Goal: Task Accomplishment & Management: Use online tool/utility

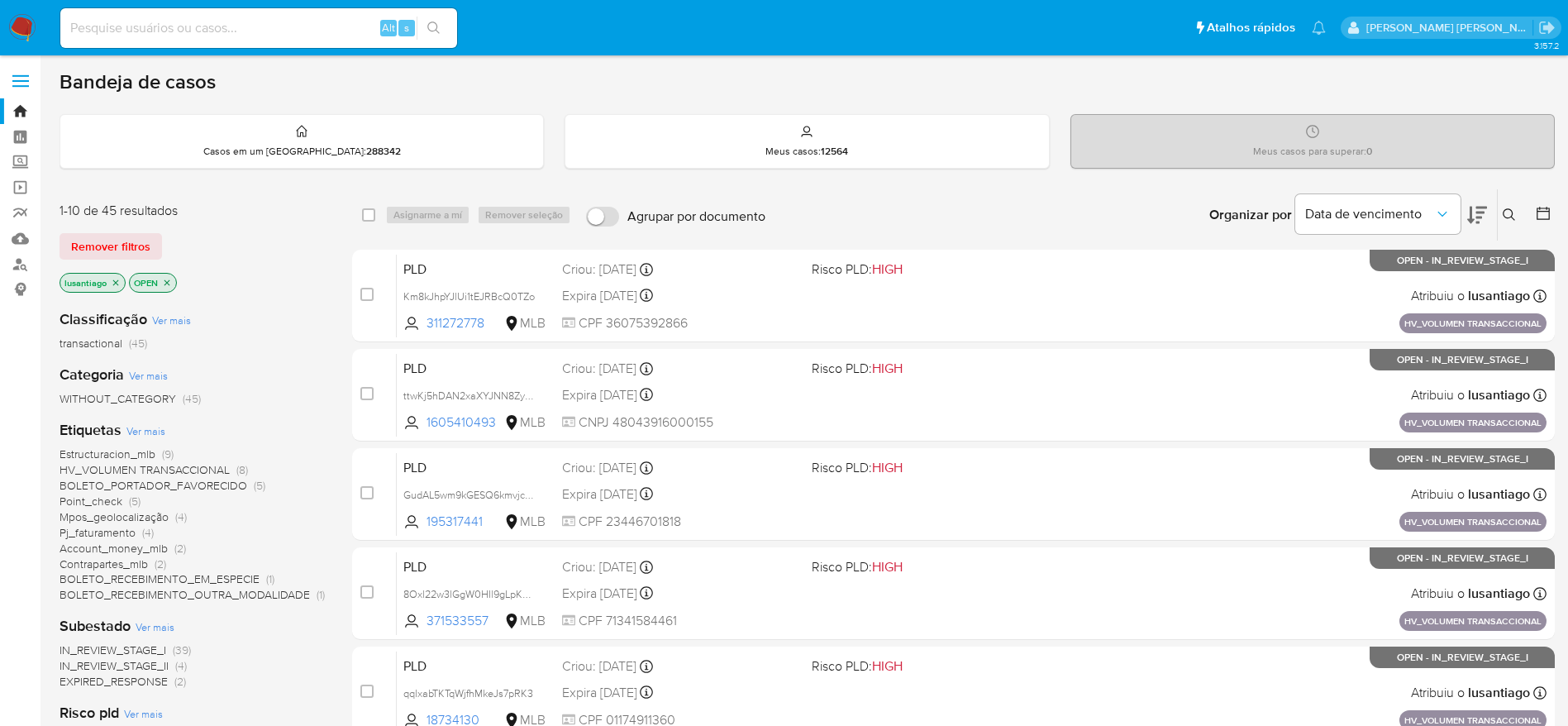
click at [219, 38] on input at bounding box center [258, 28] width 397 height 22
paste input "516195165"
type input "516195165"
click at [435, 28] on icon "search-icon" at bounding box center [434, 28] width 13 height 13
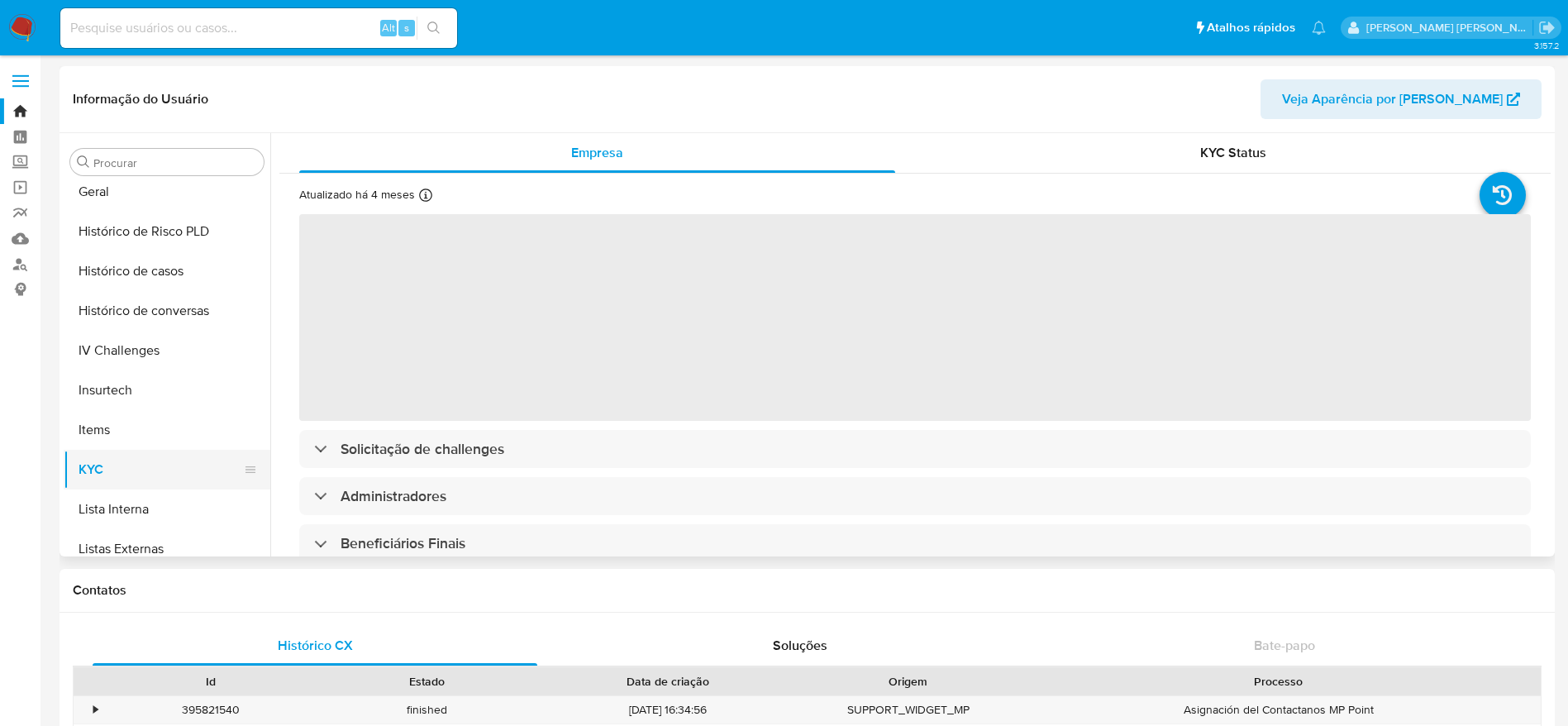
scroll to position [491, 0]
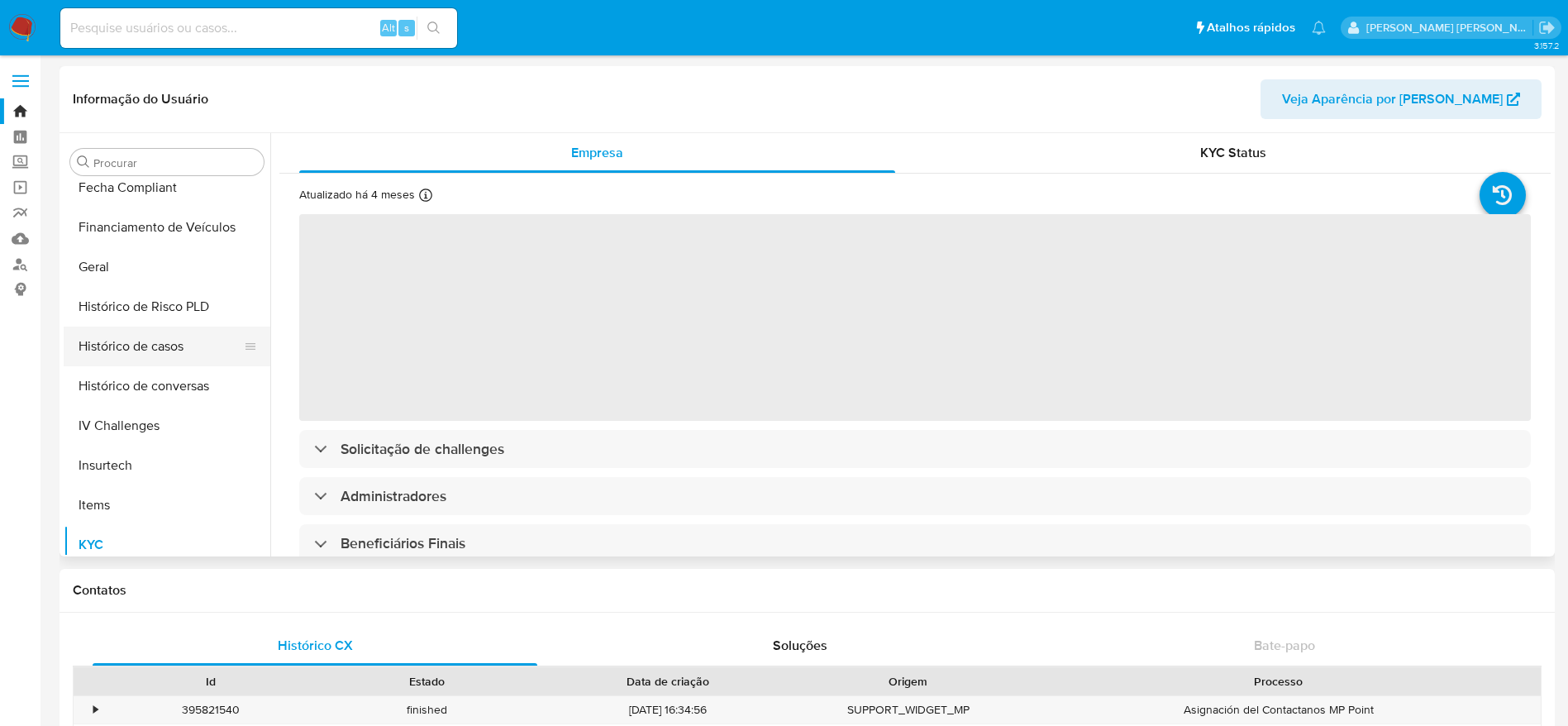
click at [150, 352] on button "Histórico de casos" at bounding box center [160, 346] width 193 height 39
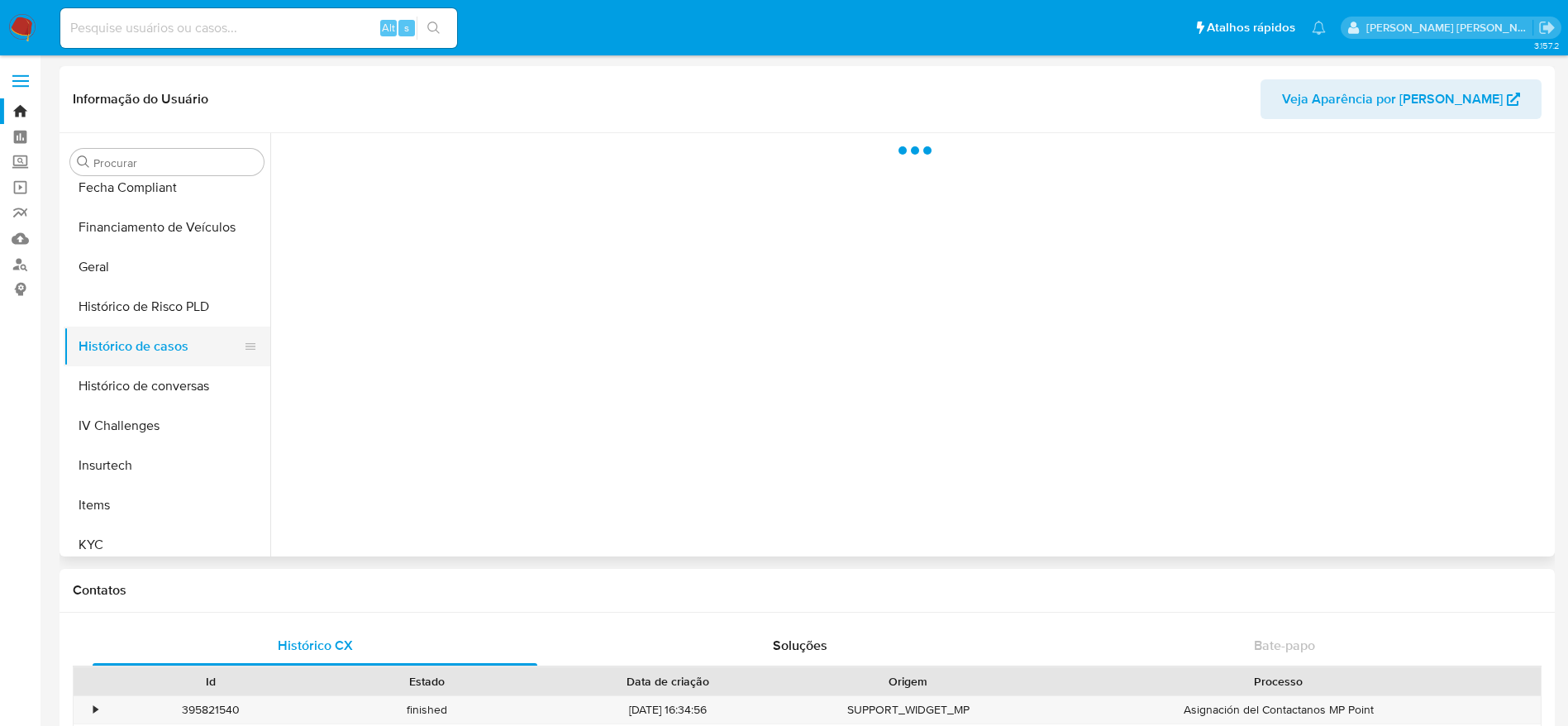
select select "10"
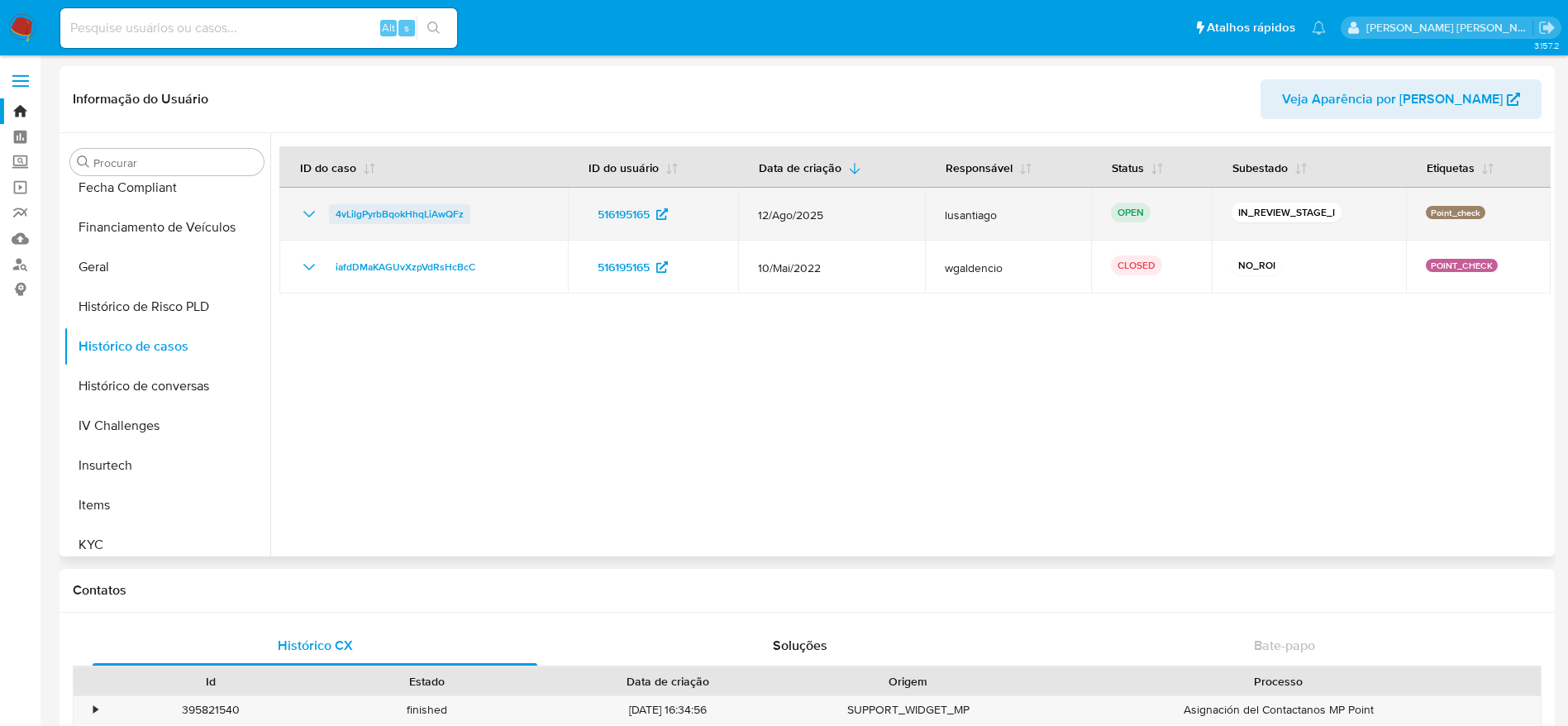
click at [371, 204] on span "4vLilgPyrbBqokHhqLiAwQFz" at bounding box center [400, 214] width 128 height 20
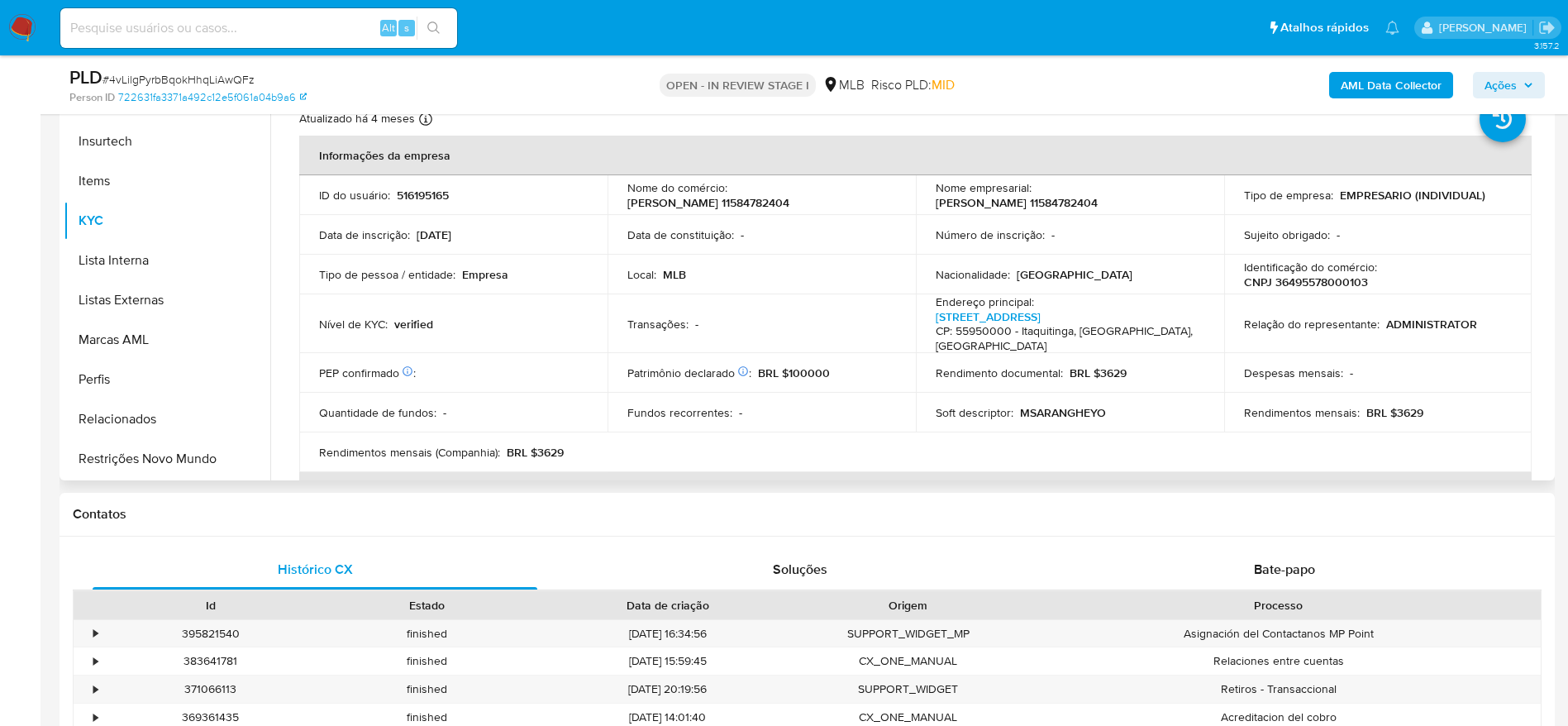
scroll to position [248, 0]
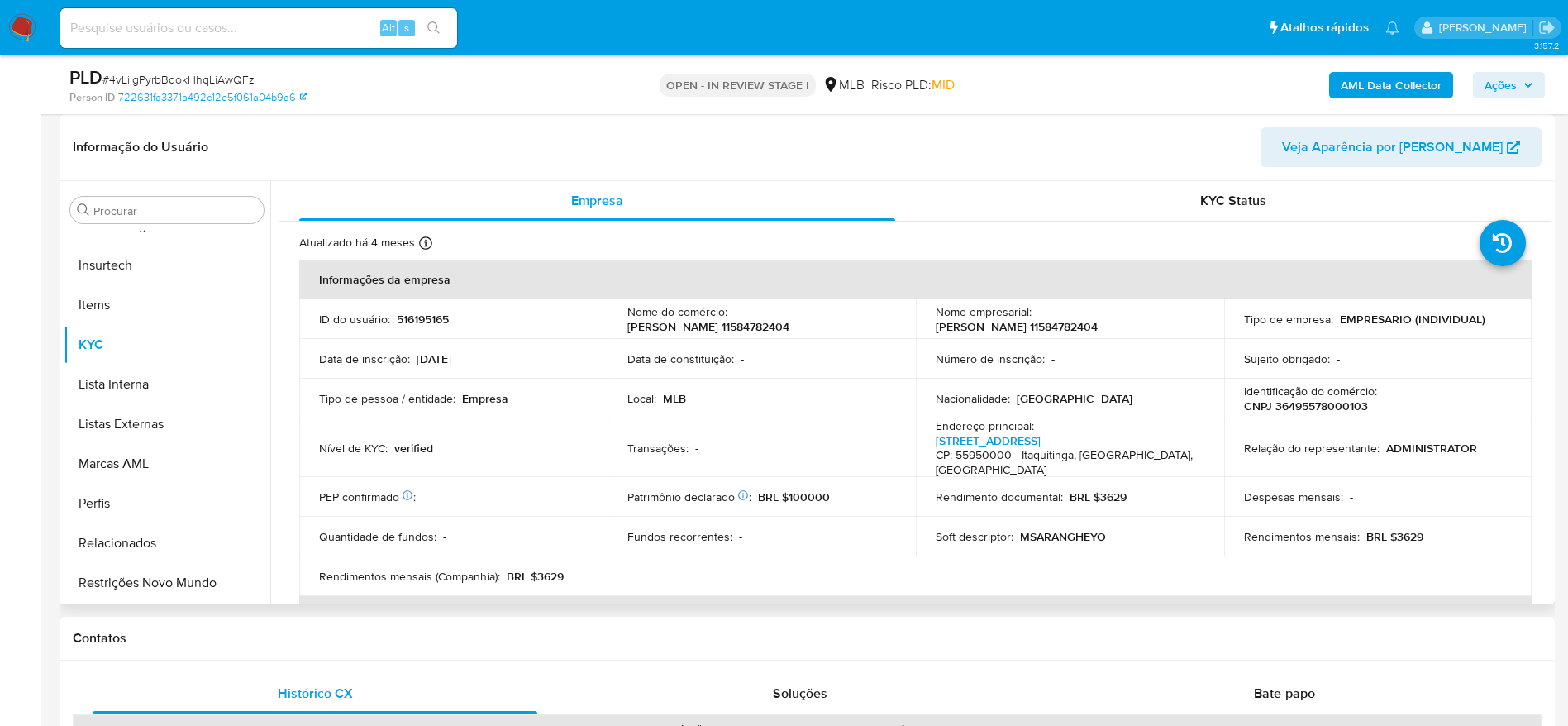
select select "10"
click at [1304, 407] on p "CNPJ 36495578000103" at bounding box center [1306, 406] width 124 height 15
copy p "36495578000103"
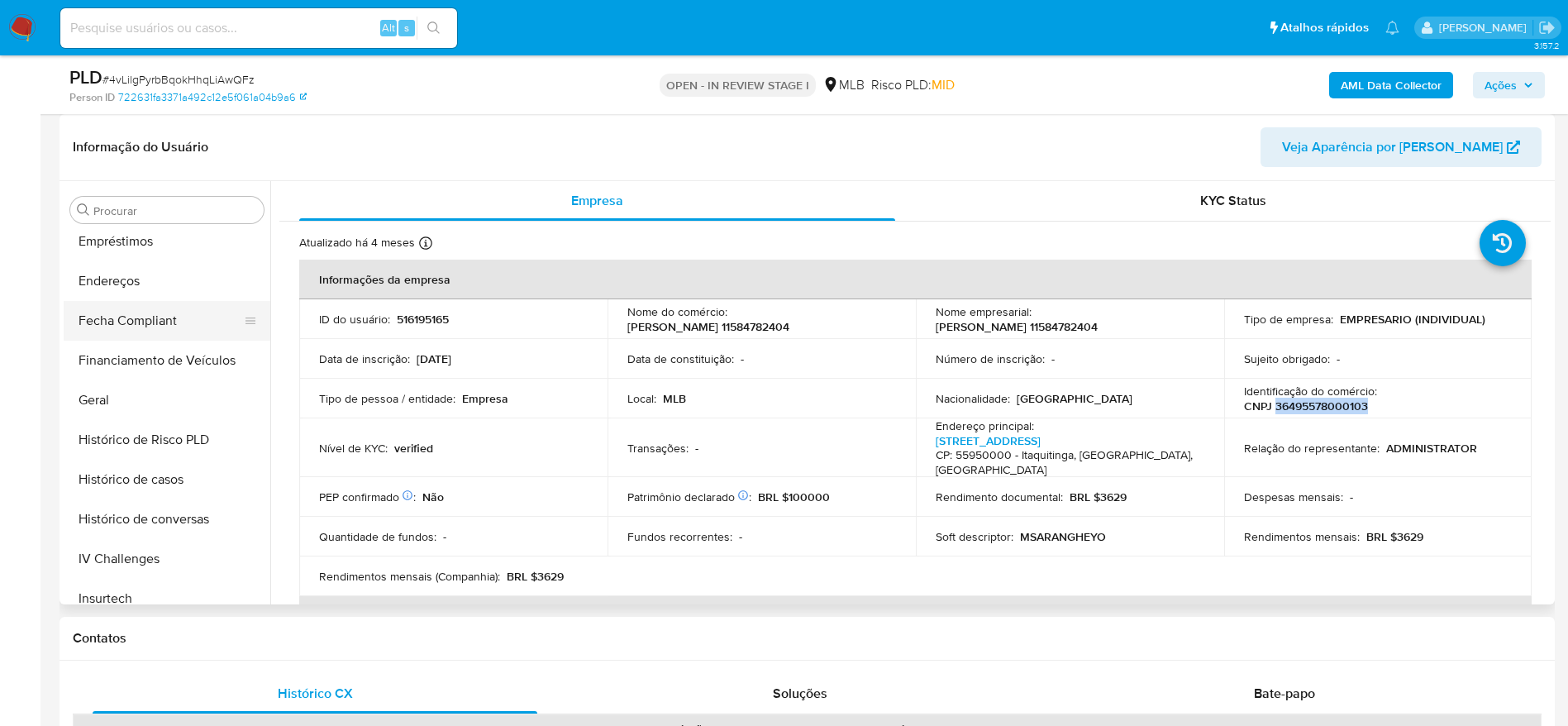
scroll to position [367, 0]
click at [132, 427] on button "Geral" at bounding box center [160, 439] width 193 height 39
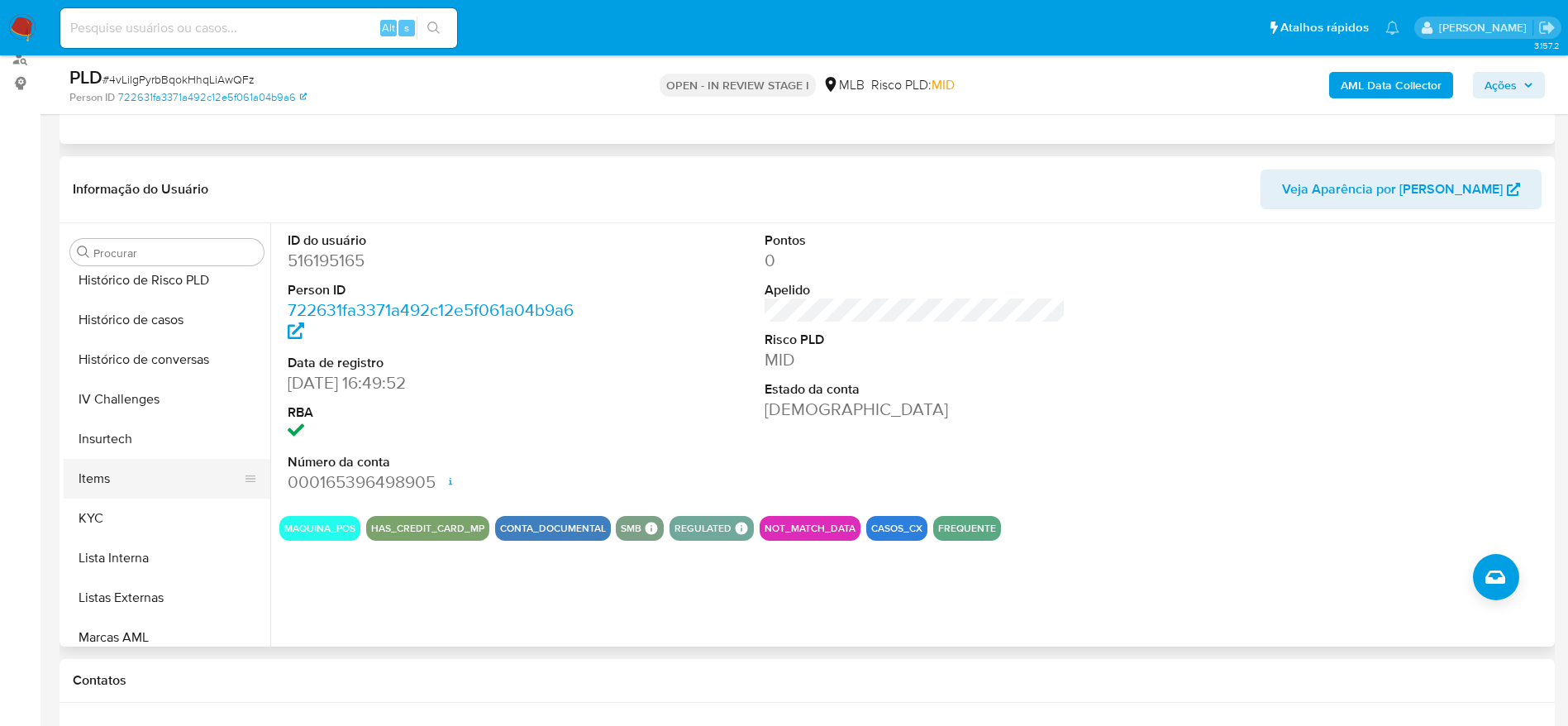
scroll to position [614, 0]
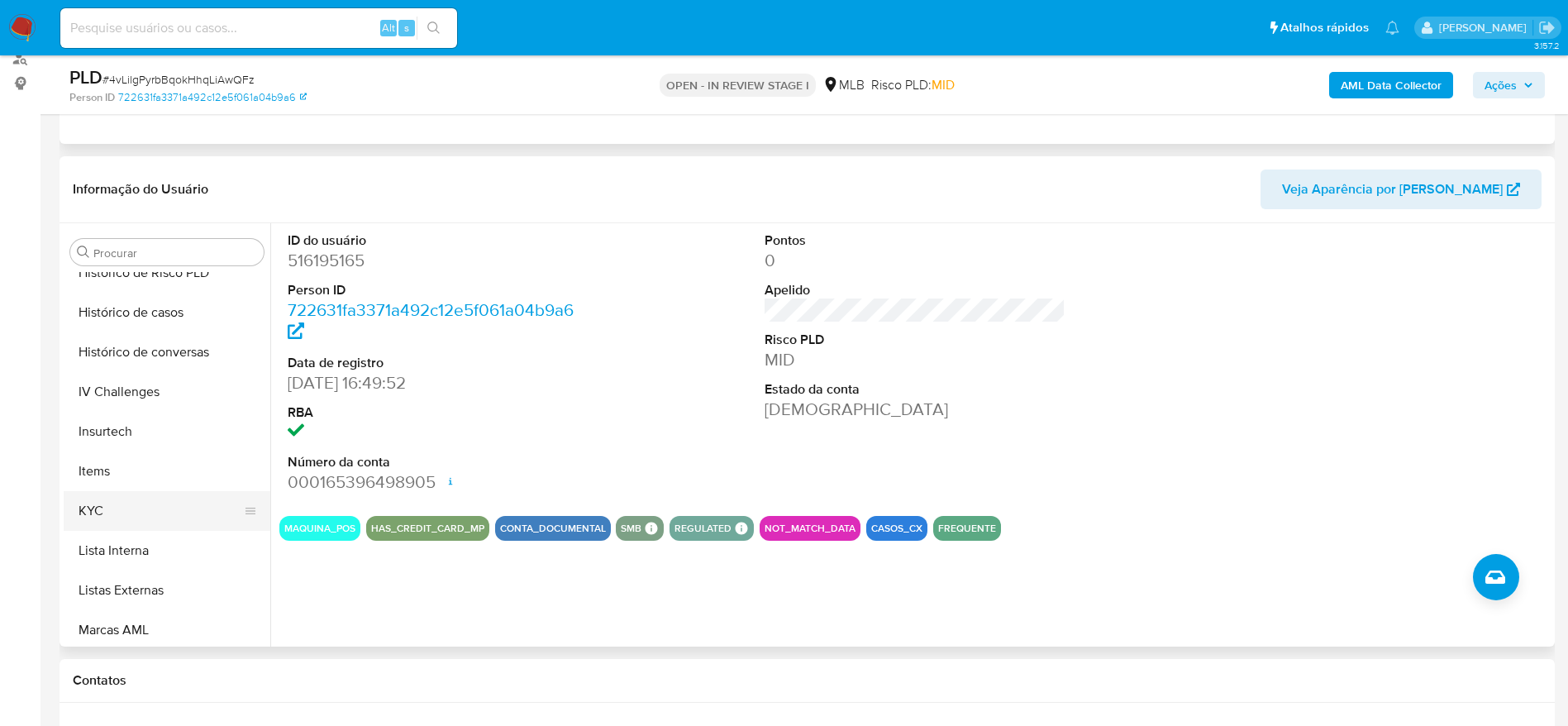
click at [156, 508] on button "KYC" at bounding box center [160, 511] width 193 height 39
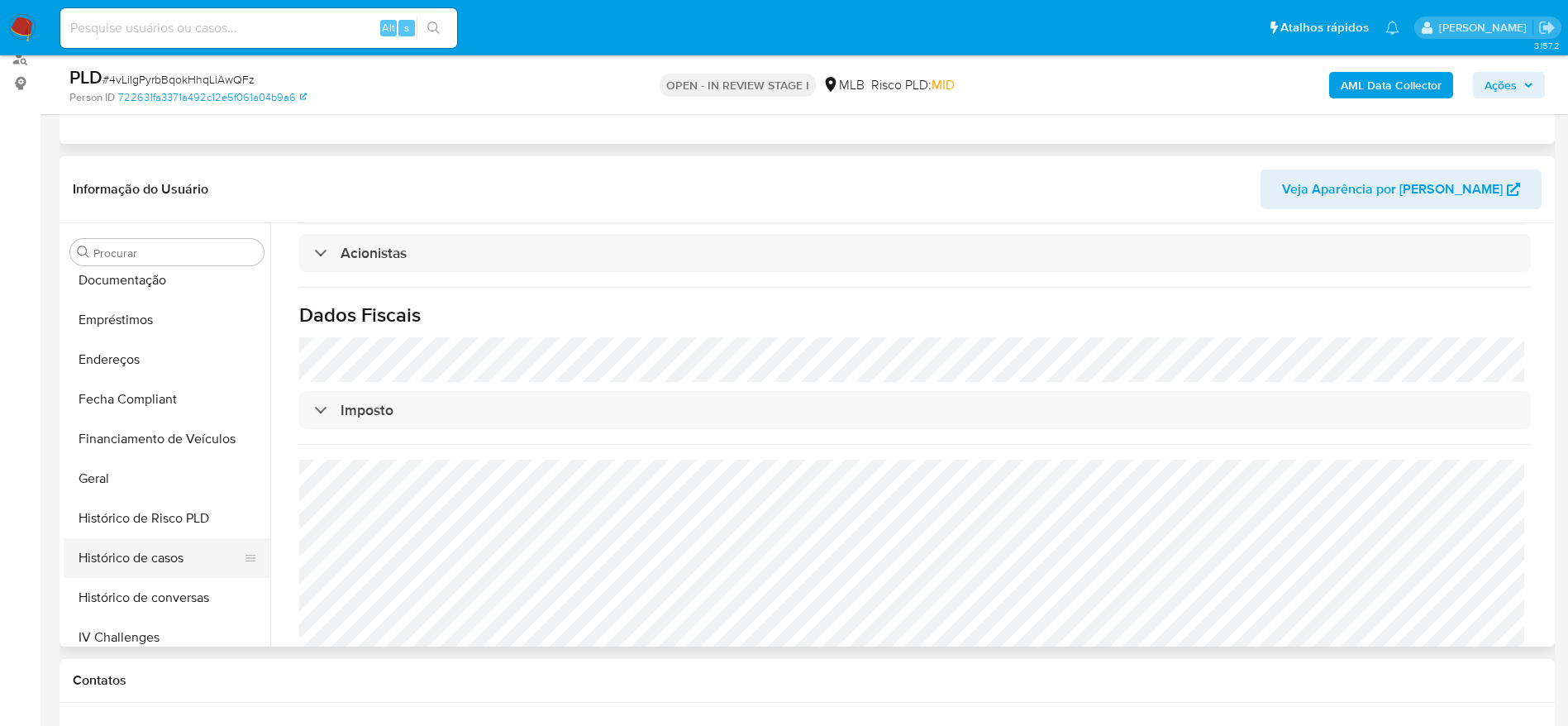
scroll to position [367, 0]
click at [119, 356] on button "Endereços" at bounding box center [160, 362] width 193 height 39
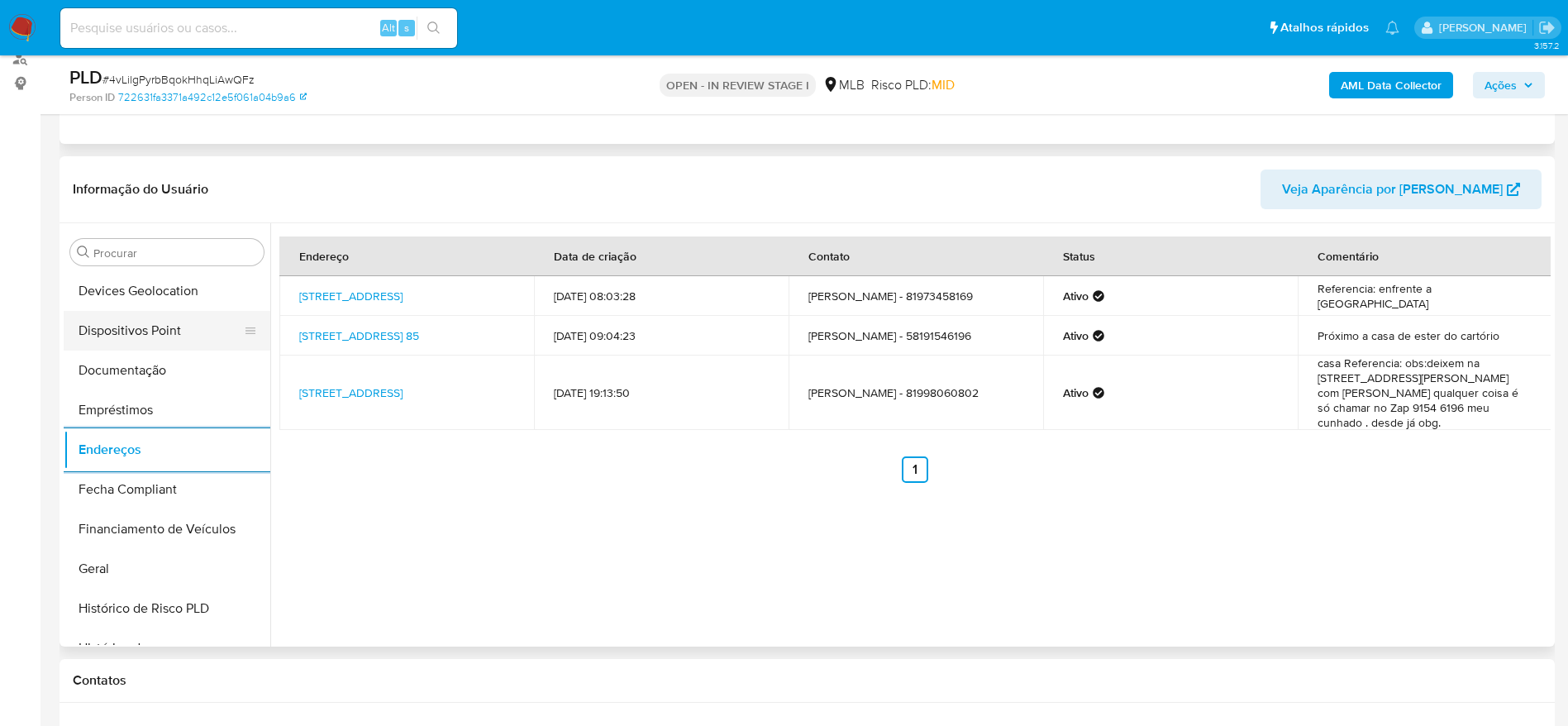
scroll to position [118, 0]
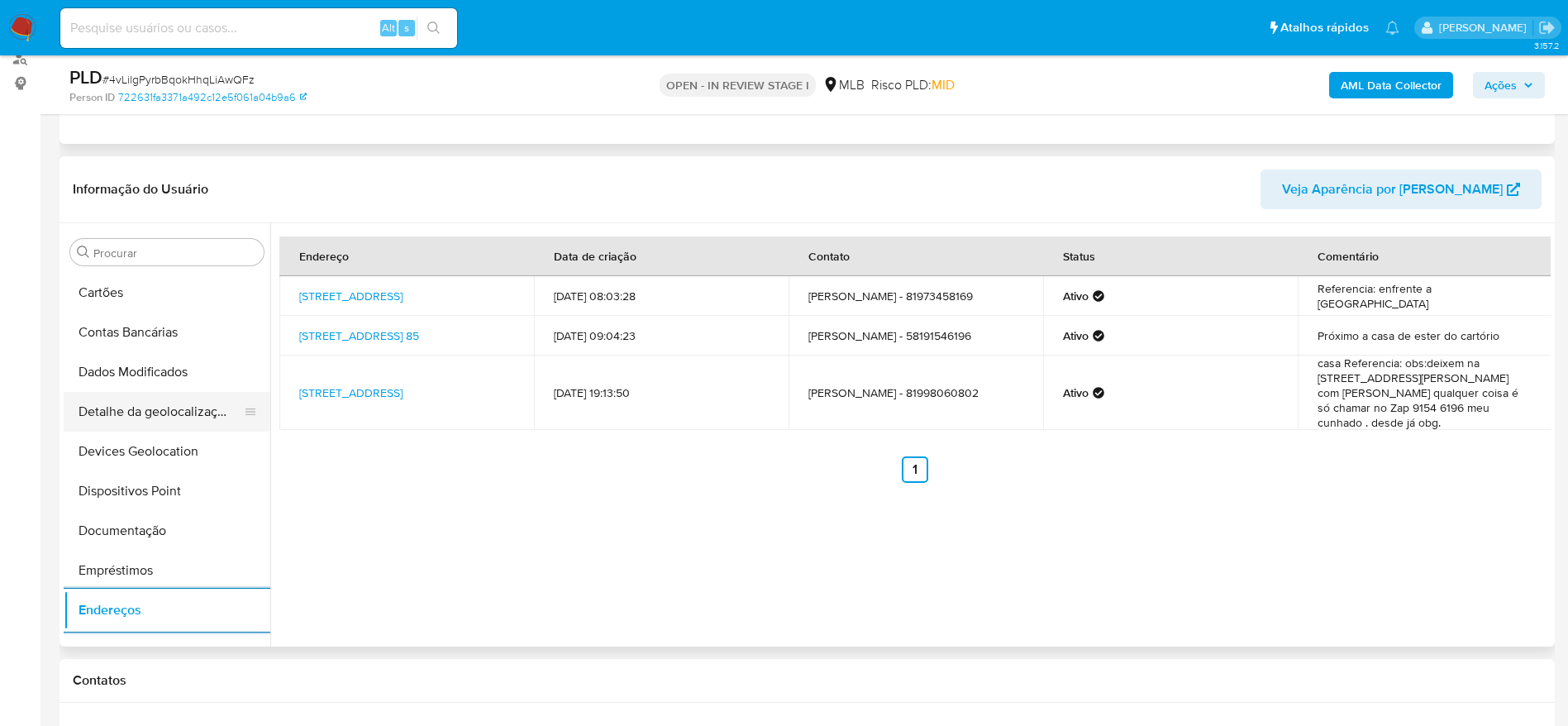
click at [151, 423] on button "Detalhe da geolocalização" at bounding box center [160, 412] width 193 height 39
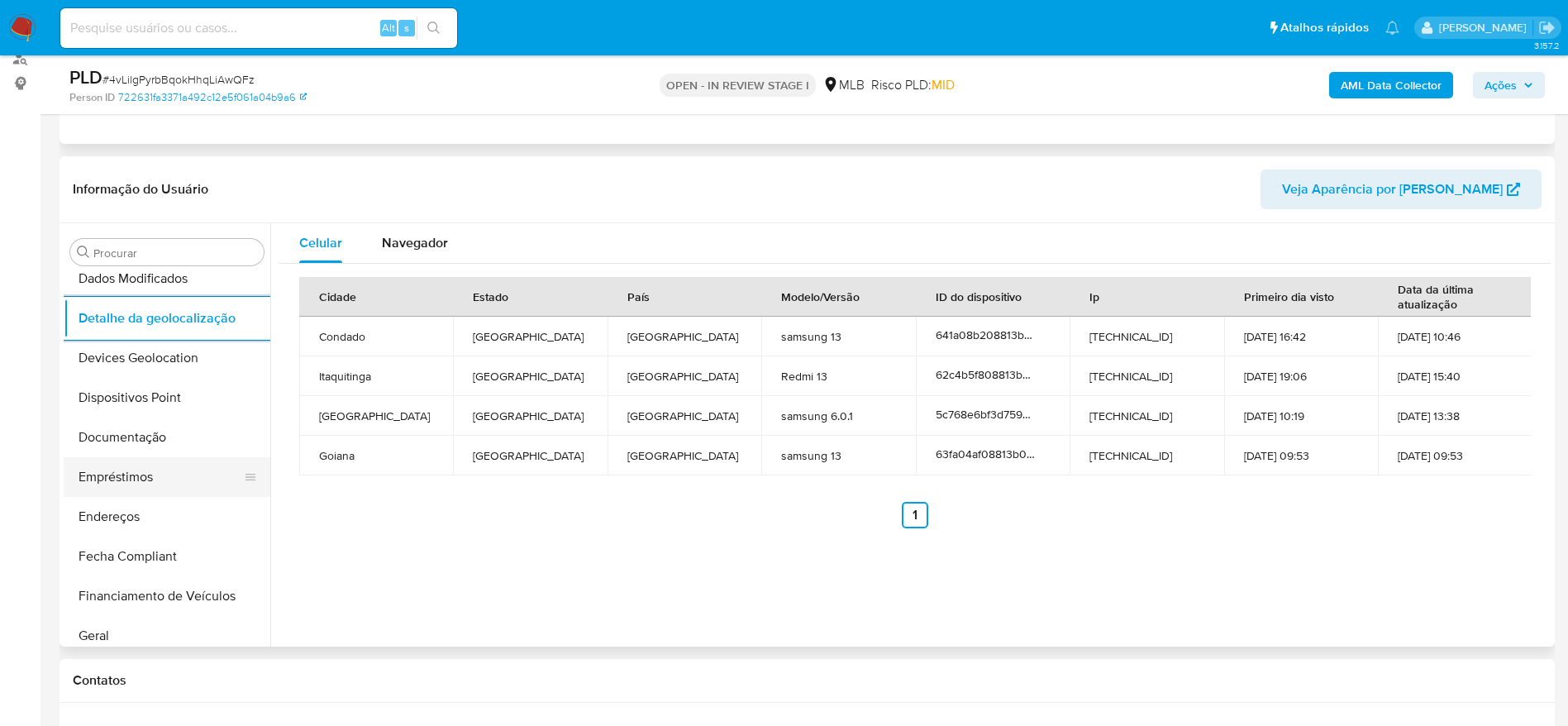
scroll to position [738, 0]
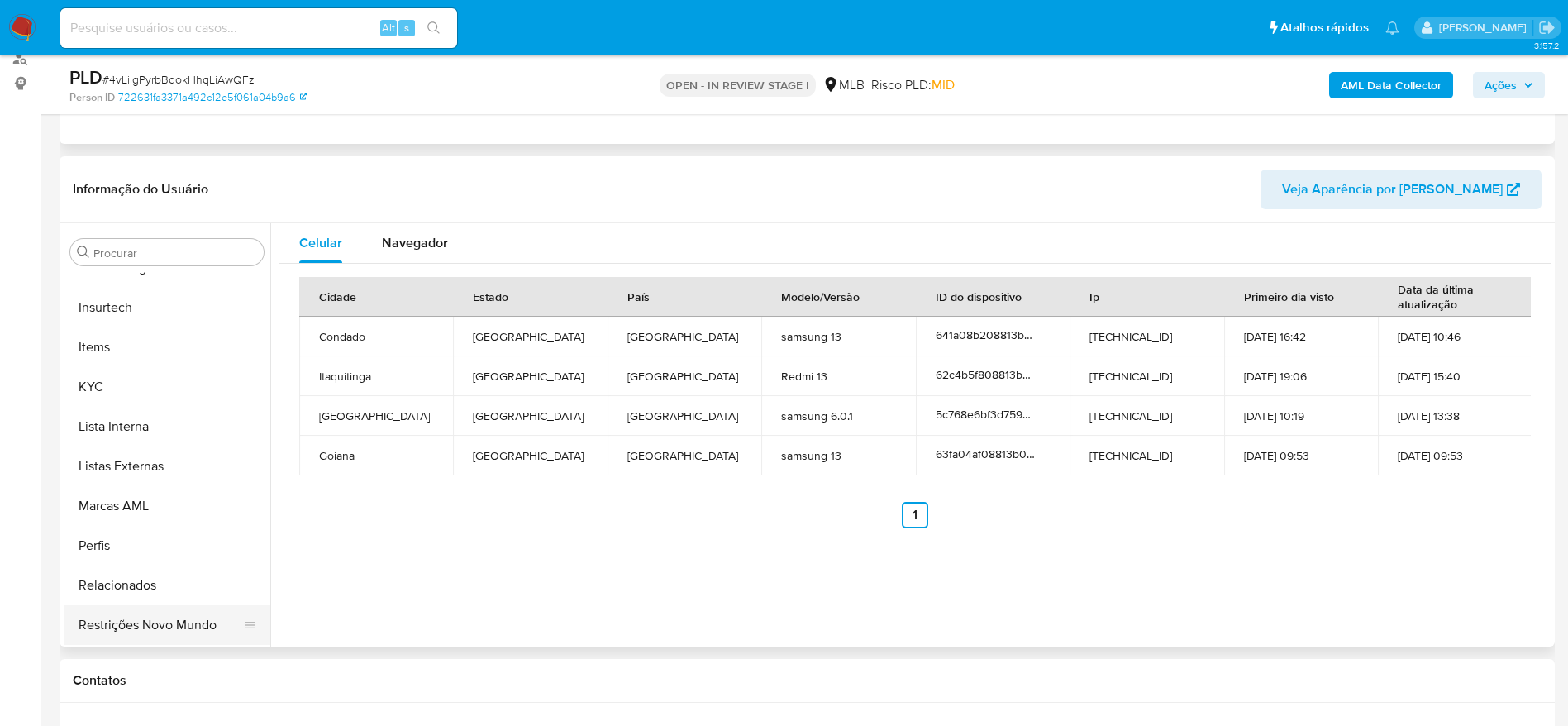
click at [177, 625] on button "Restrições Novo Mundo" at bounding box center [160, 625] width 193 height 39
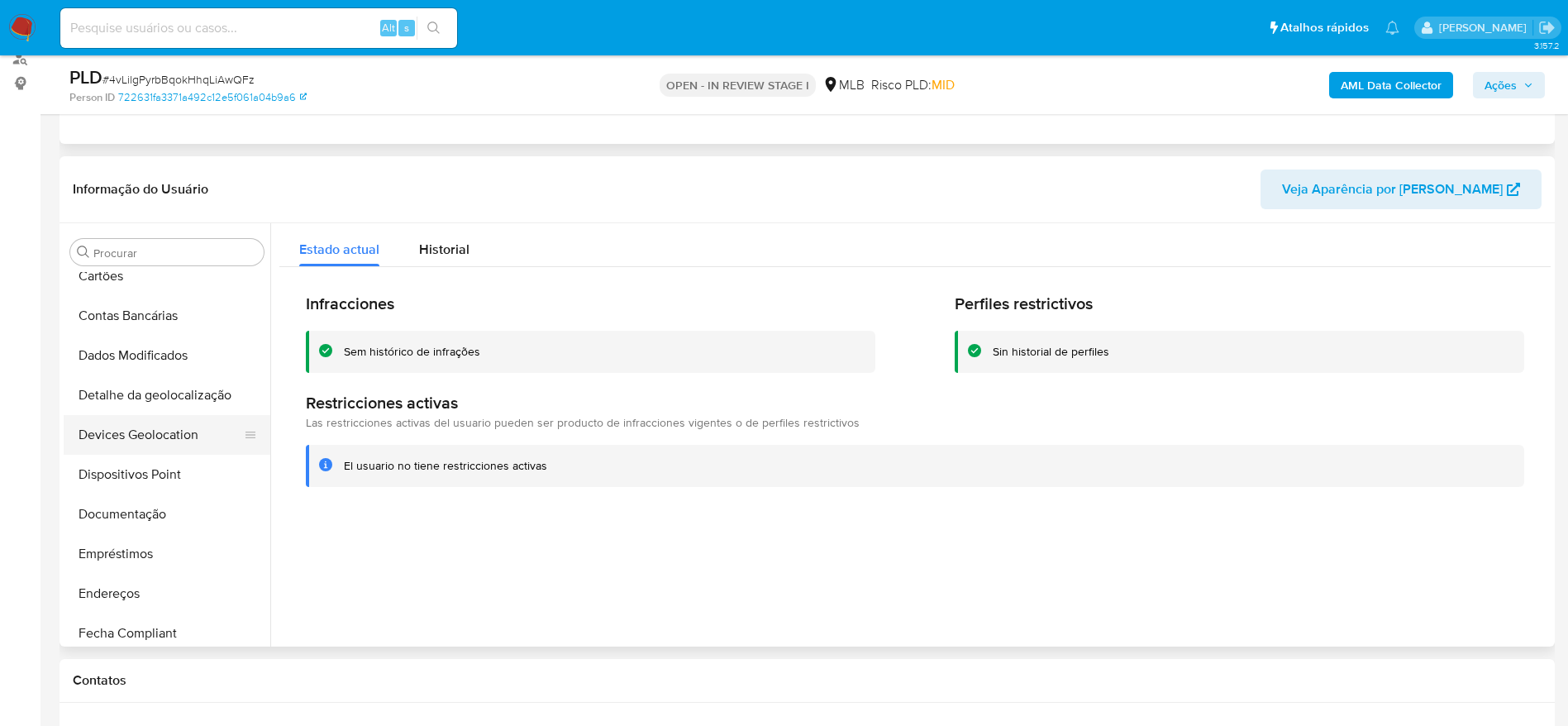
scroll to position [118, 0]
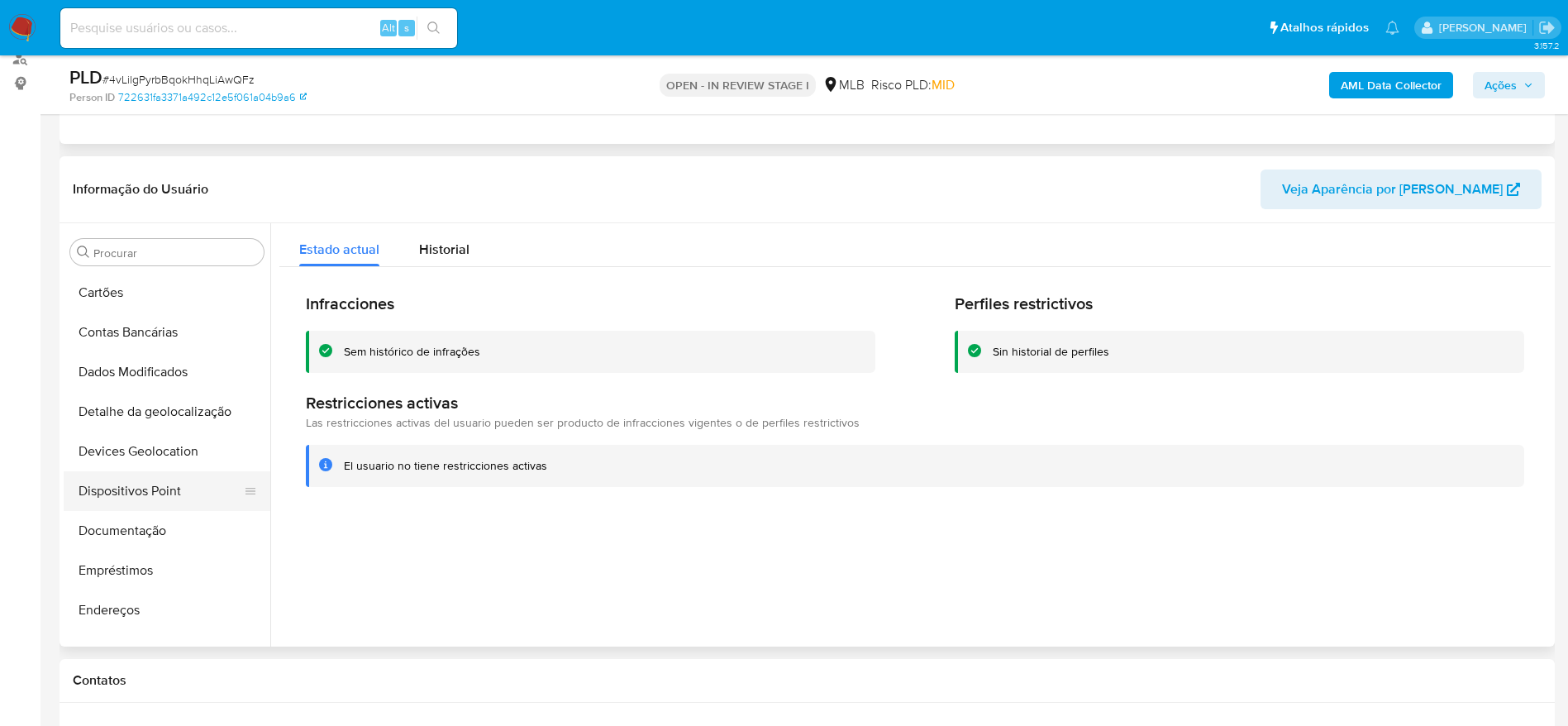
click at [156, 499] on button "Dispositivos Point" at bounding box center [160, 492] width 193 height 39
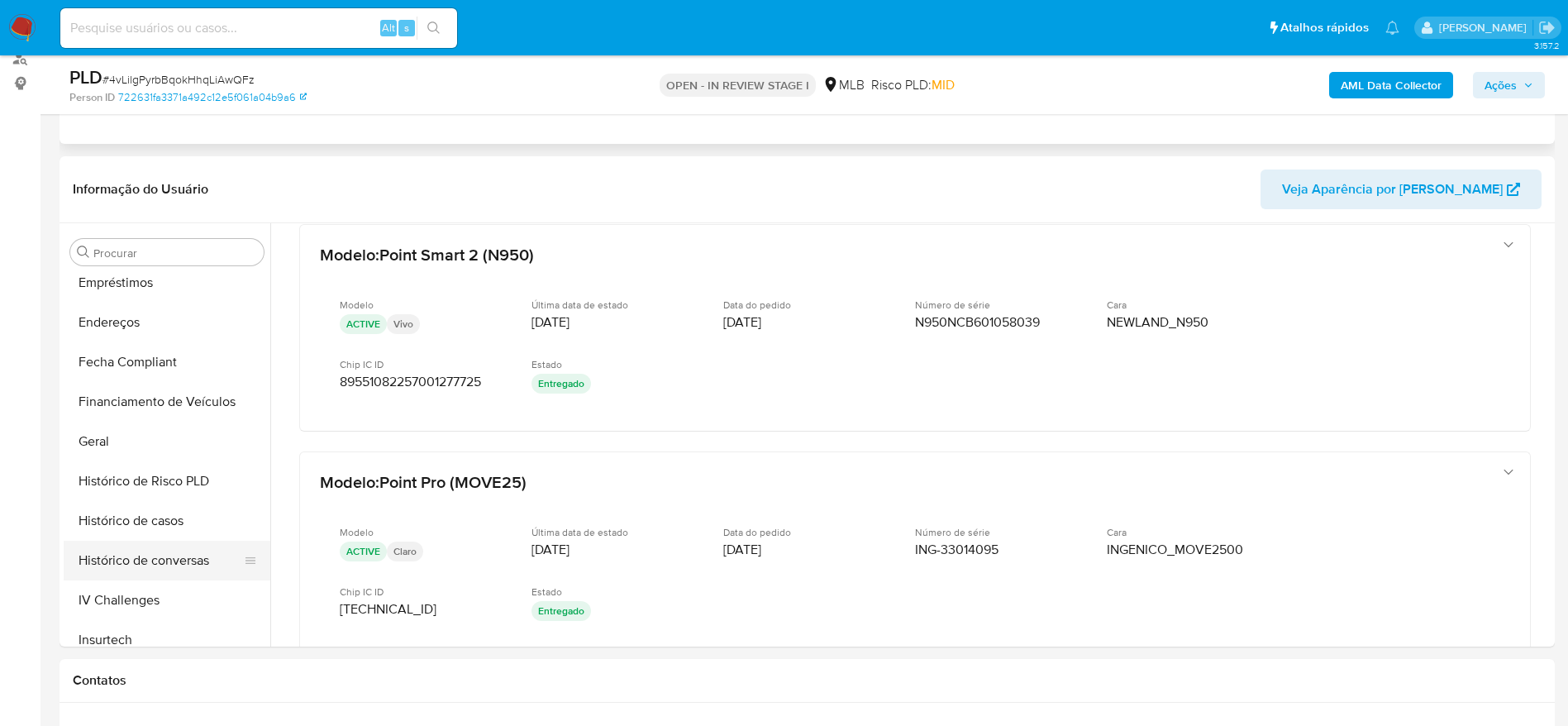
scroll to position [491, 0]
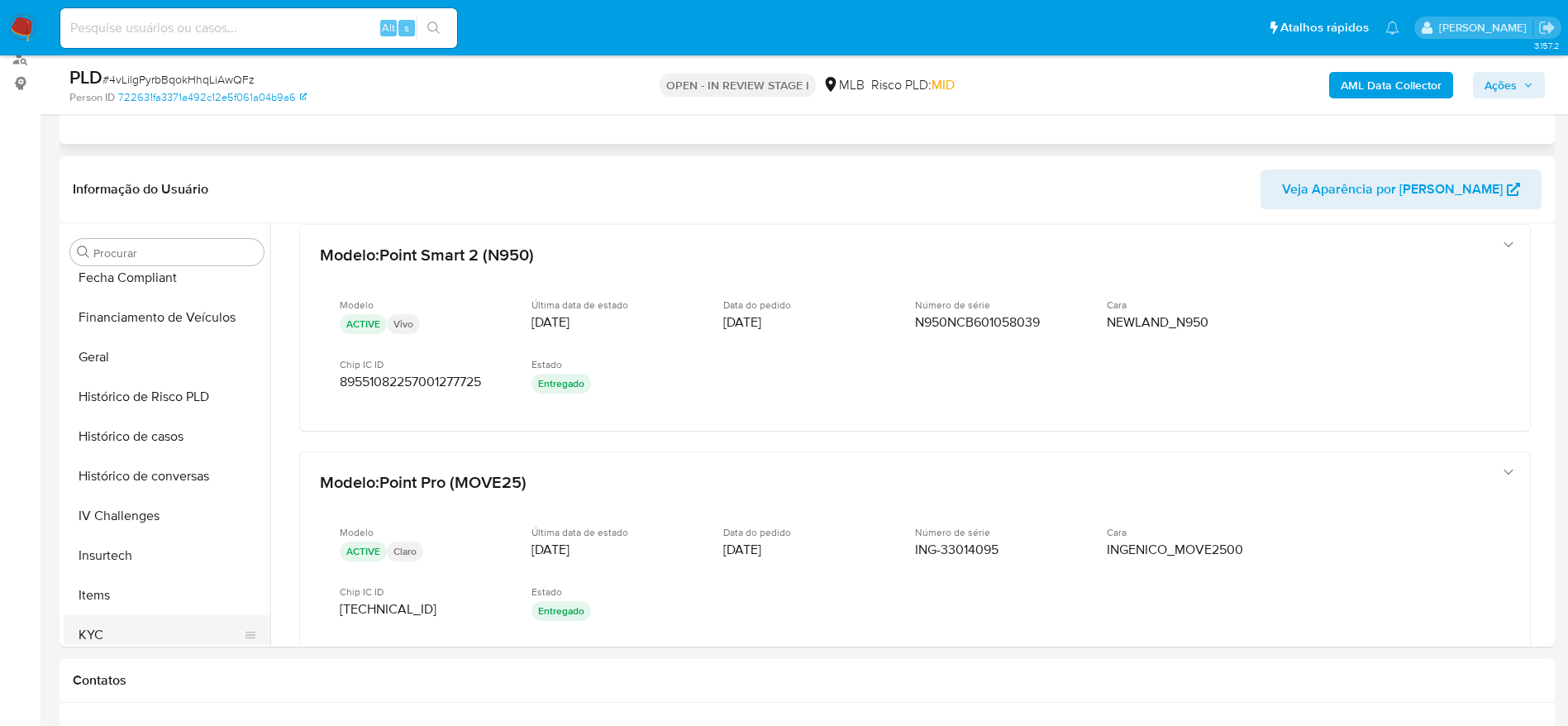
click at [127, 624] on button "KYC" at bounding box center [160, 635] width 193 height 39
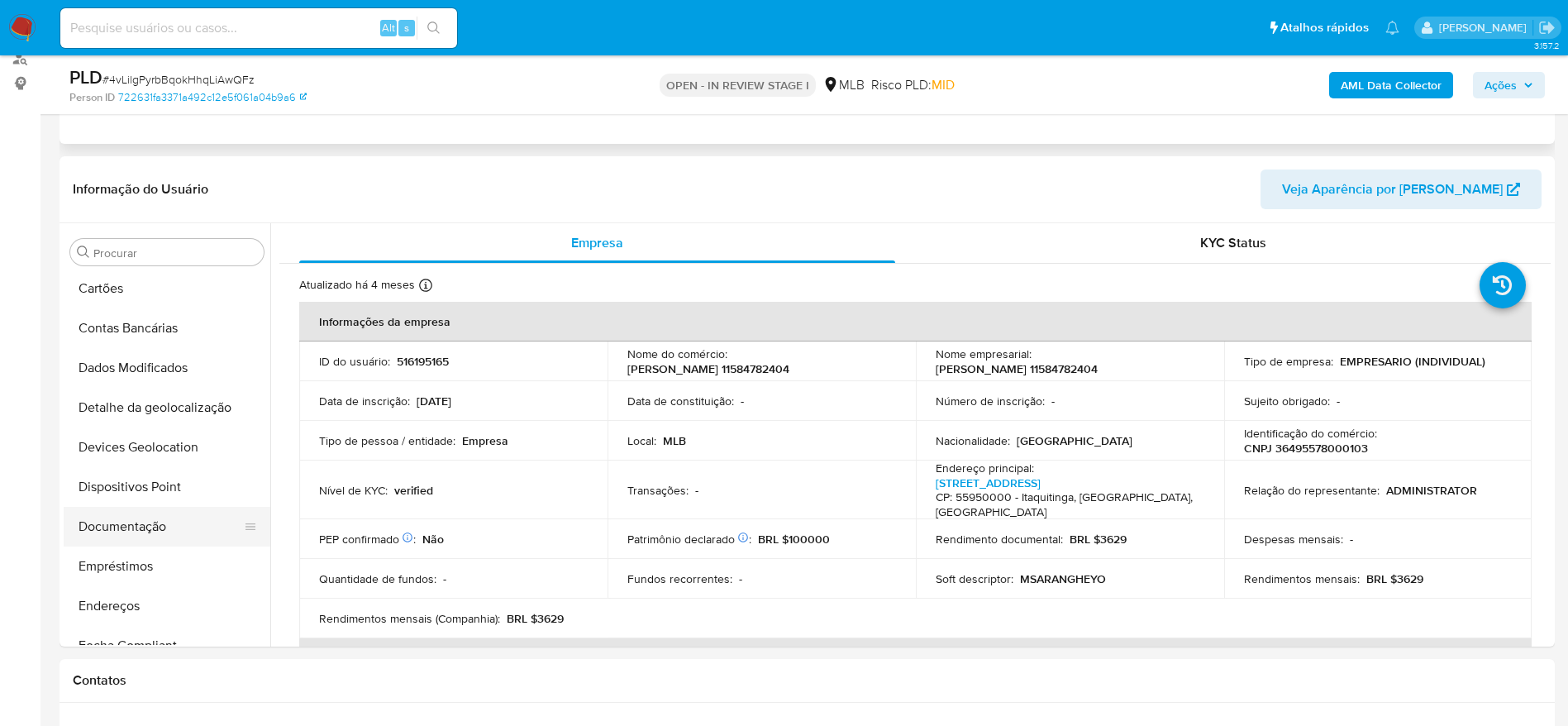
scroll to position [118, 0]
click at [125, 530] on button "Documentação" at bounding box center [160, 531] width 193 height 39
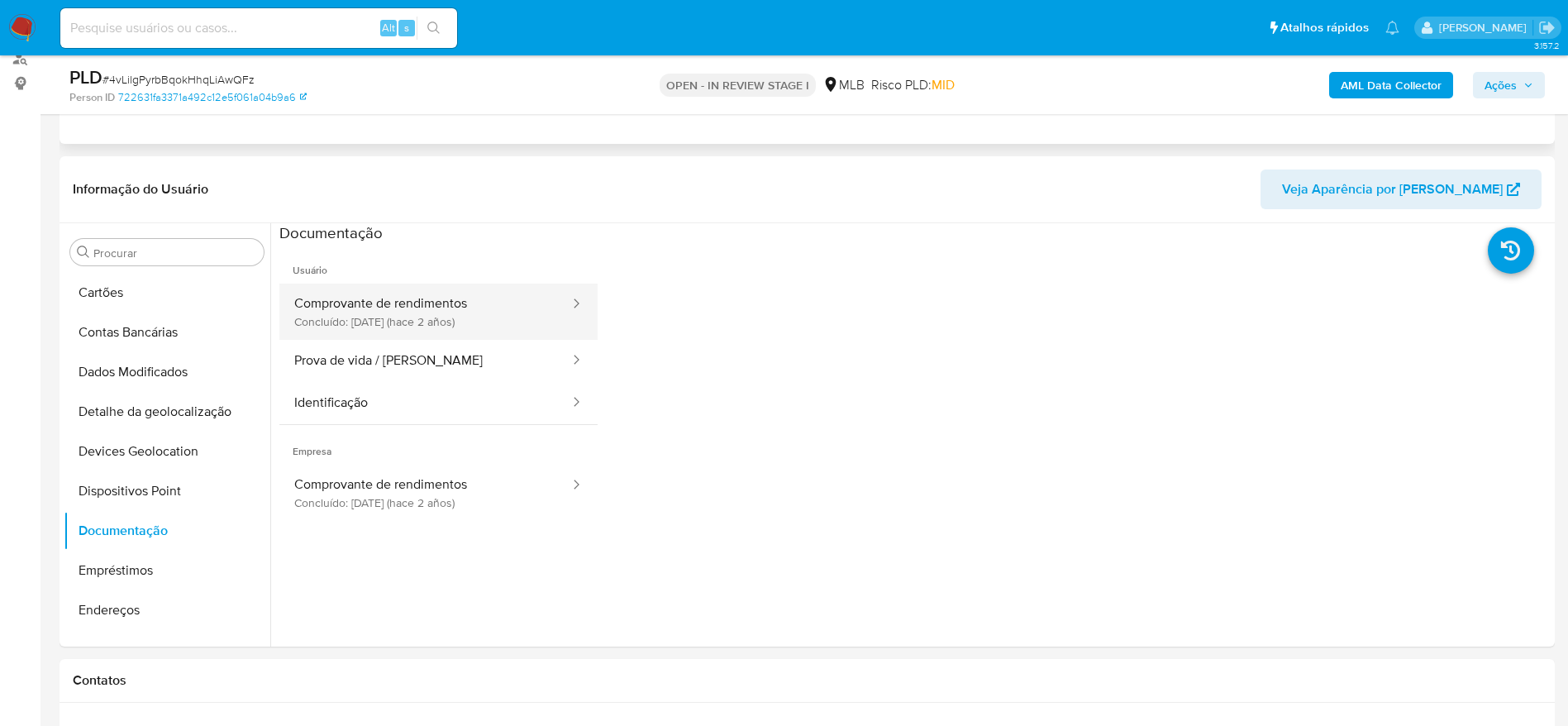
click at [398, 321] on button "Comprovante de rendimentos Concluído: 15/06/2023 (hace 2 años)" at bounding box center [425, 311] width 292 height 56
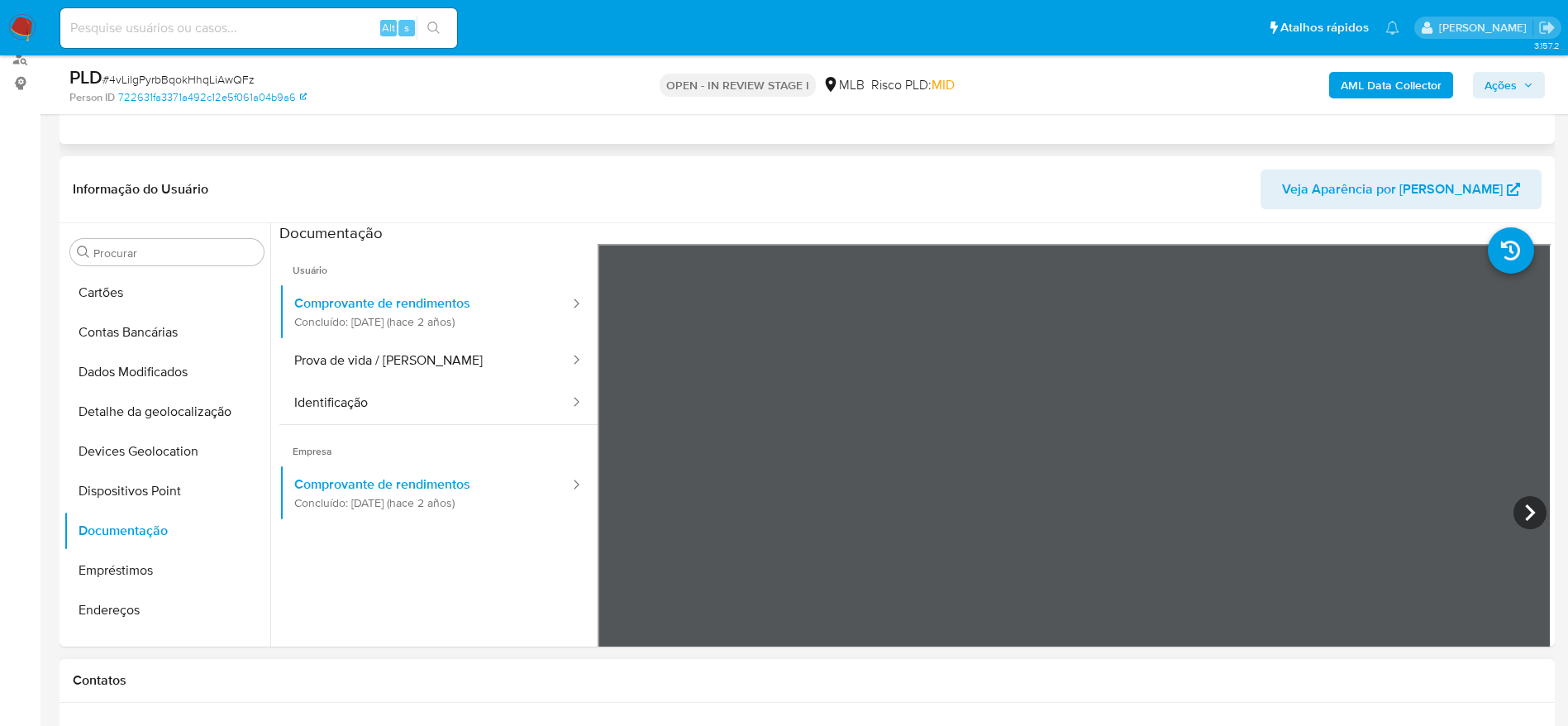
click at [1519, 504] on icon at bounding box center [1530, 512] width 33 height 33
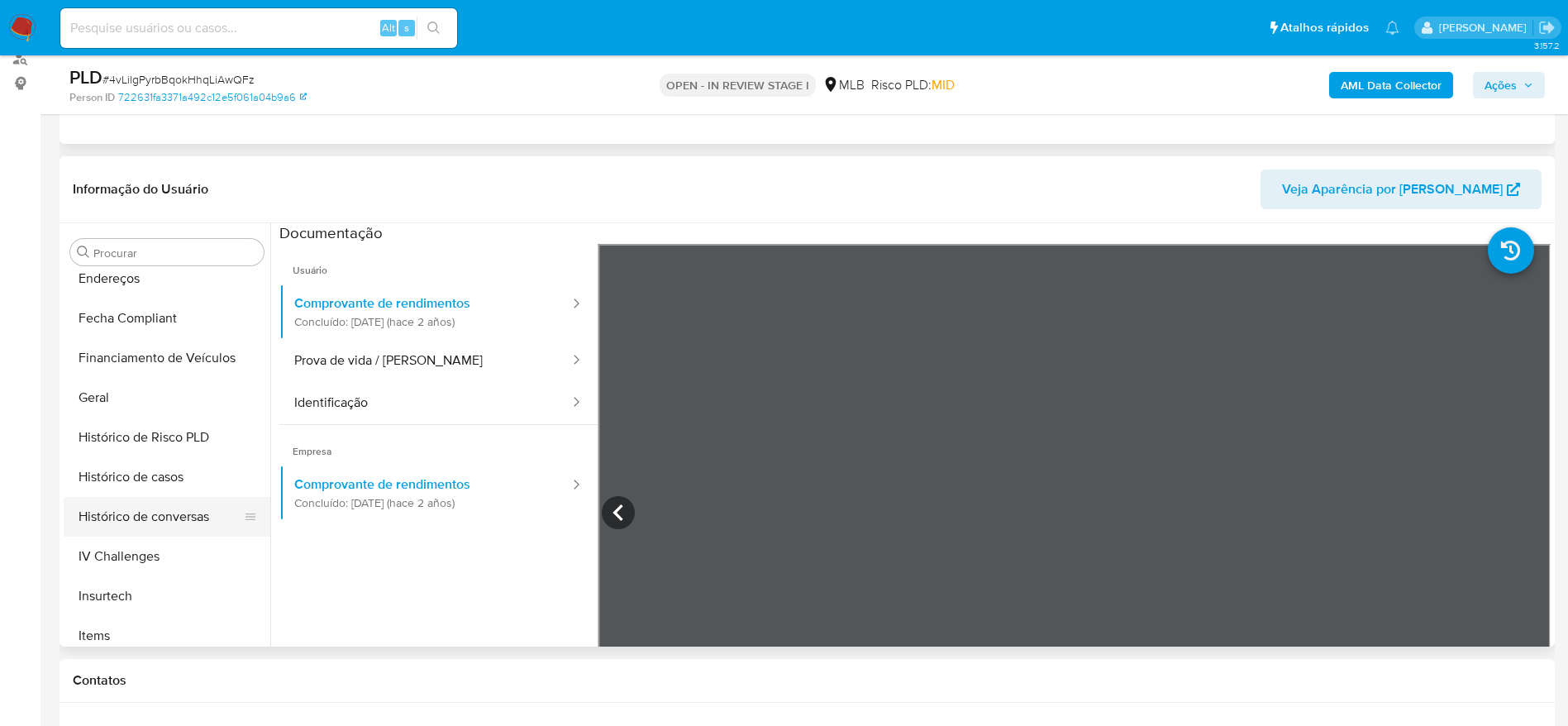
scroll to position [491, 0]
click at [151, 630] on button "KYC" at bounding box center [160, 635] width 193 height 39
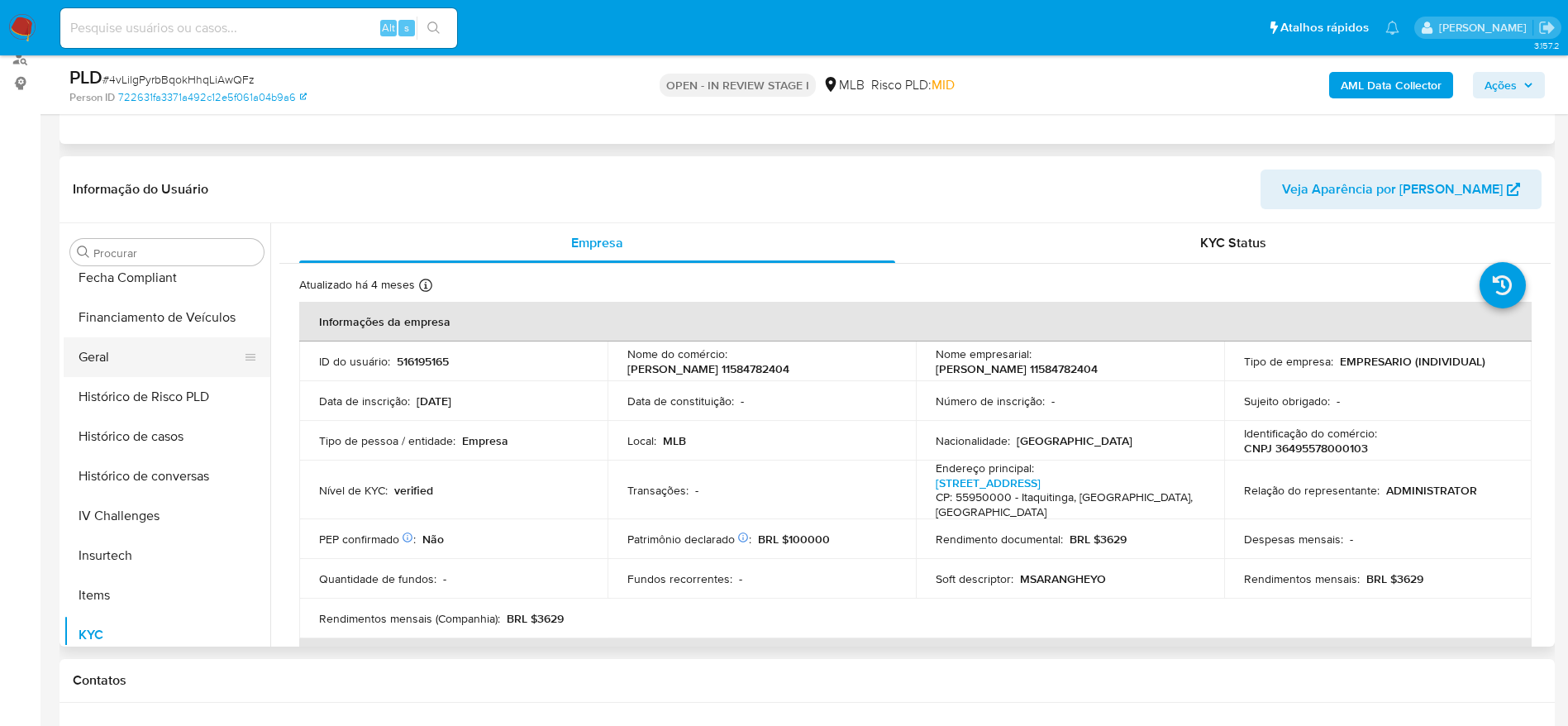
click at [171, 360] on button "Geral" at bounding box center [160, 357] width 193 height 39
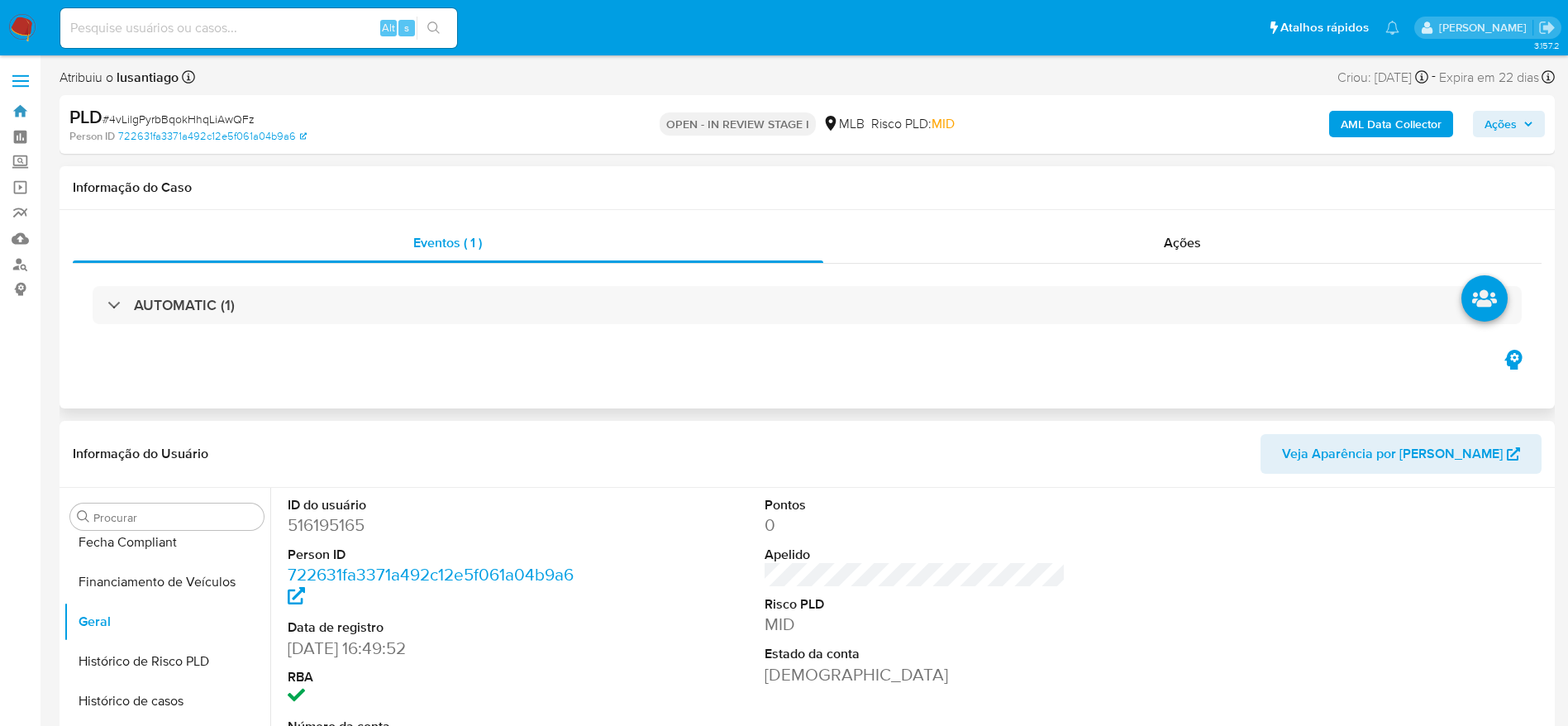
scroll to position [124, 0]
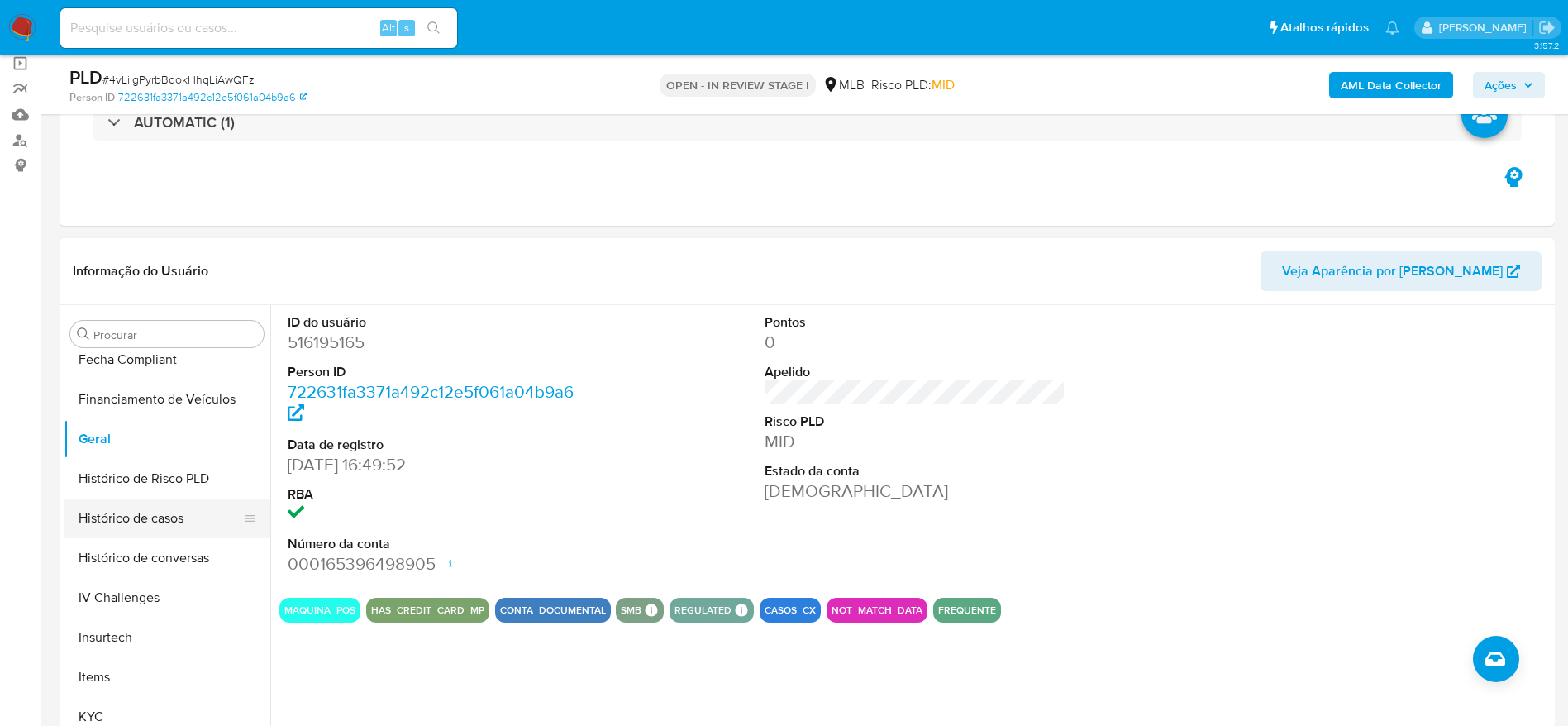
click at [153, 525] on button "Histórico de casos" at bounding box center [160, 519] width 193 height 39
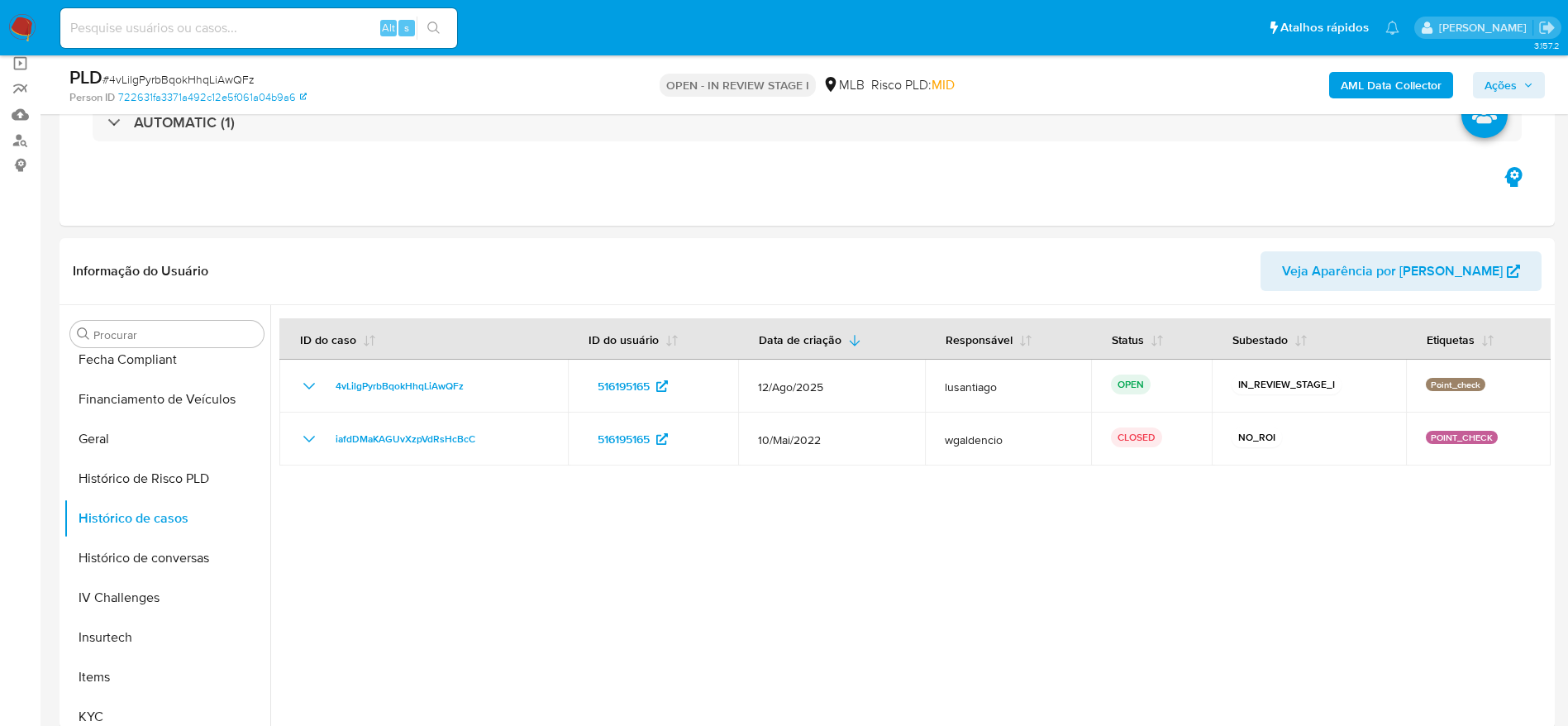
click at [1496, 85] on span "Ações" at bounding box center [1500, 85] width 32 height 26
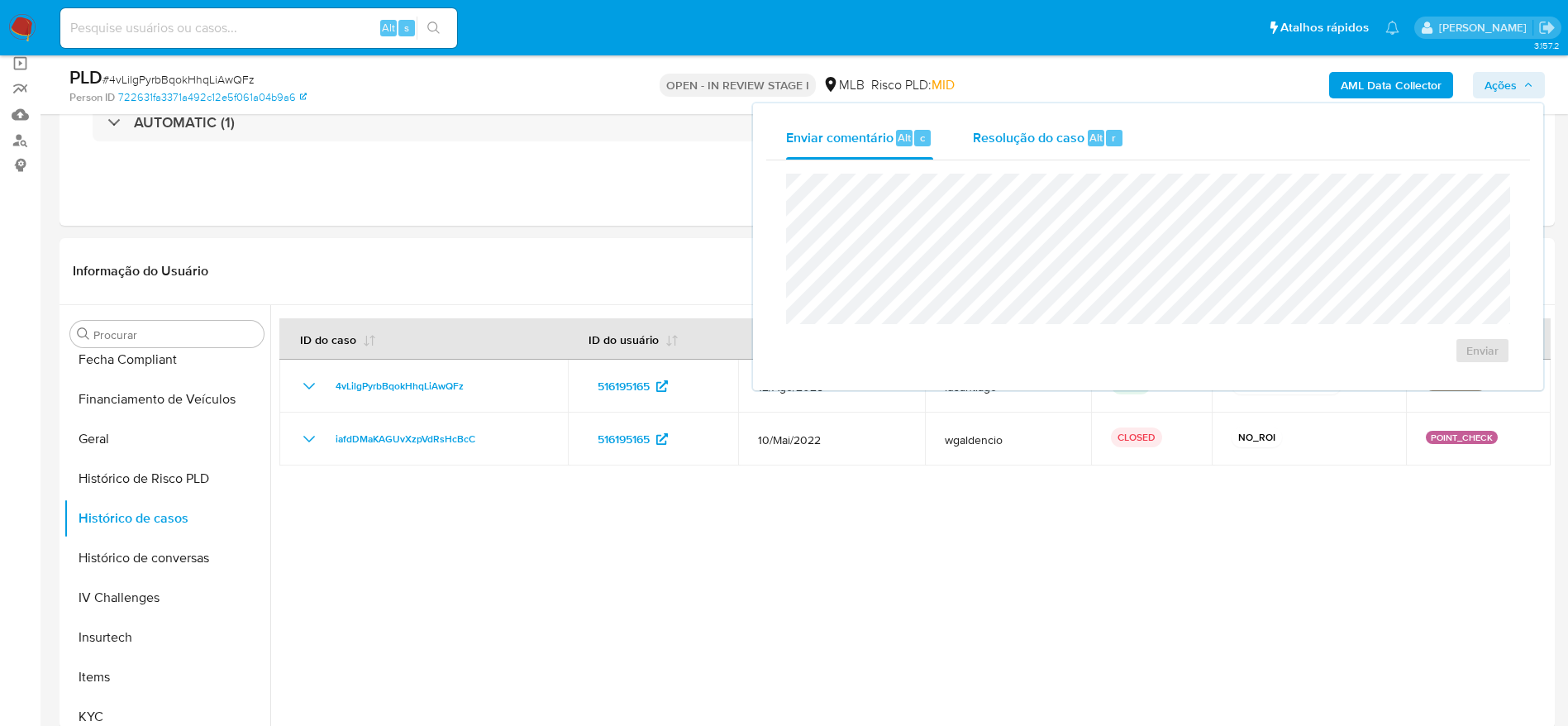
click at [1043, 140] on span "Resolução do caso" at bounding box center [1029, 137] width 112 height 19
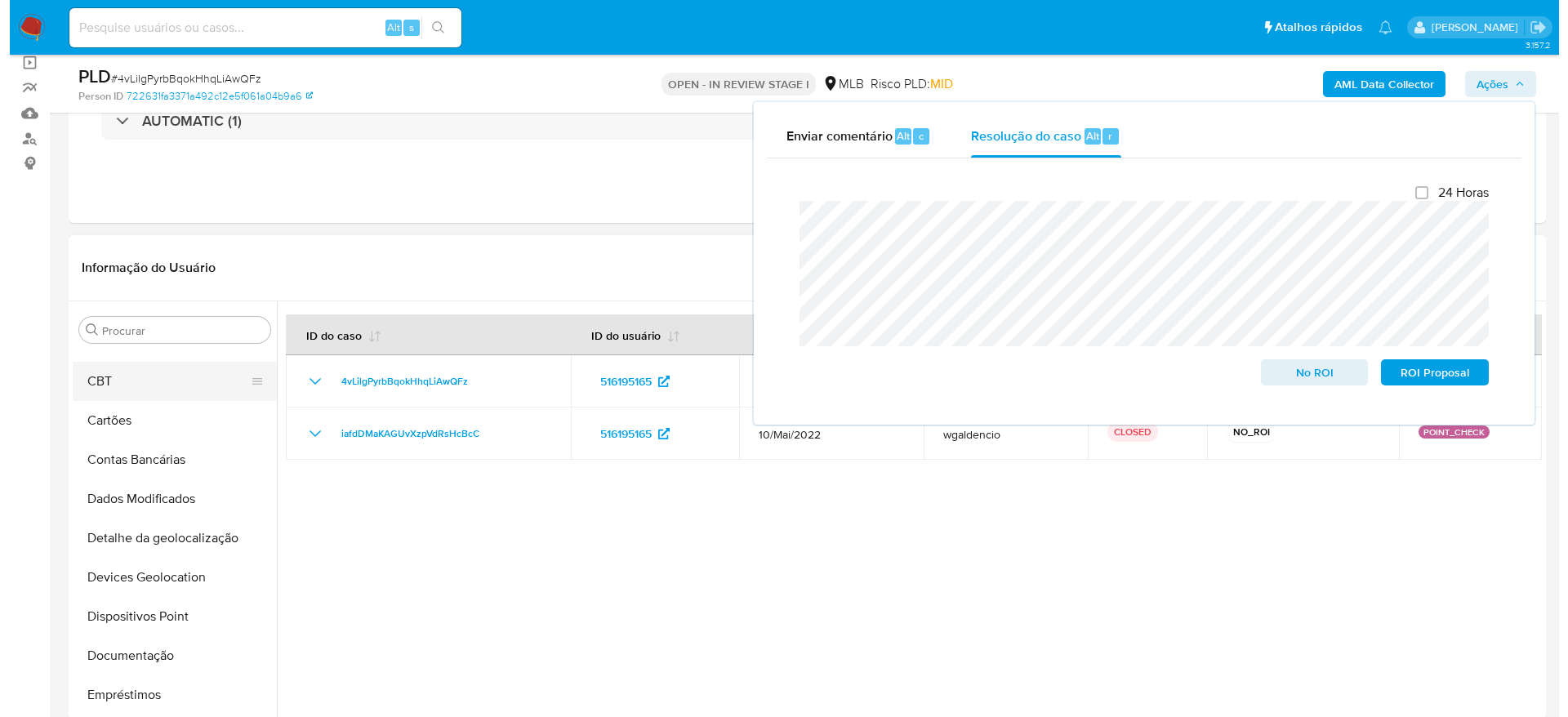
scroll to position [0, 0]
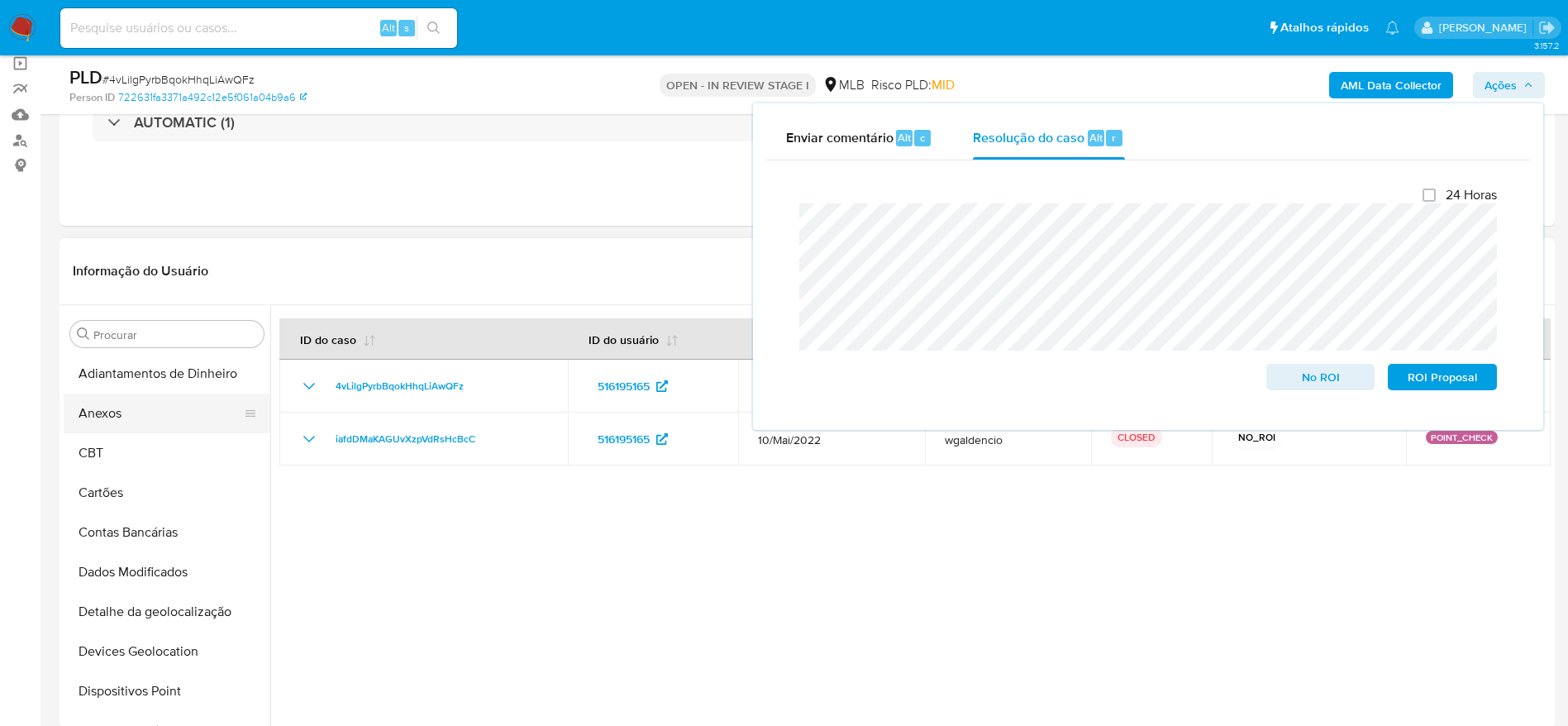
drag, startPoint x: 119, startPoint y: 409, endPoint x: 128, endPoint y: 393, distance: 18.4
click at [119, 409] on button "Anexos" at bounding box center [160, 414] width 193 height 39
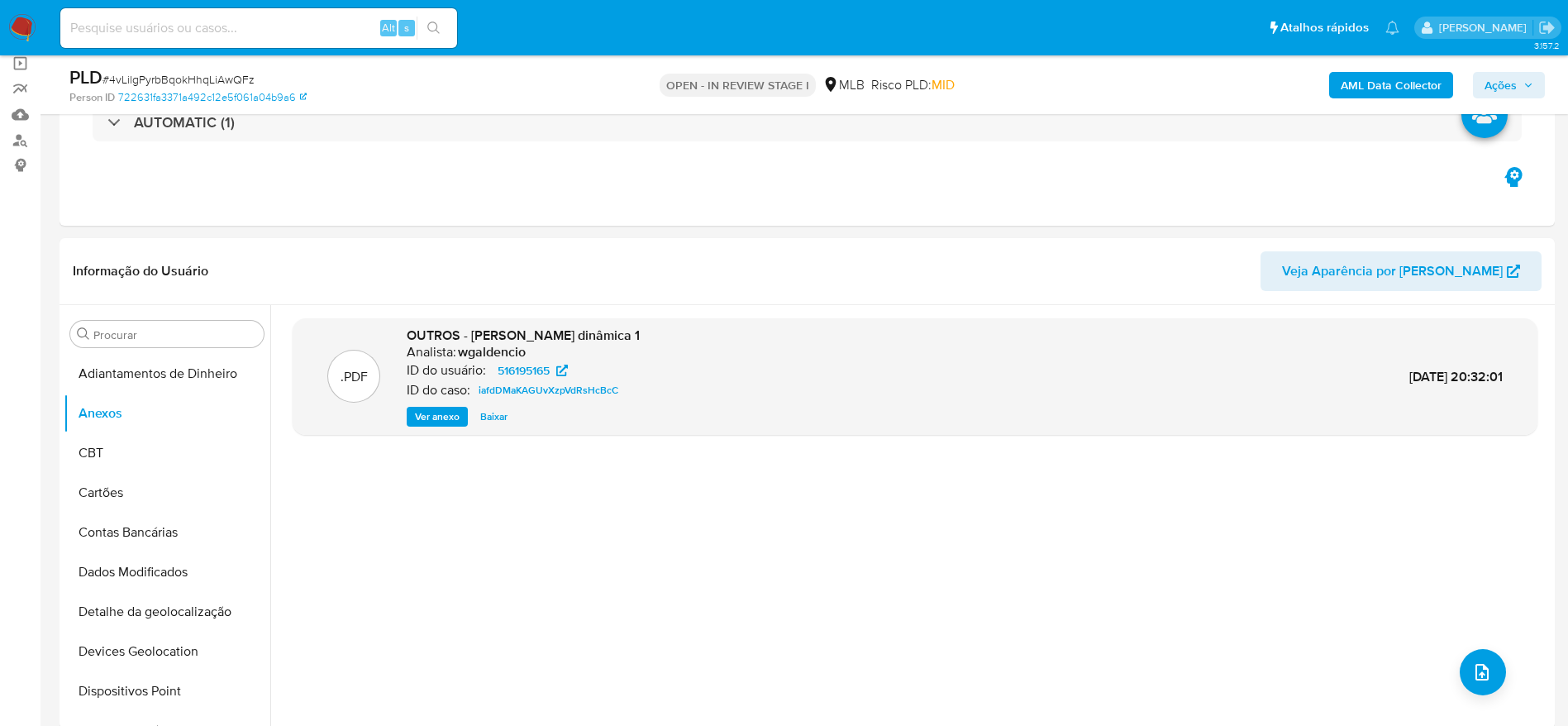
click at [1401, 75] on b "AML Data Collector" at bounding box center [1392, 85] width 101 height 26
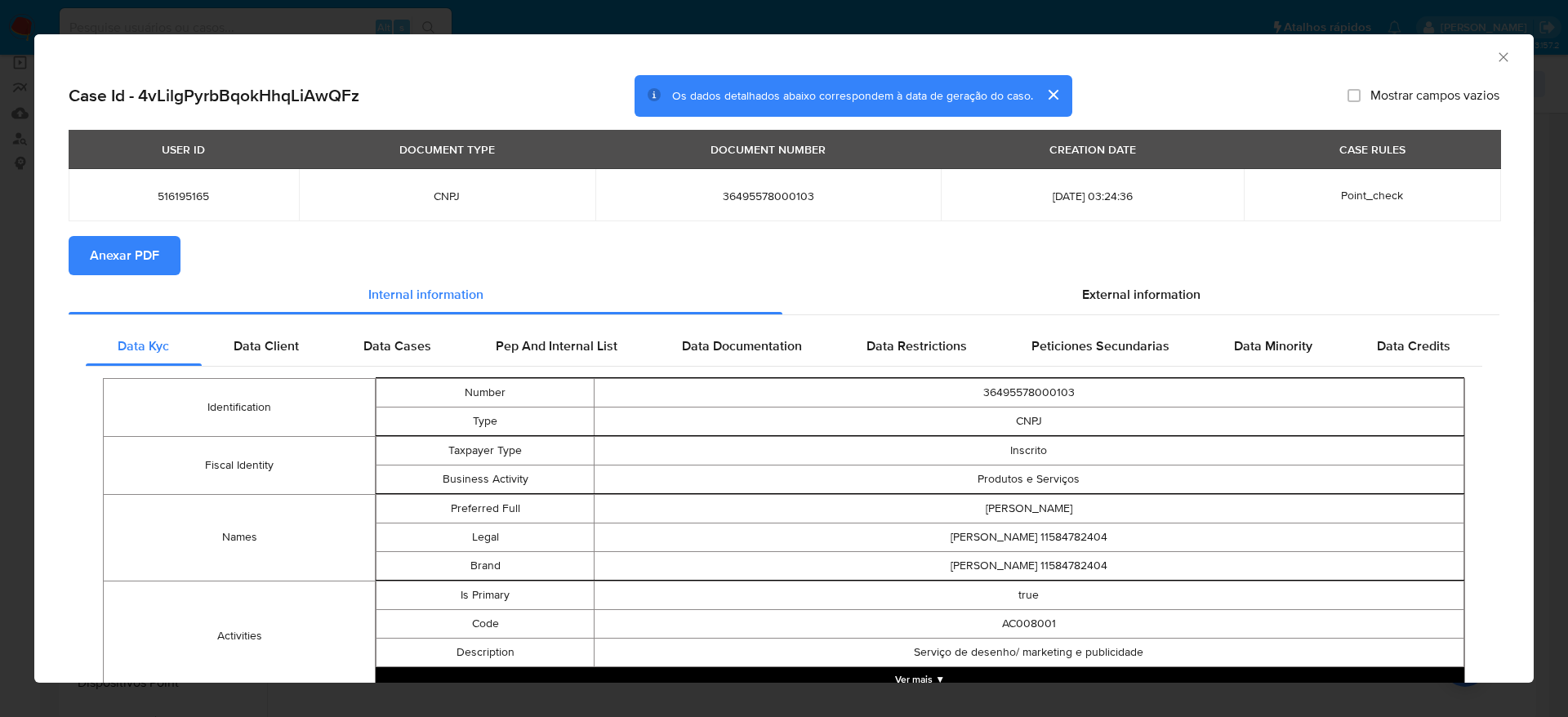
click at [158, 256] on span "Anexar PDF" at bounding box center [124, 256] width 69 height 36
click at [1495, 57] on icon "Fechar a janela" at bounding box center [1503, 57] width 17 height 17
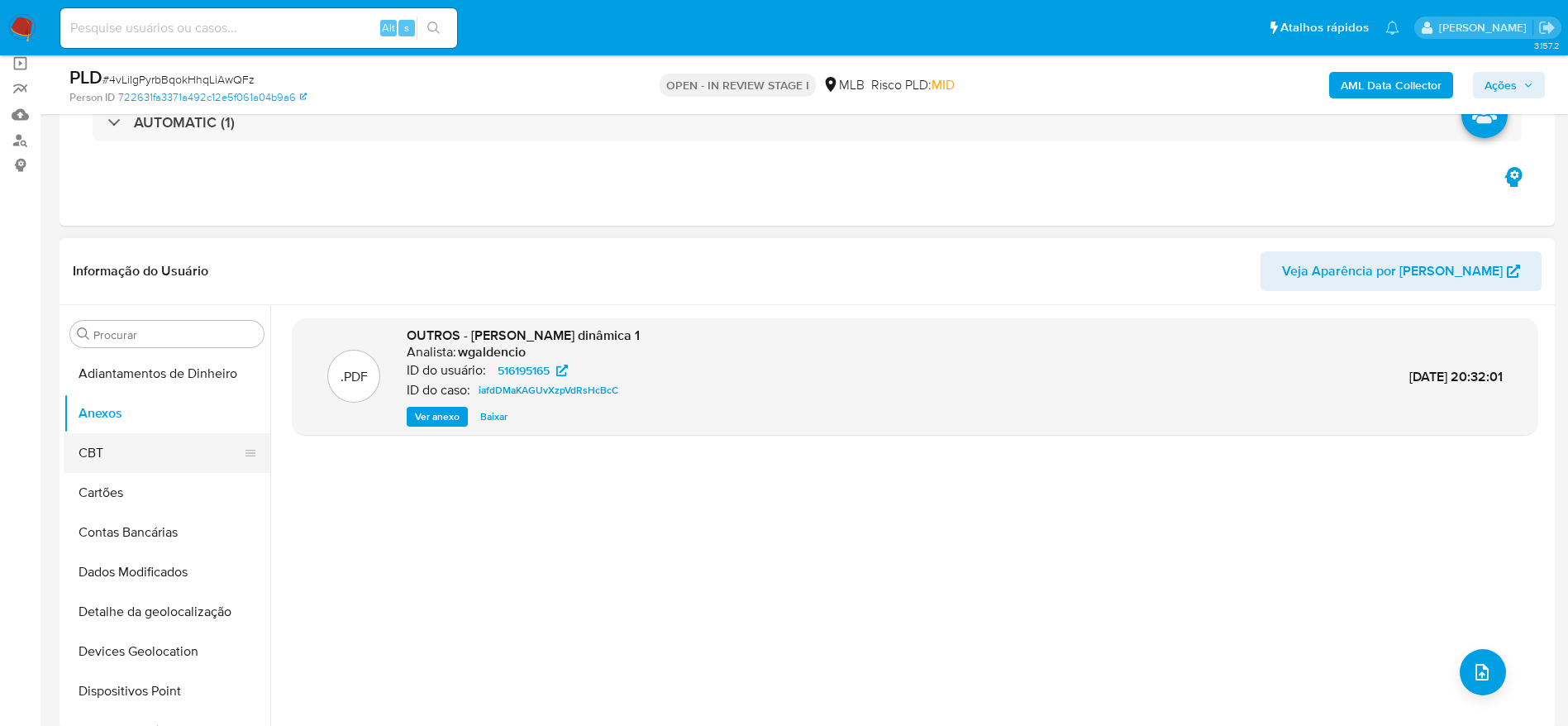
drag, startPoint x: 95, startPoint y: 458, endPoint x: 108, endPoint y: 439, distance: 23.0
click at [95, 458] on button "CBT" at bounding box center [160, 453] width 193 height 39
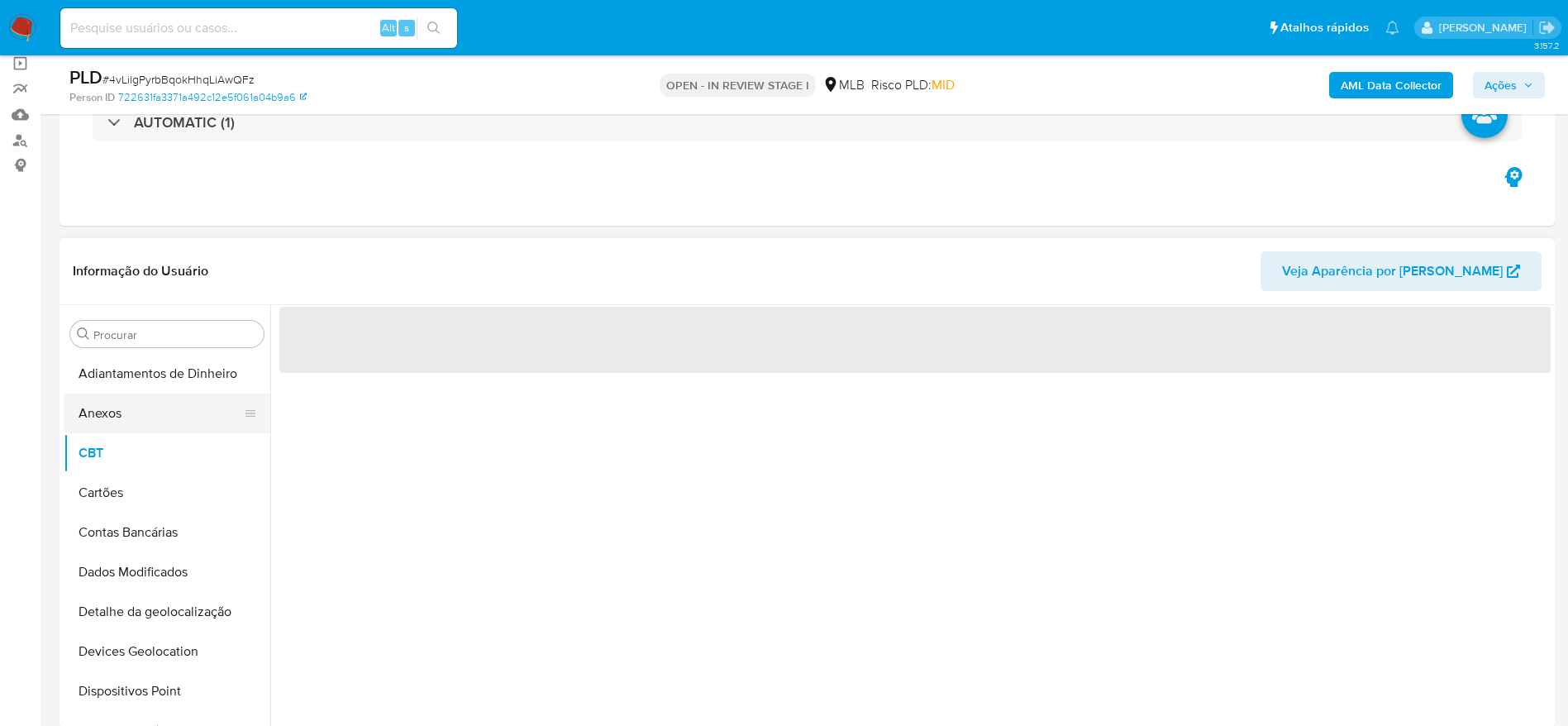
click at [125, 412] on button "Anexos" at bounding box center [160, 414] width 193 height 39
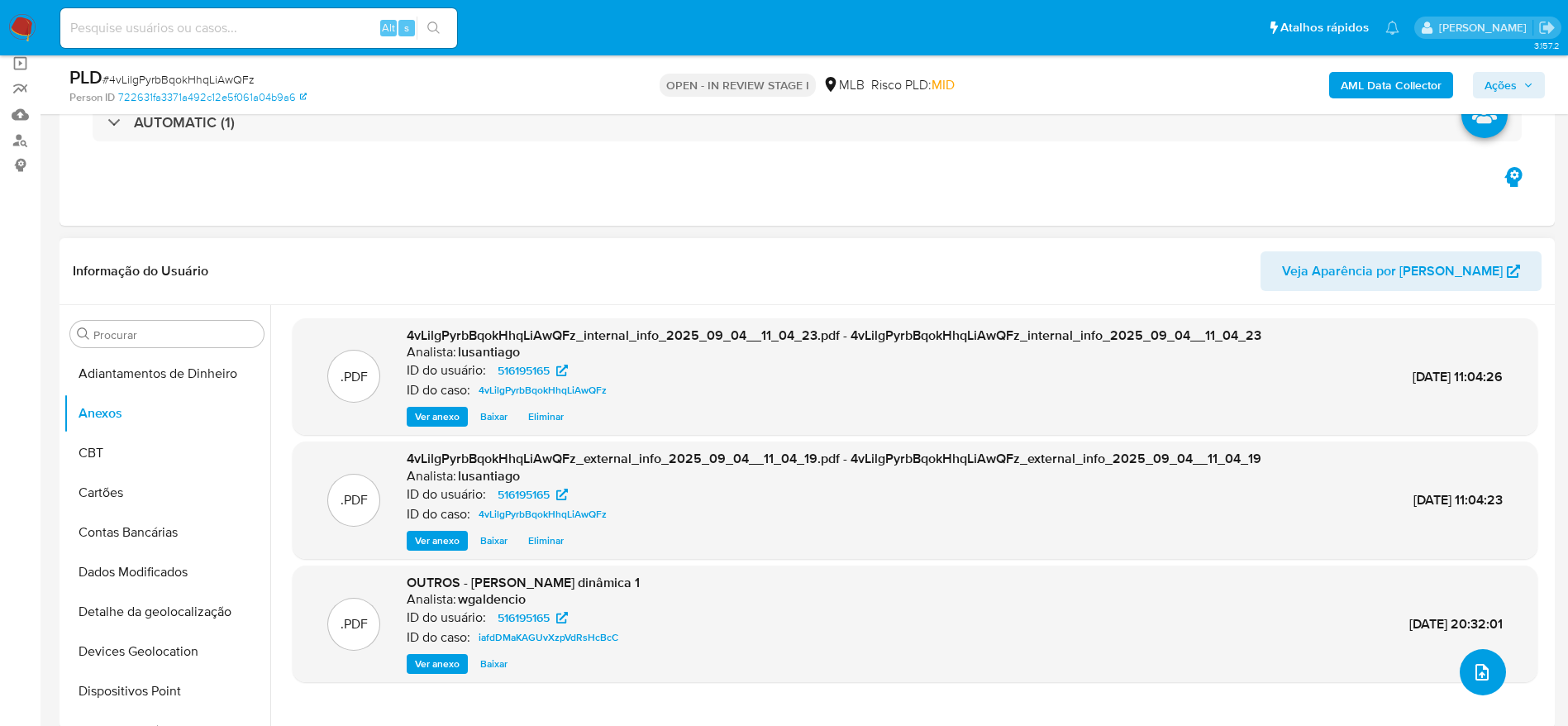
click at [1472, 674] on icon "upload-file" at bounding box center [1482, 672] width 20 height 20
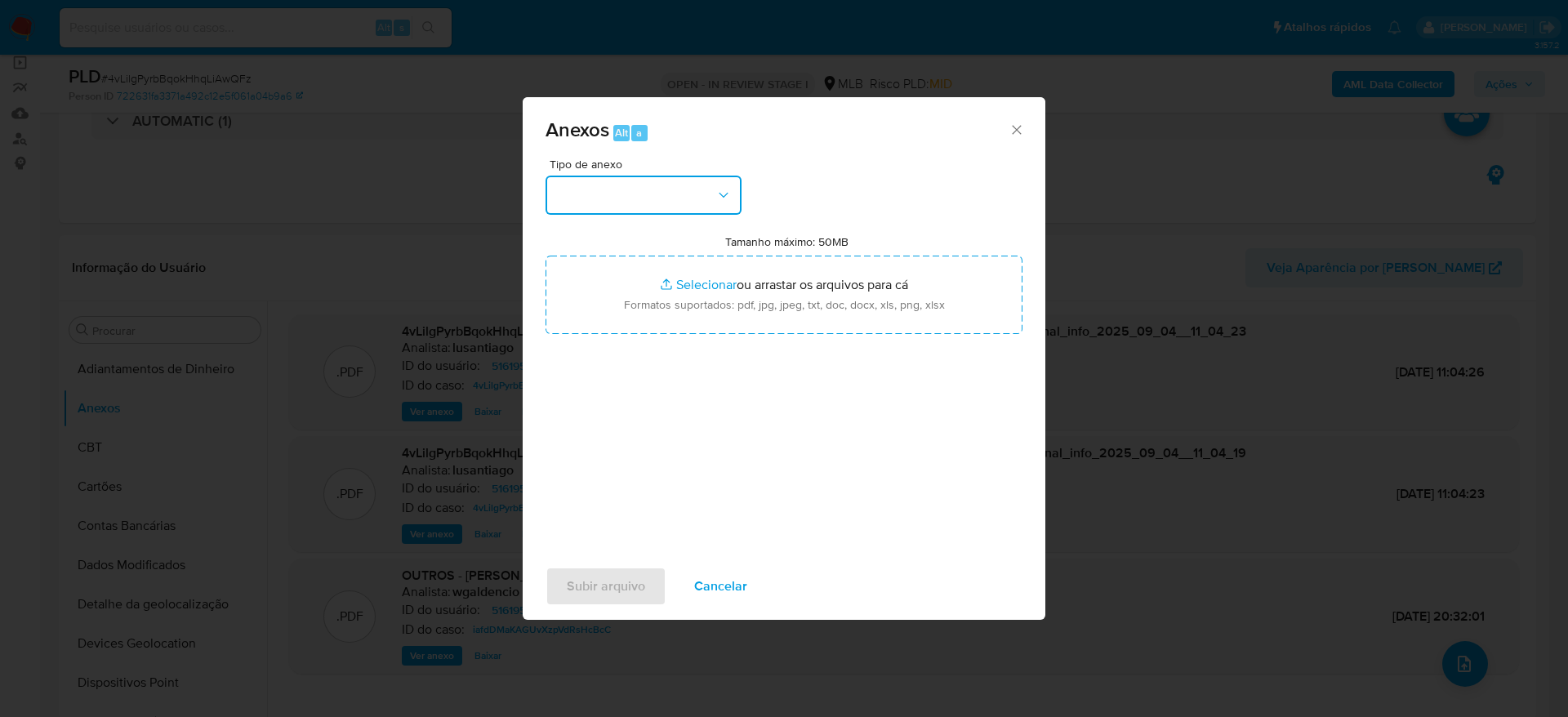
click at [702, 179] on button "button" at bounding box center [644, 195] width 196 height 39
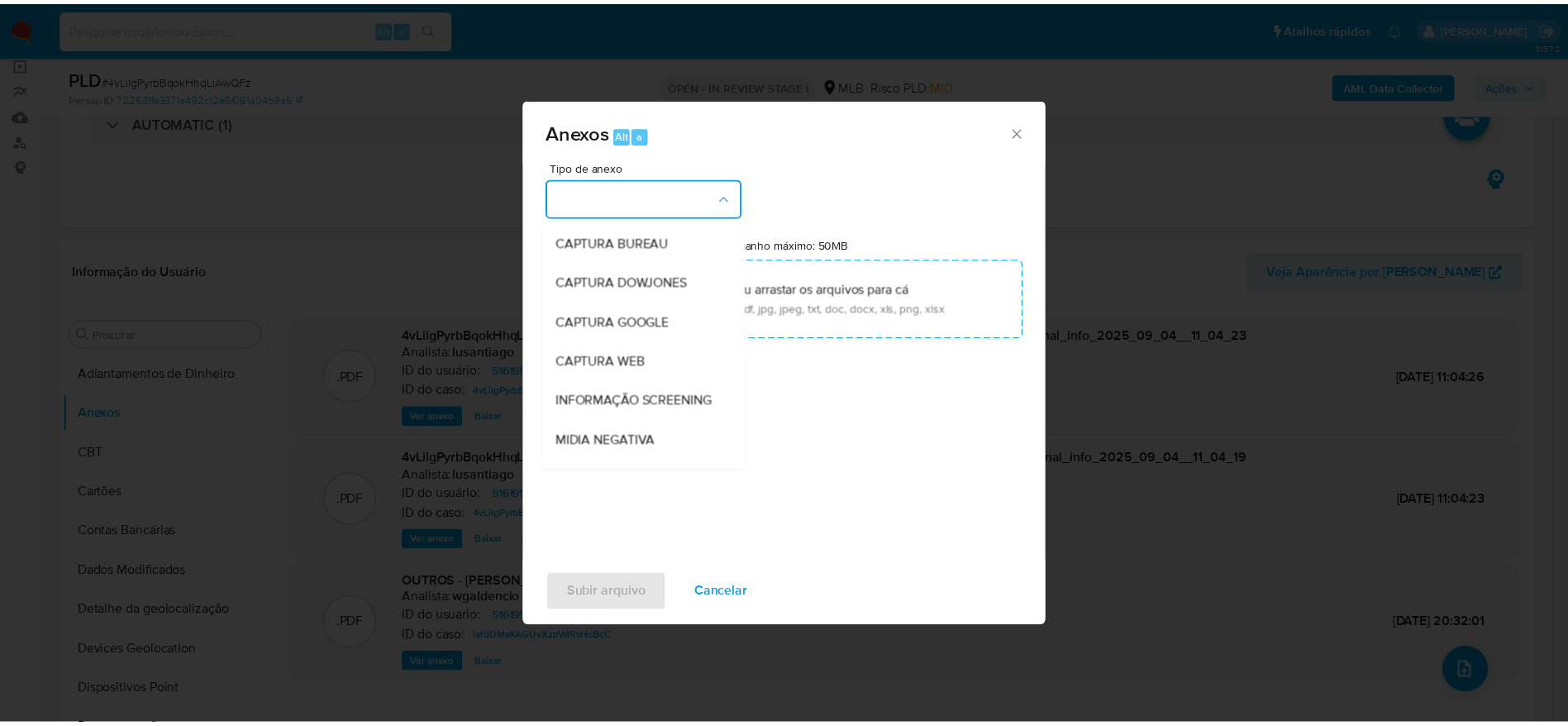
scroll to position [255, 0]
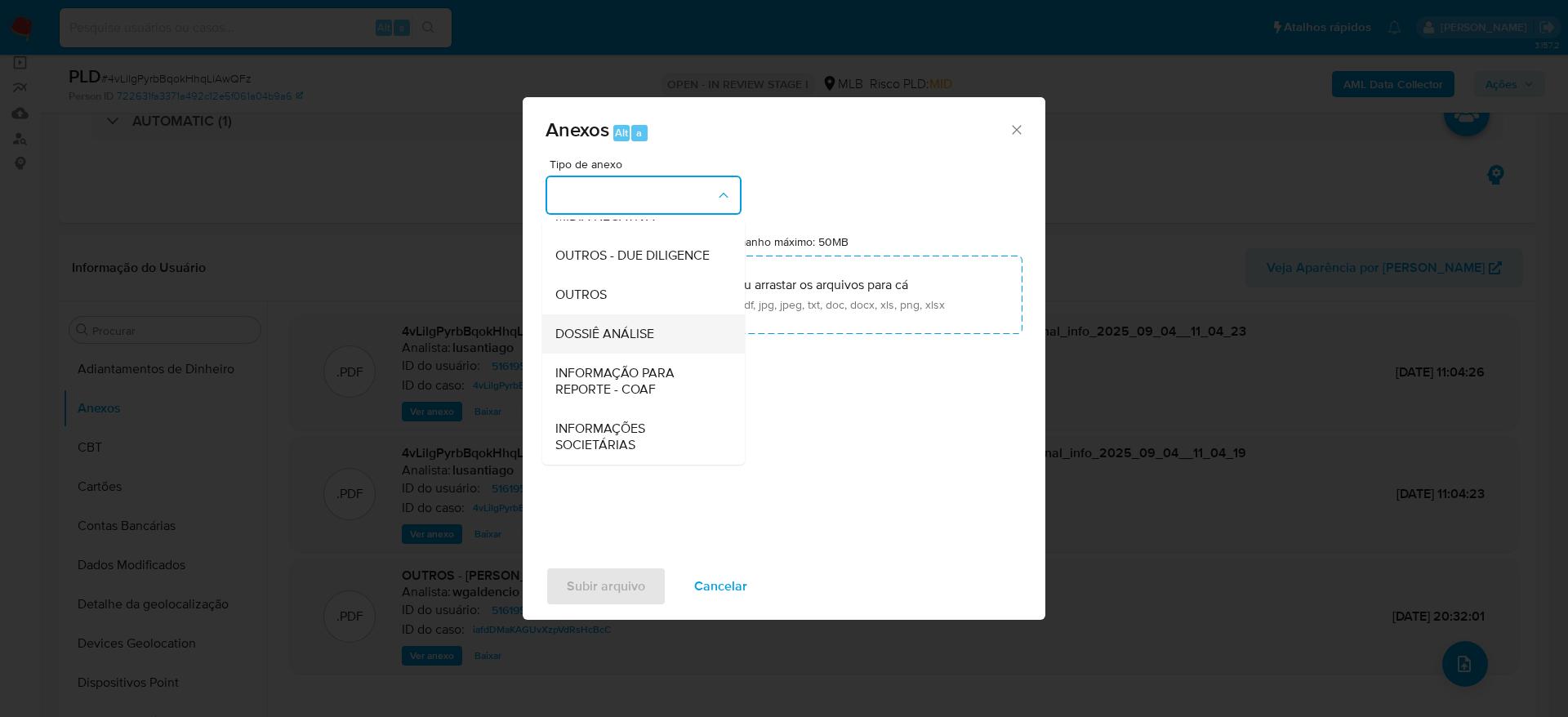
click at [631, 335] on span "DOSSIÊ ANÁLISE" at bounding box center [605, 334] width 99 height 17
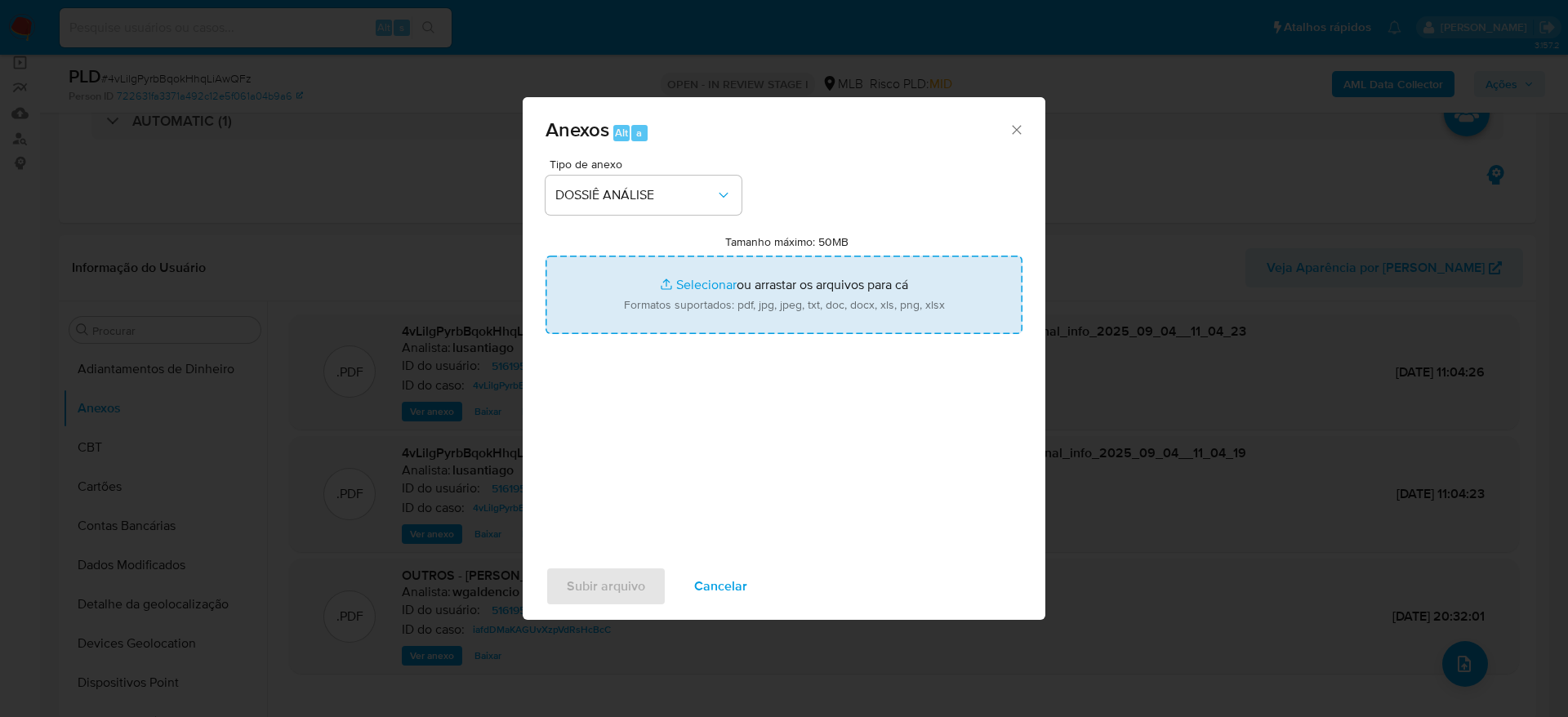
type input "C:\fakepath\Mulan 516195165_2025_09_04_06_54_33.xlsx"
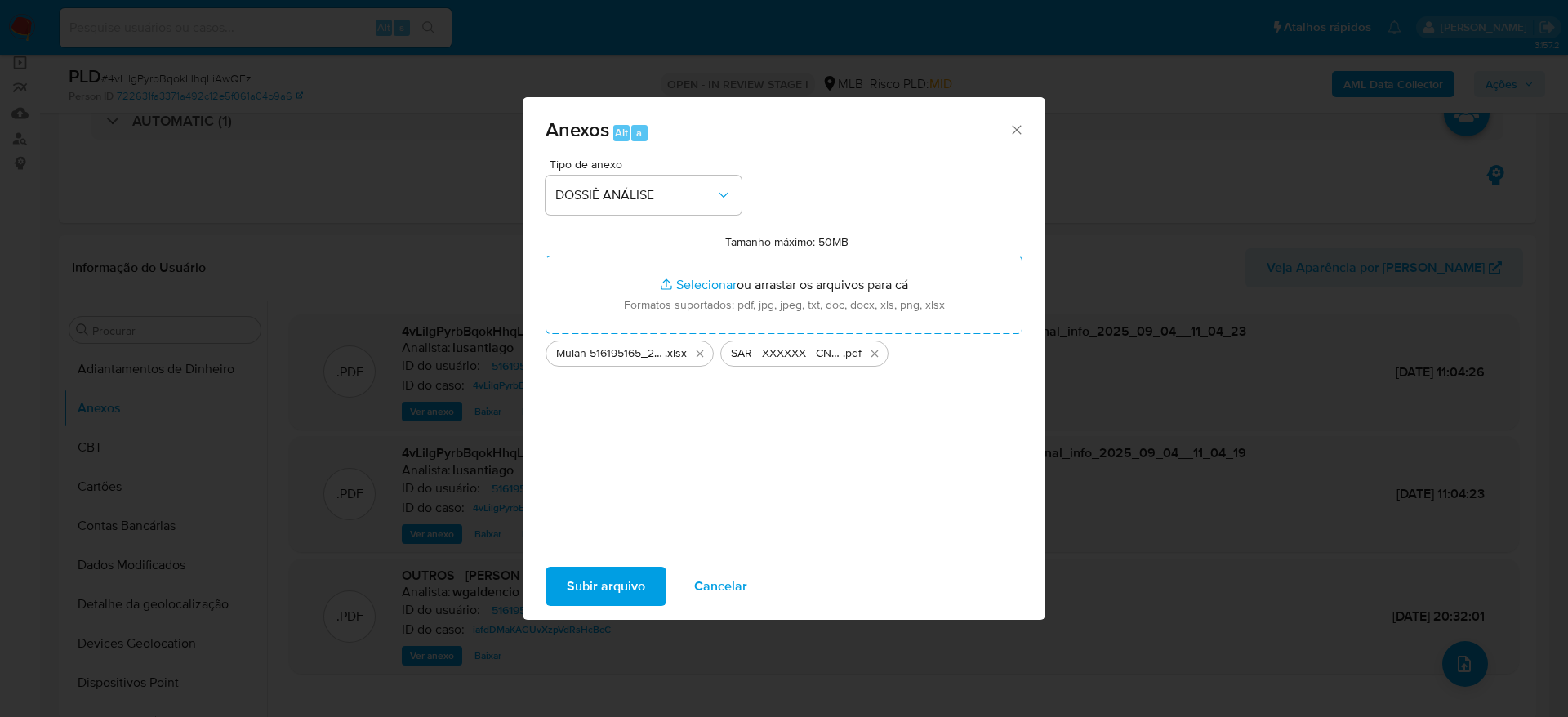
click at [603, 607] on div "Subir arquivo Cancelar" at bounding box center [784, 586] width 522 height 62
click at [616, 582] on span "Subir arquivo" at bounding box center [606, 586] width 79 height 36
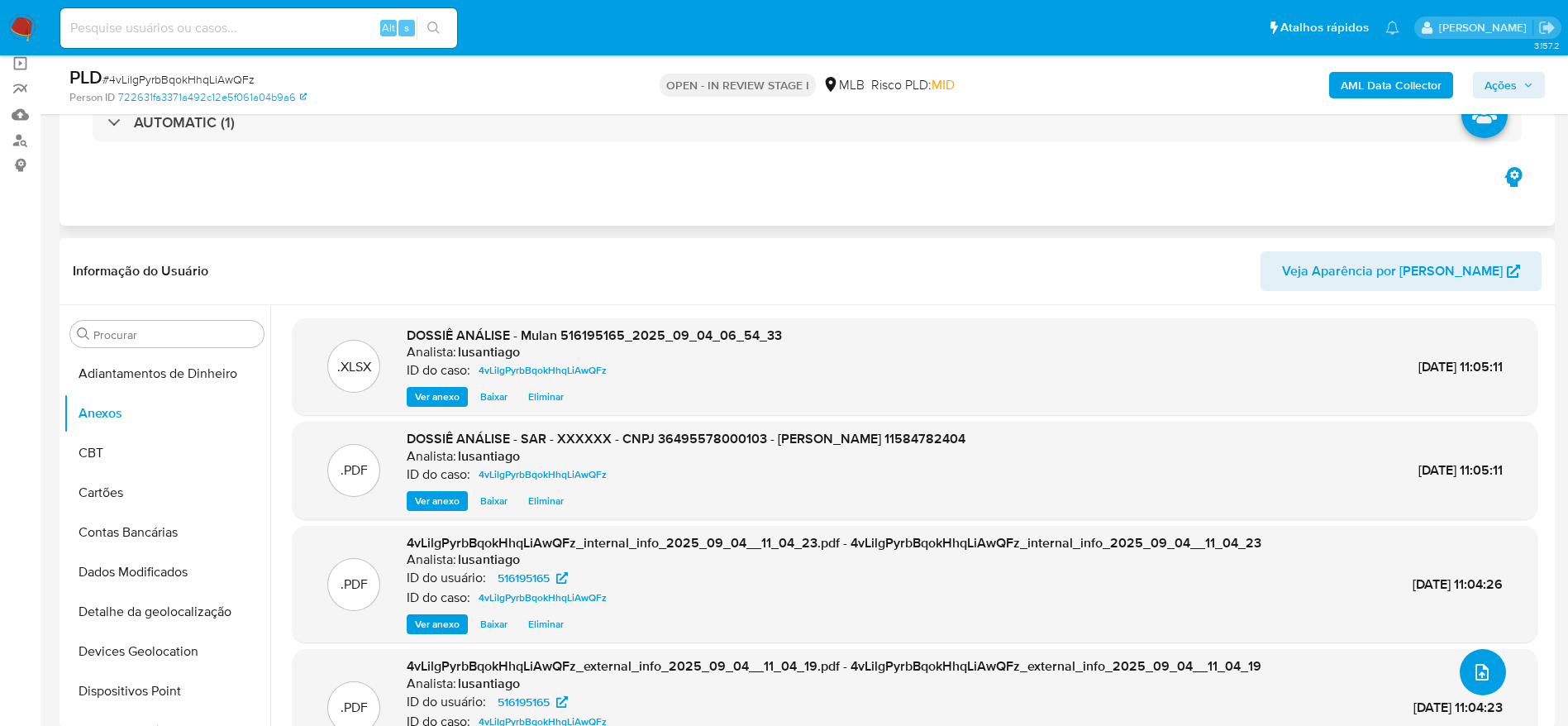
scroll to position [0, 0]
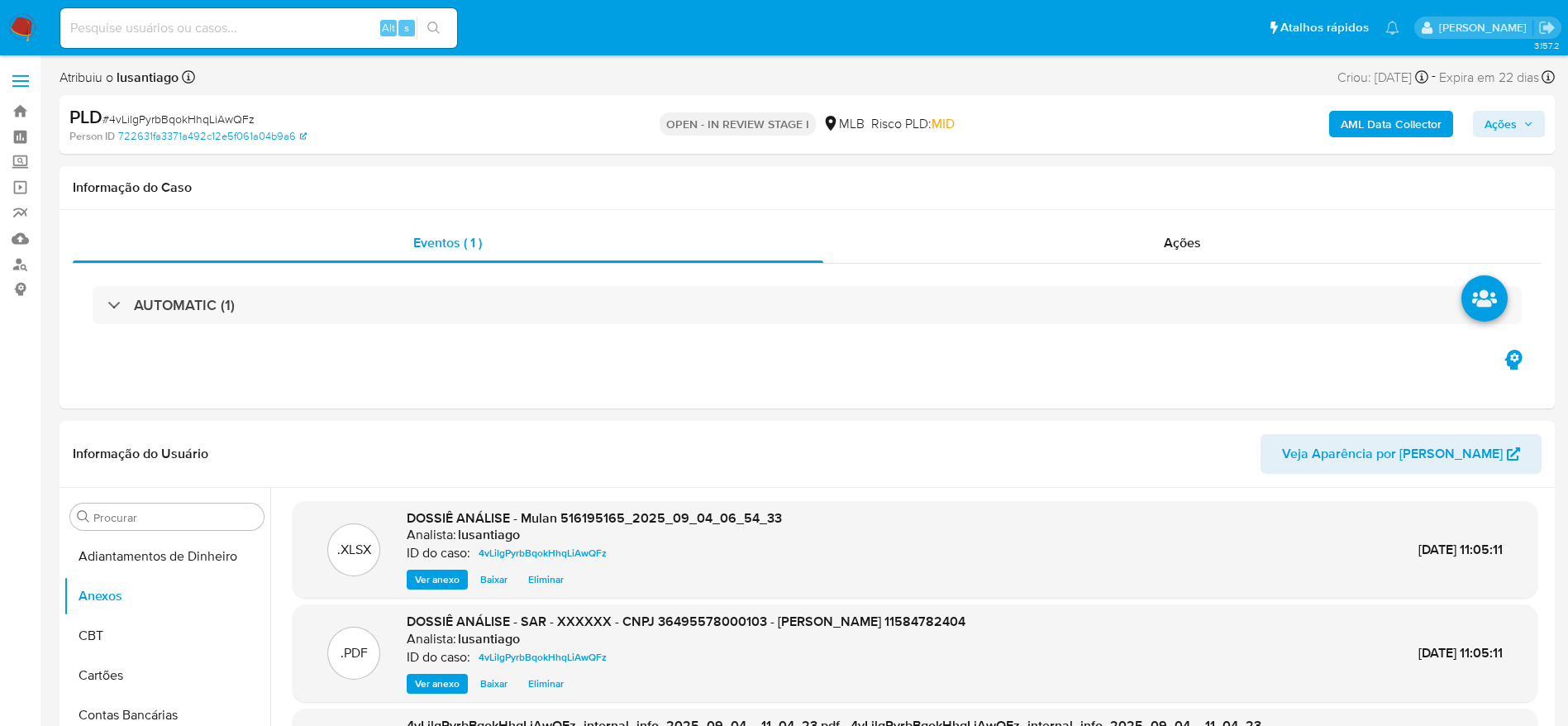
click at [1504, 118] on span "Ações" at bounding box center [1500, 124] width 32 height 26
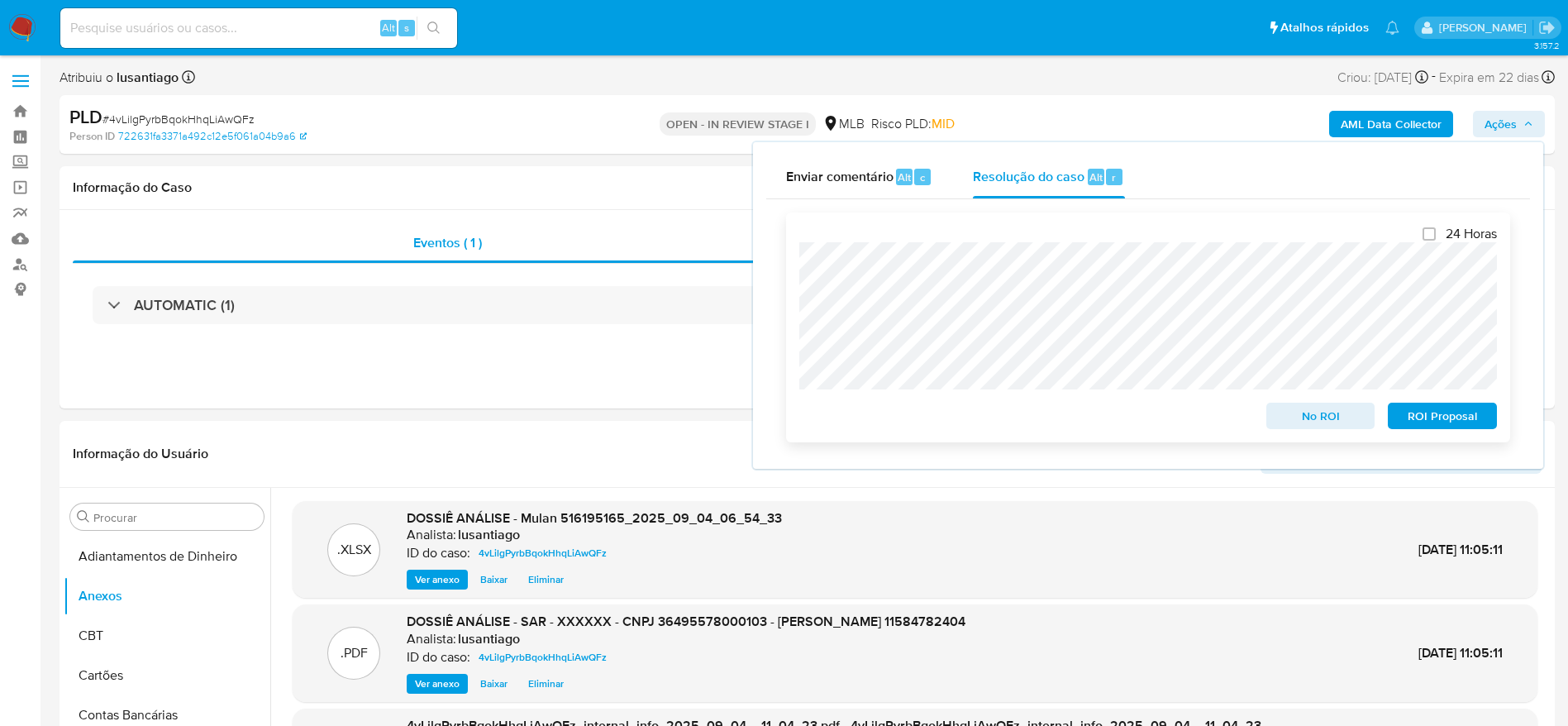
click at [1425, 421] on span "ROI Proposal" at bounding box center [1443, 416] width 86 height 23
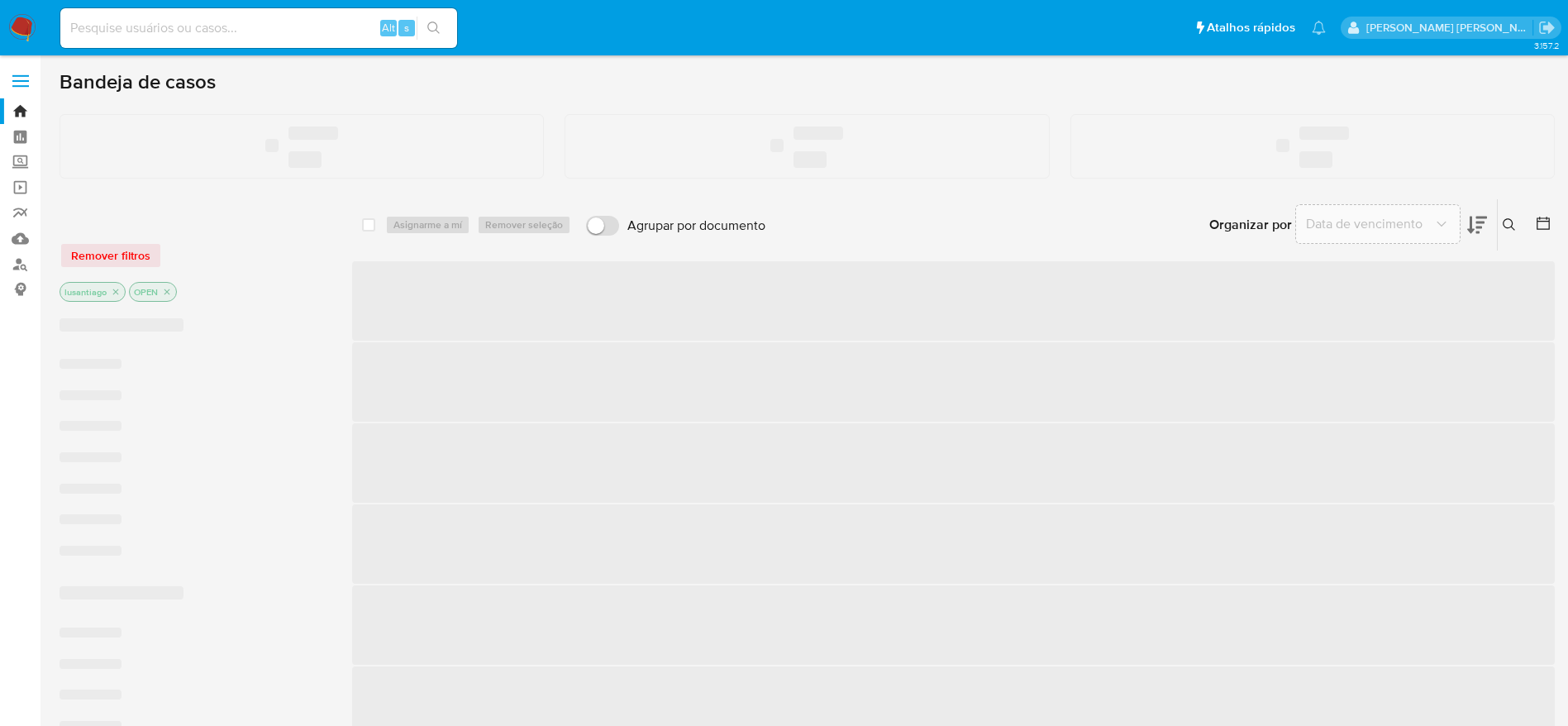
click at [206, 28] on input at bounding box center [258, 28] width 397 height 22
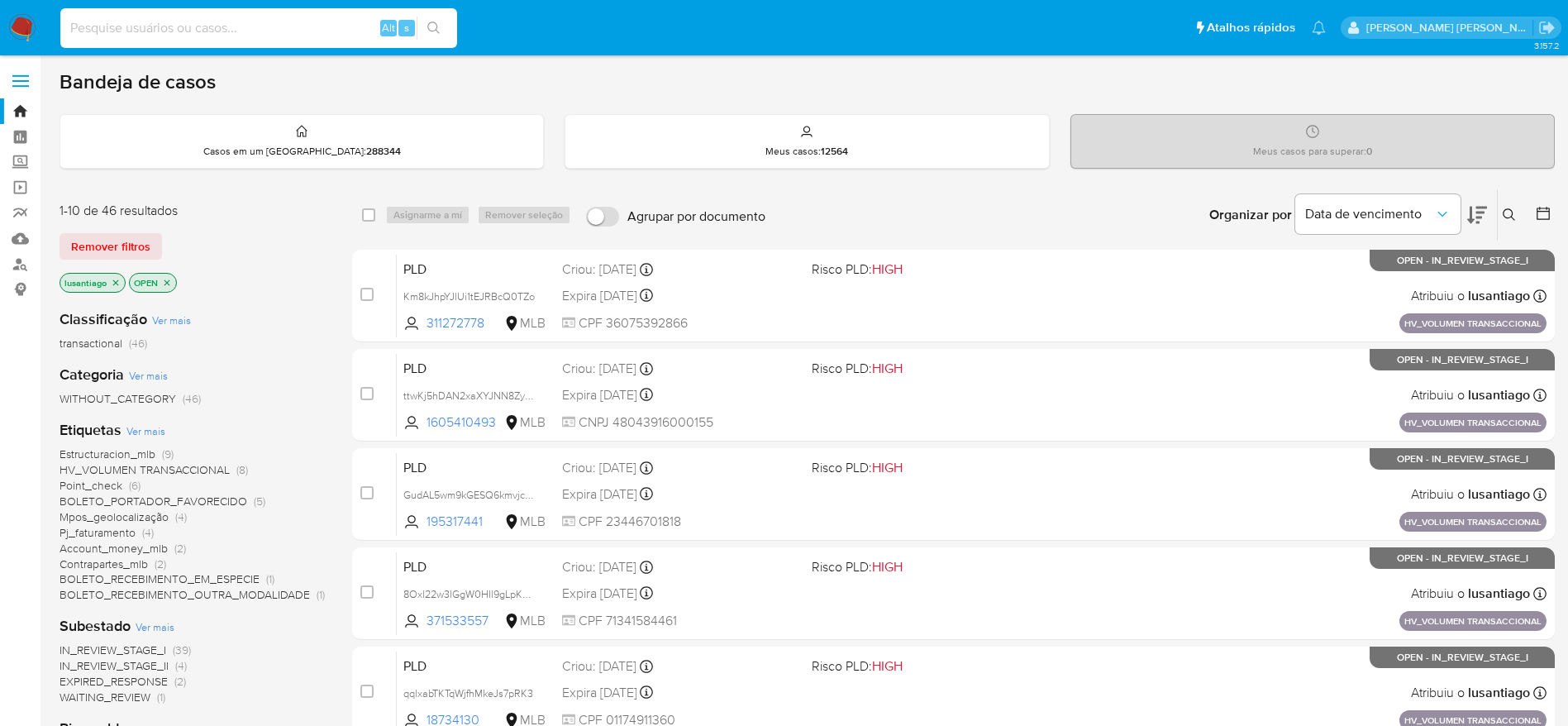
paste input "1155277736"
type input "1155277736"
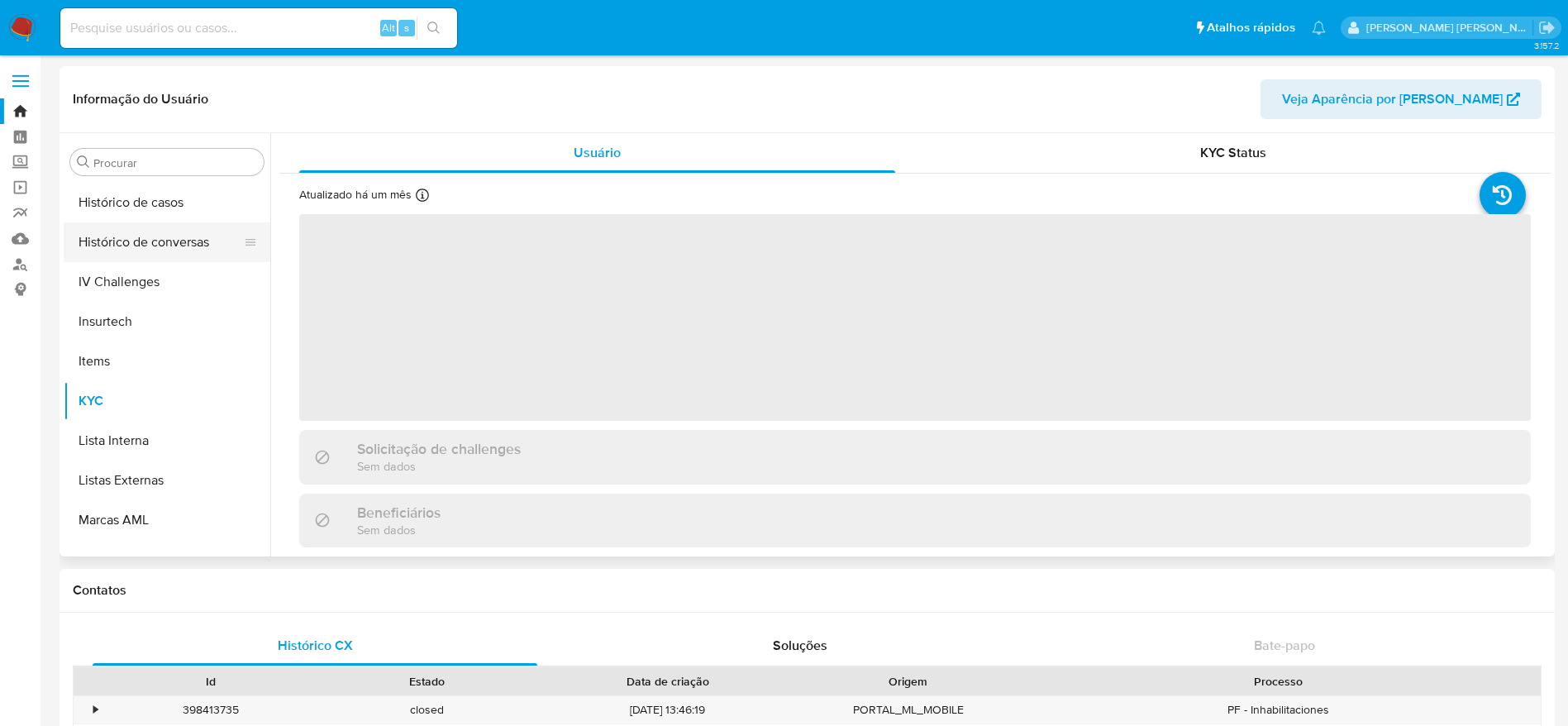
scroll to position [491, 0]
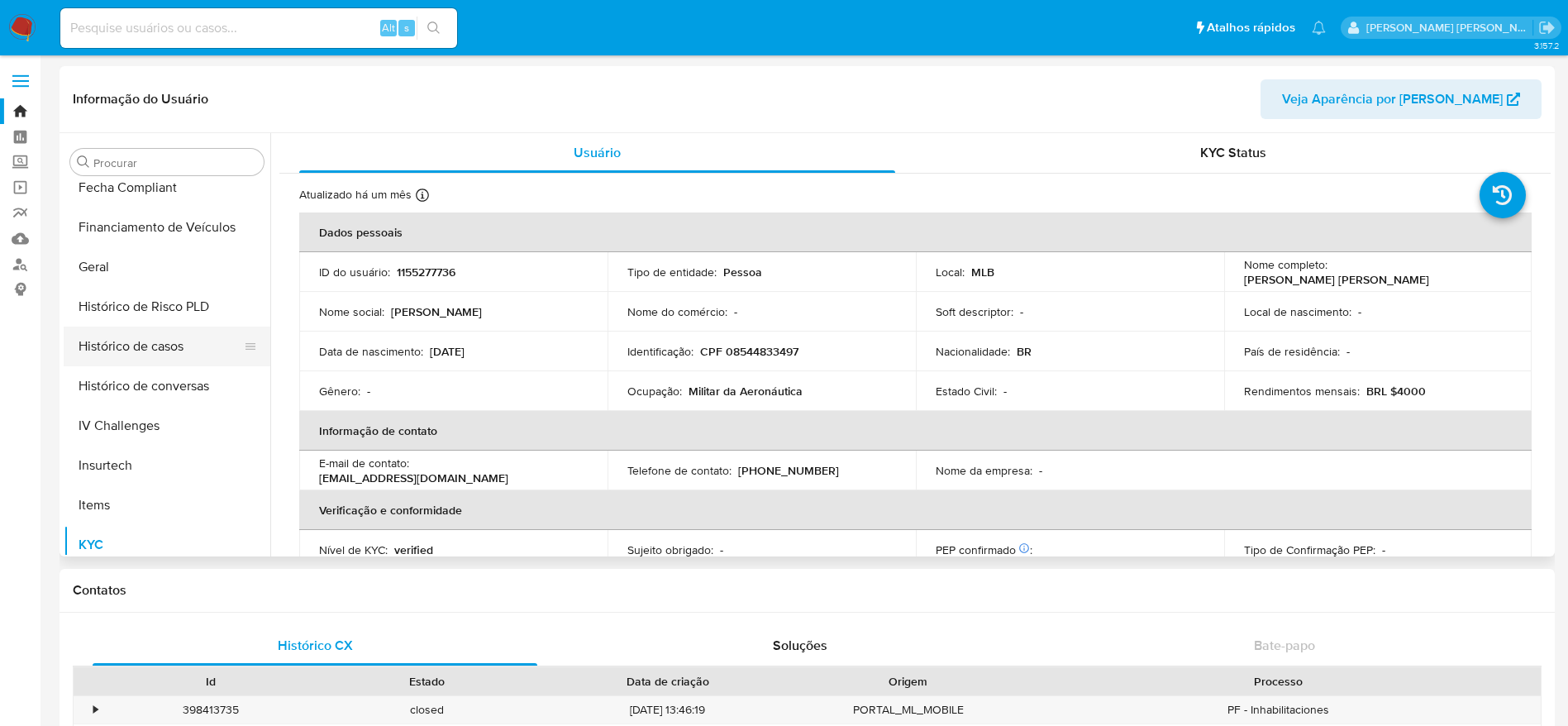
click at [156, 349] on button "Histórico de casos" at bounding box center [160, 346] width 193 height 39
select select "10"
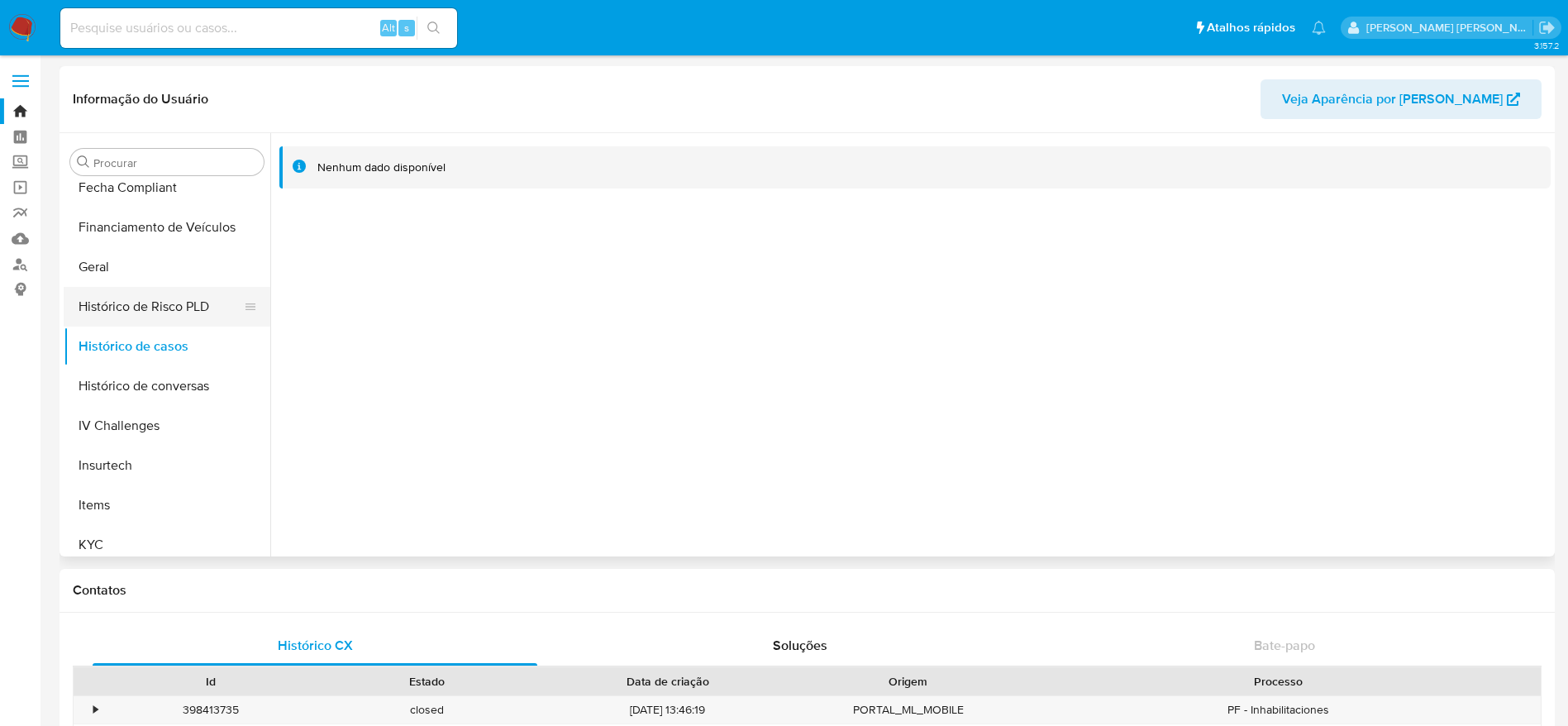
click at [167, 314] on button "Histórico de Risco PLD" at bounding box center [160, 307] width 193 height 39
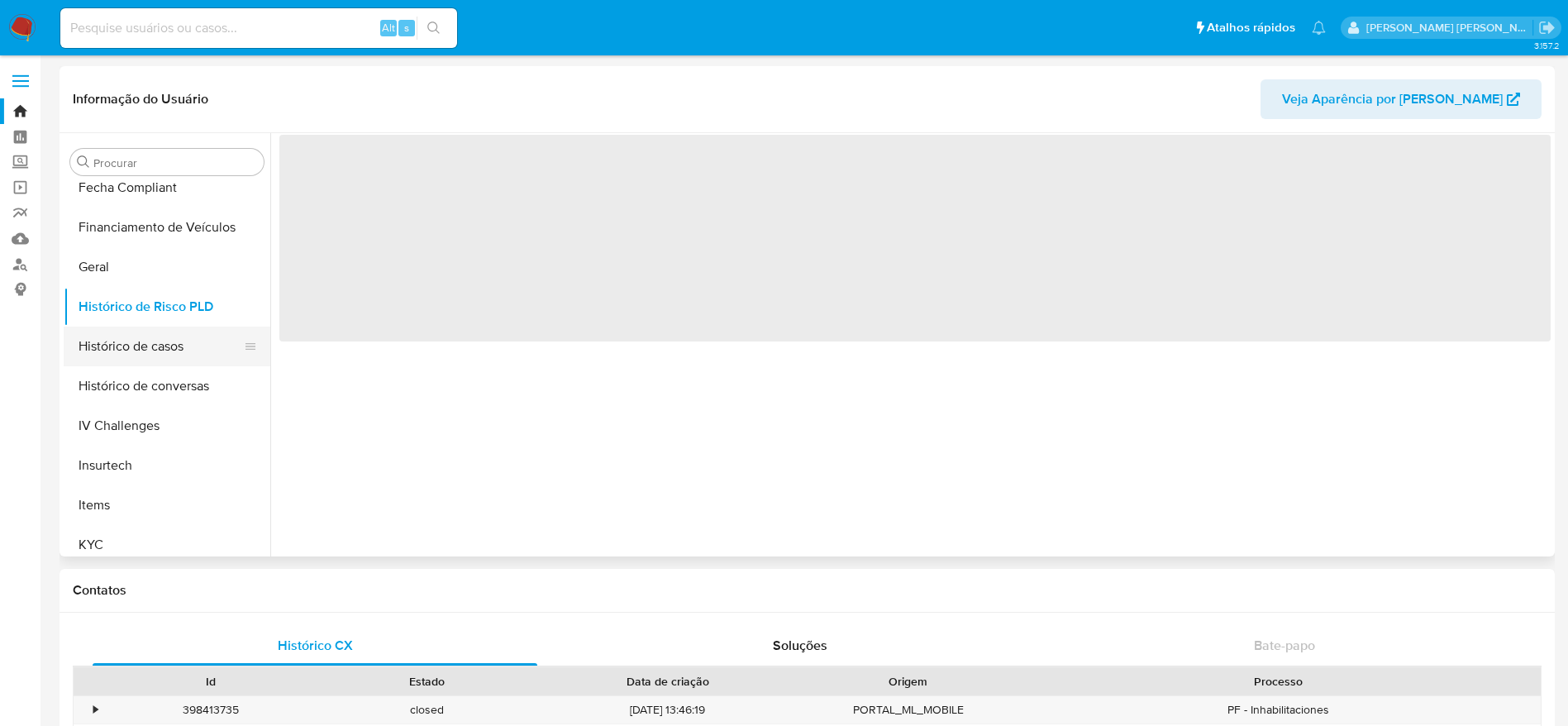
click at [151, 344] on button "Histórico de casos" at bounding box center [160, 346] width 193 height 39
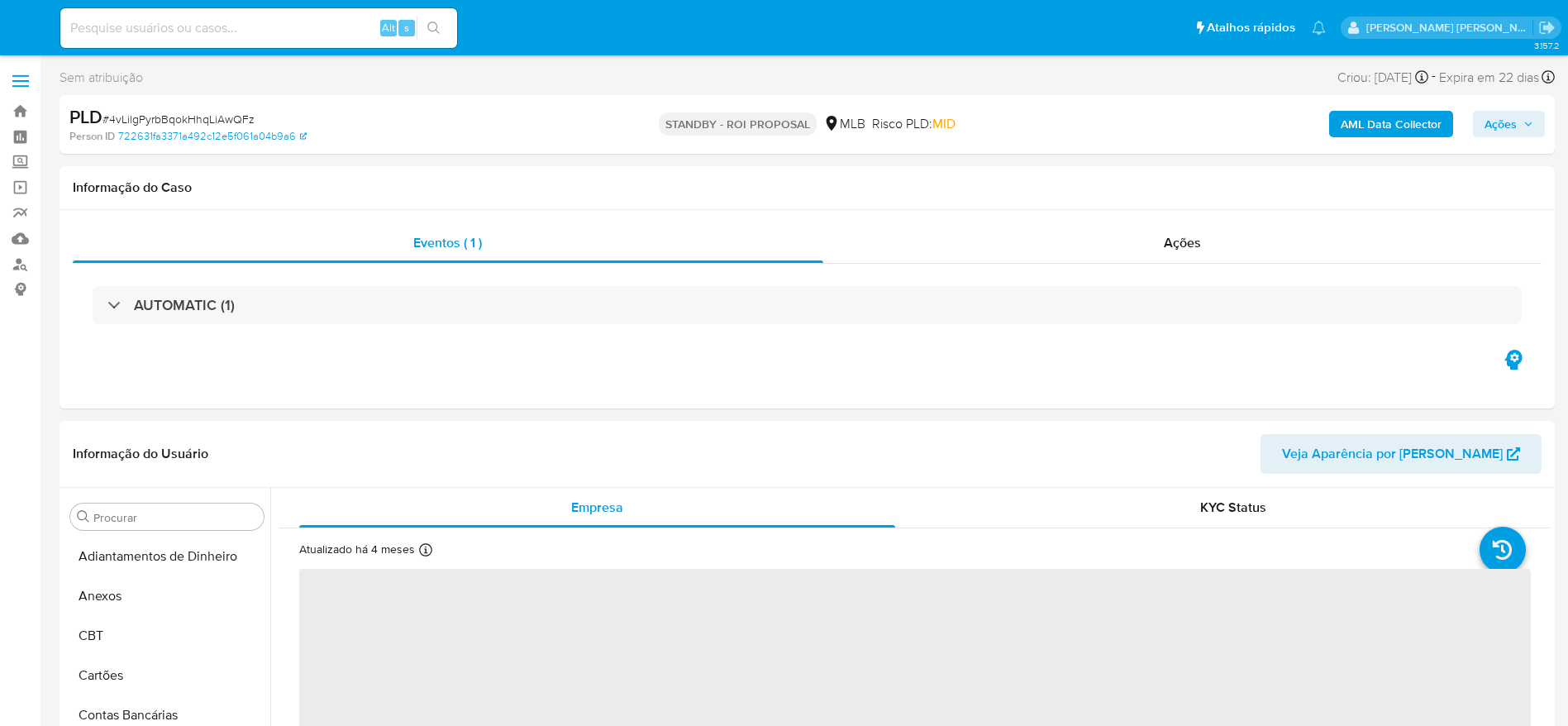
select select "10"
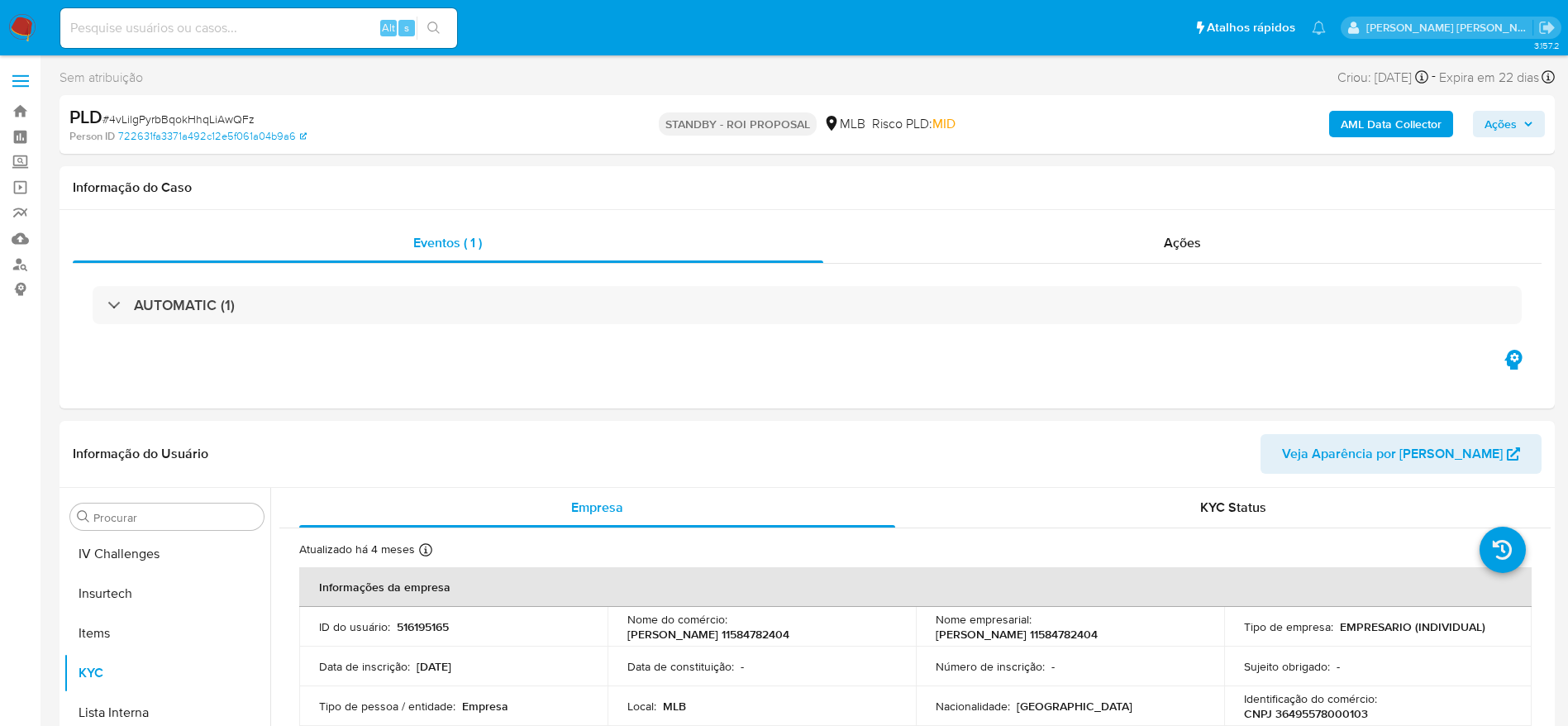
scroll to position [738, 0]
click at [23, 114] on link "Bandeja" at bounding box center [98, 111] width 197 height 25
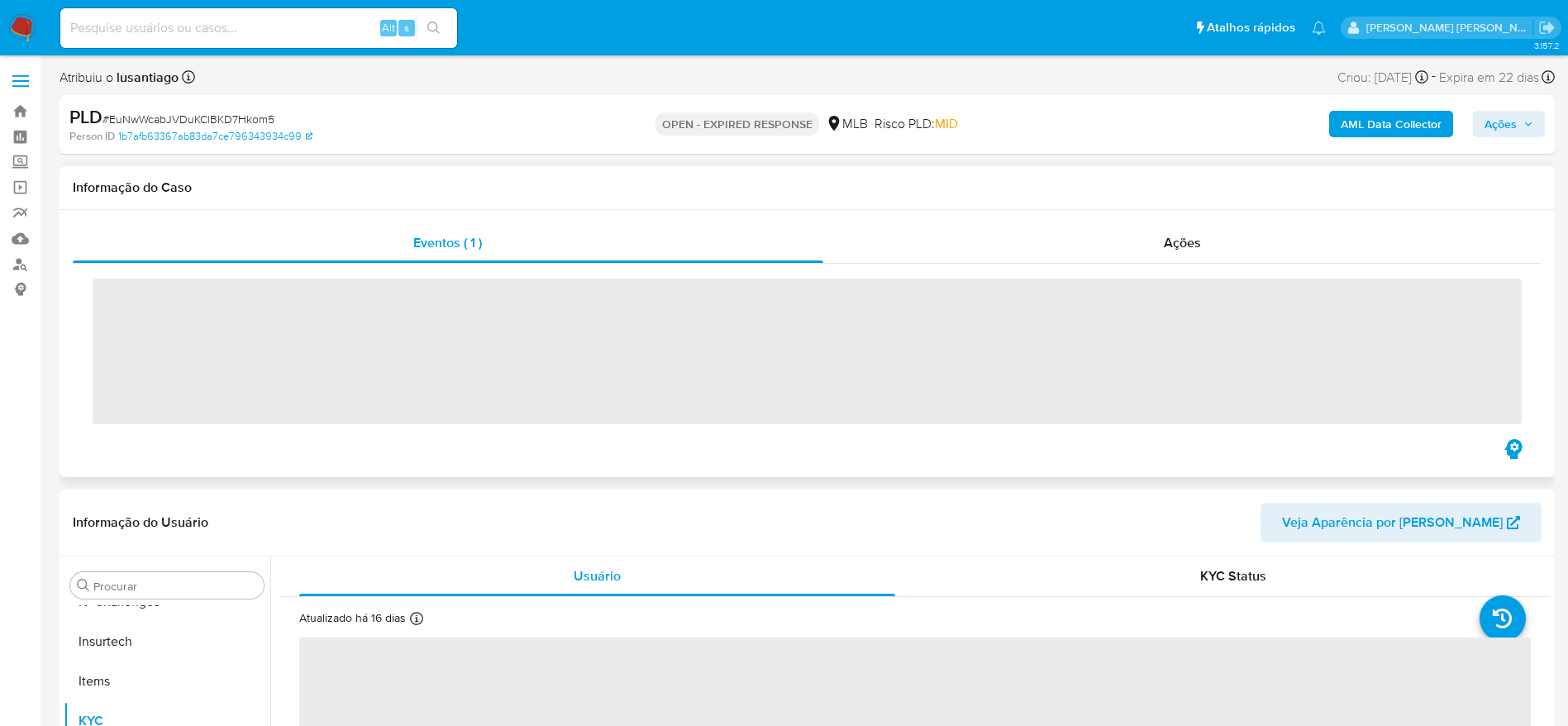
scroll to position [738, 0]
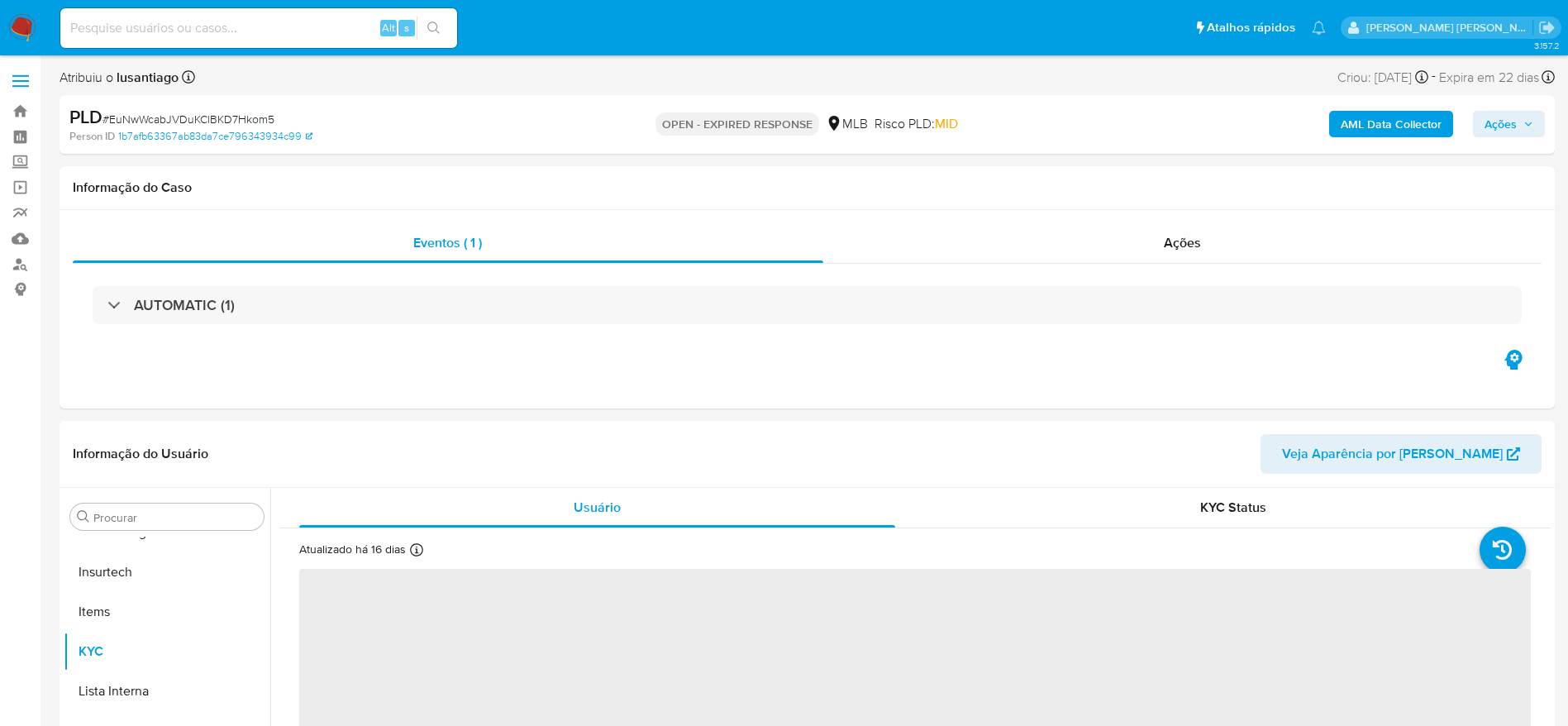
click at [216, 119] on span "# EuNwWcabJVDuKClBKD7Hkom5" at bounding box center [188, 119] width 172 height 17
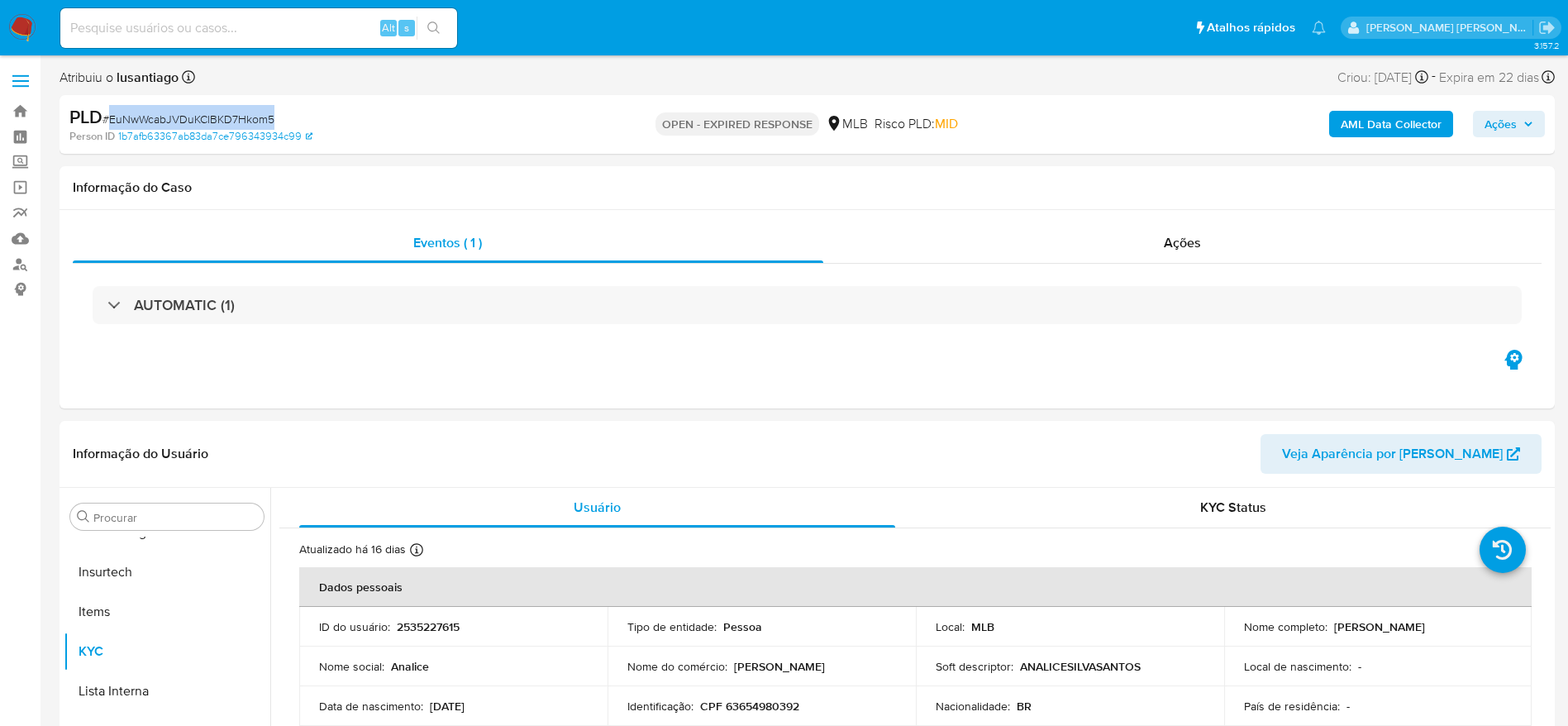
copy span "EuNwWcabJVDuKClBKD7Hkom5"
select select "10"
click at [19, 114] on link "Bandeja" at bounding box center [98, 111] width 197 height 25
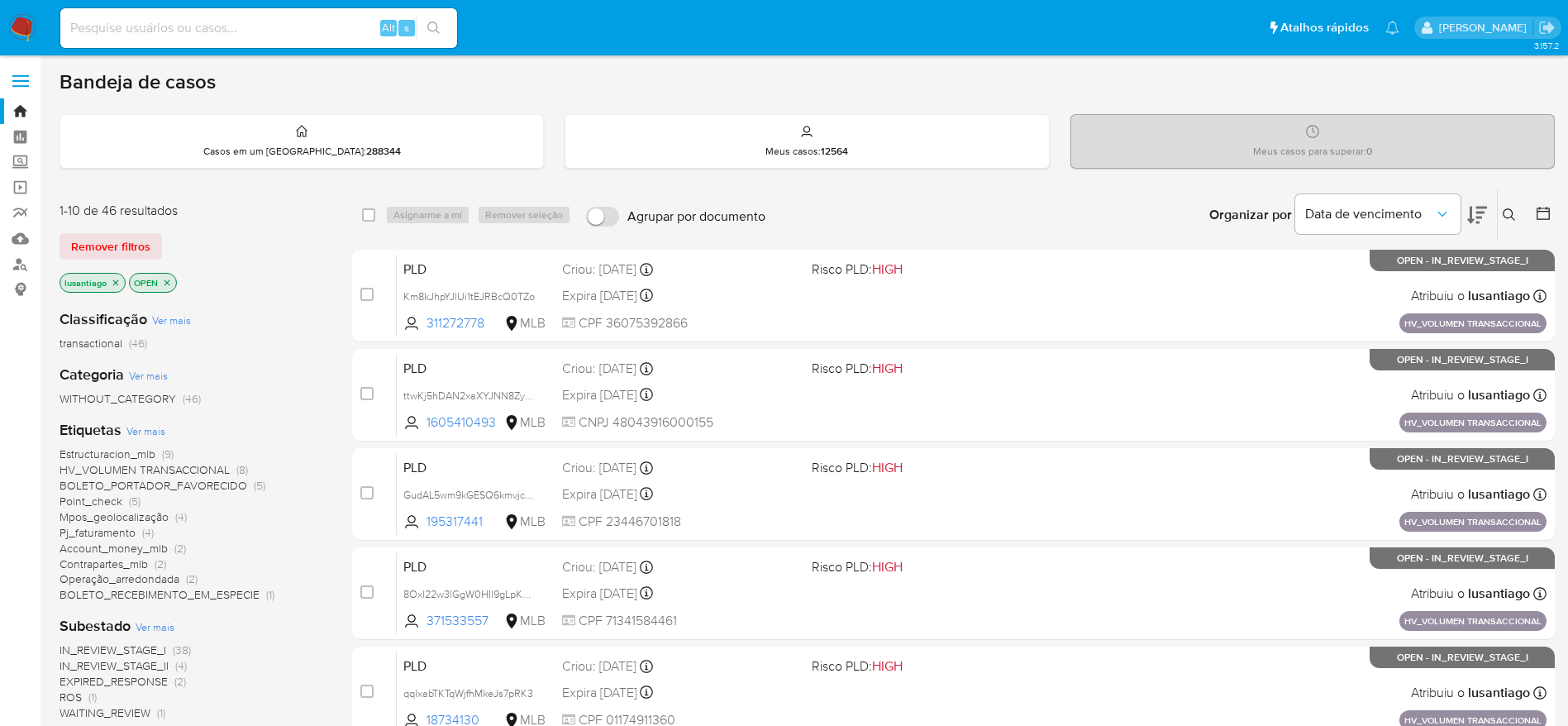
click at [1514, 211] on icon at bounding box center [1510, 215] width 13 height 13
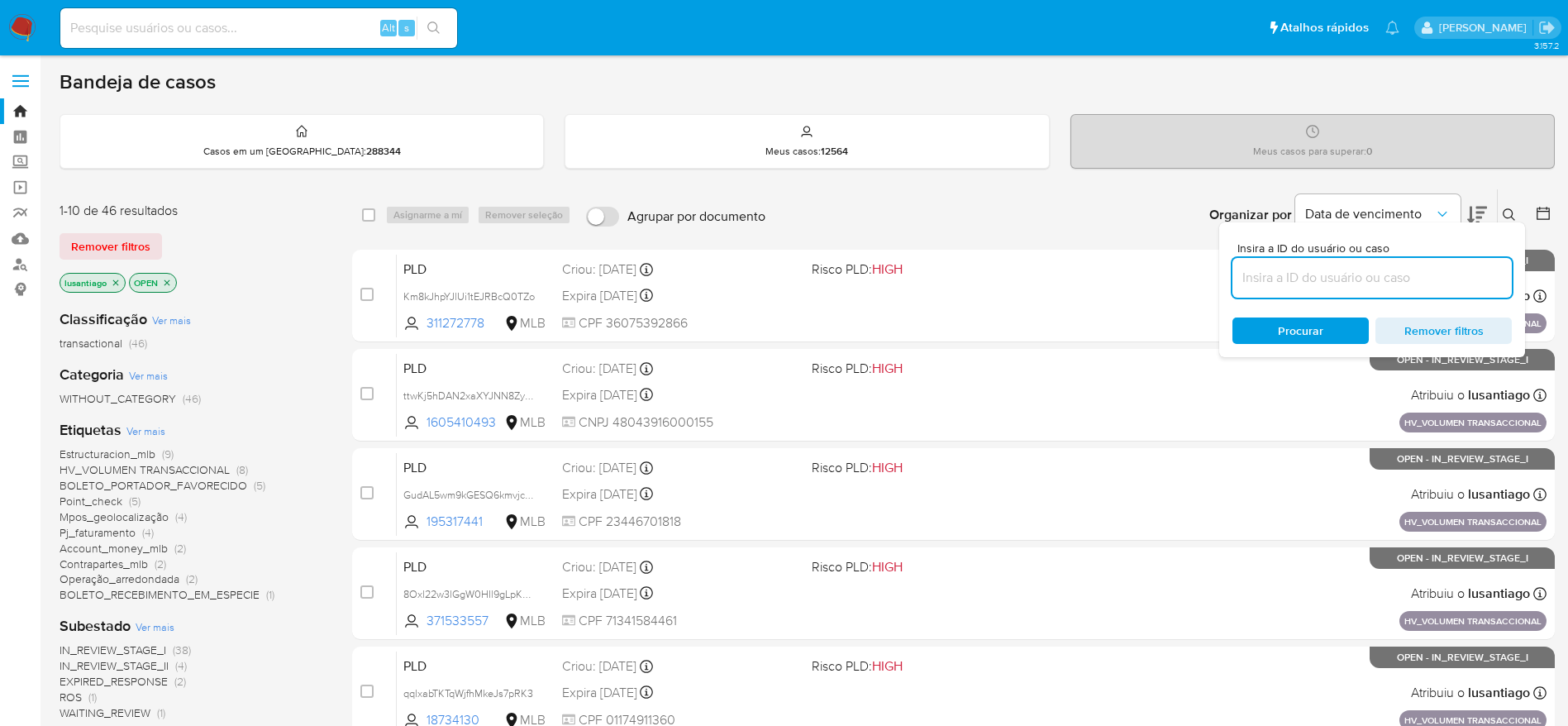
click at [1269, 287] on input at bounding box center [1372, 278] width 279 height 22
type input "EuNwWcabJVDuKClBKD7Hkom5"
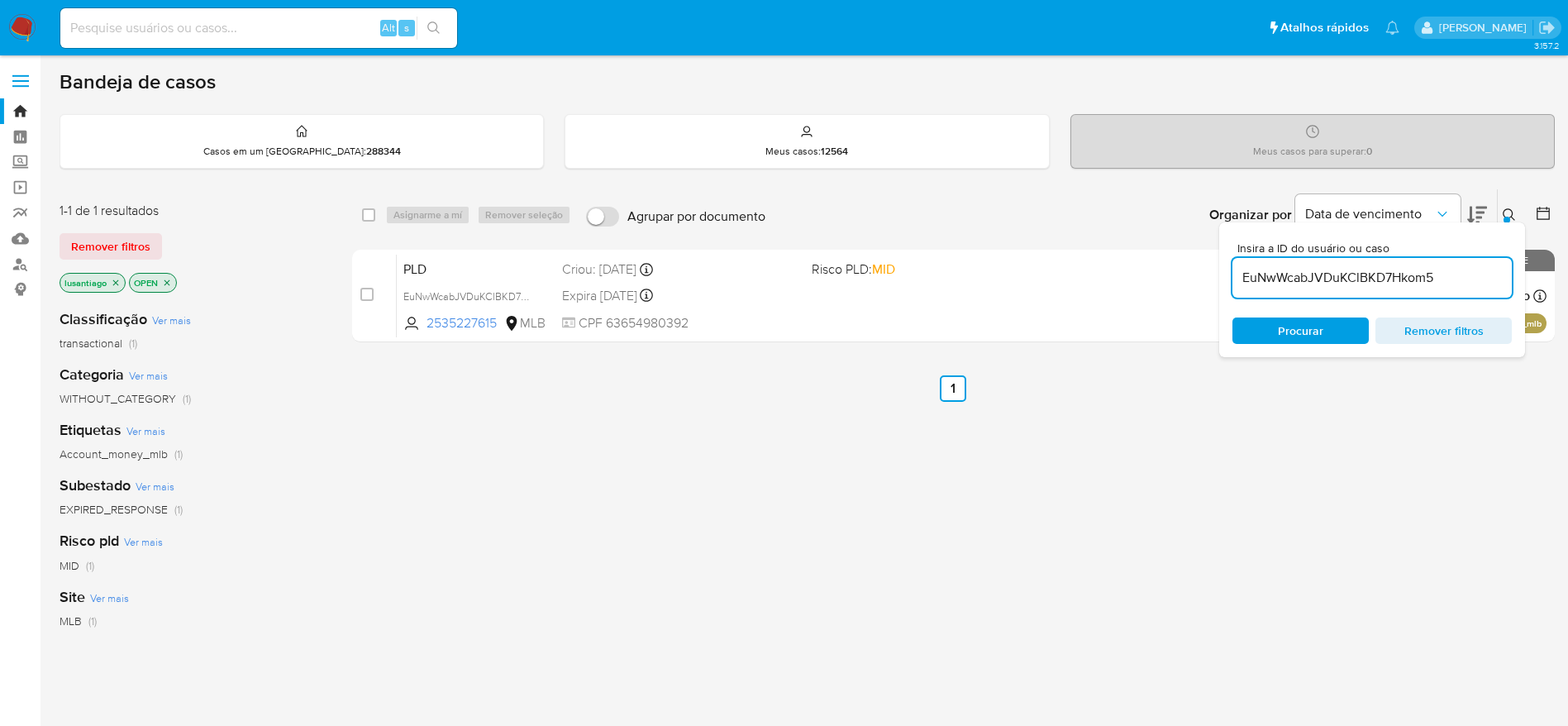
click at [1513, 206] on button at bounding box center [1511, 215] width 27 height 20
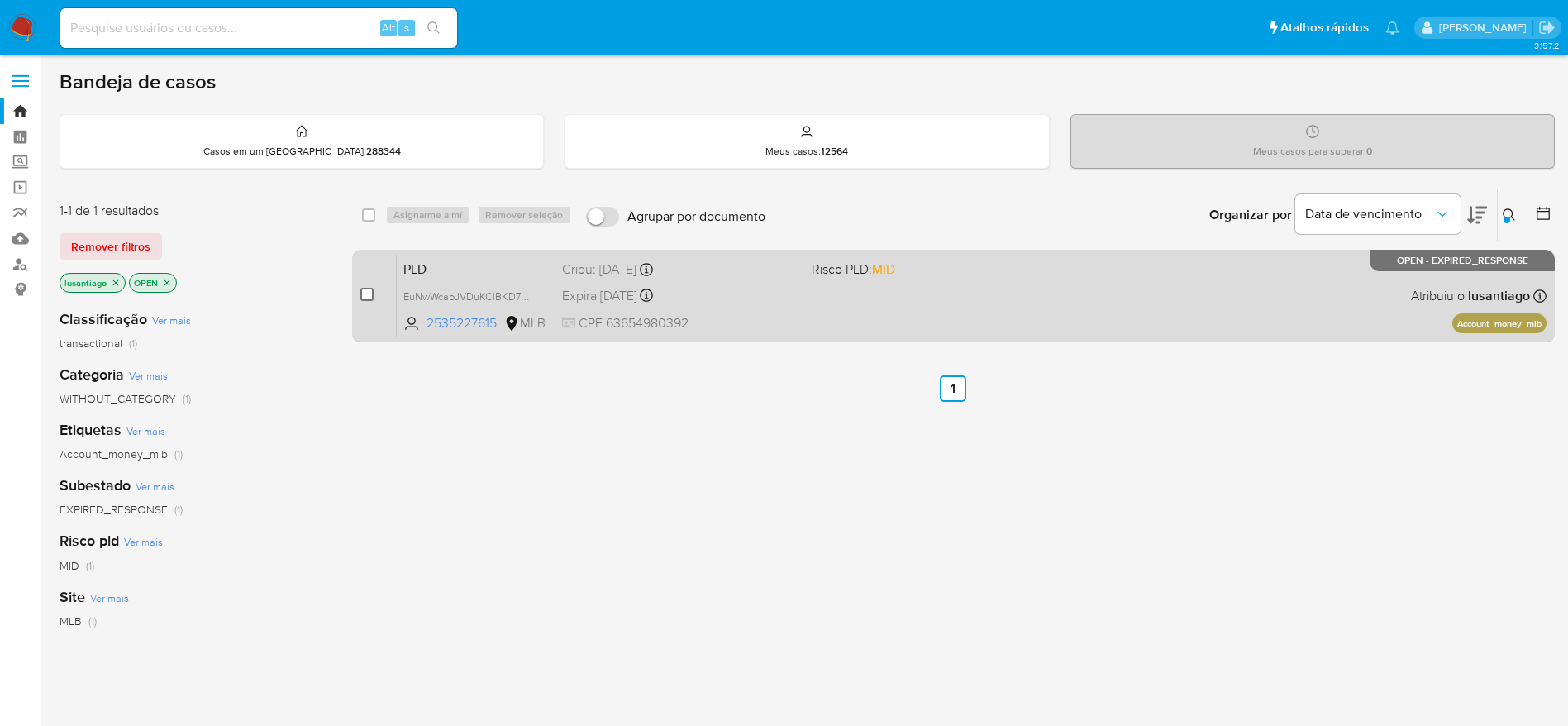
click at [362, 295] on input "checkbox" at bounding box center [367, 295] width 13 height 13
checkbox input "true"
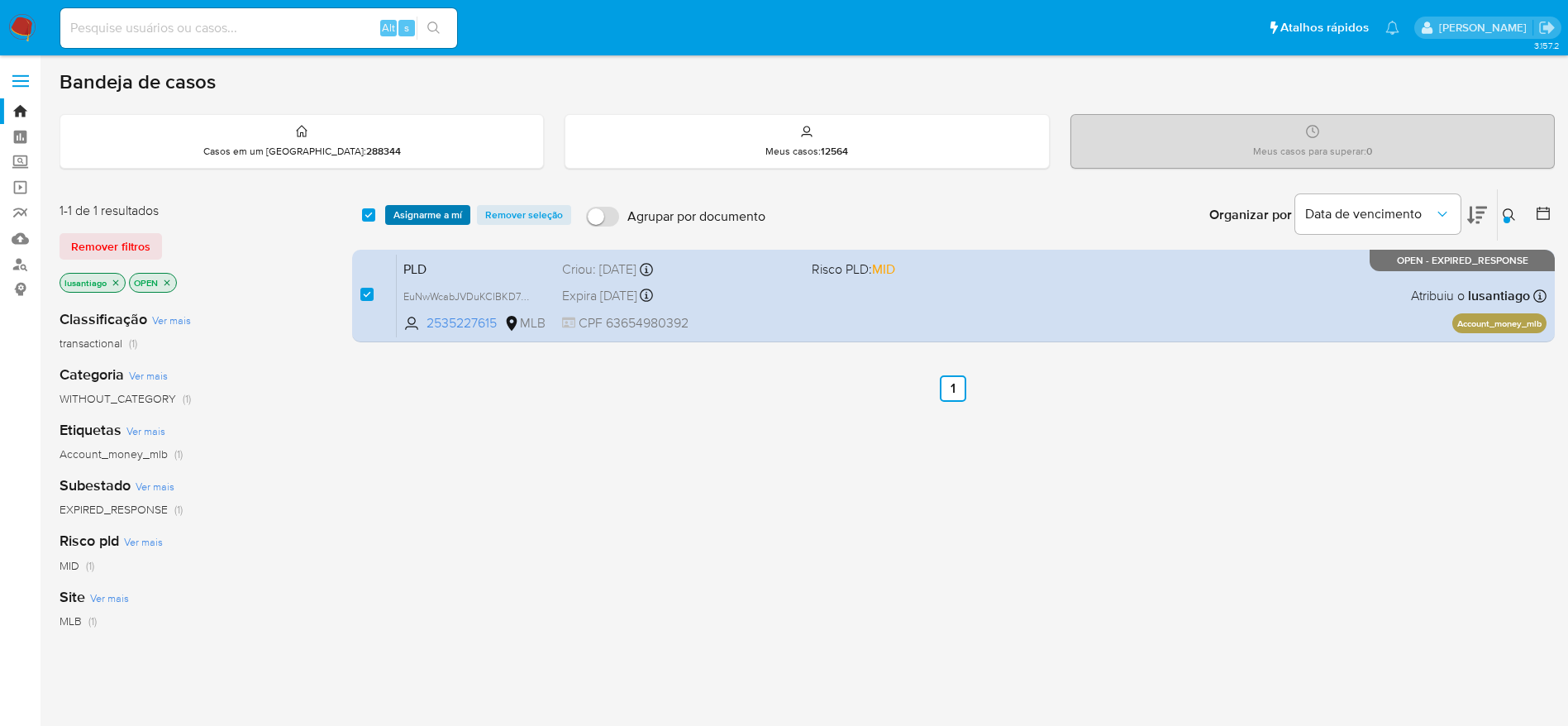
click at [415, 212] on span "Asignarme a mí" at bounding box center [428, 215] width 68 height 17
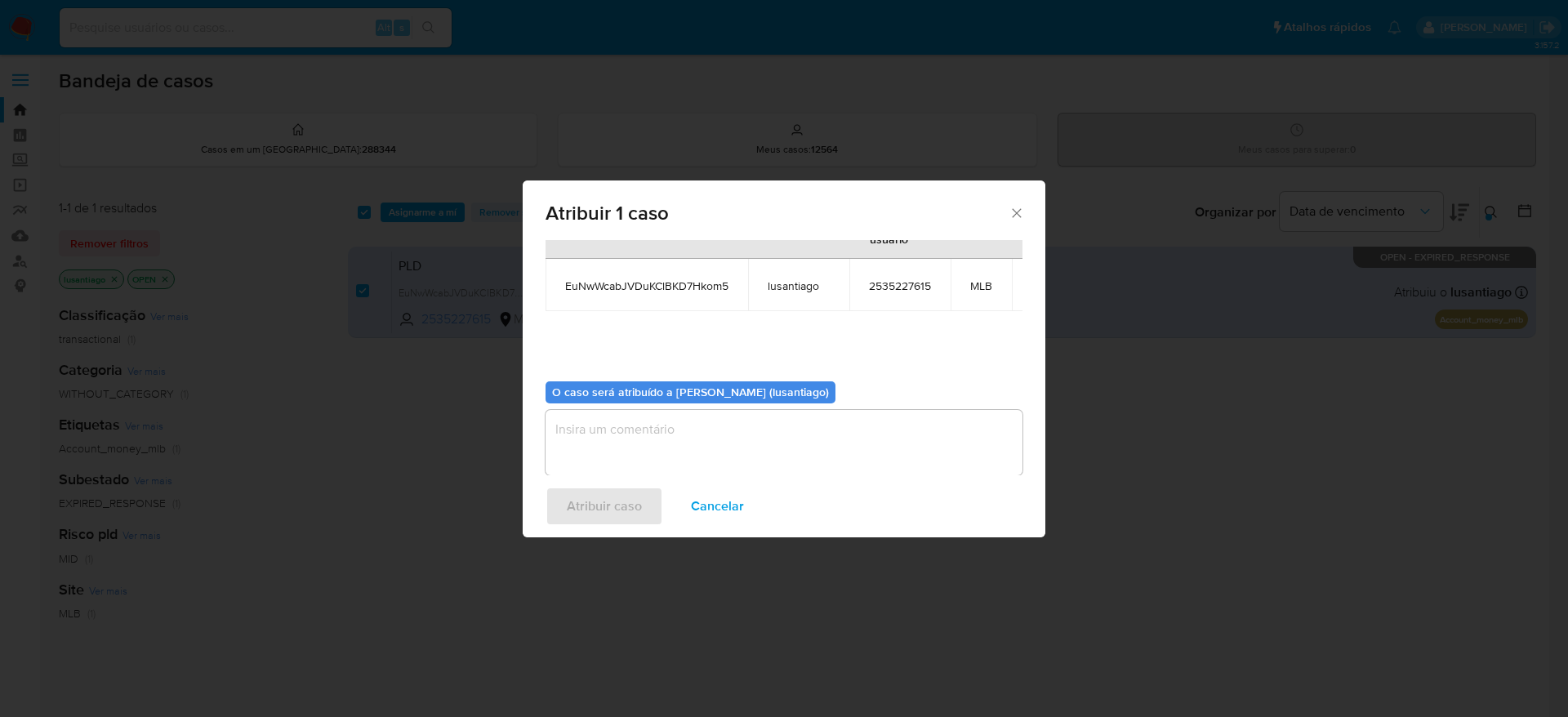
scroll to position [103, 0]
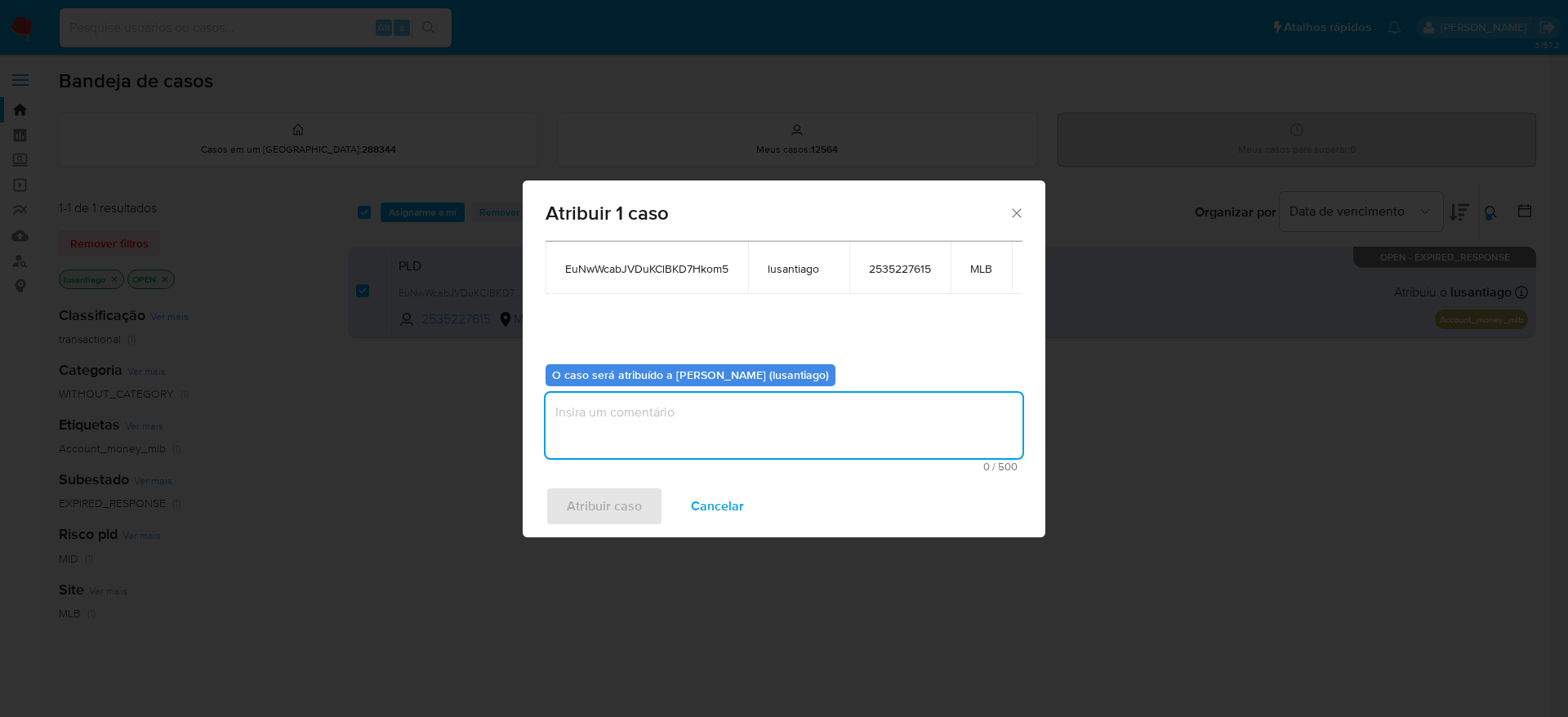
click at [644, 400] on textarea "assign-modal" at bounding box center [784, 425] width 477 height 66
type textarea "Tempo expirado"
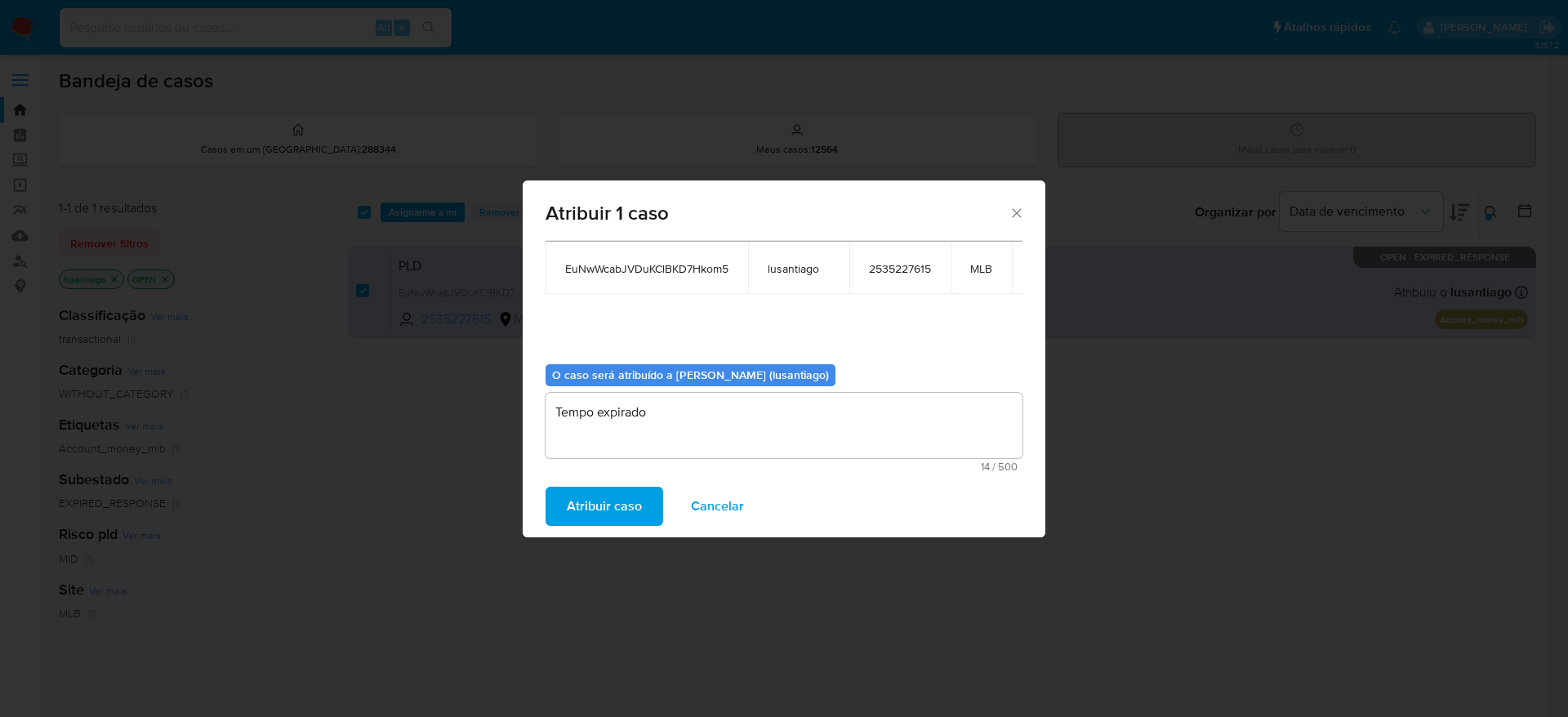
click at [623, 507] on span "Atribuir caso" at bounding box center [604, 506] width 75 height 36
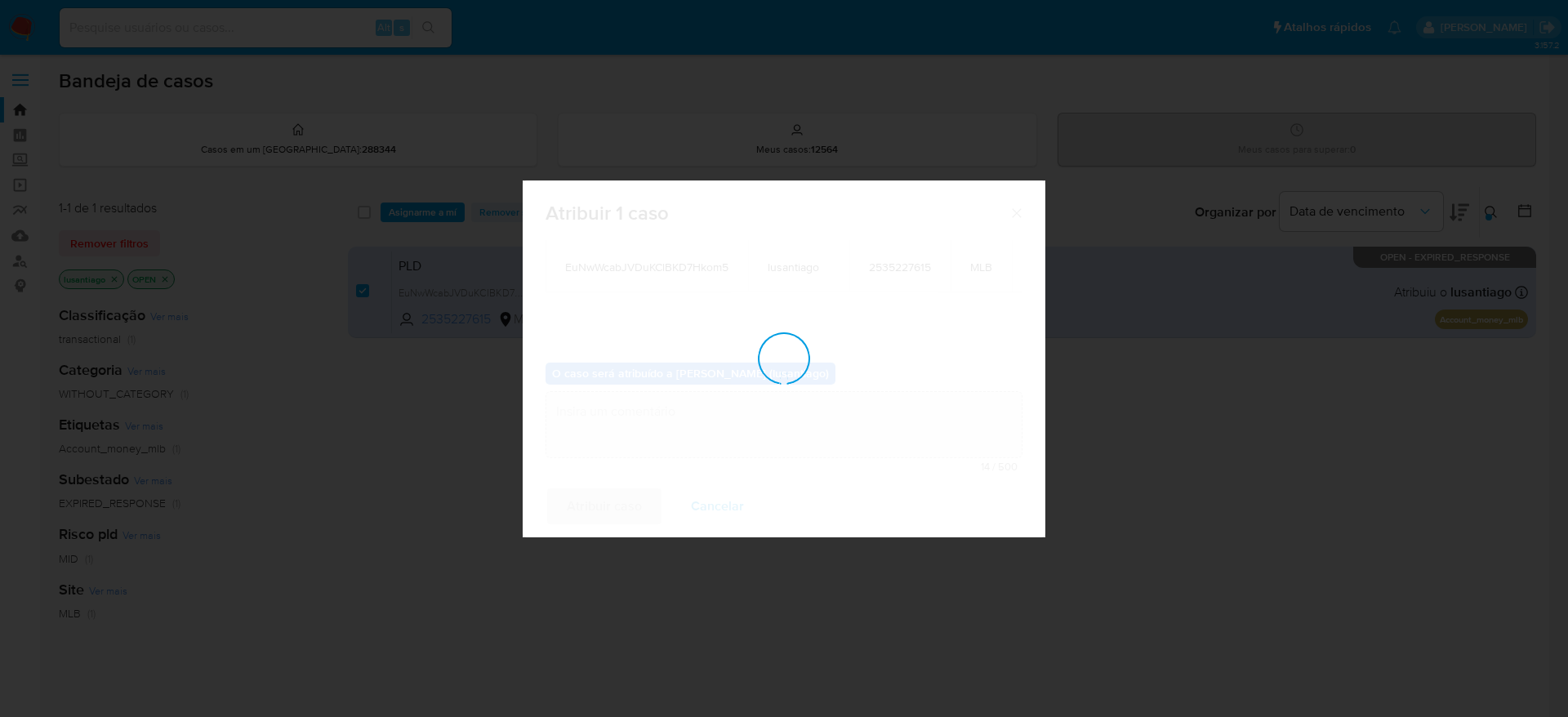
checkbox input "false"
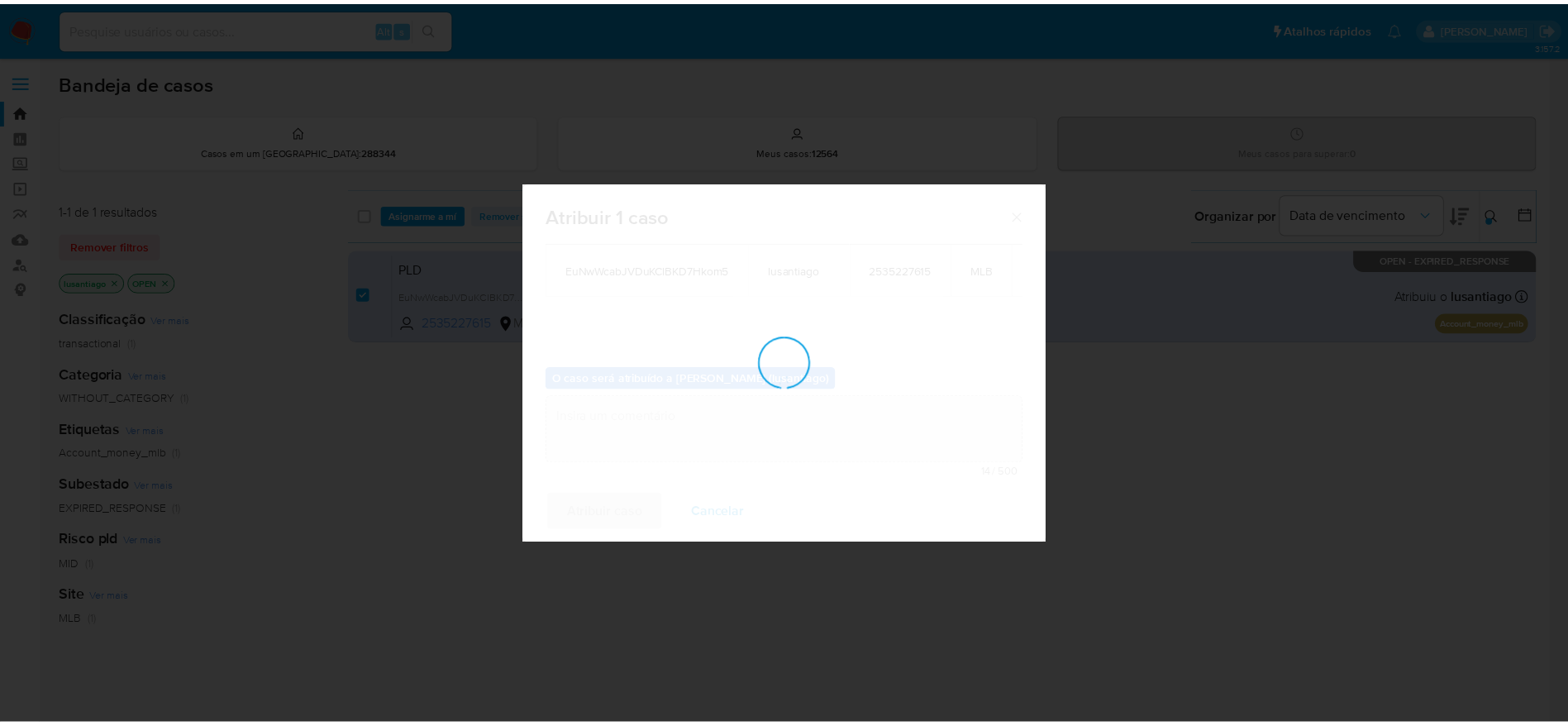
scroll to position [100, 0]
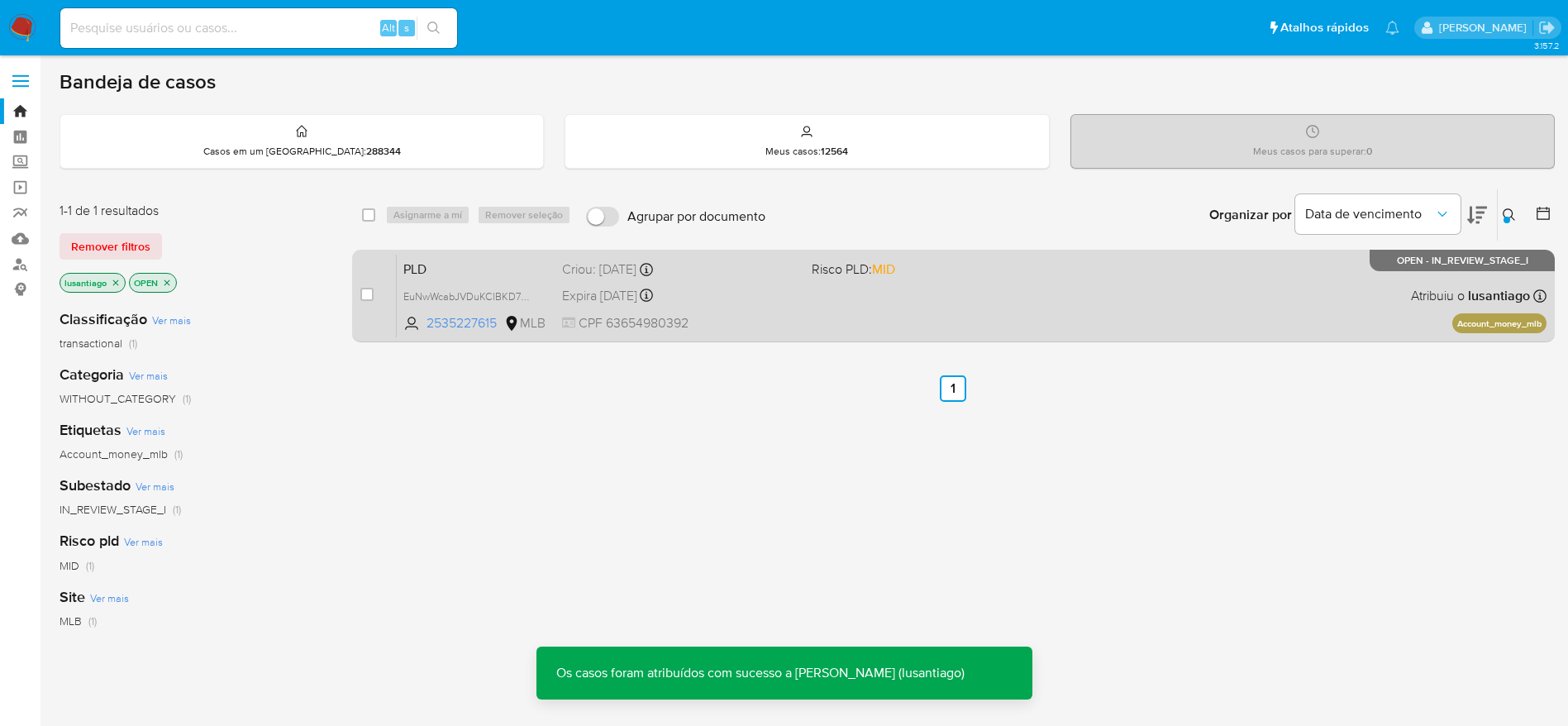
click at [827, 308] on div "PLD EuNwWcabJVDuKClBKD7Hkom5 2535227615 MLB Risco PLD: MID Criou: 12/08/2025 Cr…" at bounding box center [972, 295] width 1150 height 83
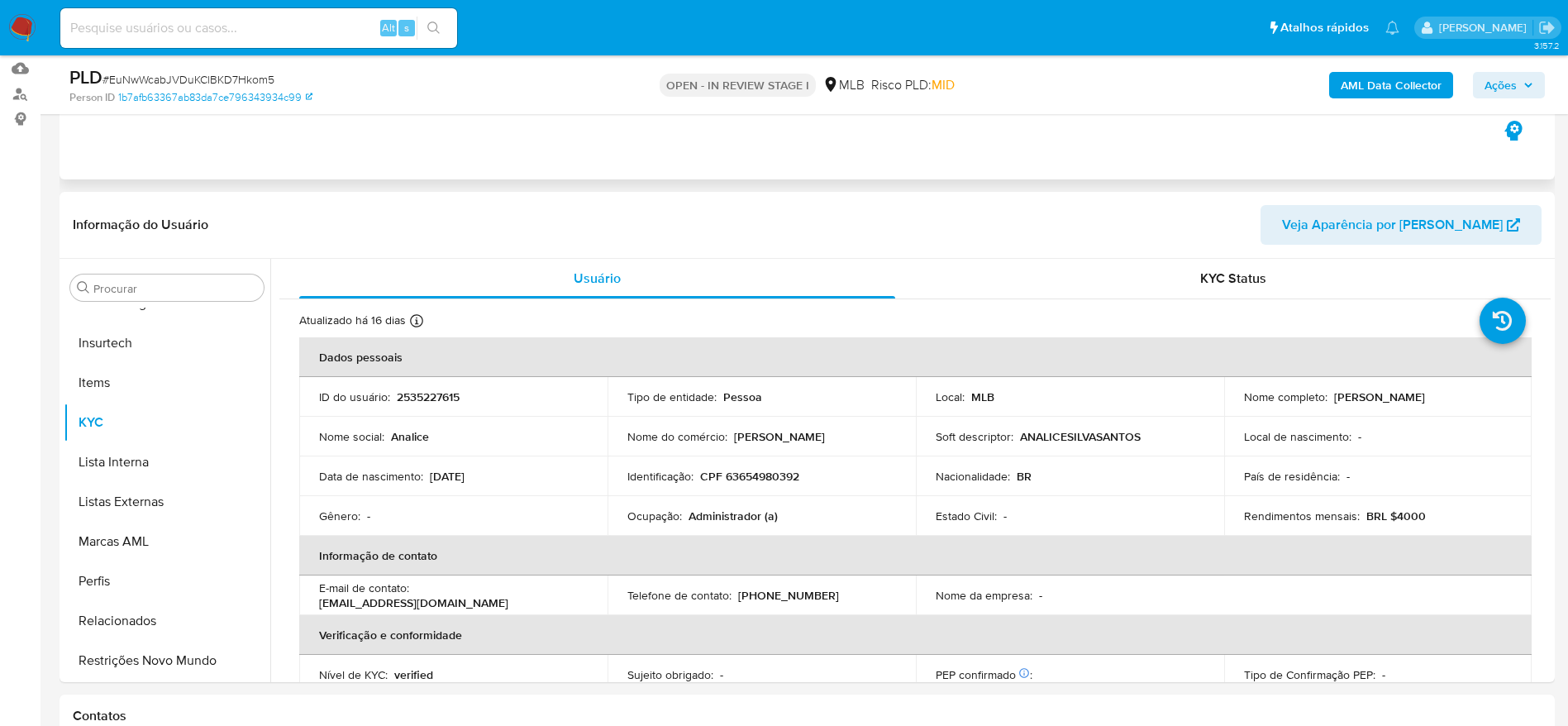
scroll to position [248, 0]
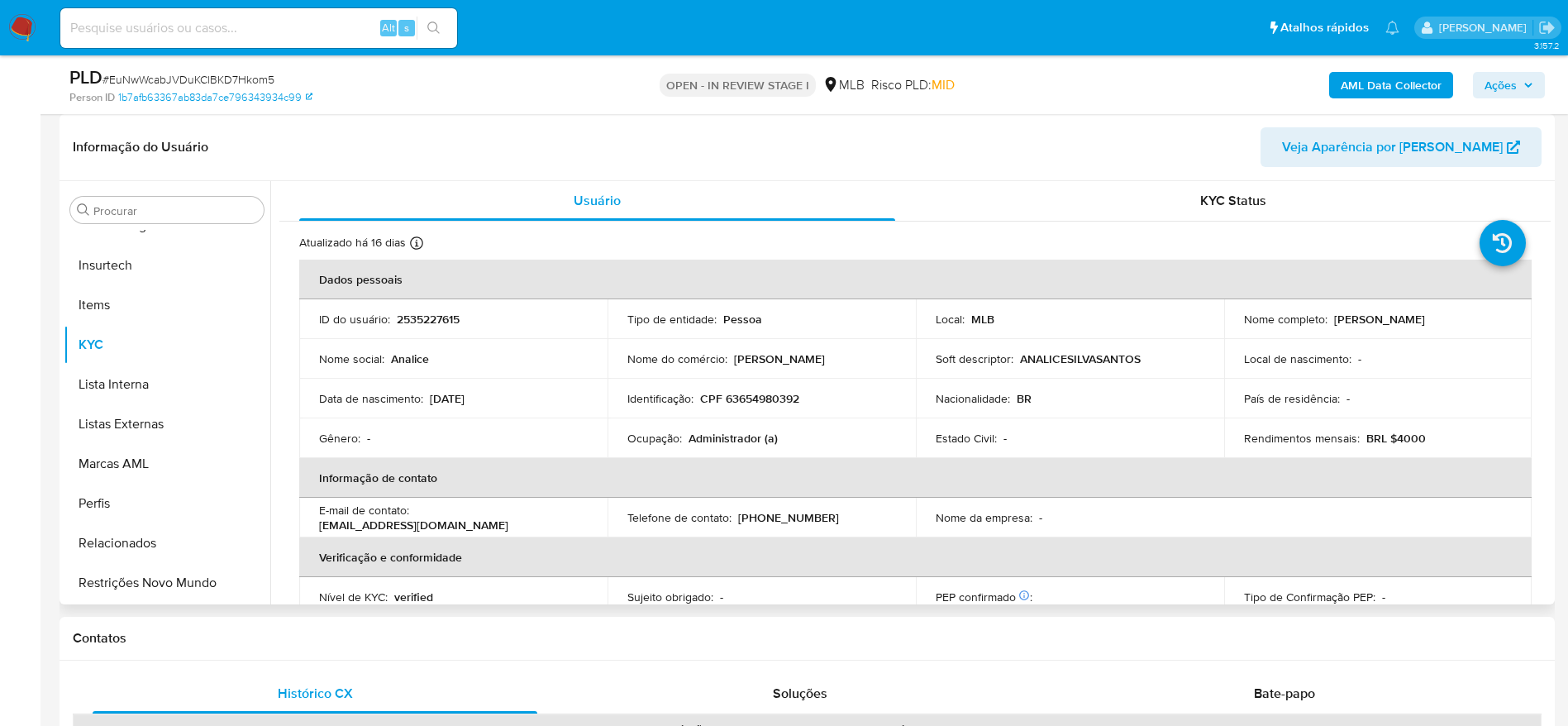
select select "10"
click at [741, 398] on p "CPF 63654980392" at bounding box center [750, 399] width 99 height 15
copy p "63654980392"
drag, startPoint x: 1432, startPoint y: 318, endPoint x: 1329, endPoint y: 315, distance: 103.0
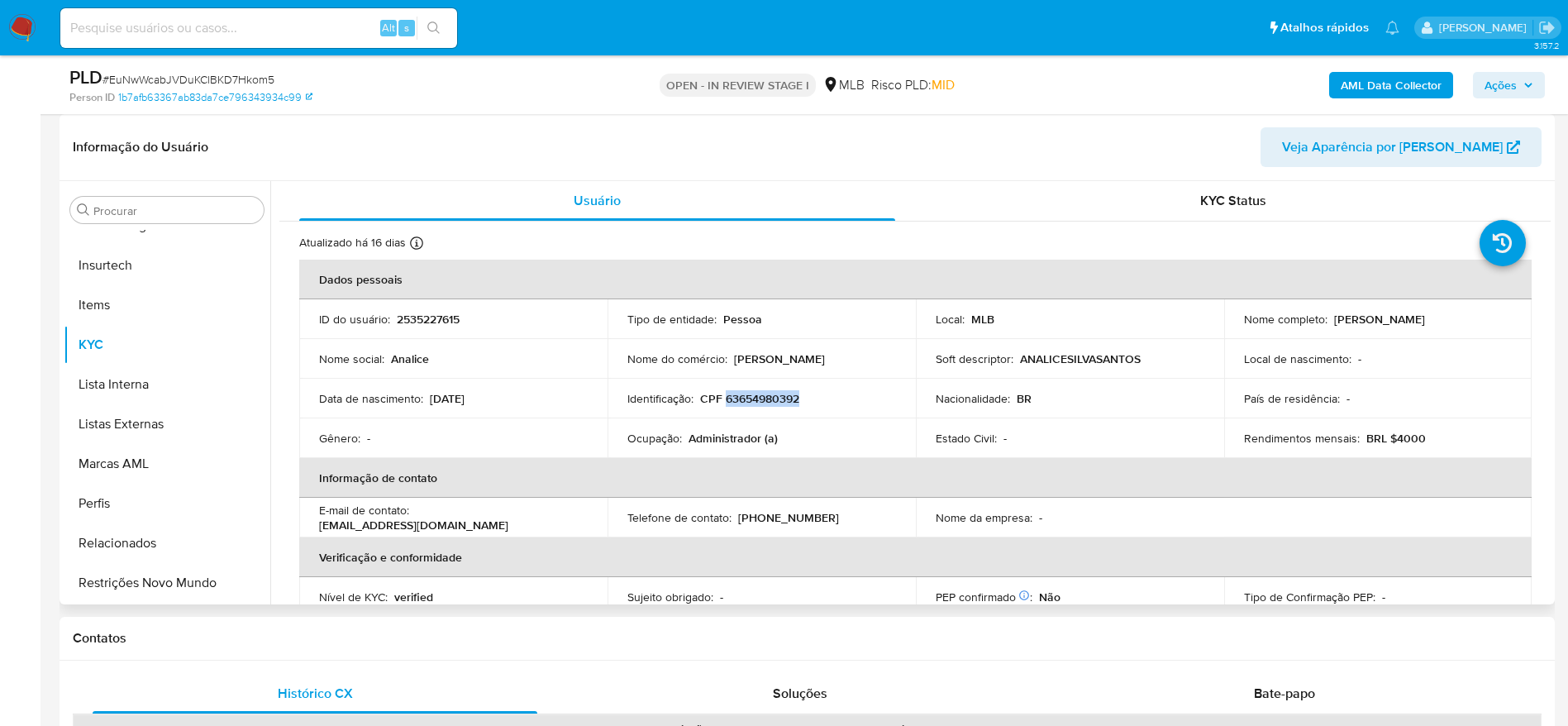
click at [1329, 315] on div "Nome completo : Analice Silva Santos" at bounding box center [1379, 319] width 269 height 15
copy p "[PERSON_NAME]"
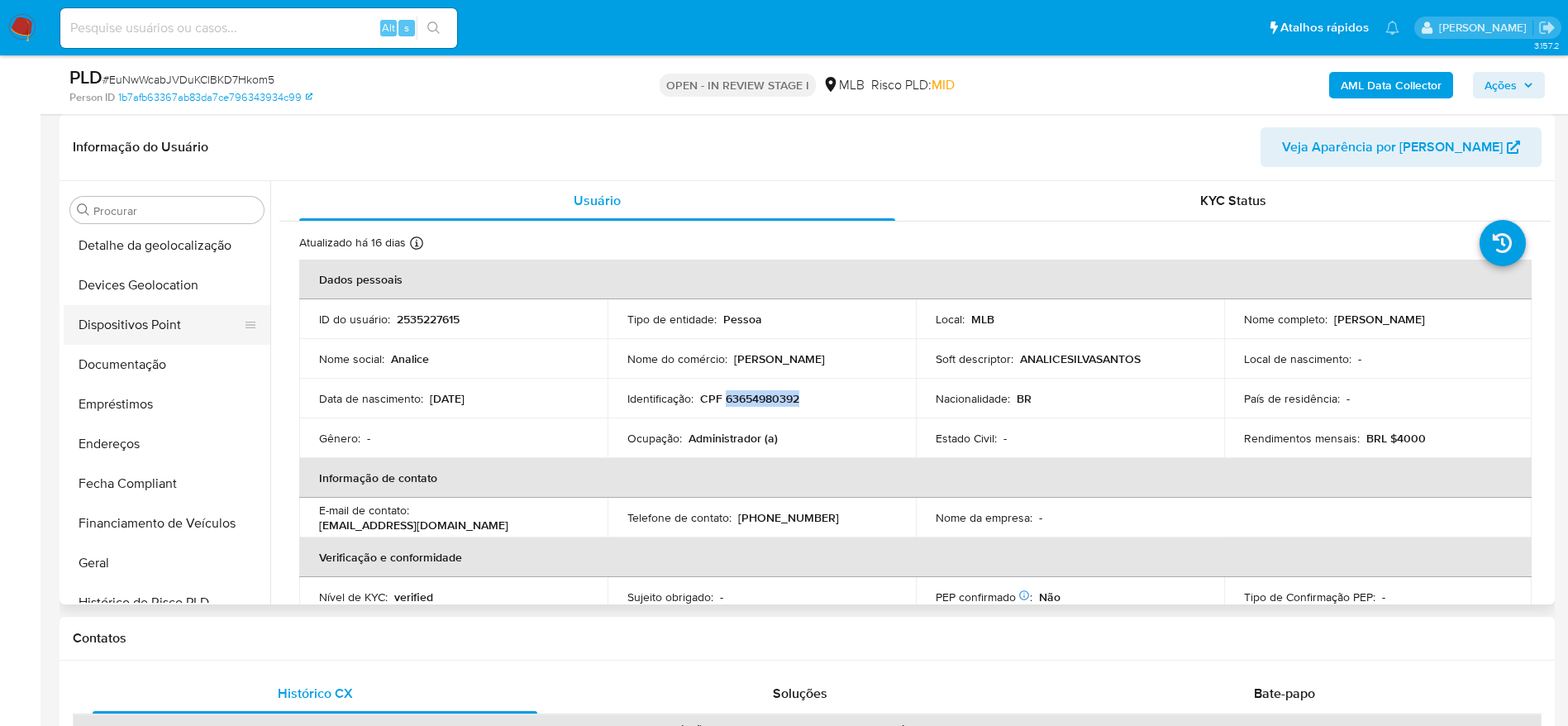
click at [132, 330] on button "Dispositivos Point" at bounding box center [160, 325] width 193 height 39
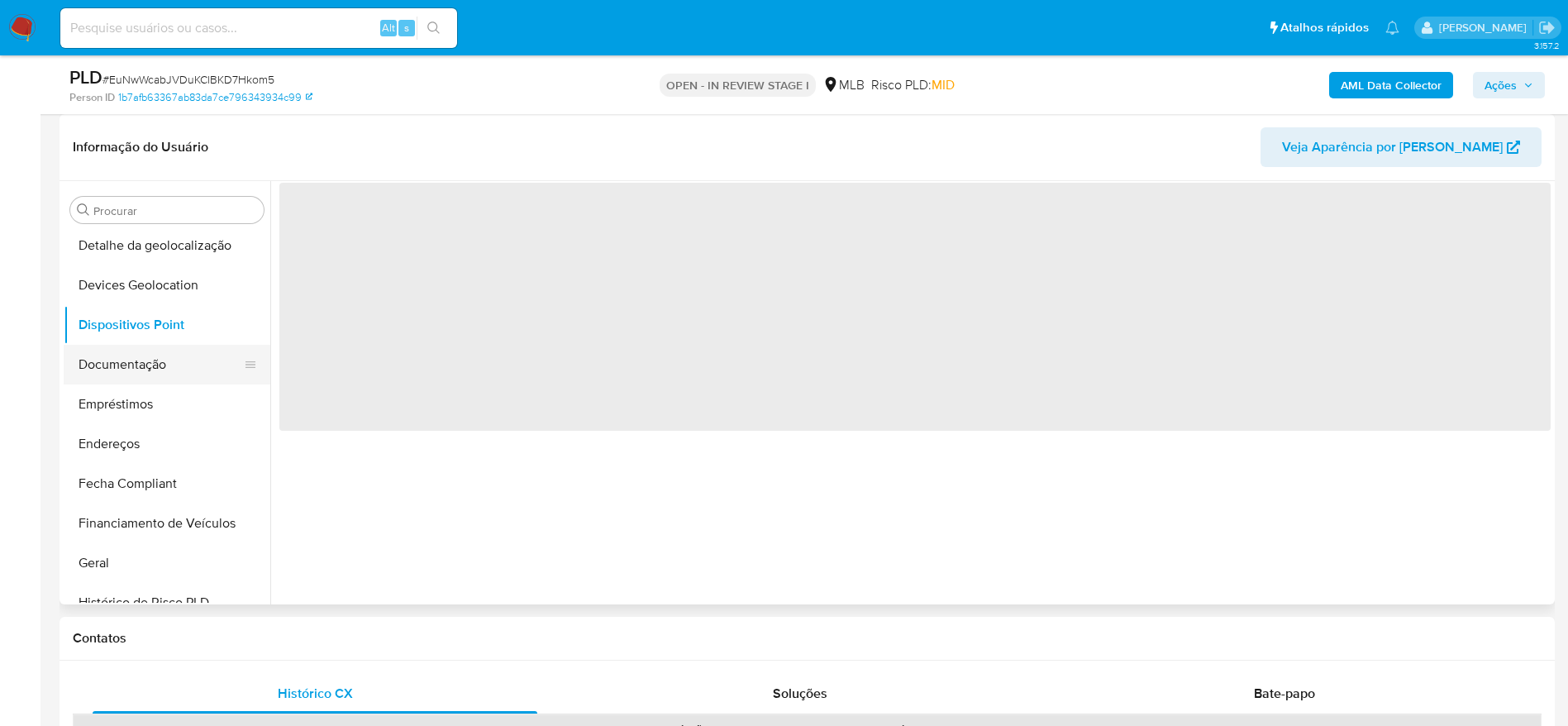
click at [135, 363] on button "Documentação" at bounding box center [160, 365] width 193 height 39
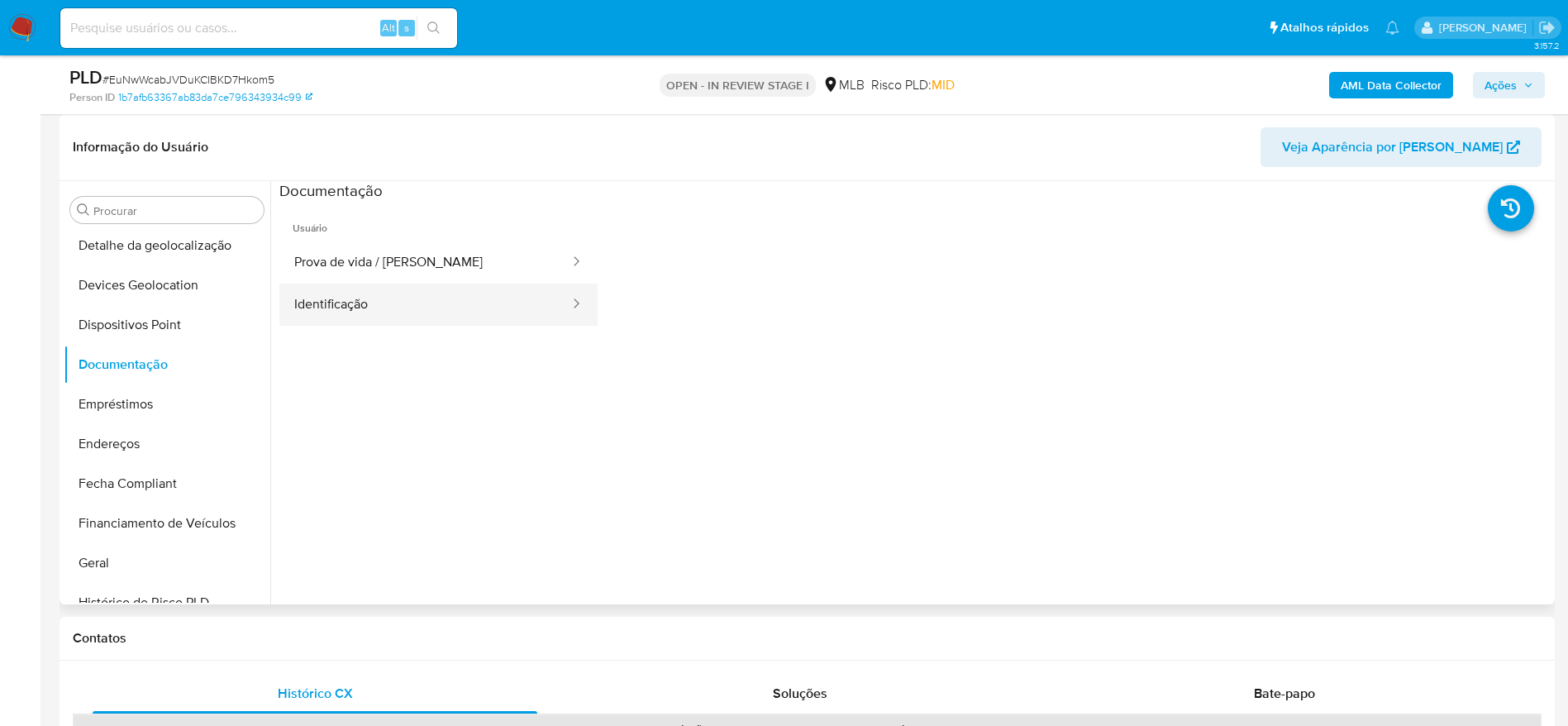
click at [429, 302] on button "Identificação" at bounding box center [425, 304] width 292 height 42
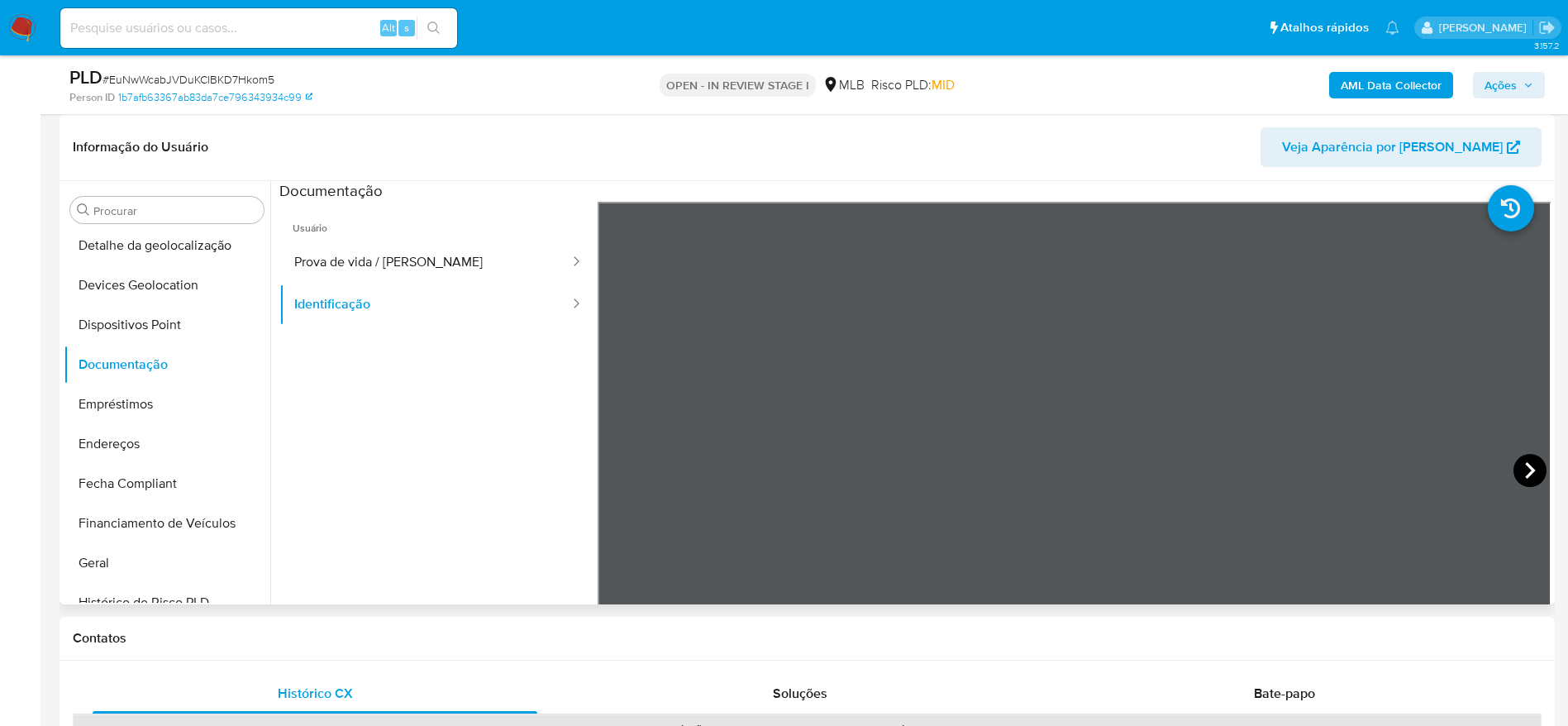
click at [1529, 471] on icon at bounding box center [1530, 470] width 33 height 33
click at [444, 265] on button "Prova de vida / Selfie" at bounding box center [425, 262] width 292 height 42
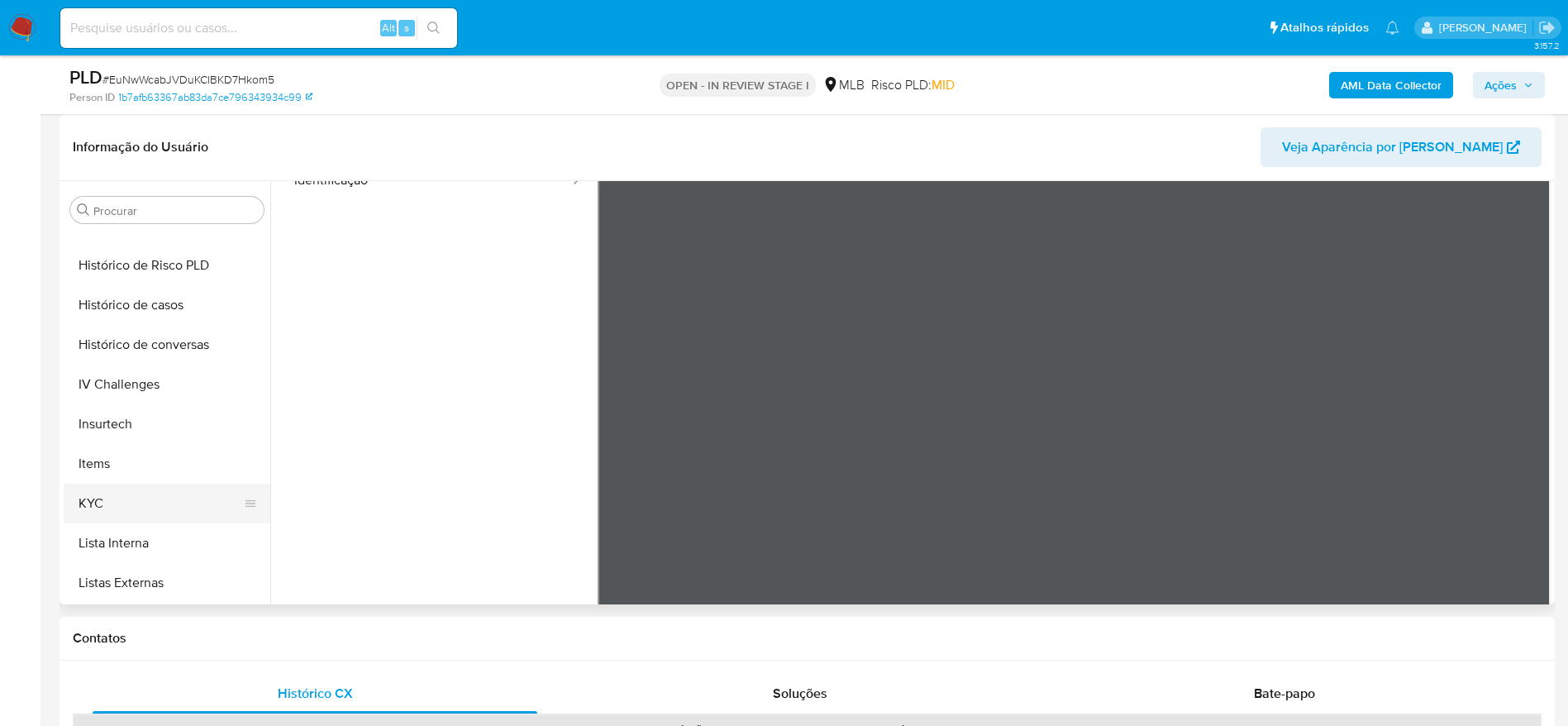
scroll to position [614, 0]
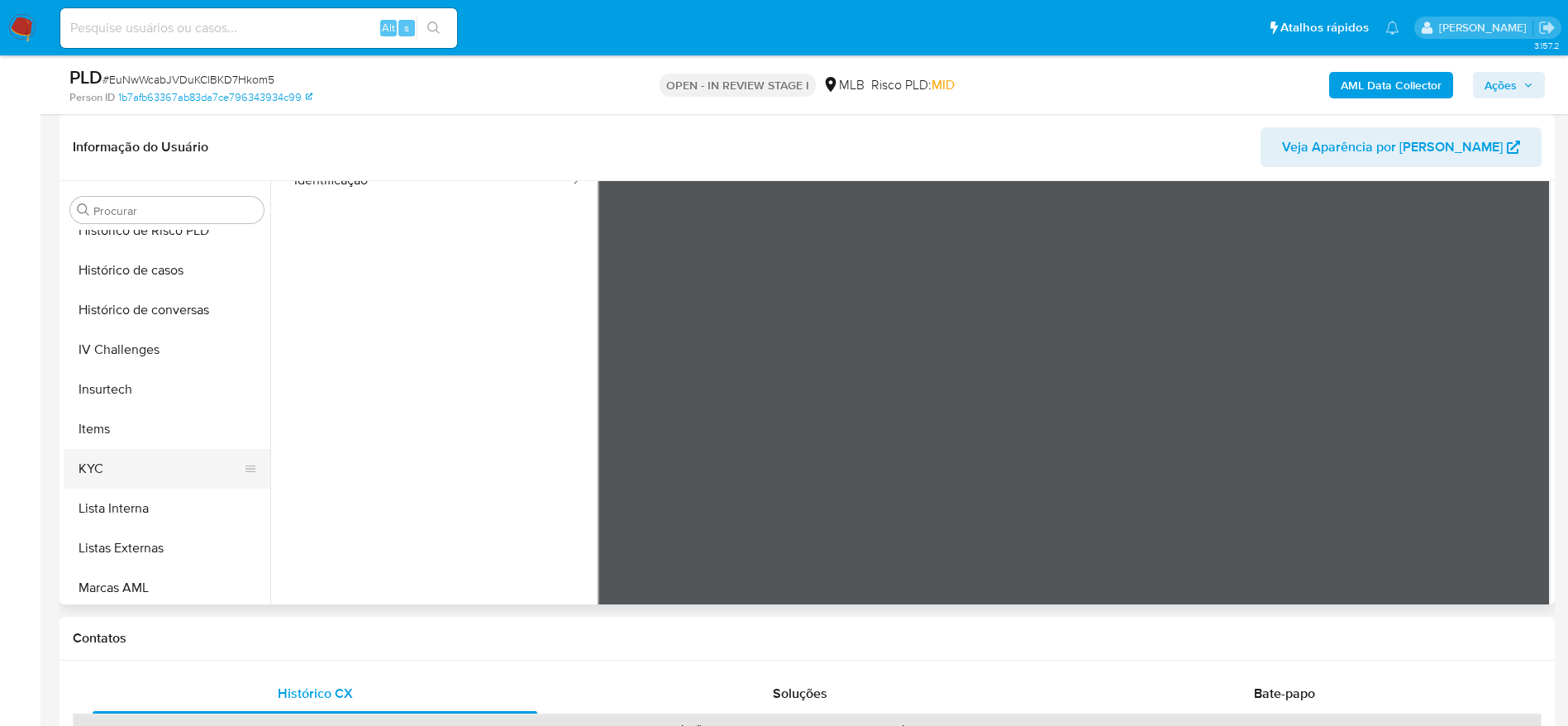
click at [128, 461] on button "KYC" at bounding box center [160, 469] width 193 height 39
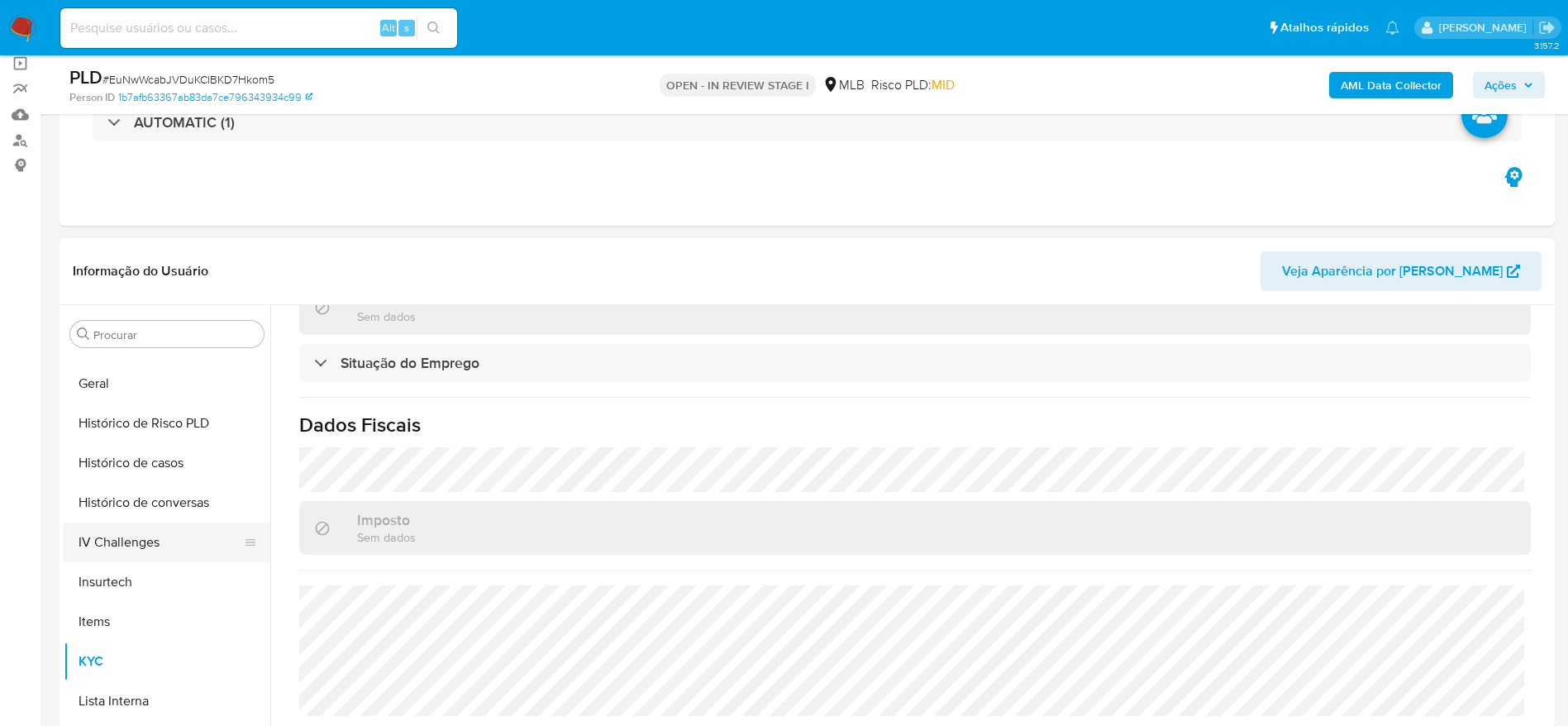
scroll to position [367, 0]
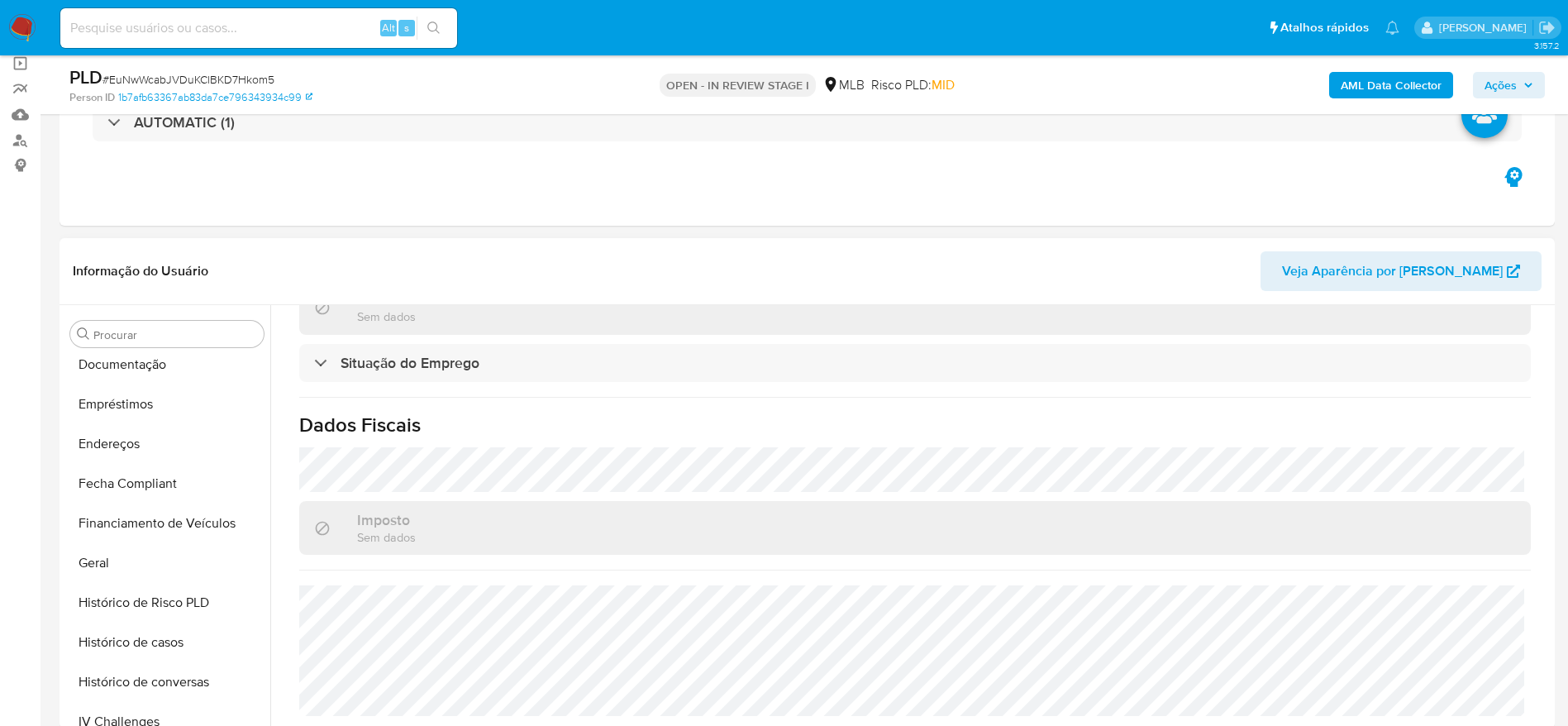
drag, startPoint x: 139, startPoint y: 558, endPoint x: 337, endPoint y: 539, distance: 198.9
click at [139, 561] on button "Geral" at bounding box center [167, 563] width 206 height 39
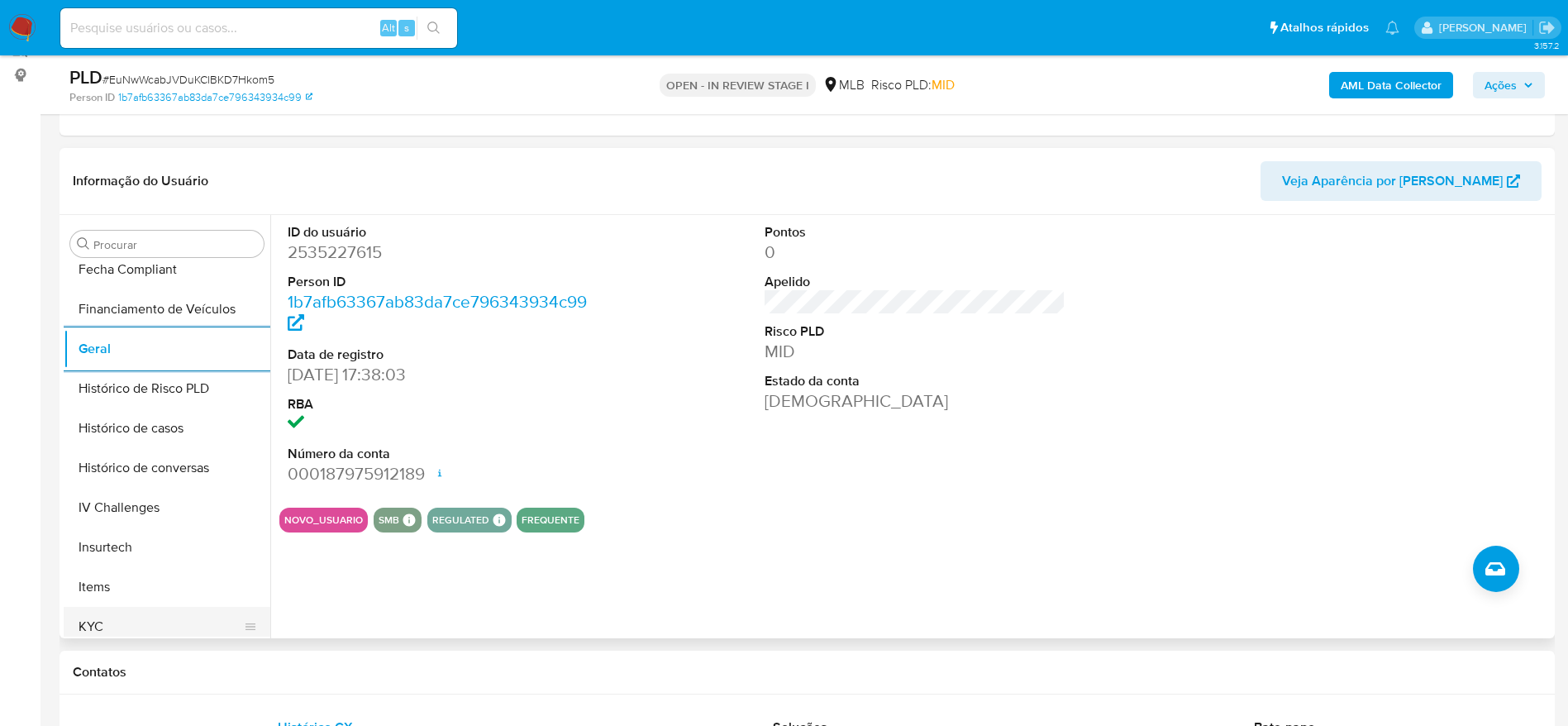
scroll to position [614, 0]
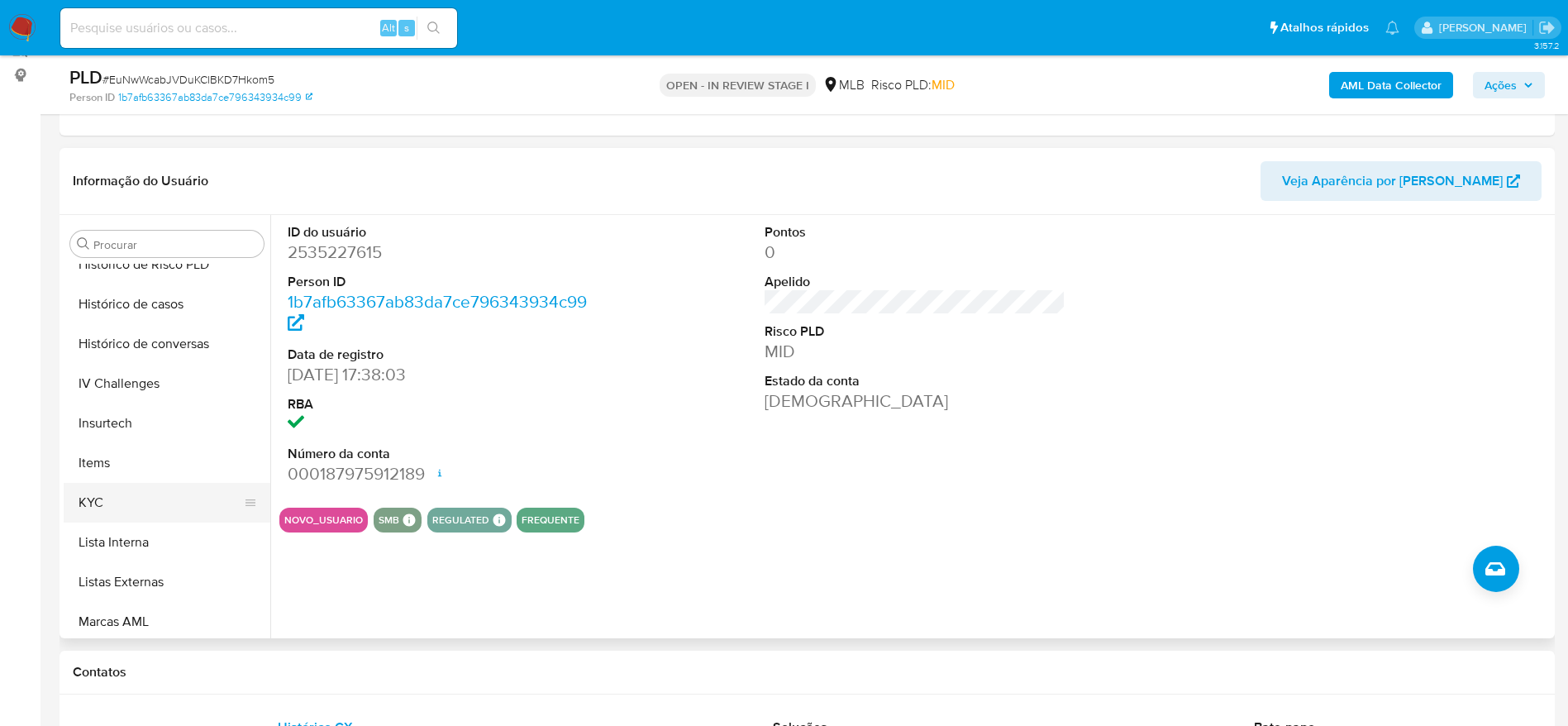
click at [129, 507] on button "KYC" at bounding box center [160, 503] width 193 height 39
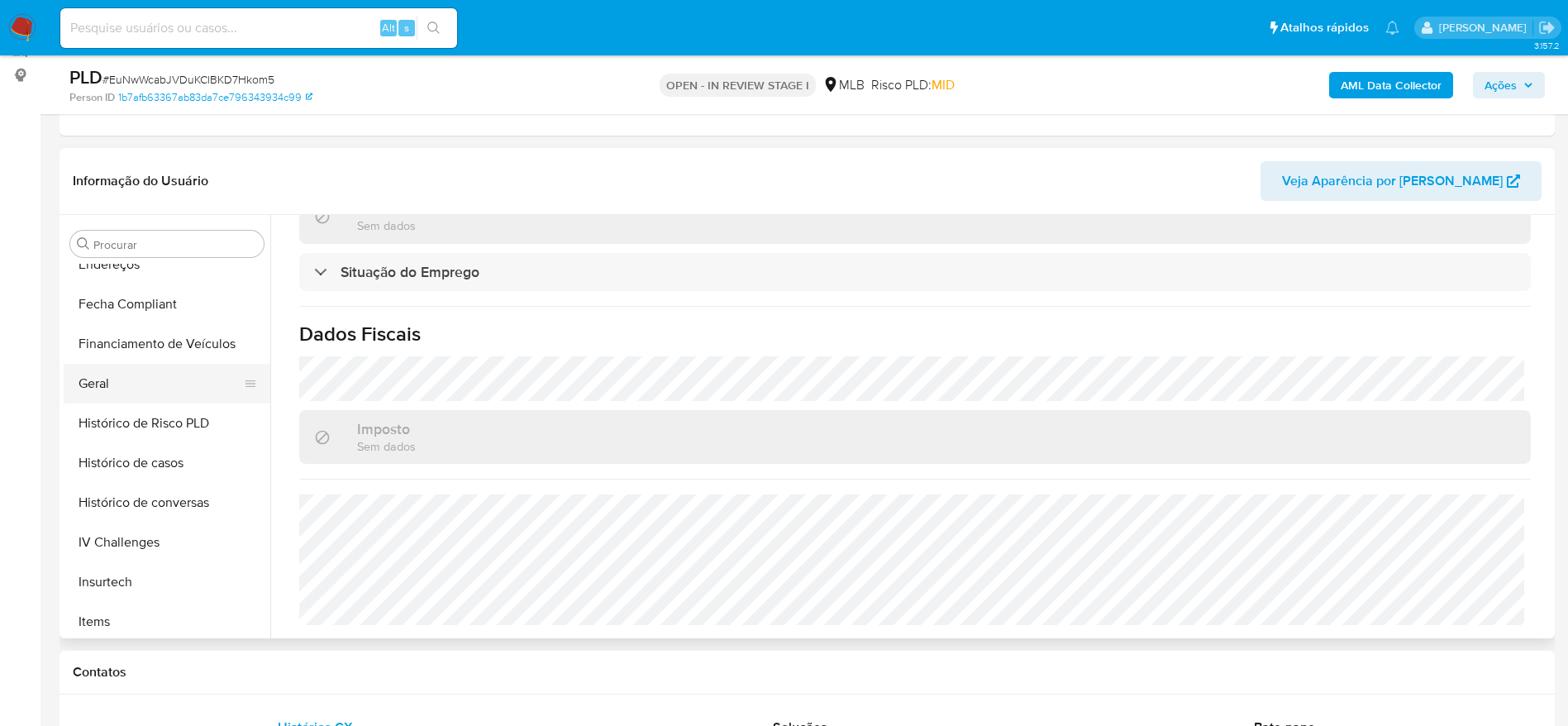
scroll to position [367, 0]
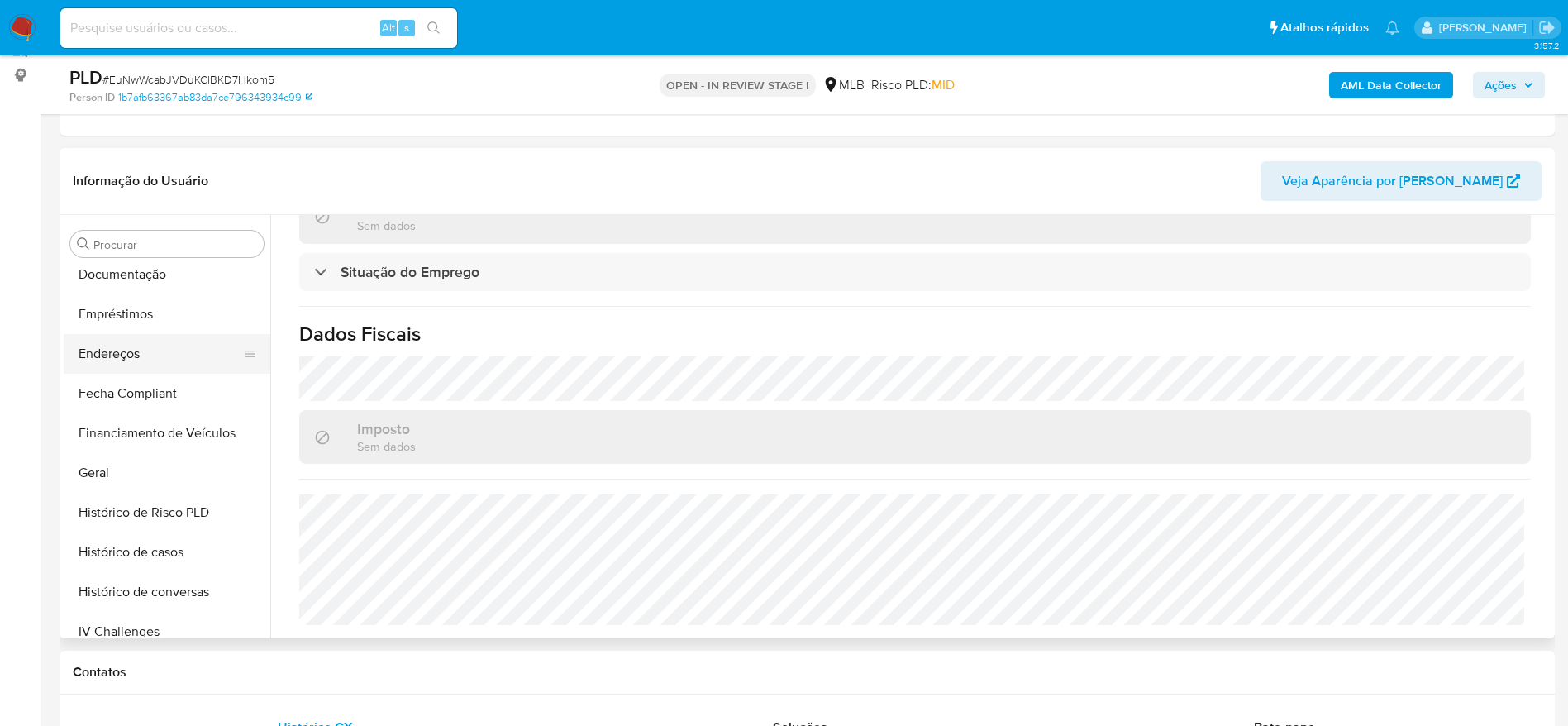
click at [119, 345] on button "Endereços" at bounding box center [160, 354] width 193 height 39
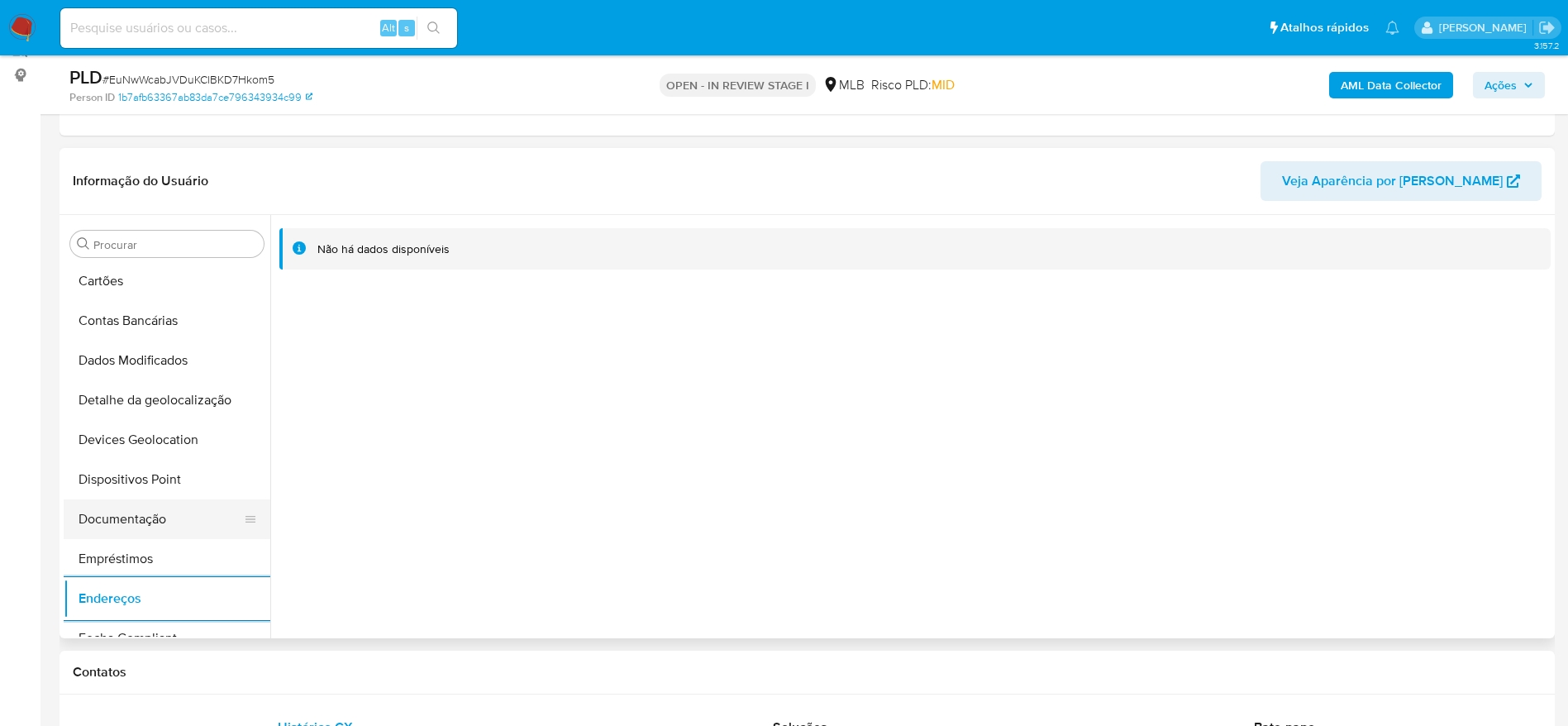
scroll to position [118, 0]
click at [152, 399] on button "Detalhe da geolocalização" at bounding box center [160, 403] width 193 height 39
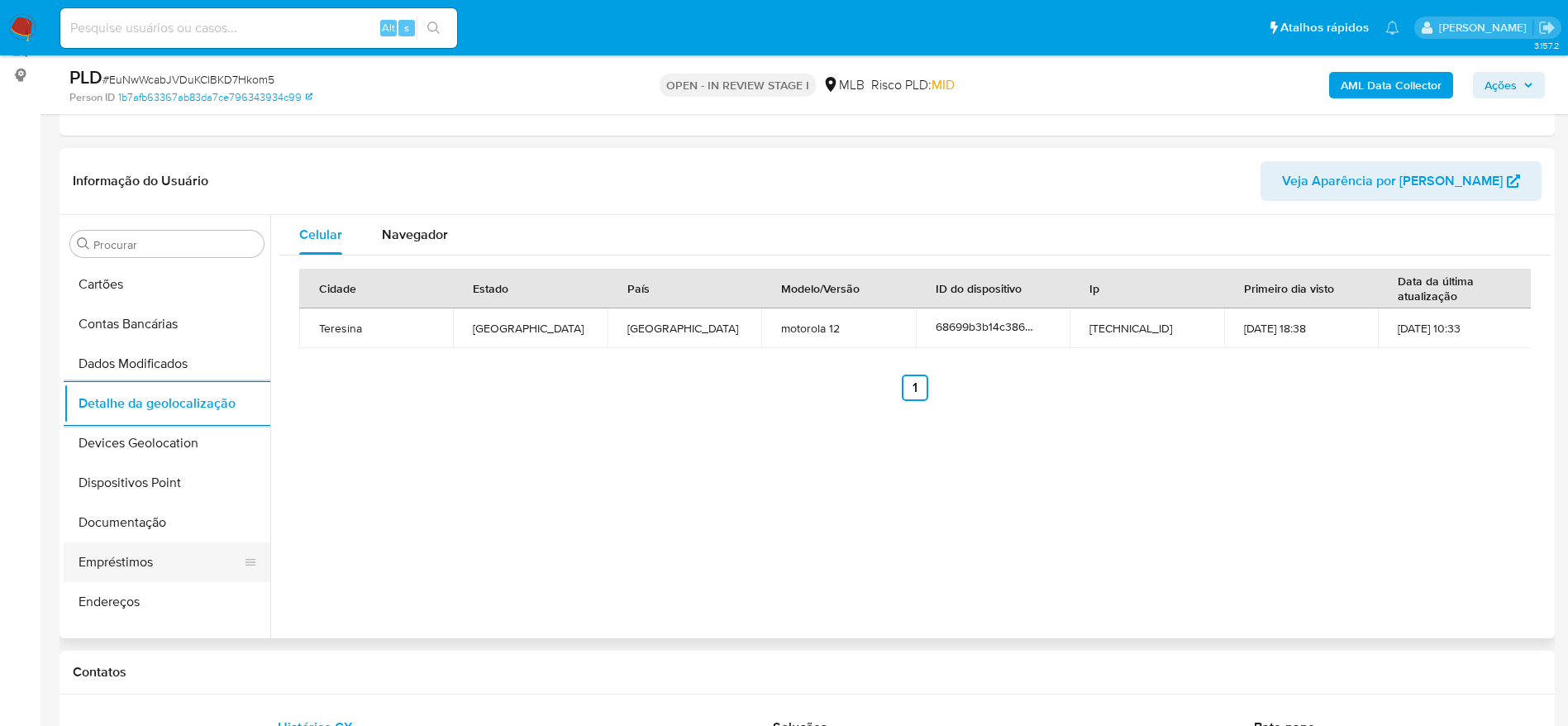
scroll to position [738, 0]
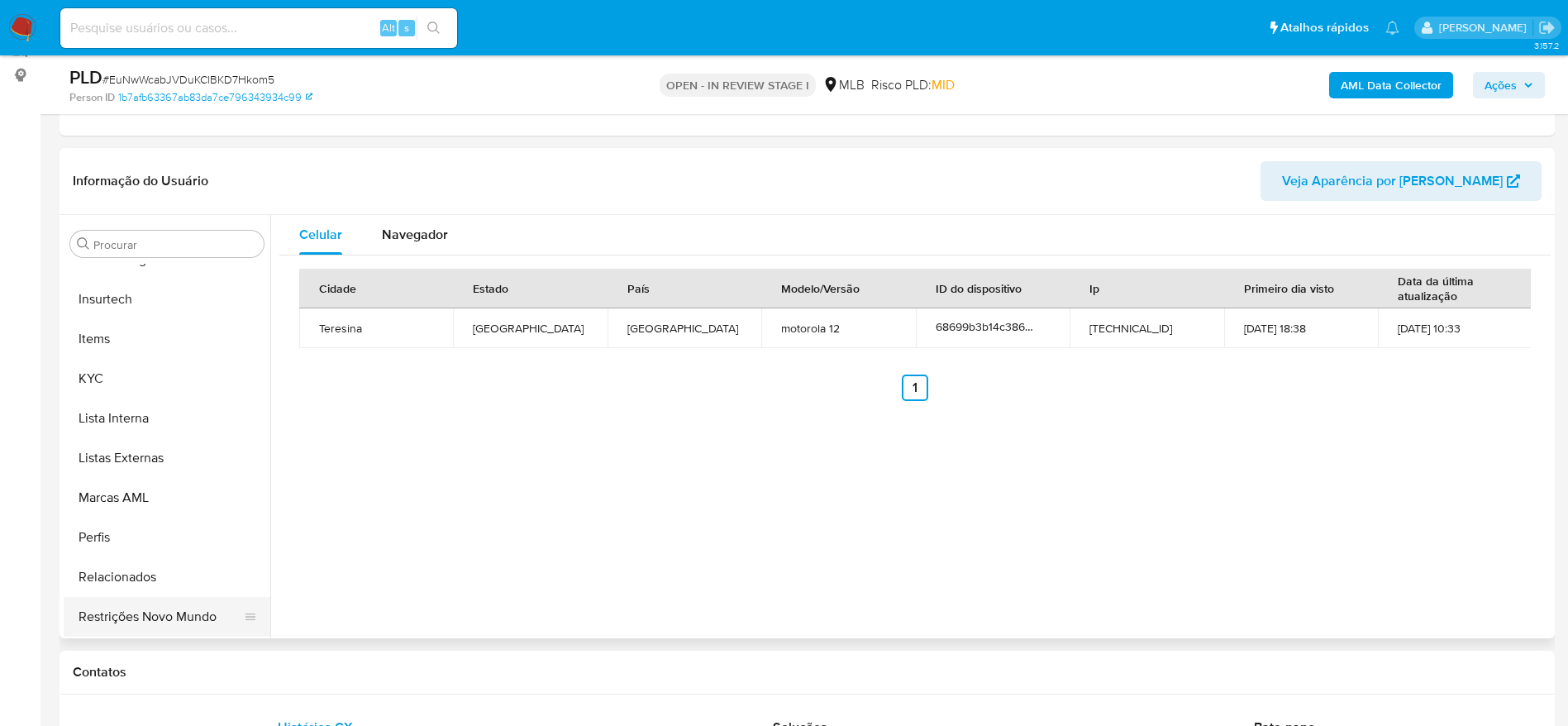
click at [118, 621] on button "Restrições Novo Mundo" at bounding box center [160, 617] width 193 height 39
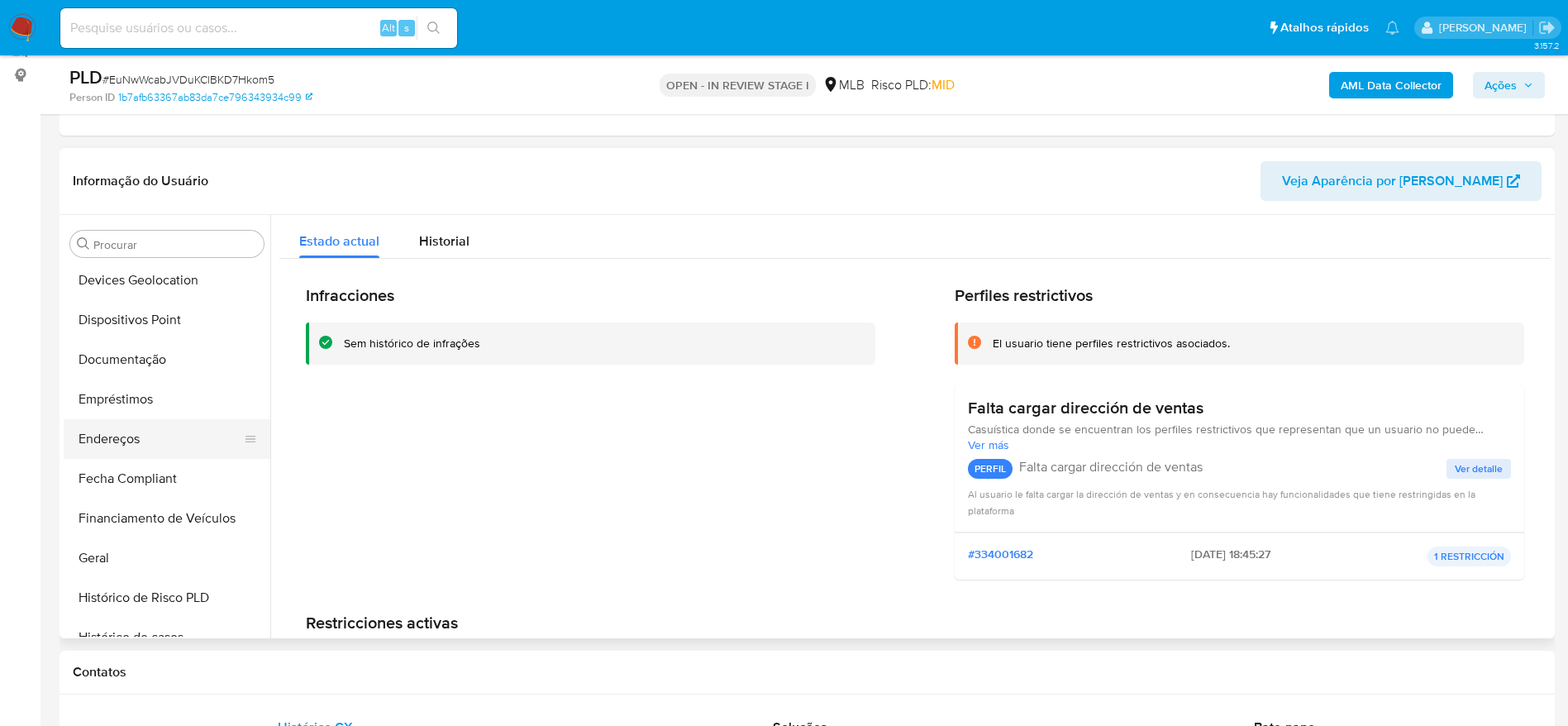
scroll to position [242, 0]
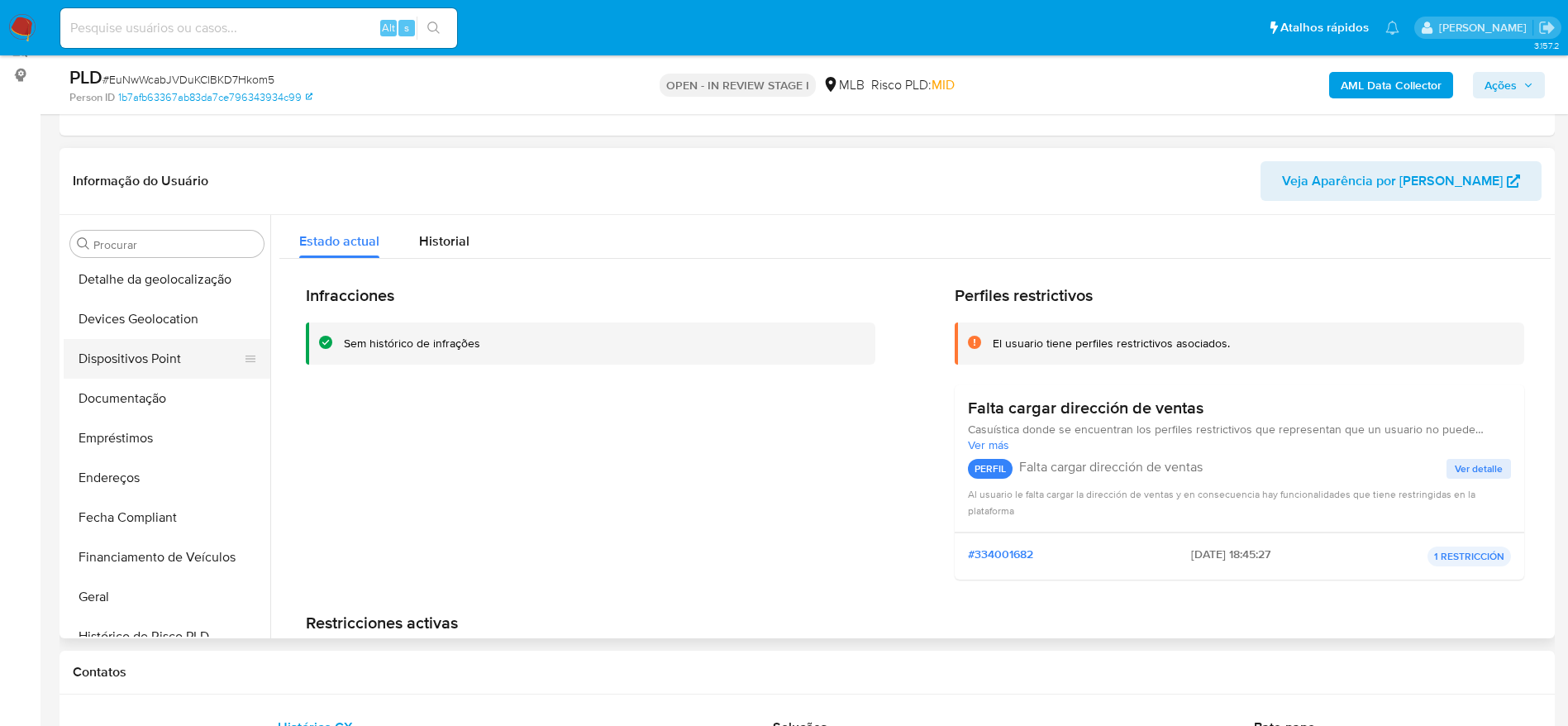
click at [142, 375] on button "Dispositivos Point" at bounding box center [160, 358] width 193 height 39
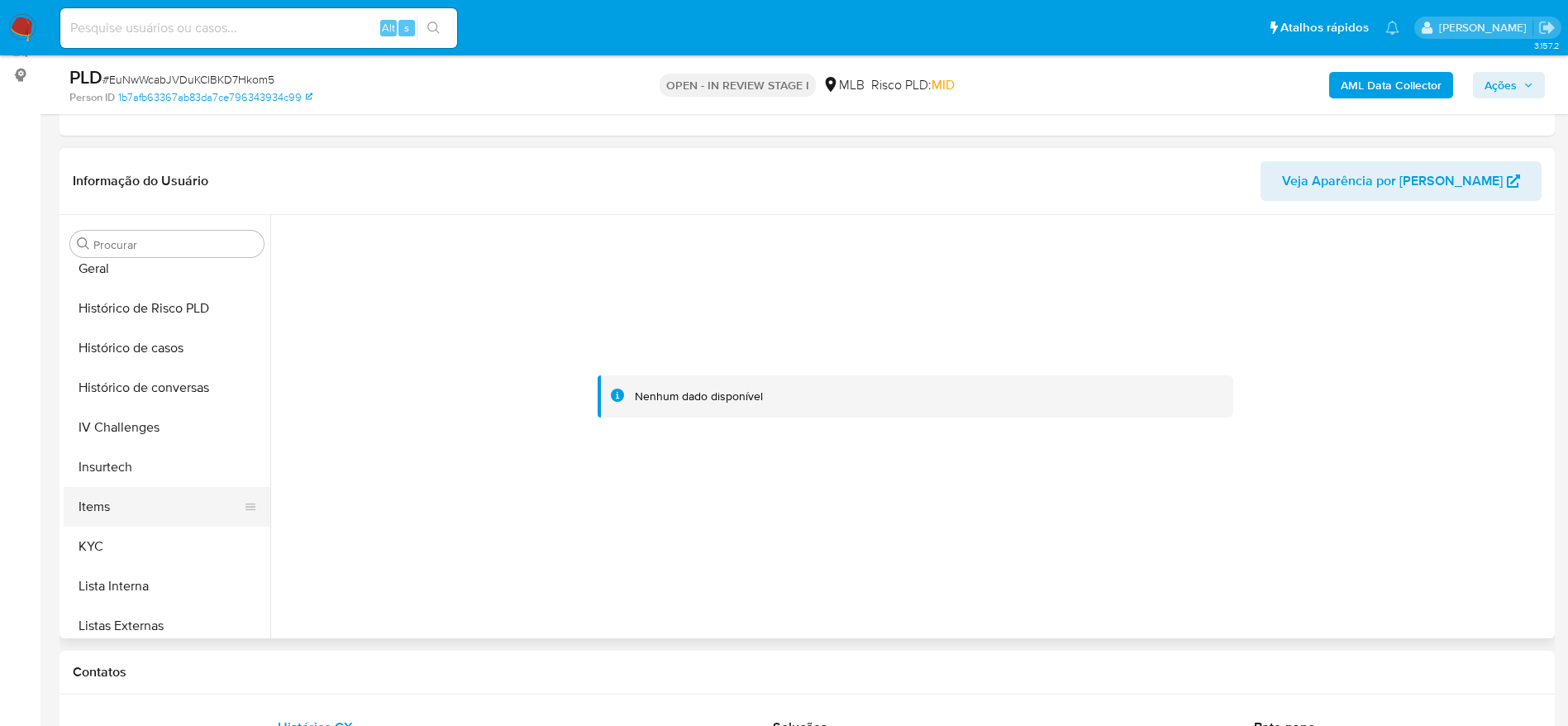
scroll to position [614, 0]
click at [142, 506] on button "KYC" at bounding box center [160, 503] width 193 height 39
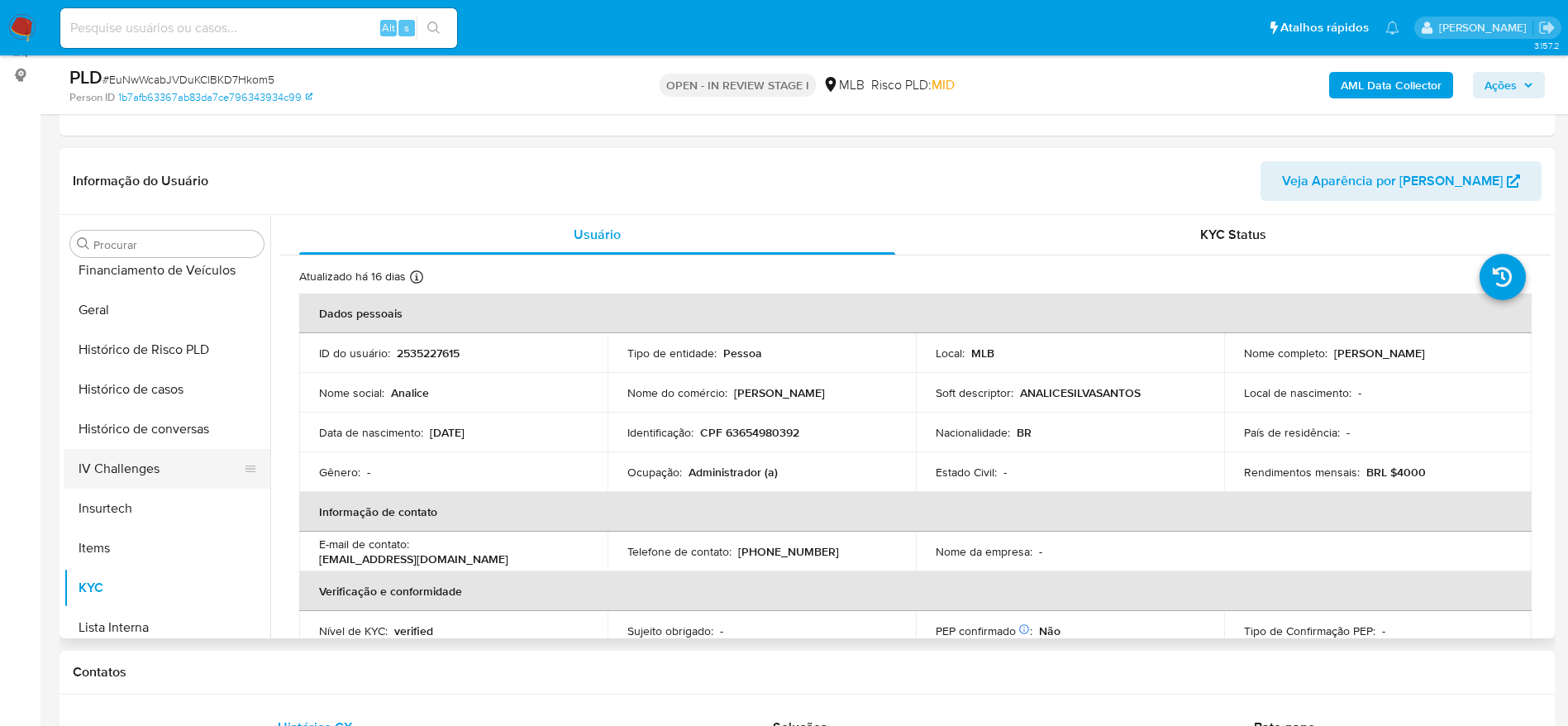
scroll to position [491, 0]
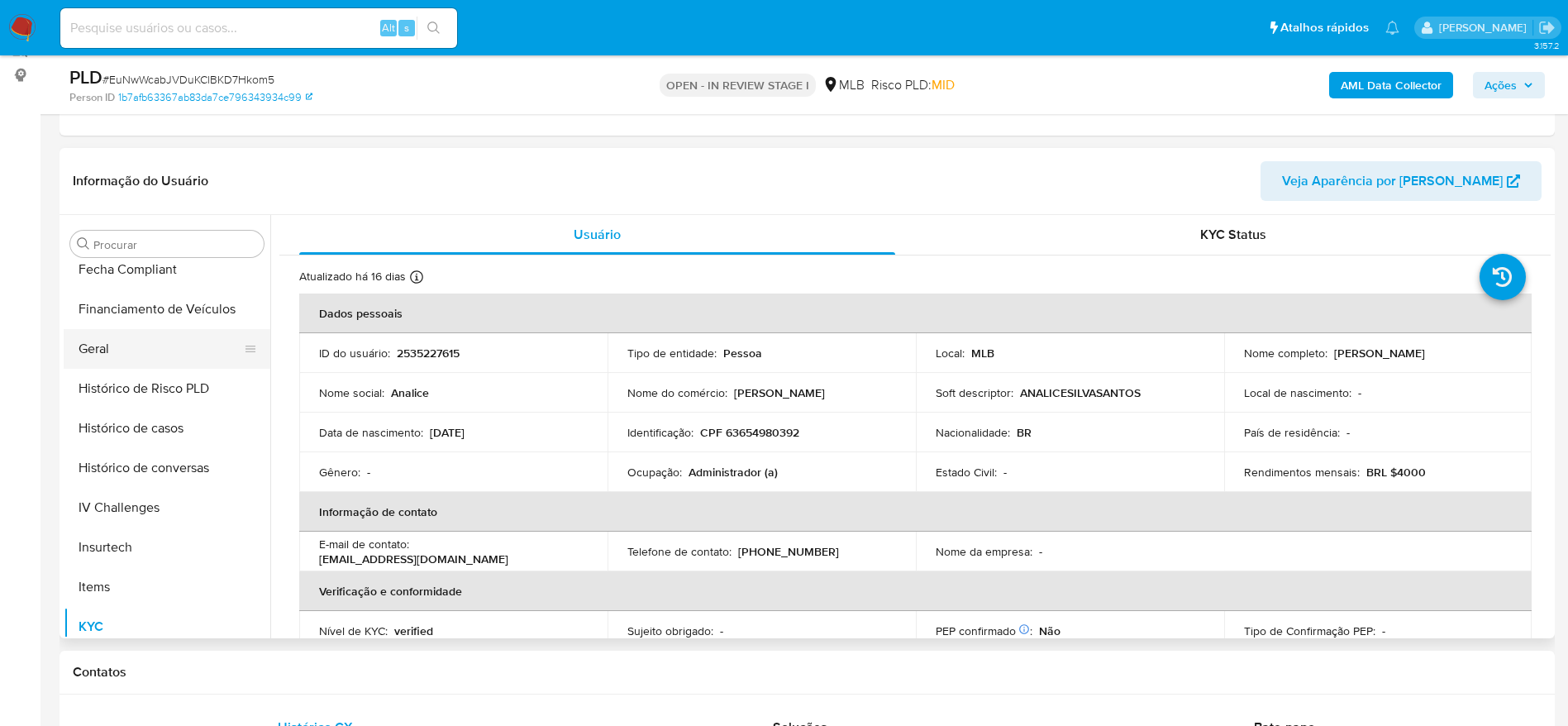
click at [136, 360] on button "Geral" at bounding box center [160, 349] width 193 height 39
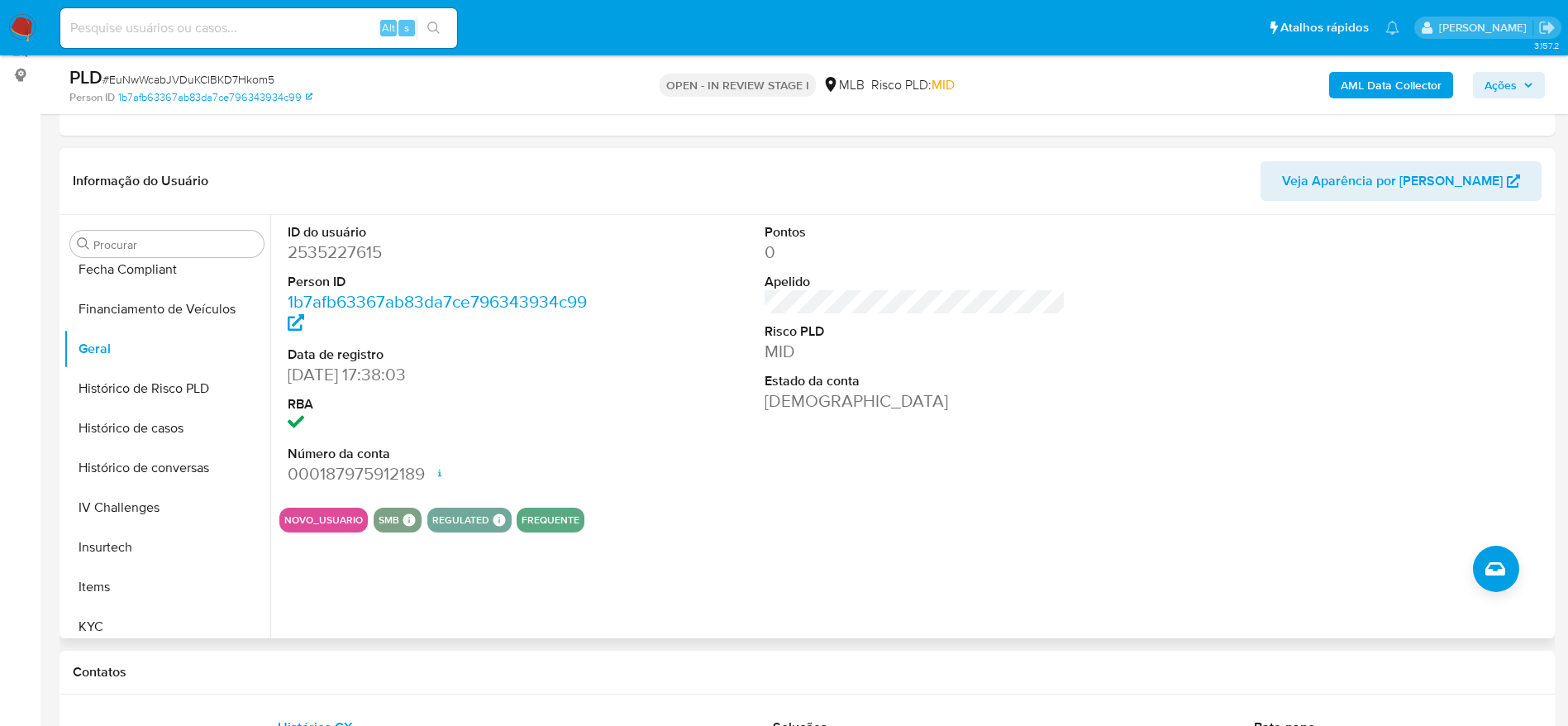
click at [406, 606] on div "ID do usuário 2535227615 Person ID 1b7afb63367ab83da7ce796343934c99 Data de reg…" at bounding box center [911, 426] width 1281 height 423
click at [129, 626] on button "KYC" at bounding box center [160, 627] width 193 height 39
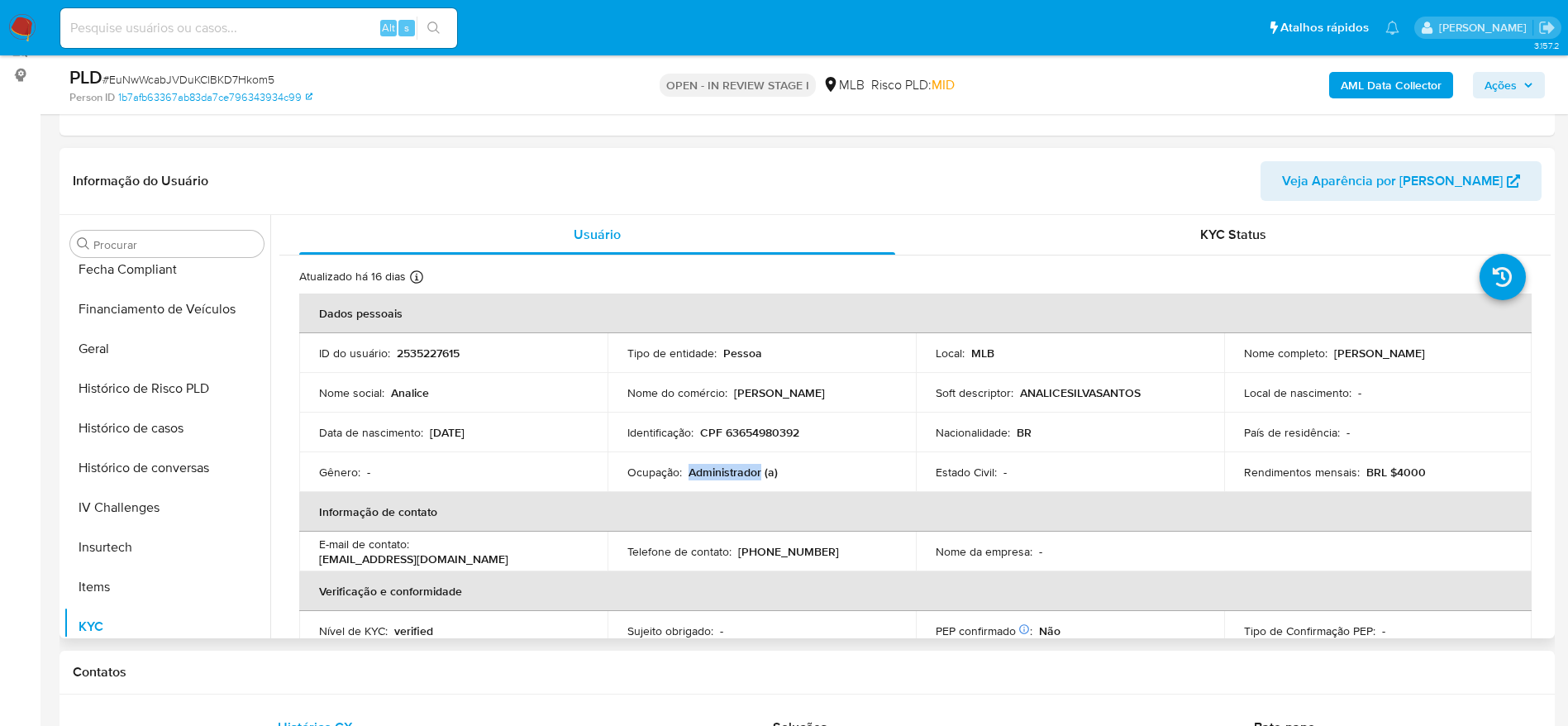
drag, startPoint x: 759, startPoint y: 477, endPoint x: 688, endPoint y: 478, distance: 71.0
click at [688, 478] on p "Administrador (a)" at bounding box center [732, 472] width 89 height 15
copy p "Administrador"
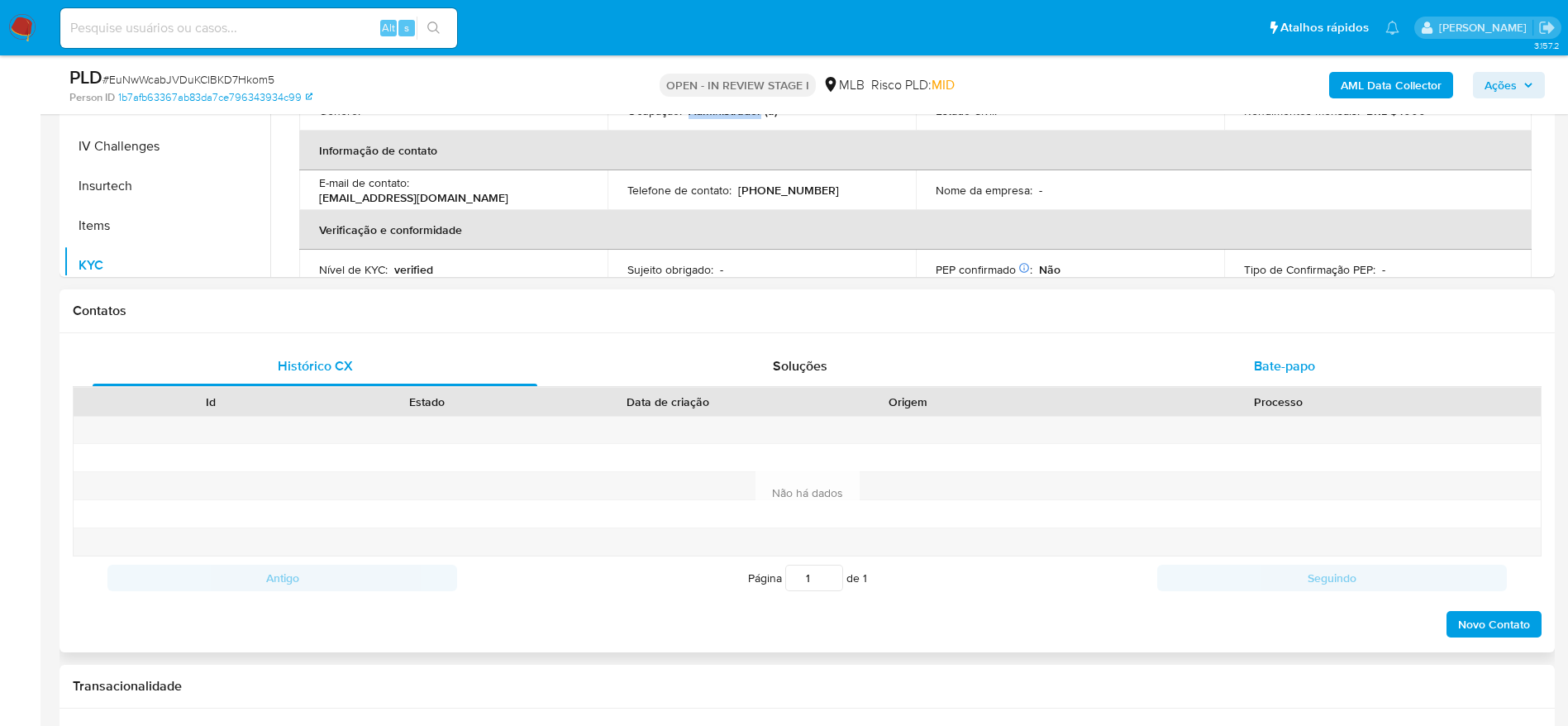
scroll to position [586, 0]
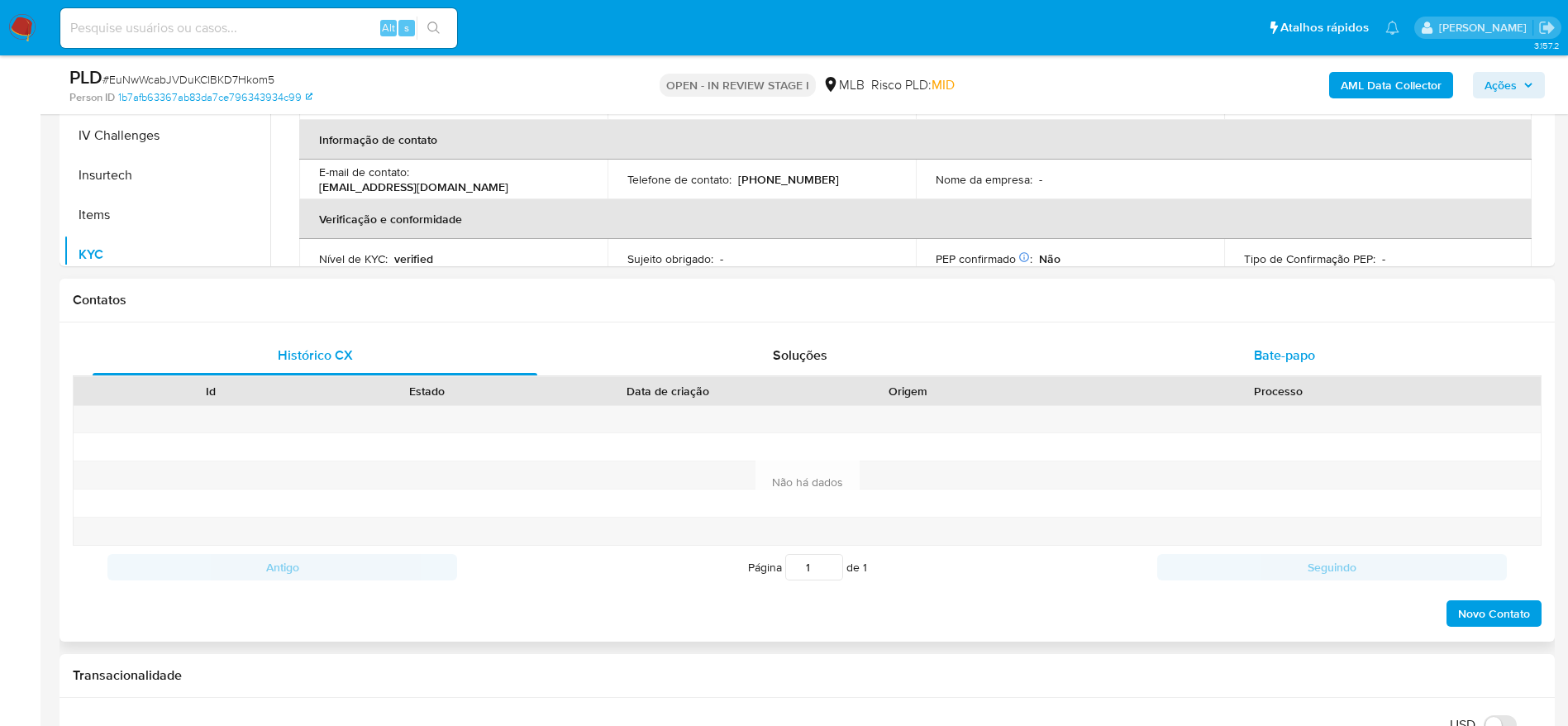
click at [1265, 356] on span "Bate-papo" at bounding box center [1284, 355] width 61 height 19
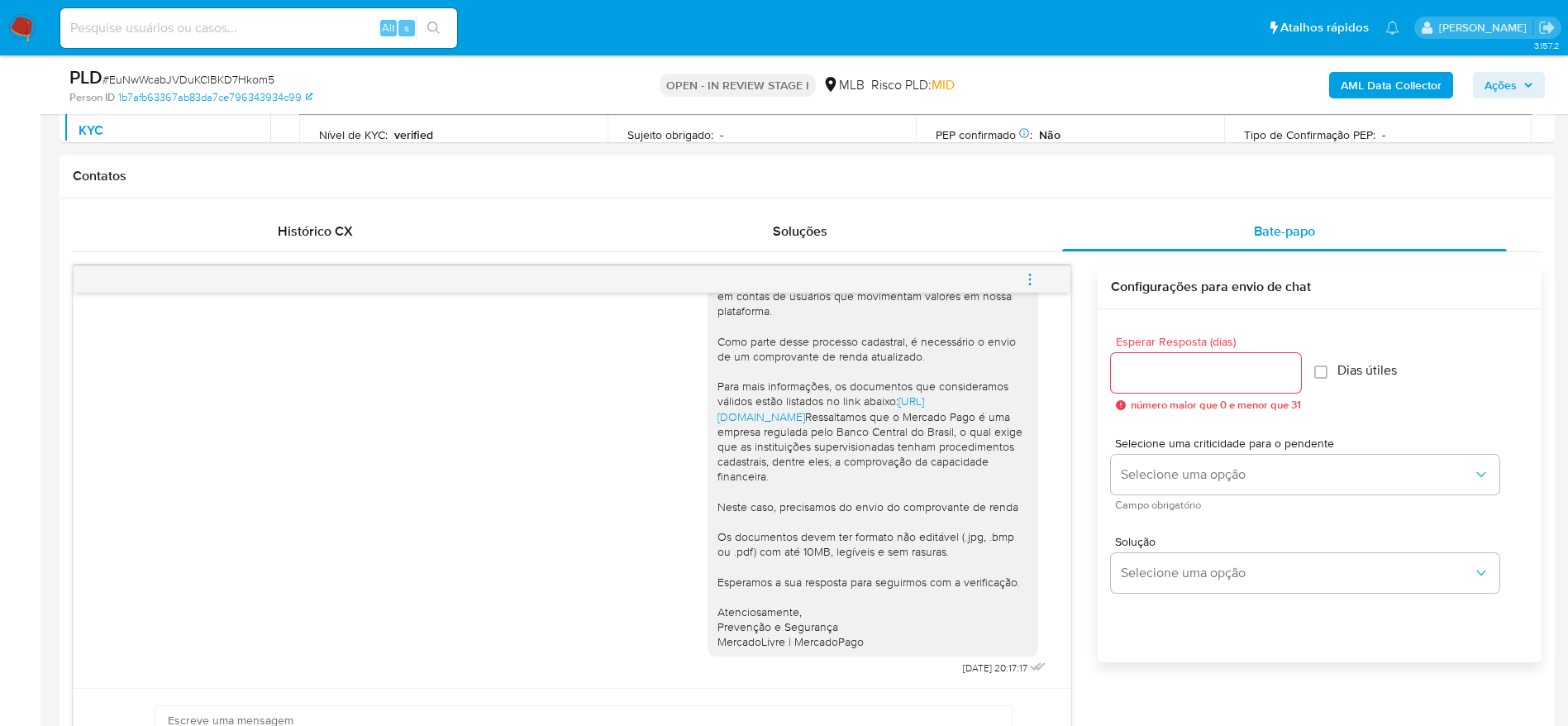
scroll to position [105, 0]
click at [1386, 81] on b "AML Data Collector" at bounding box center [1392, 85] width 101 height 26
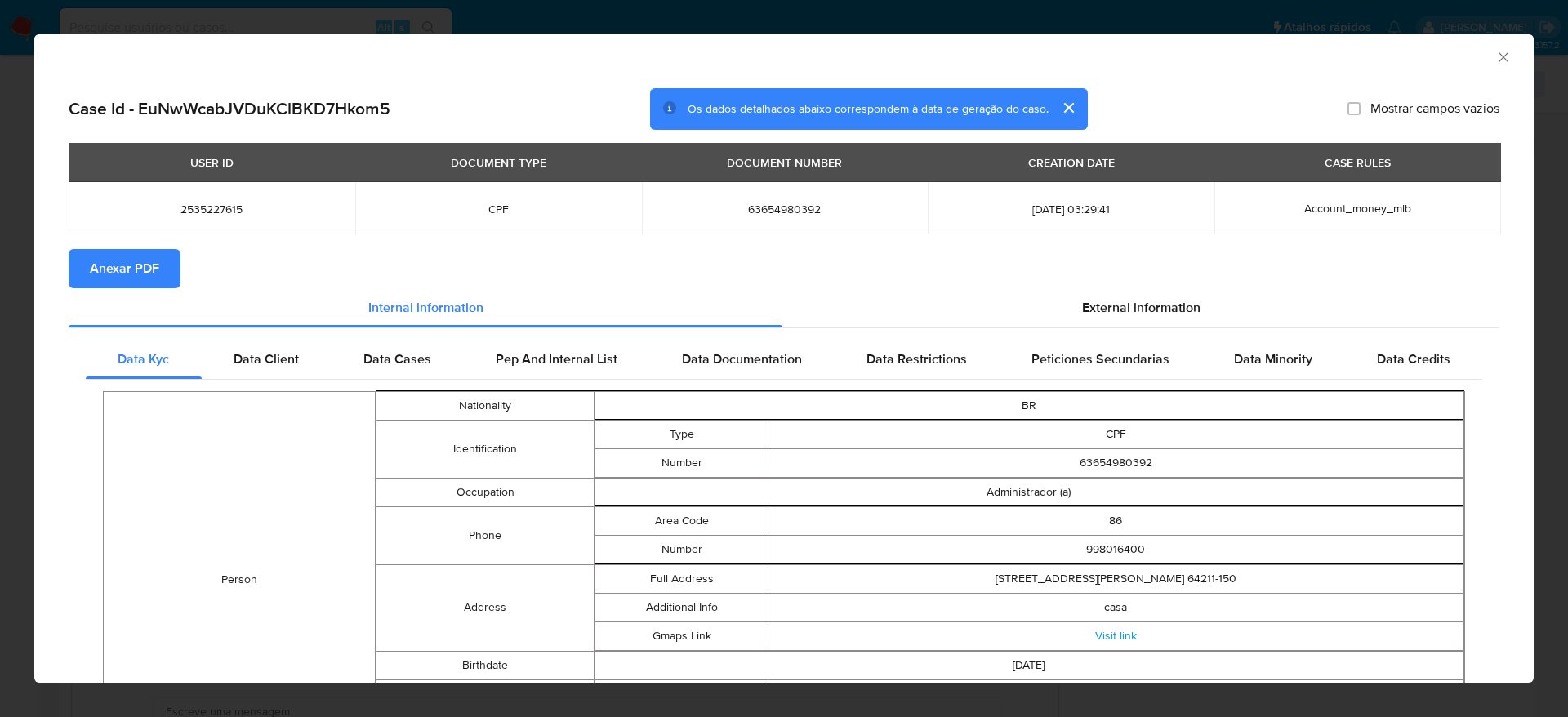
click at [101, 259] on span "Anexar PDF" at bounding box center [124, 269] width 69 height 36
click at [1495, 52] on icon "Fechar a janela" at bounding box center [1503, 57] width 17 height 17
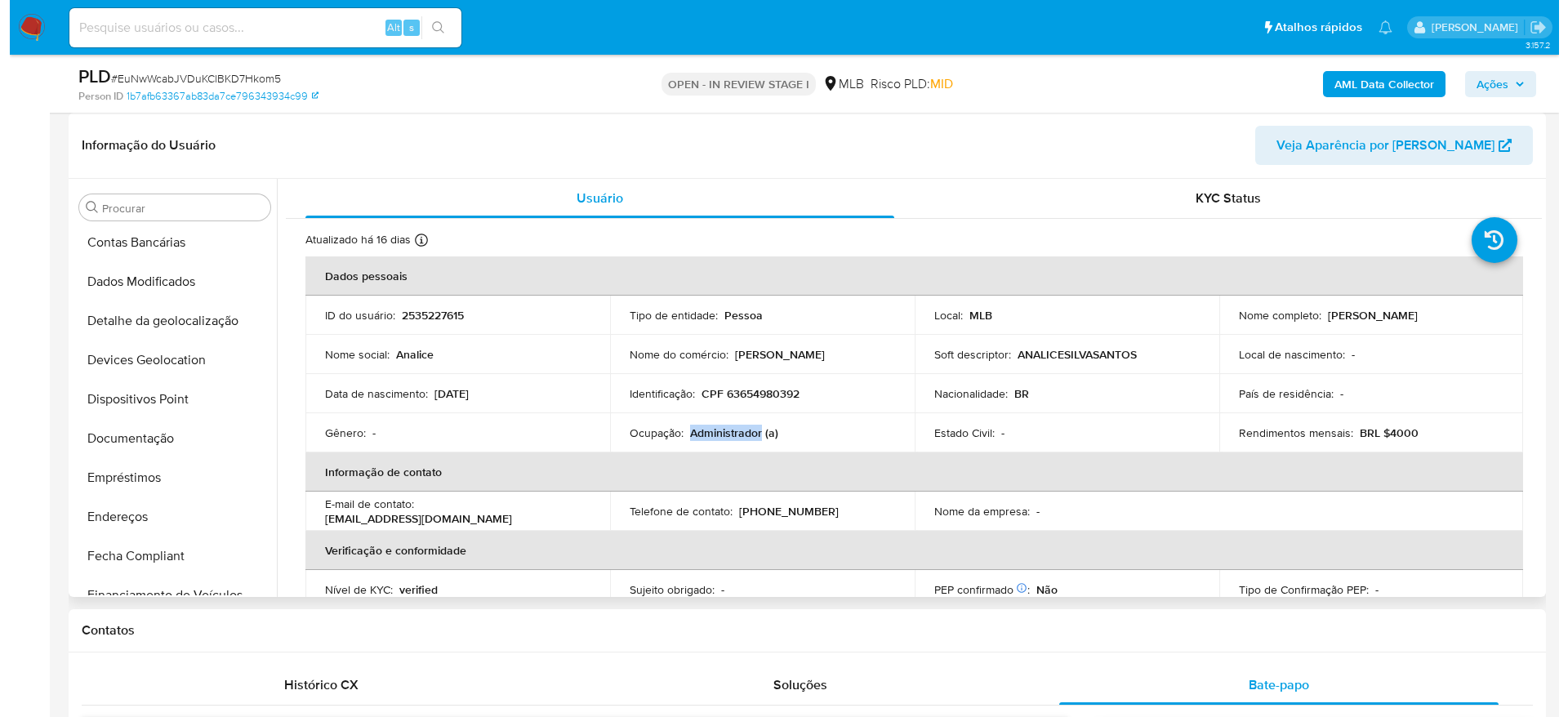
scroll to position [0, 0]
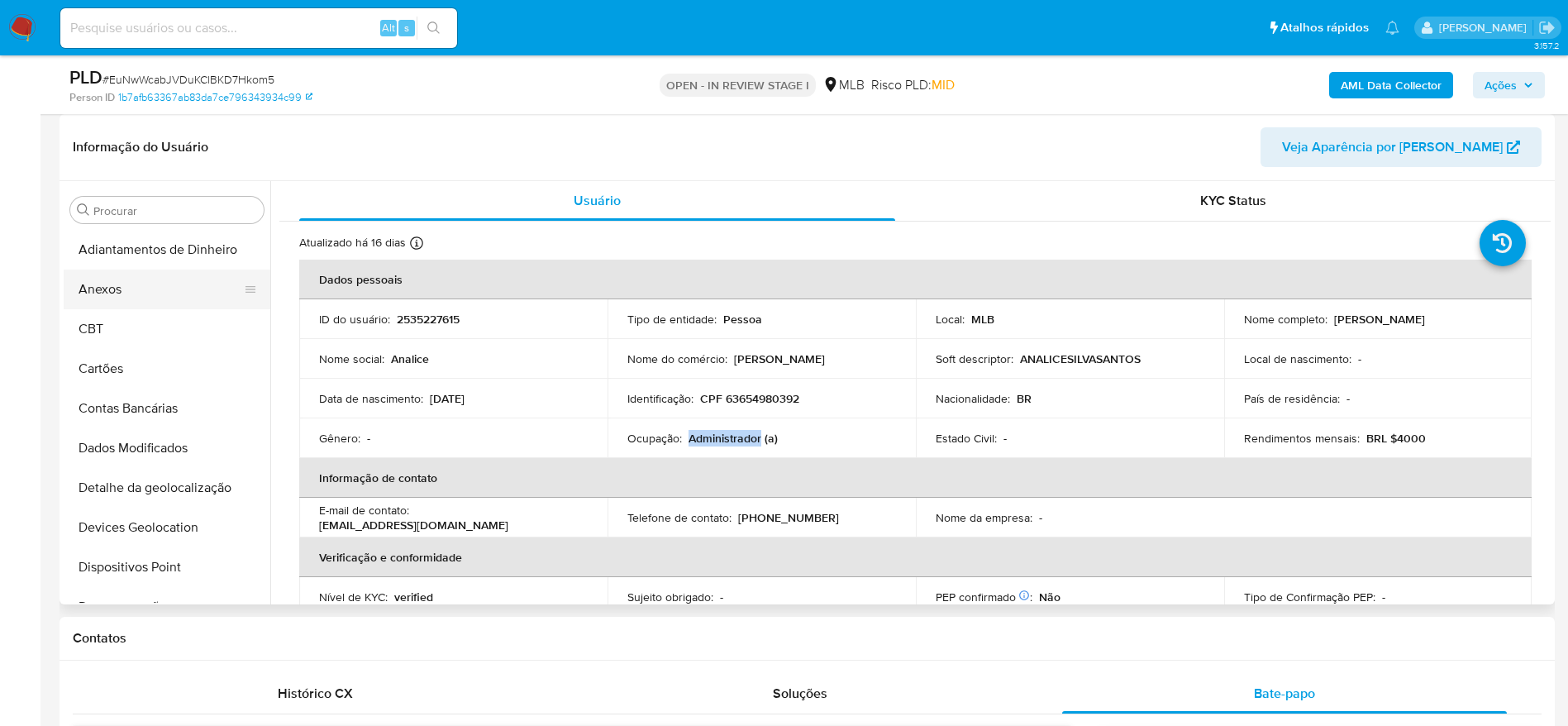
click at [131, 296] on button "Anexos" at bounding box center [160, 289] width 193 height 39
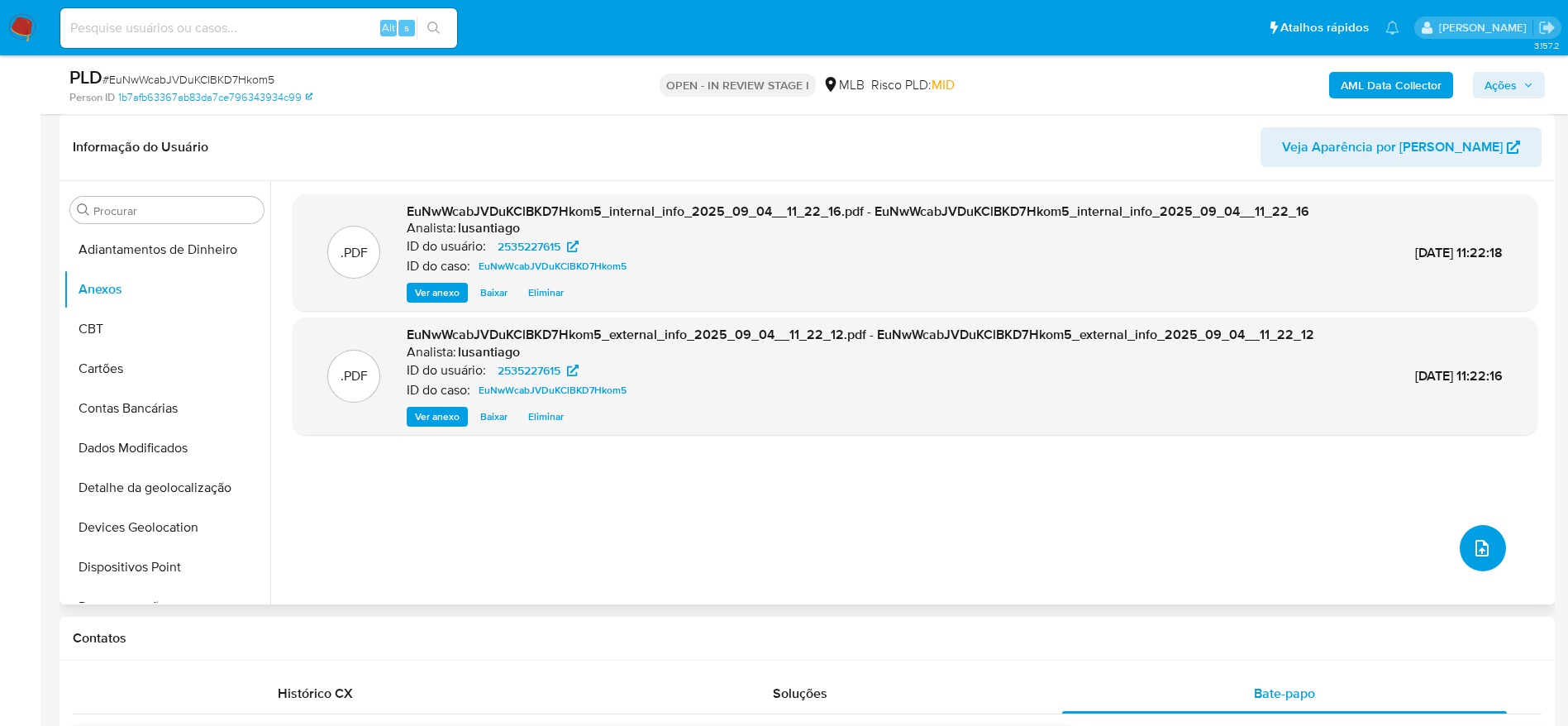
click at [1477, 548] on icon "upload-file" at bounding box center [1482, 548] width 20 height 20
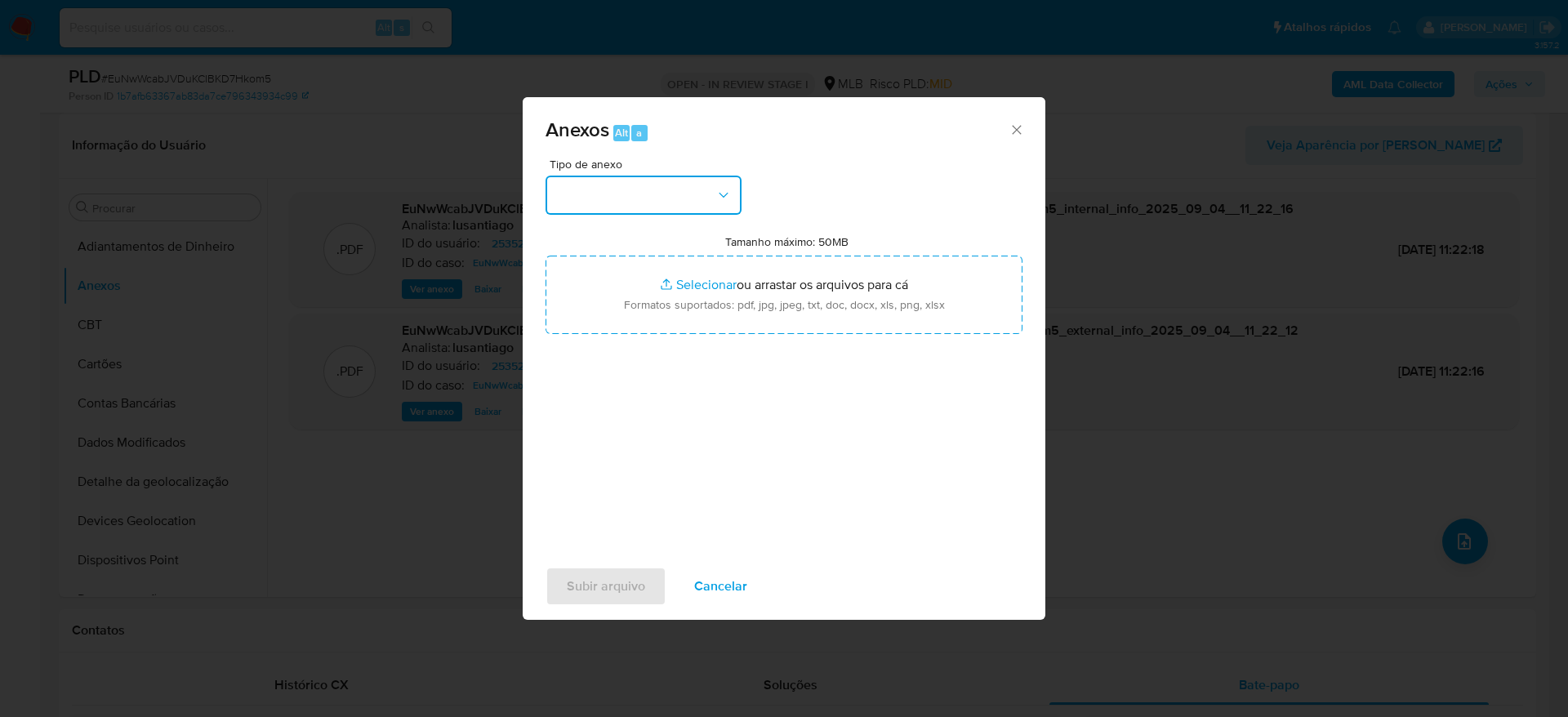
click at [675, 198] on button "button" at bounding box center [644, 195] width 196 height 39
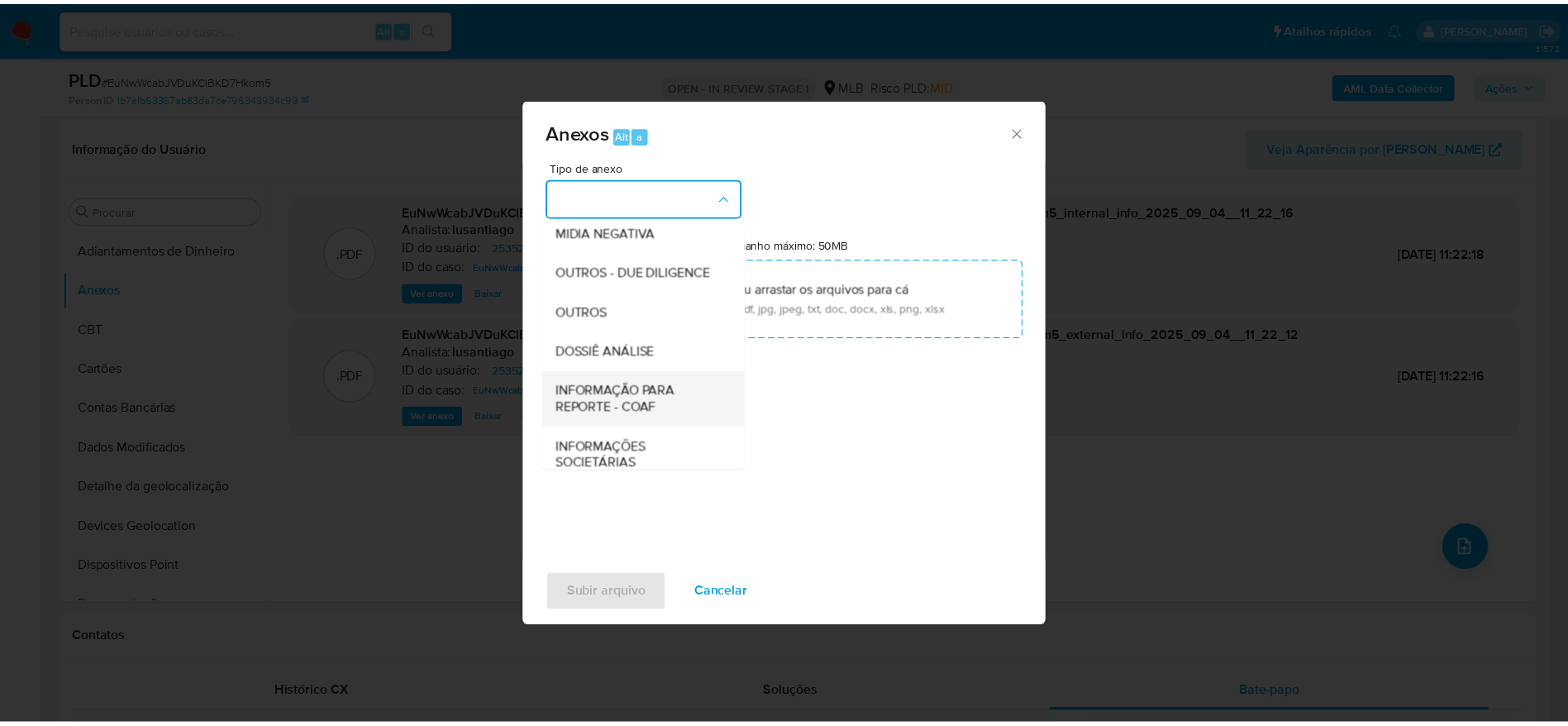
scroll to position [255, 0]
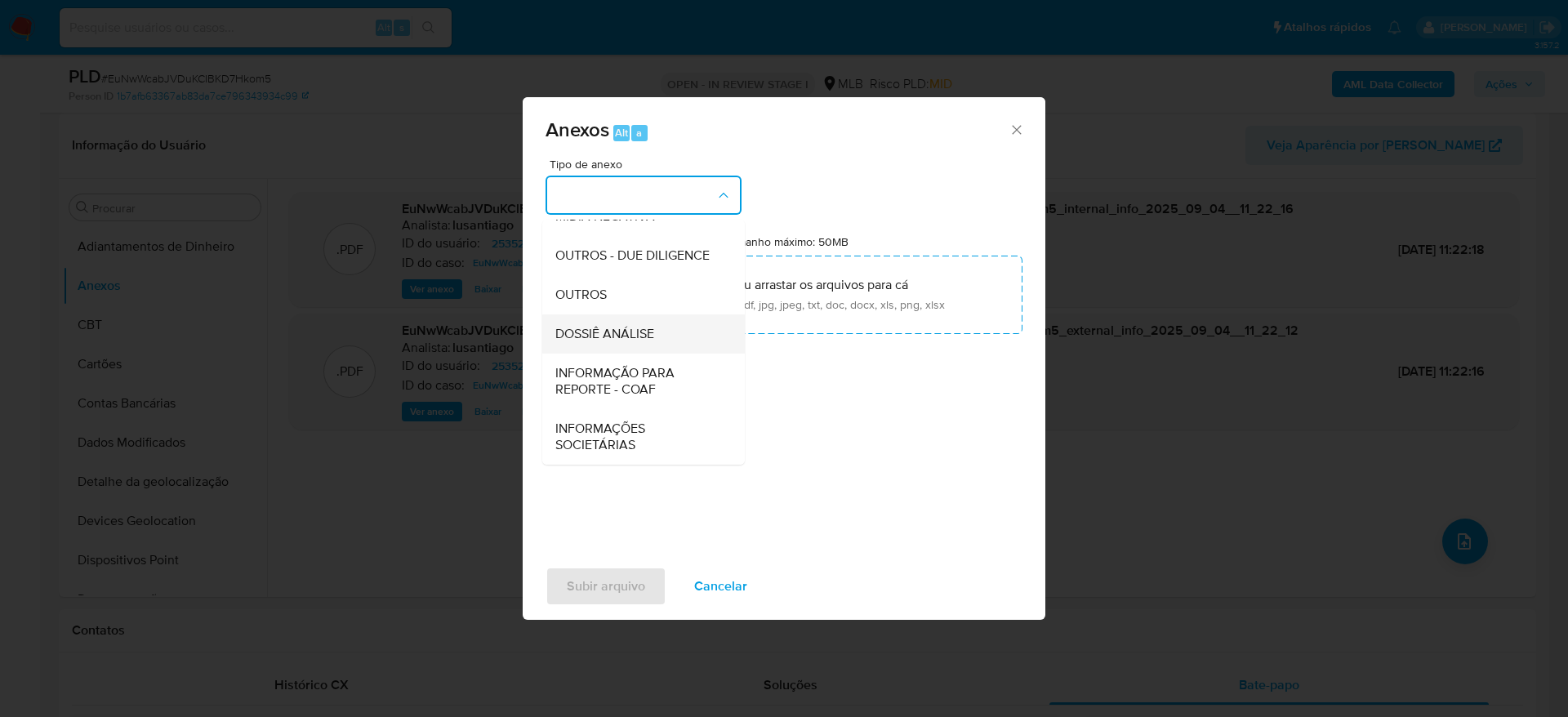
click at [600, 329] on span "DOSSIÊ ANÁLISE" at bounding box center [605, 334] width 99 height 17
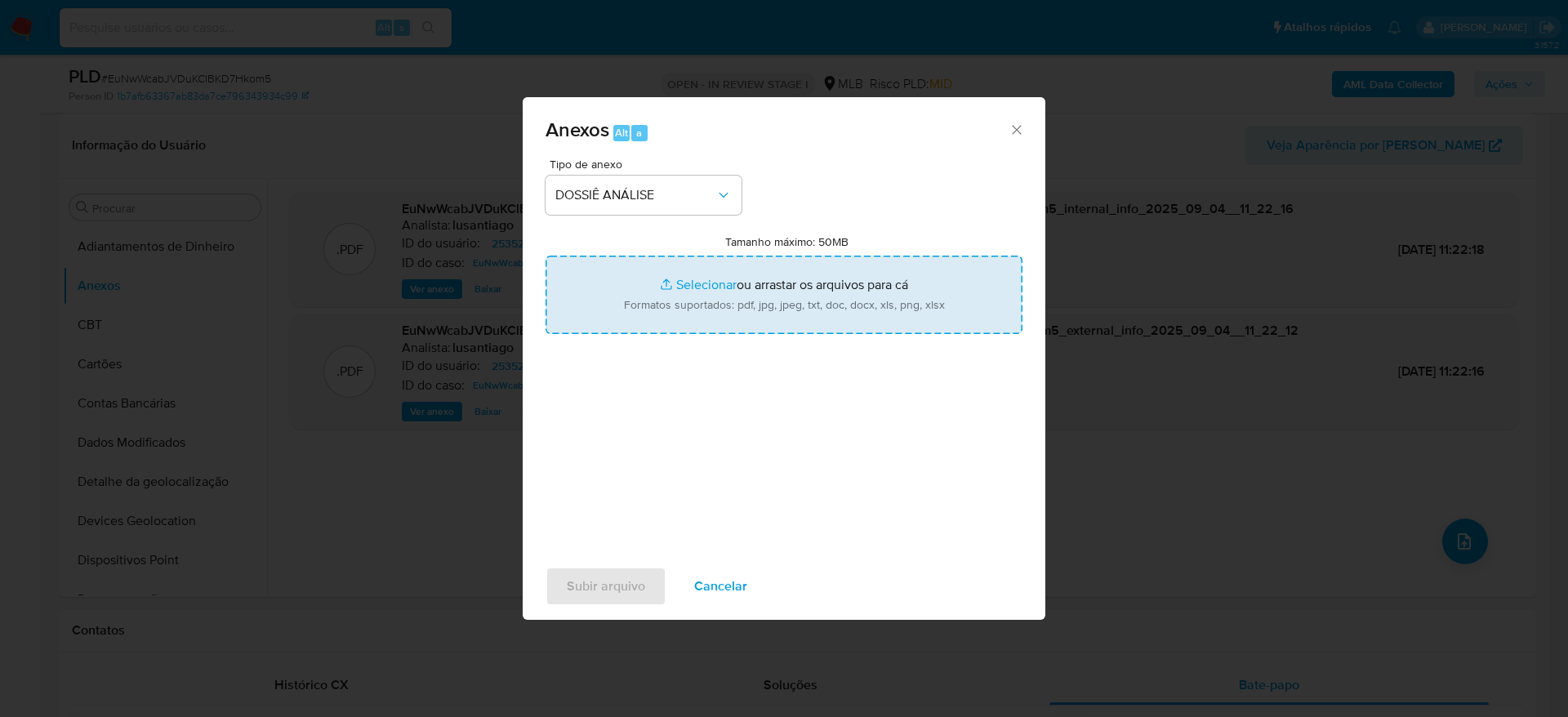
type input "C:\fakepath\Mulan 2535227615_2025_09_04_06_53_18.xlsx"
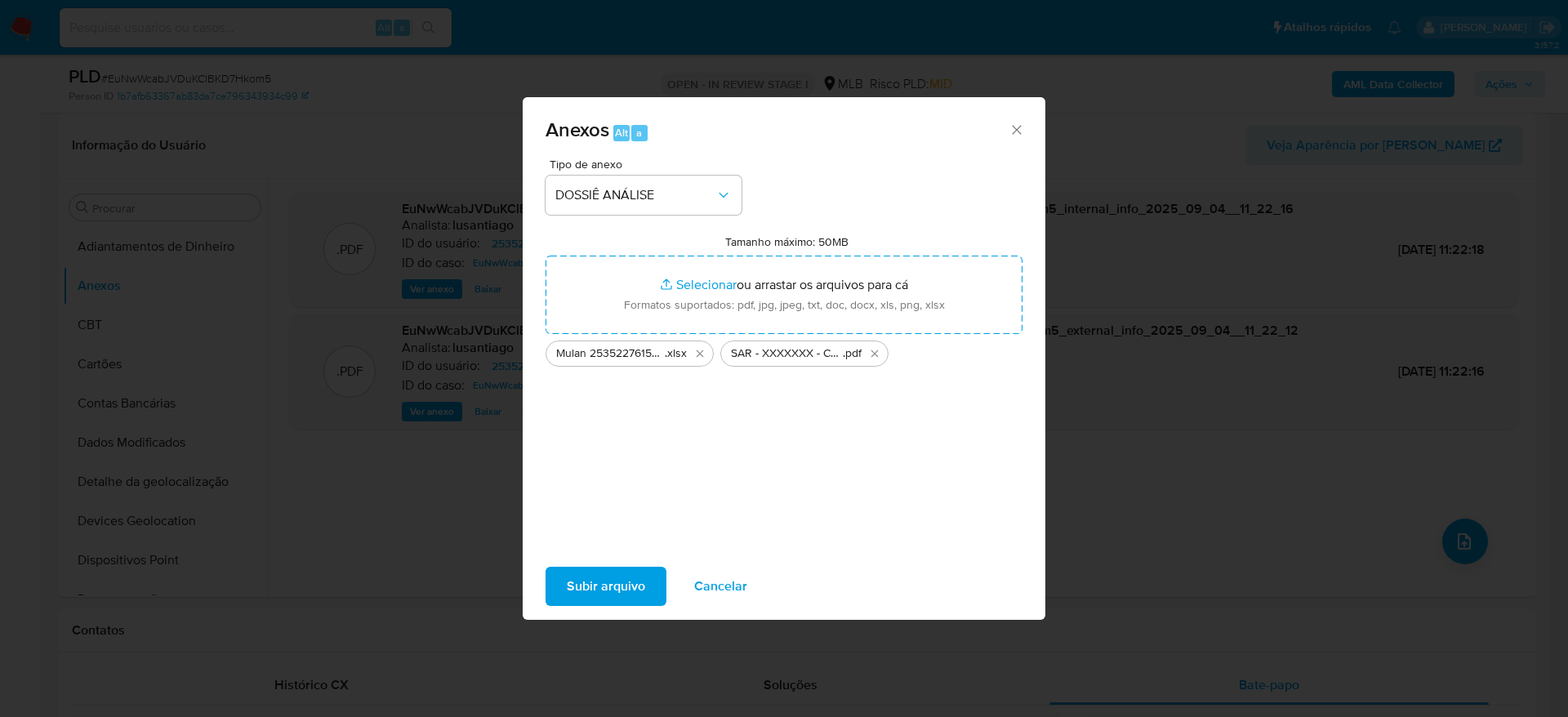
click at [618, 569] on span "Subir arquivo" at bounding box center [606, 586] width 79 height 36
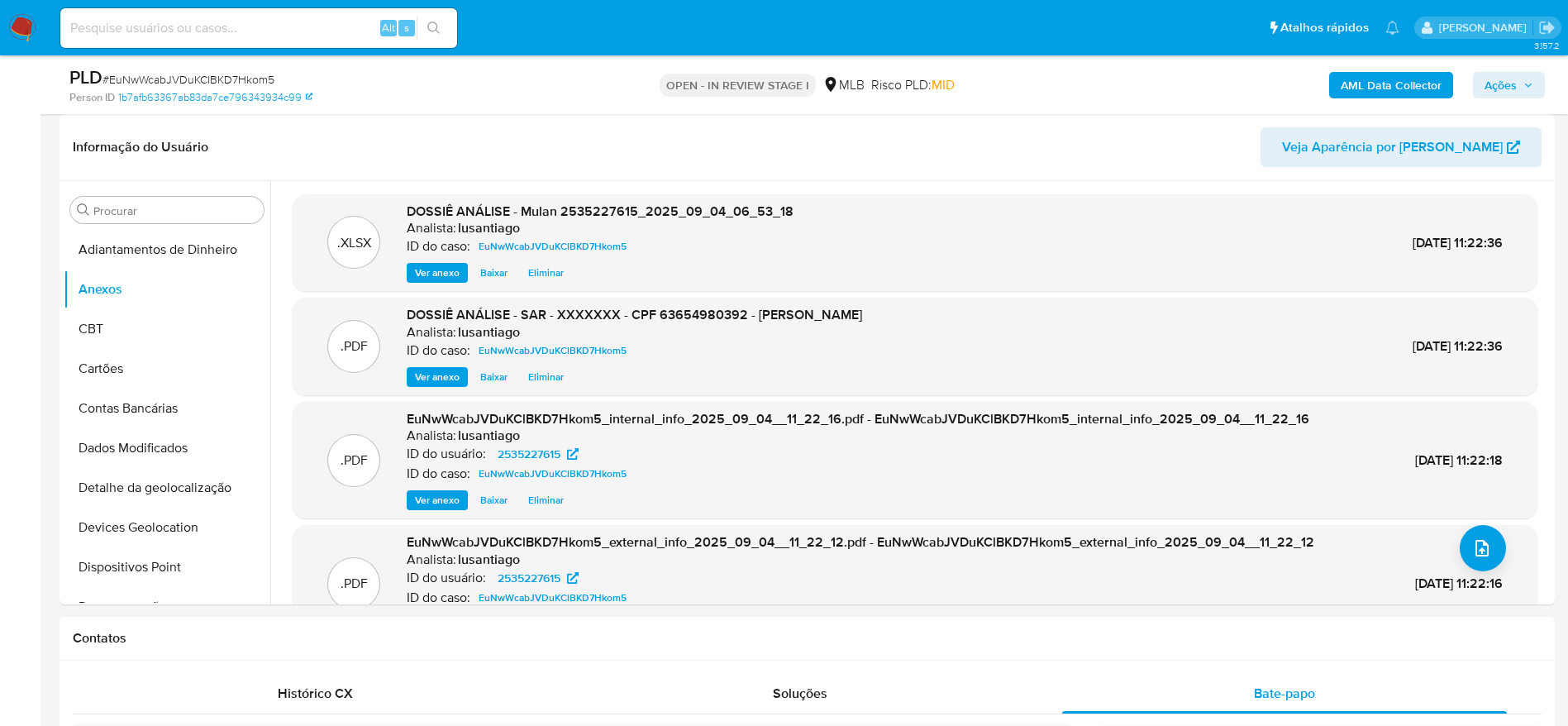
click at [1514, 82] on span "Ações" at bounding box center [1500, 85] width 32 height 26
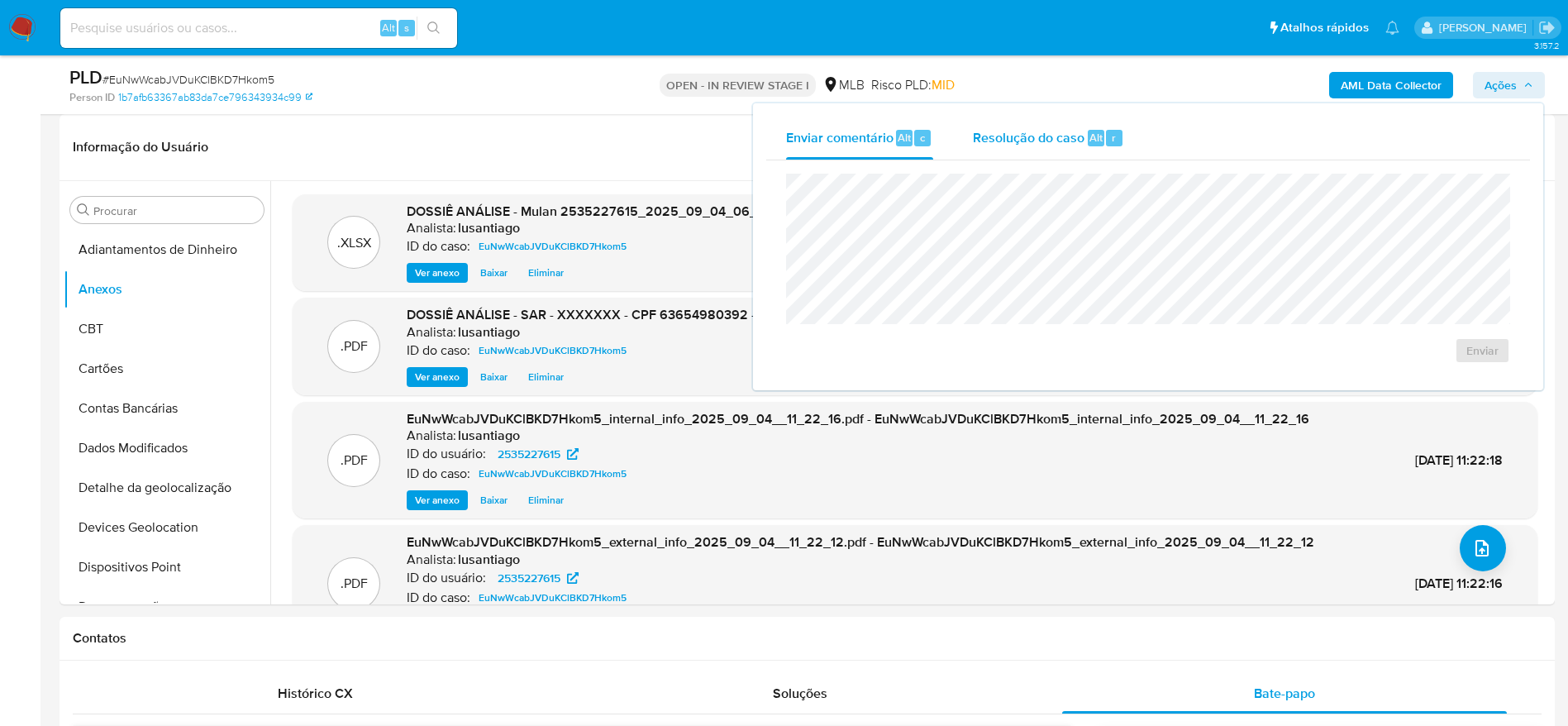
click at [1052, 150] on div "Resolução do caso Alt r" at bounding box center [1048, 138] width 151 height 43
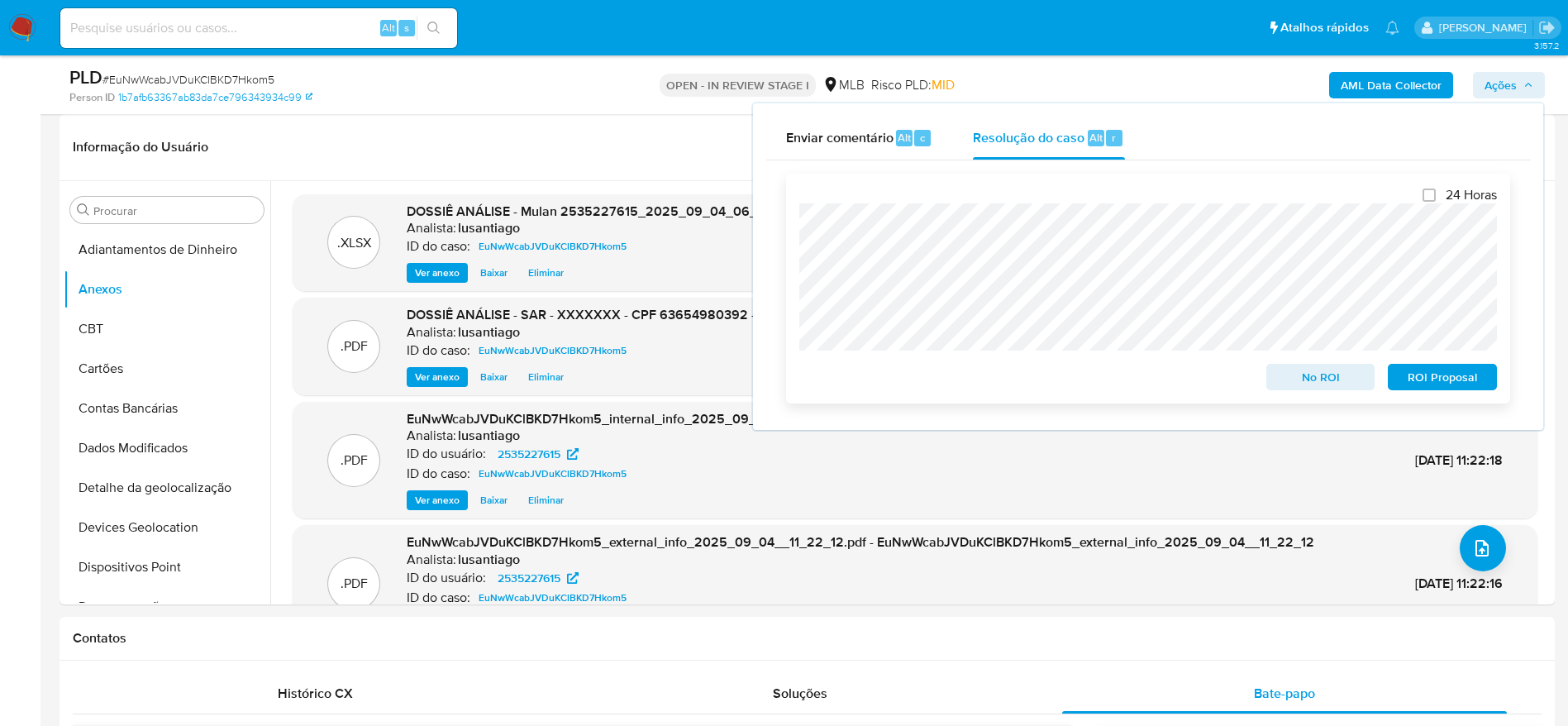
click at [1422, 378] on span "ROI Proposal" at bounding box center [1443, 377] width 86 height 23
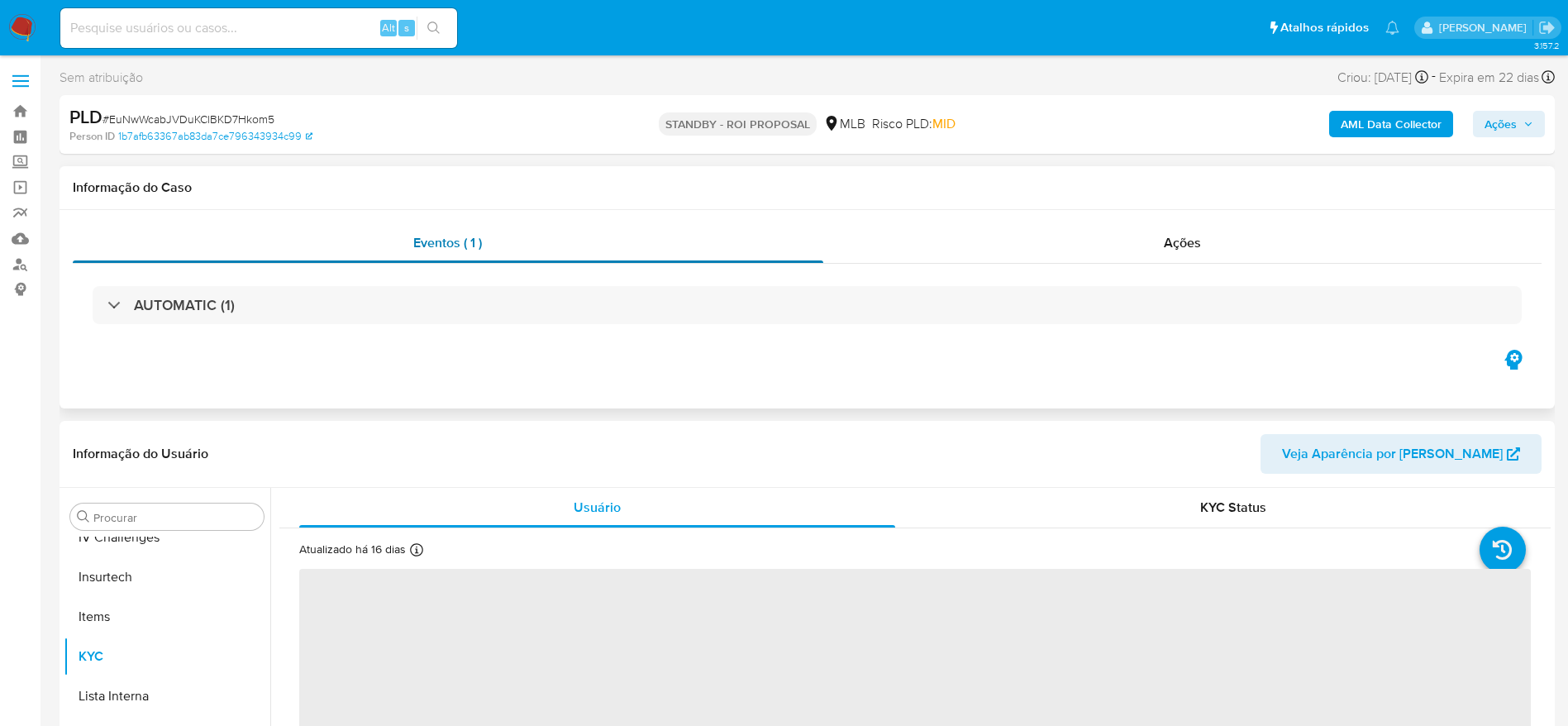
scroll to position [738, 0]
click at [24, 108] on link "Bandeja" at bounding box center [98, 111] width 197 height 25
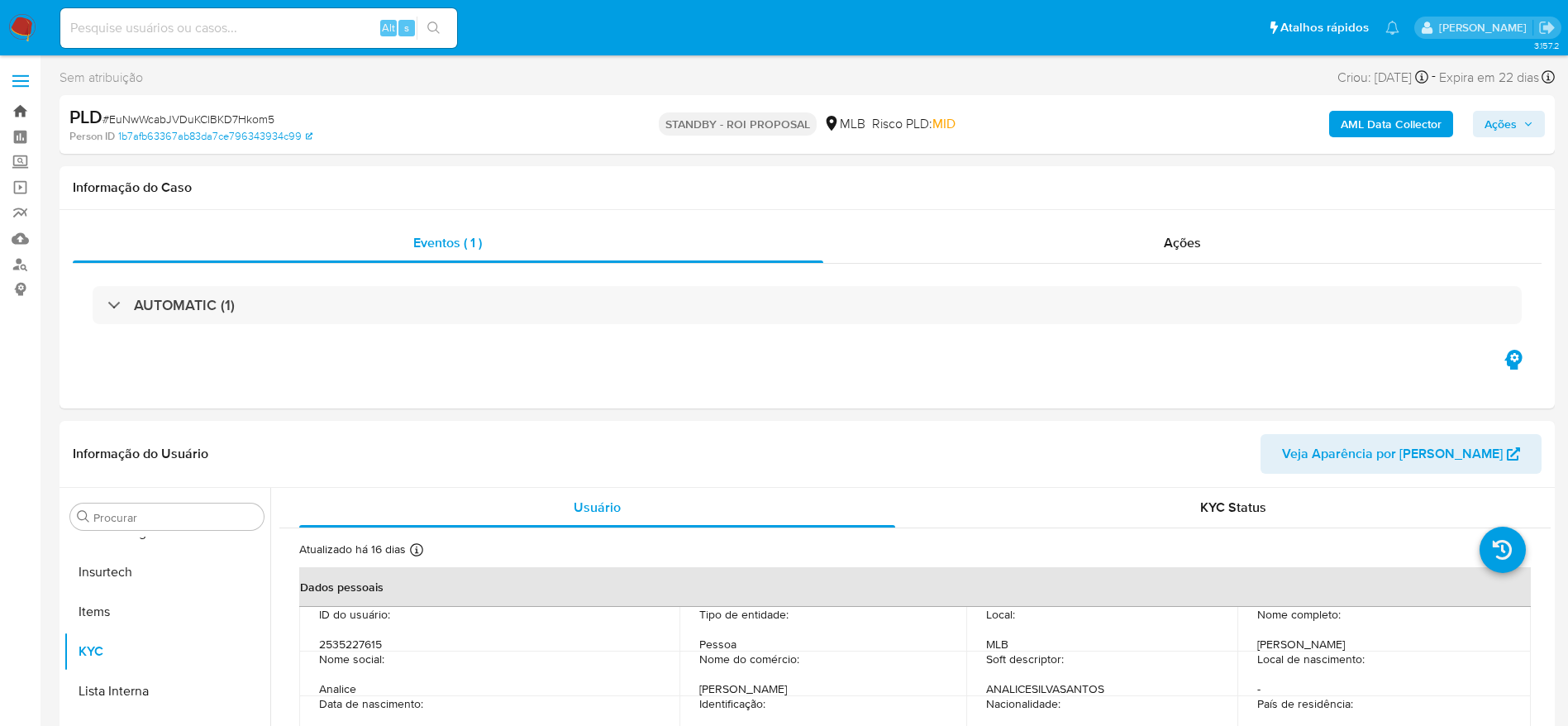
select select "10"
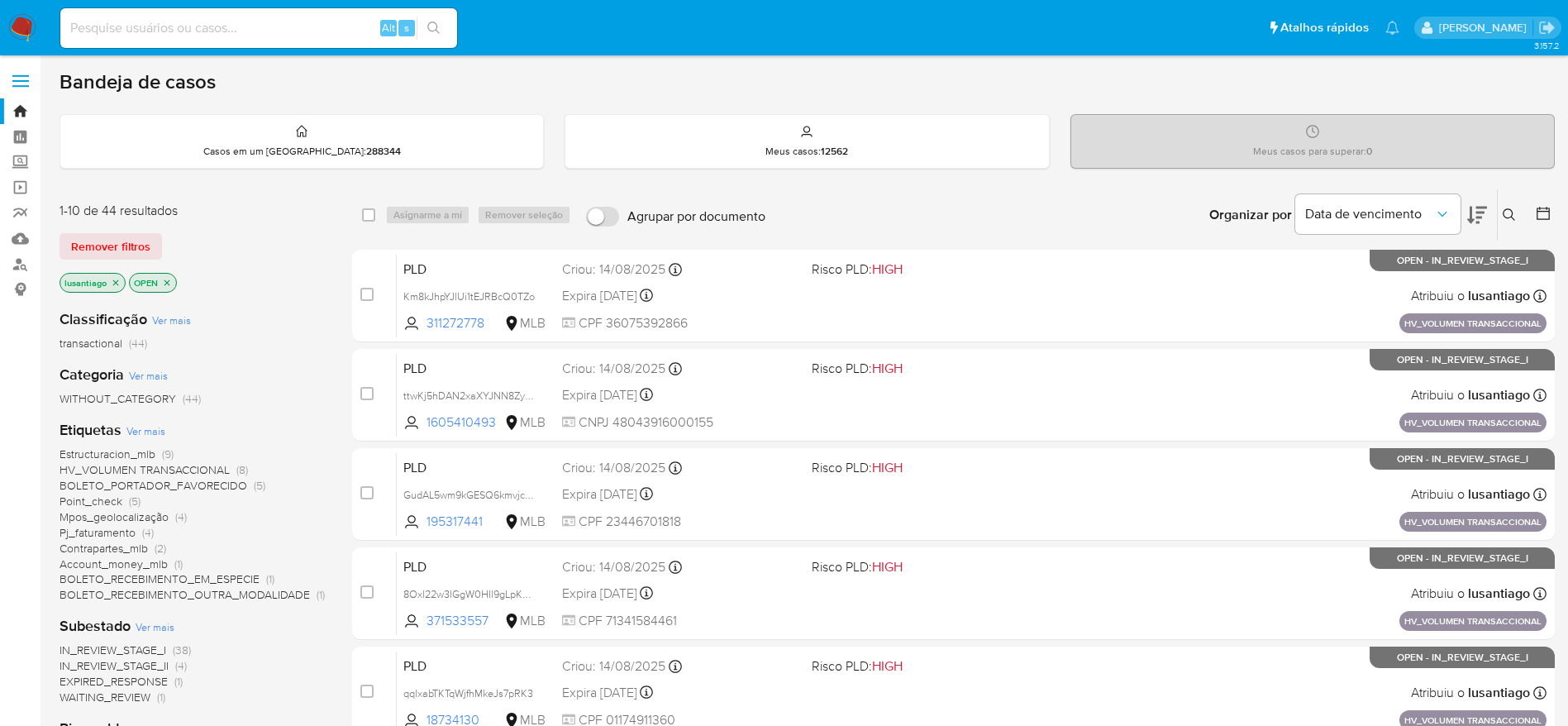
click at [260, 18] on input at bounding box center [258, 28] width 397 height 22
paste input "2402347995"
type input "2402347995"
click at [436, 25] on icon "search-icon" at bounding box center [434, 28] width 13 height 13
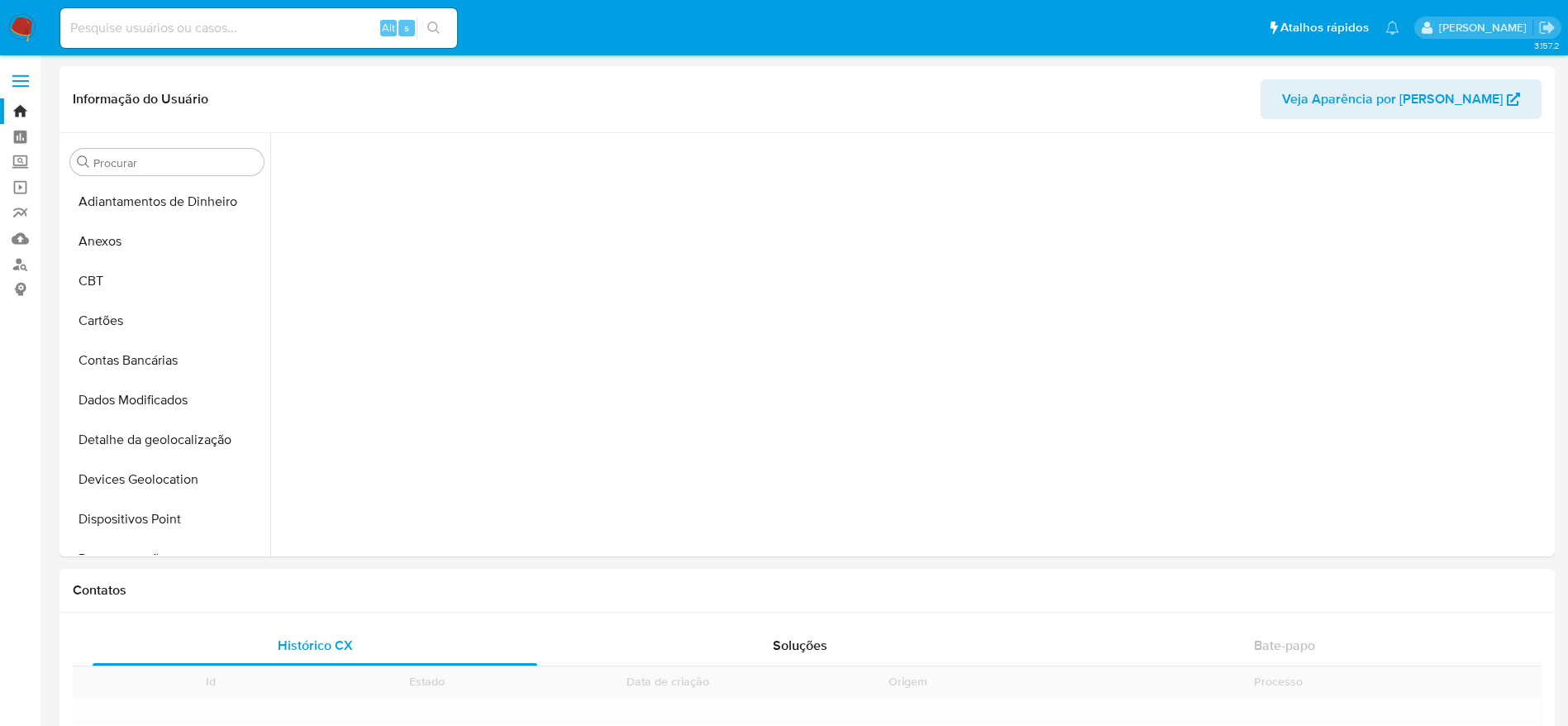
scroll to position [638, 0]
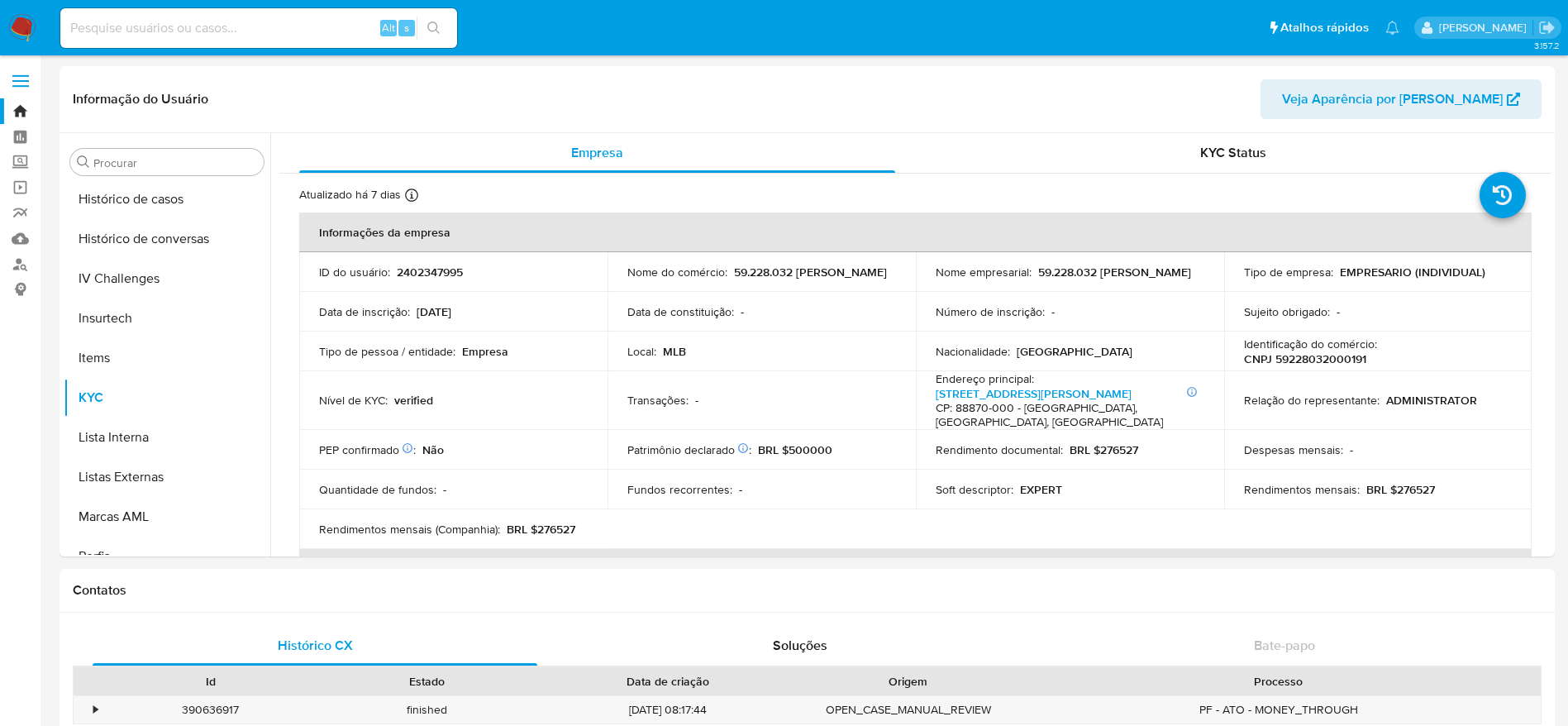
select select "10"
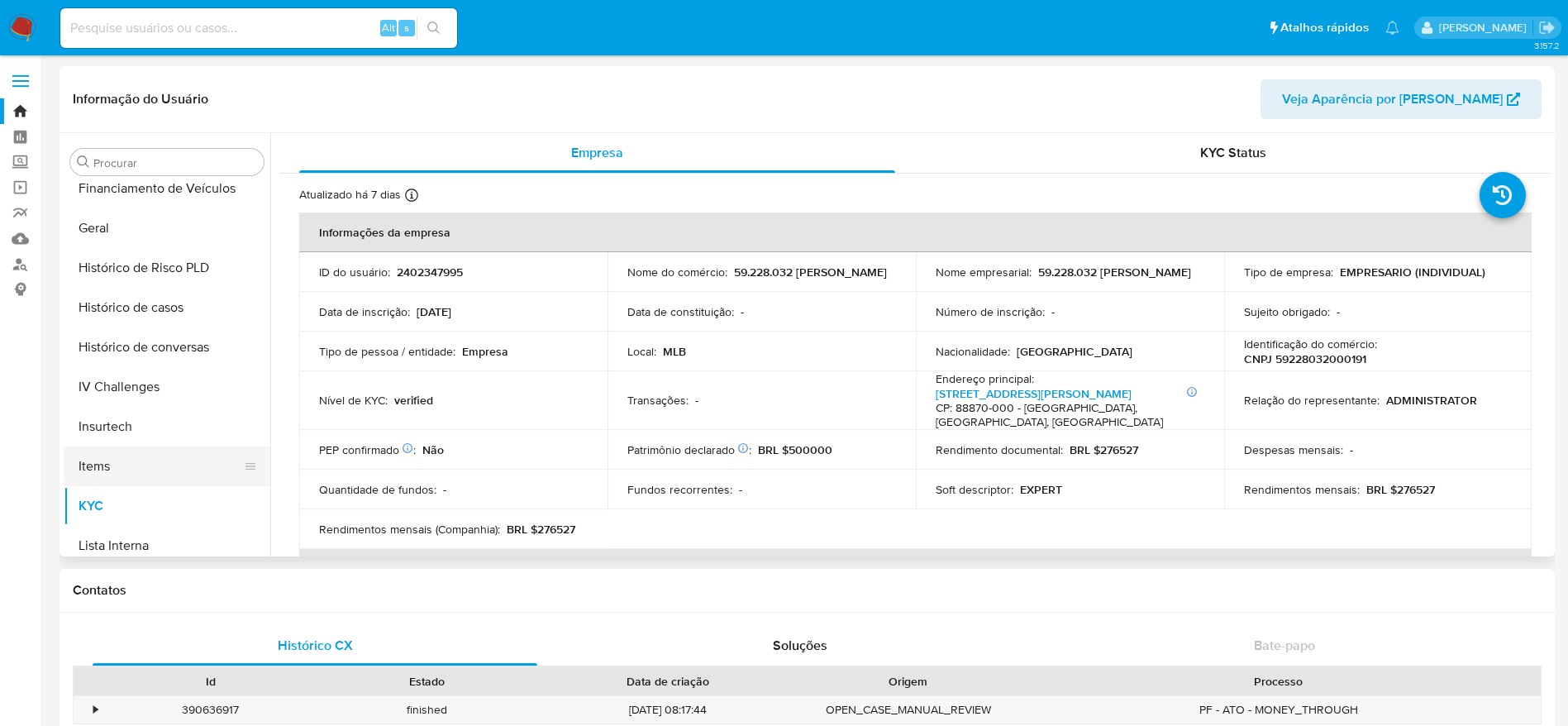
scroll to position [491, 0]
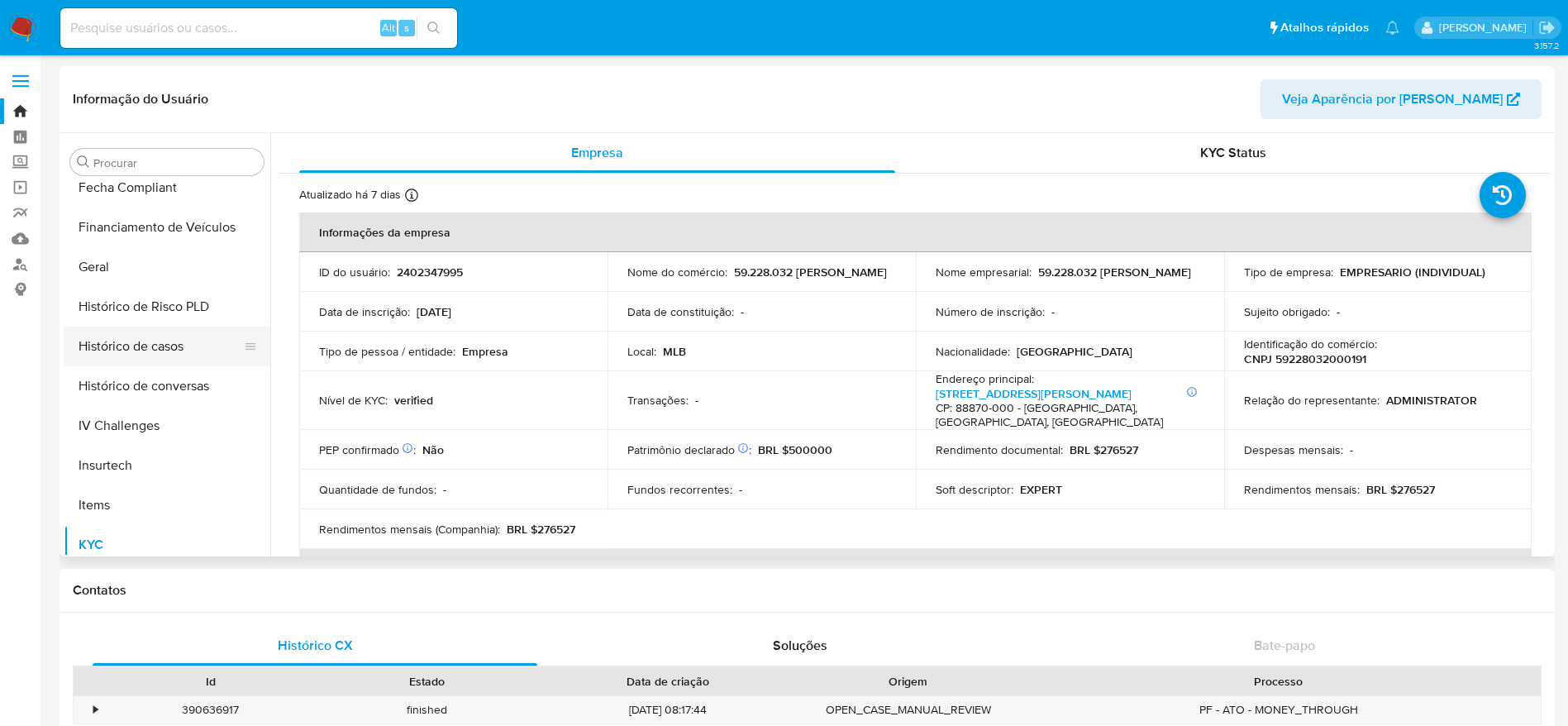
click at [158, 353] on button "Histórico de casos" at bounding box center [160, 346] width 193 height 39
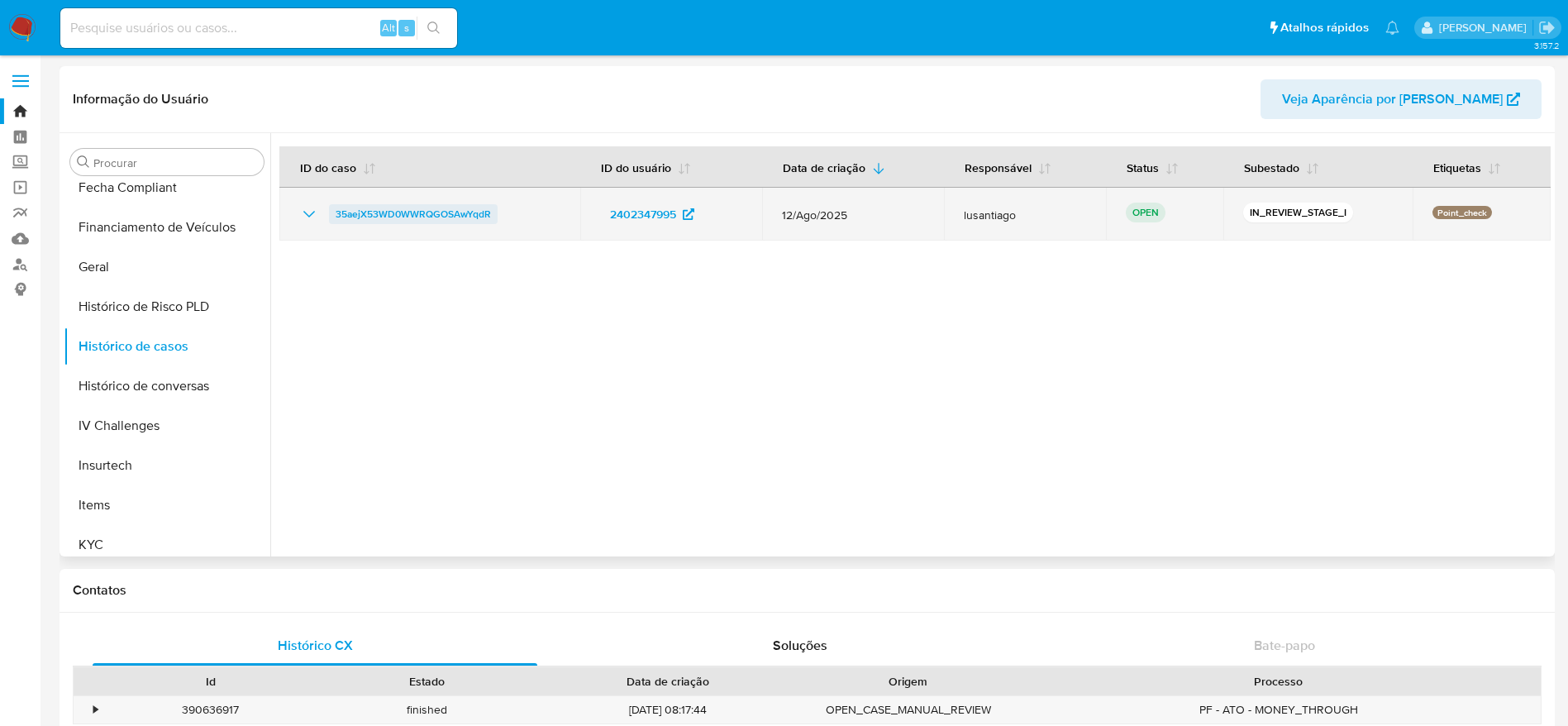
click at [361, 211] on span "35aejX53WD0WWRQGOSAwYqdR" at bounding box center [414, 214] width 156 height 20
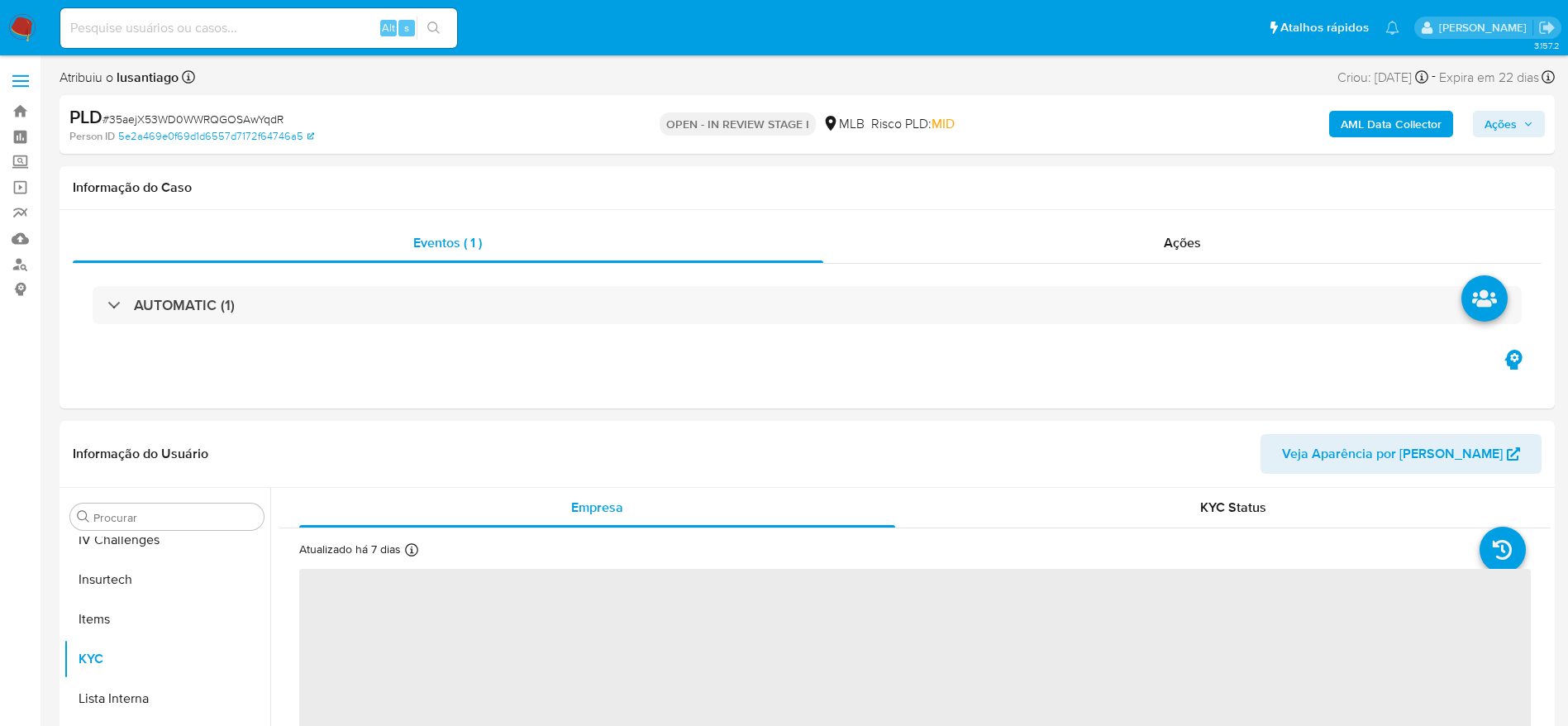
scroll to position [738, 0]
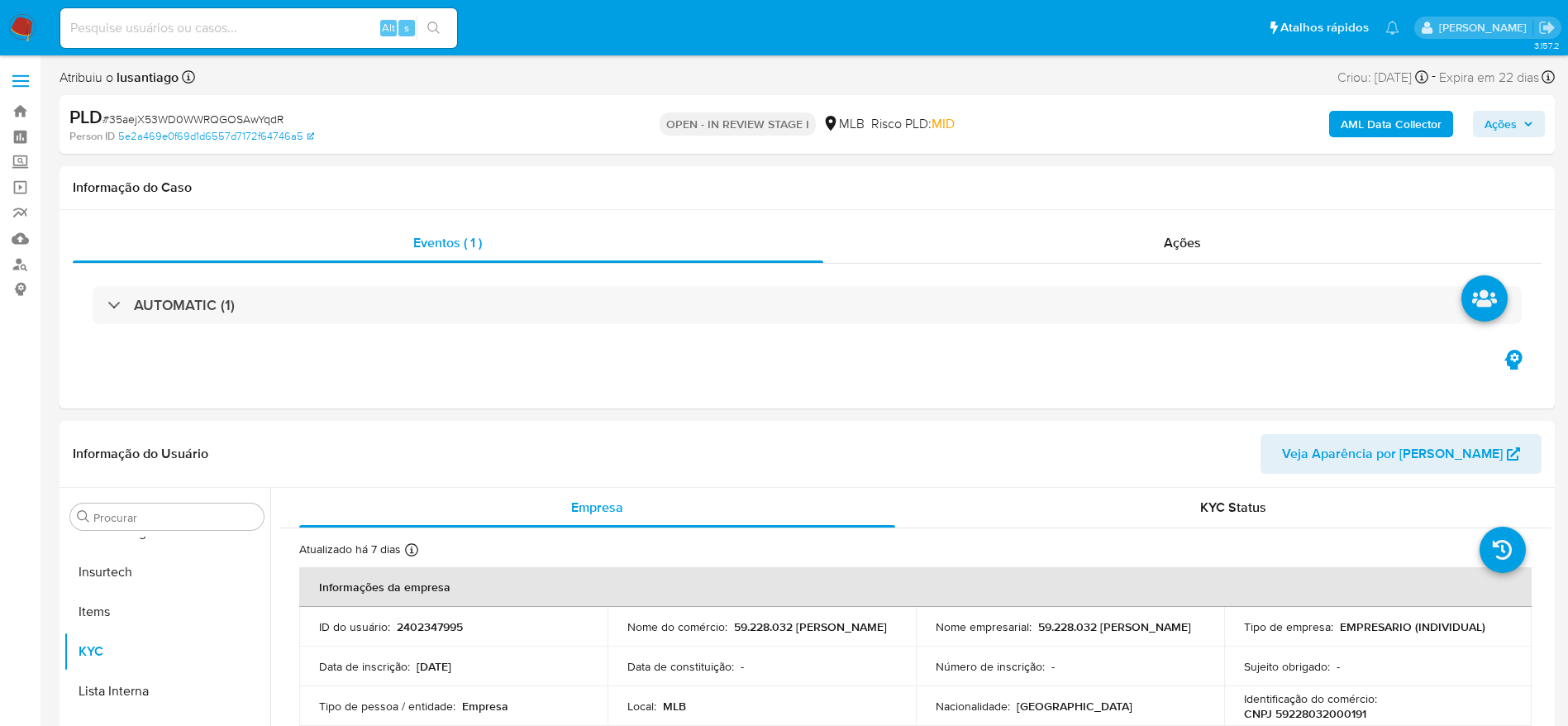
select select "10"
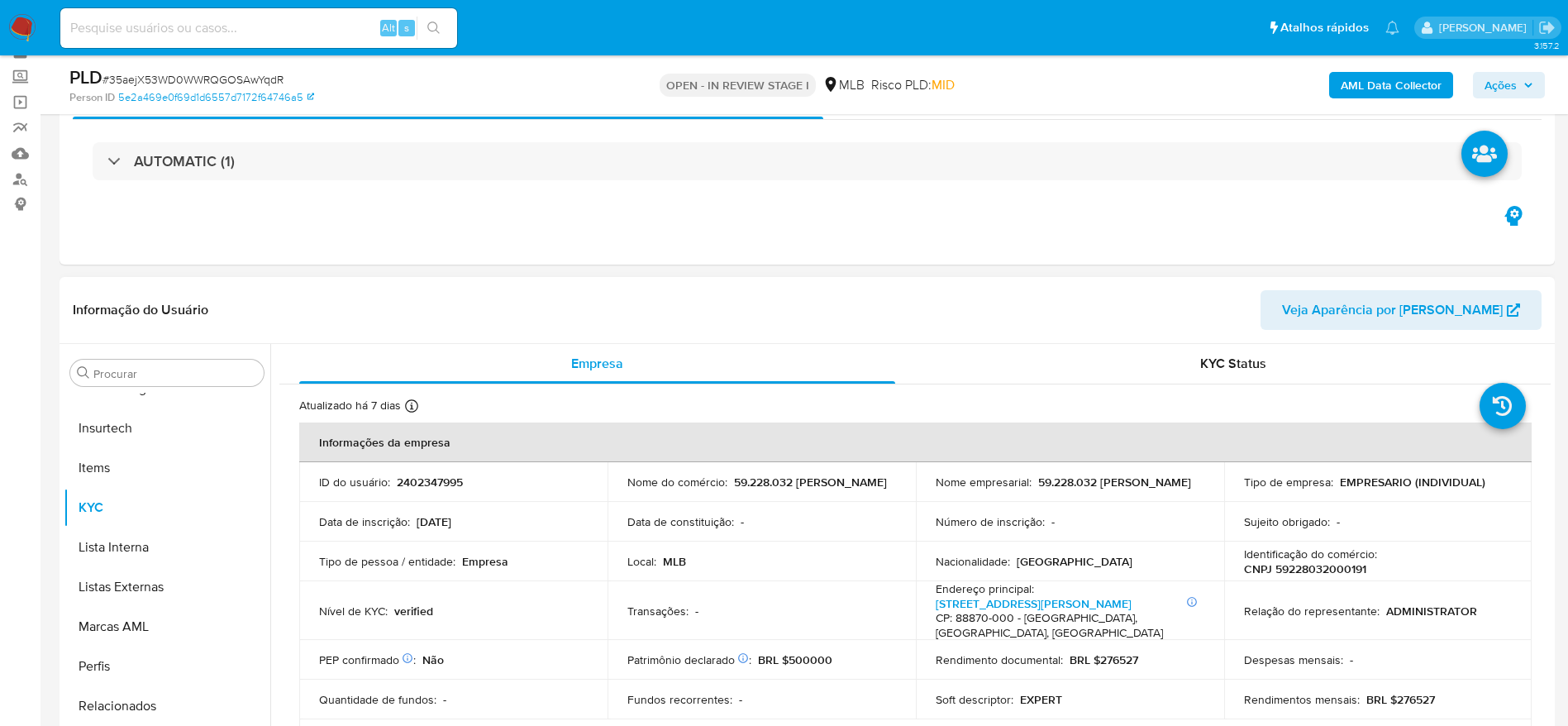
scroll to position [124, 0]
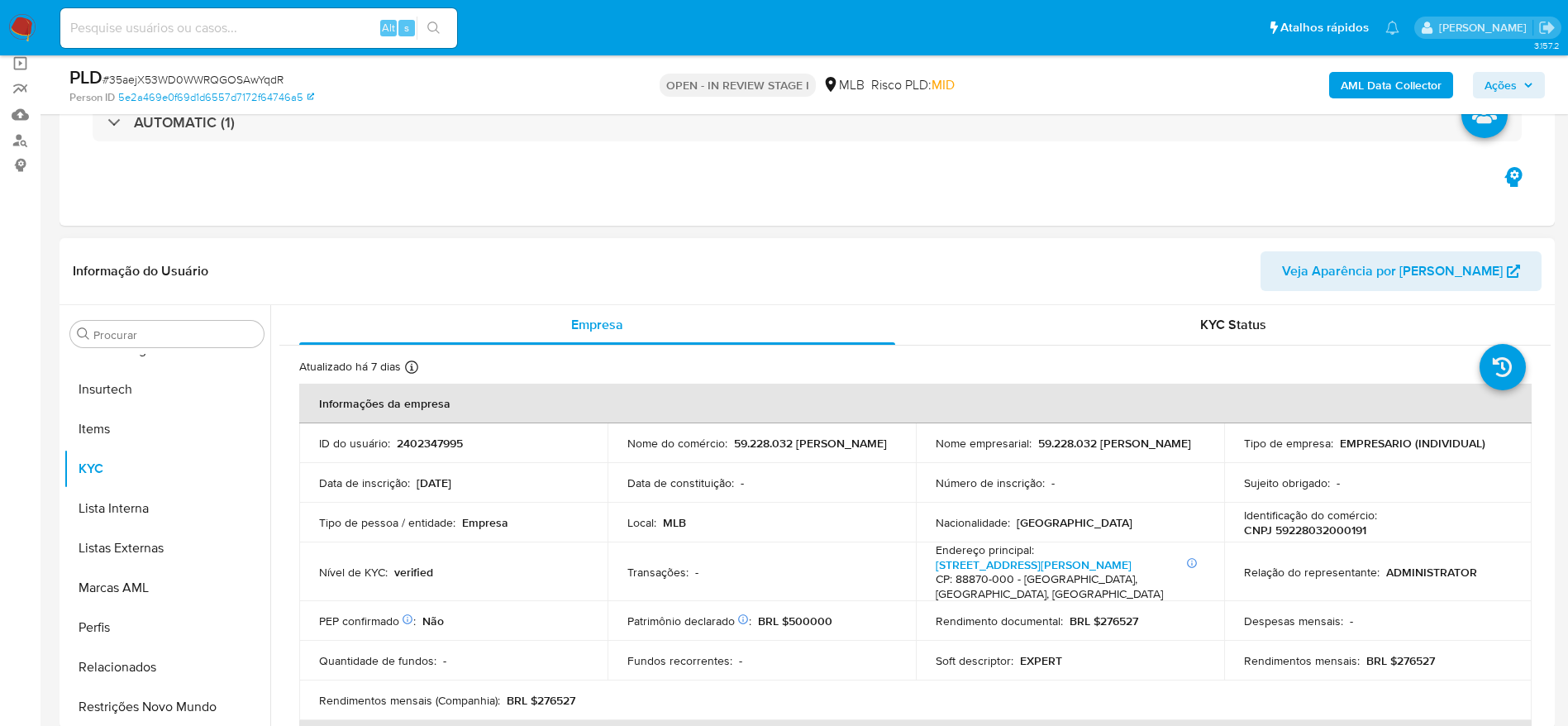
click at [1317, 537] on p "CNPJ 59228032000191" at bounding box center [1305, 530] width 122 height 15
copy p "59228032000191"
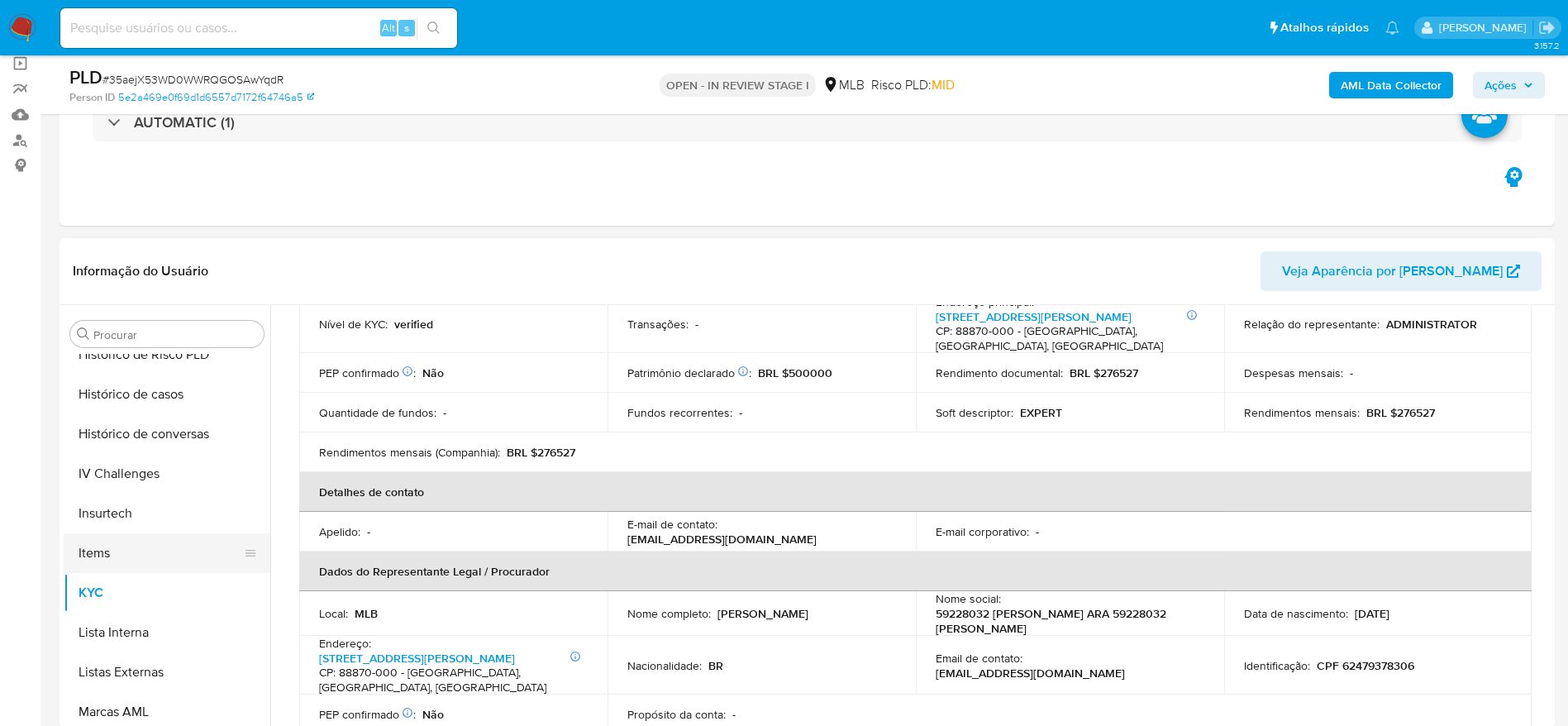
scroll to position [491, 0]
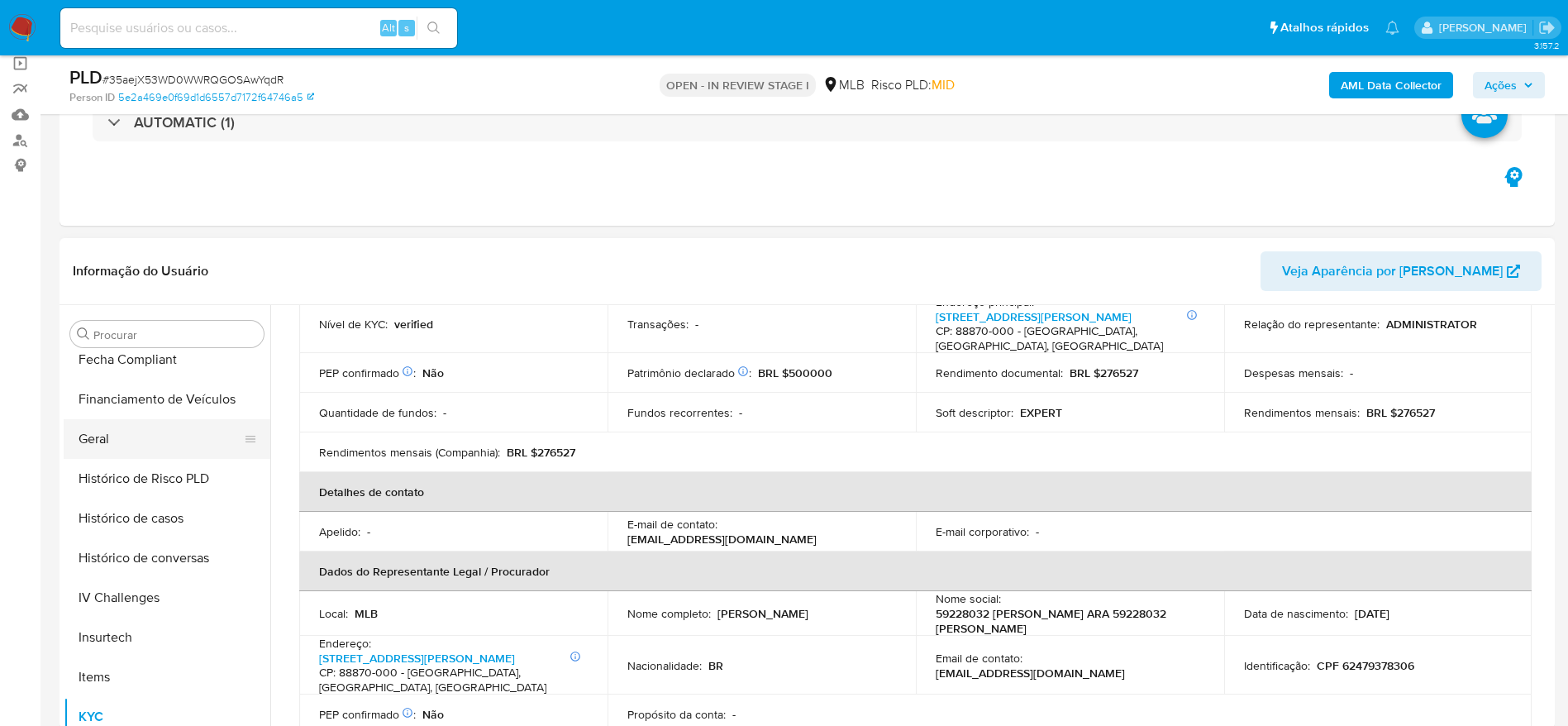
click at [123, 450] on button "Geral" at bounding box center [160, 439] width 193 height 39
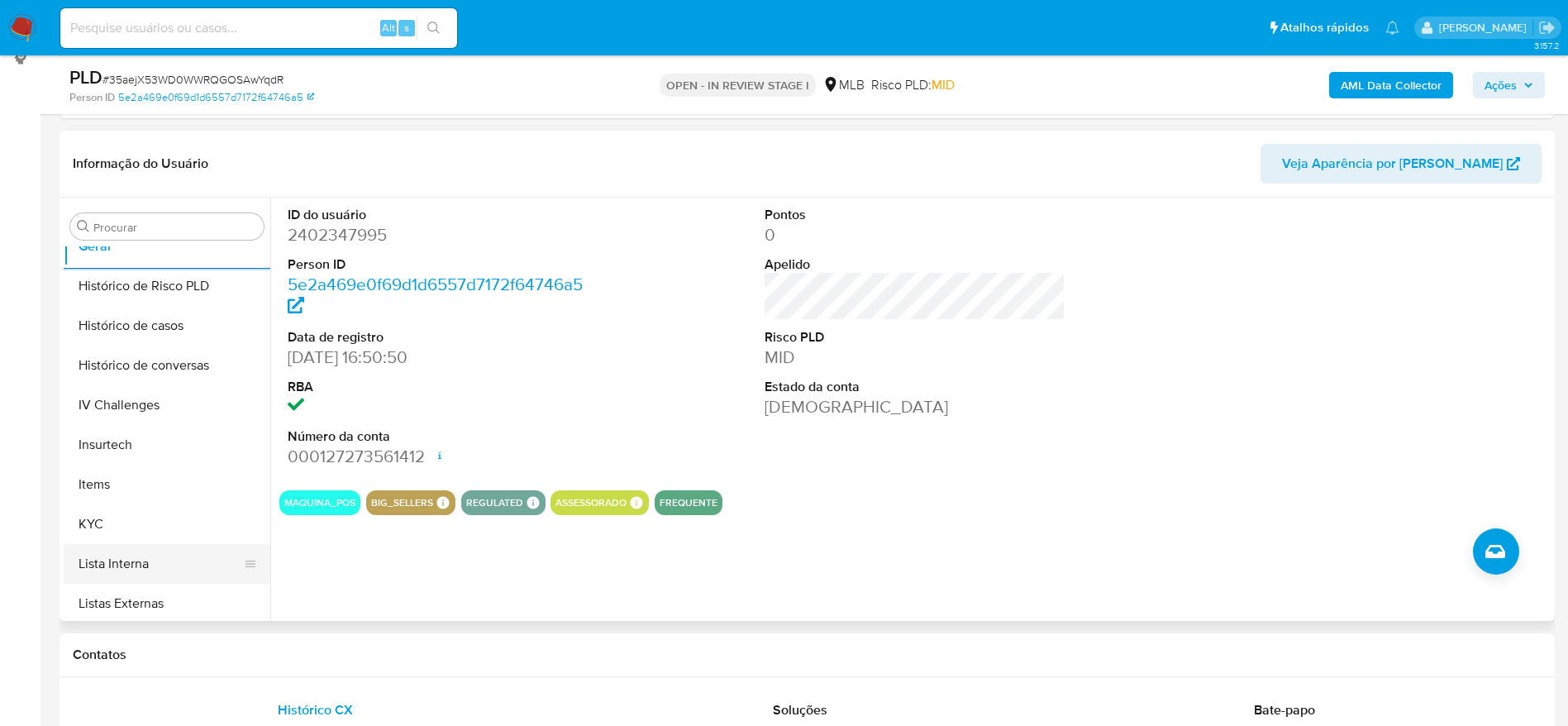
scroll to position [614, 0]
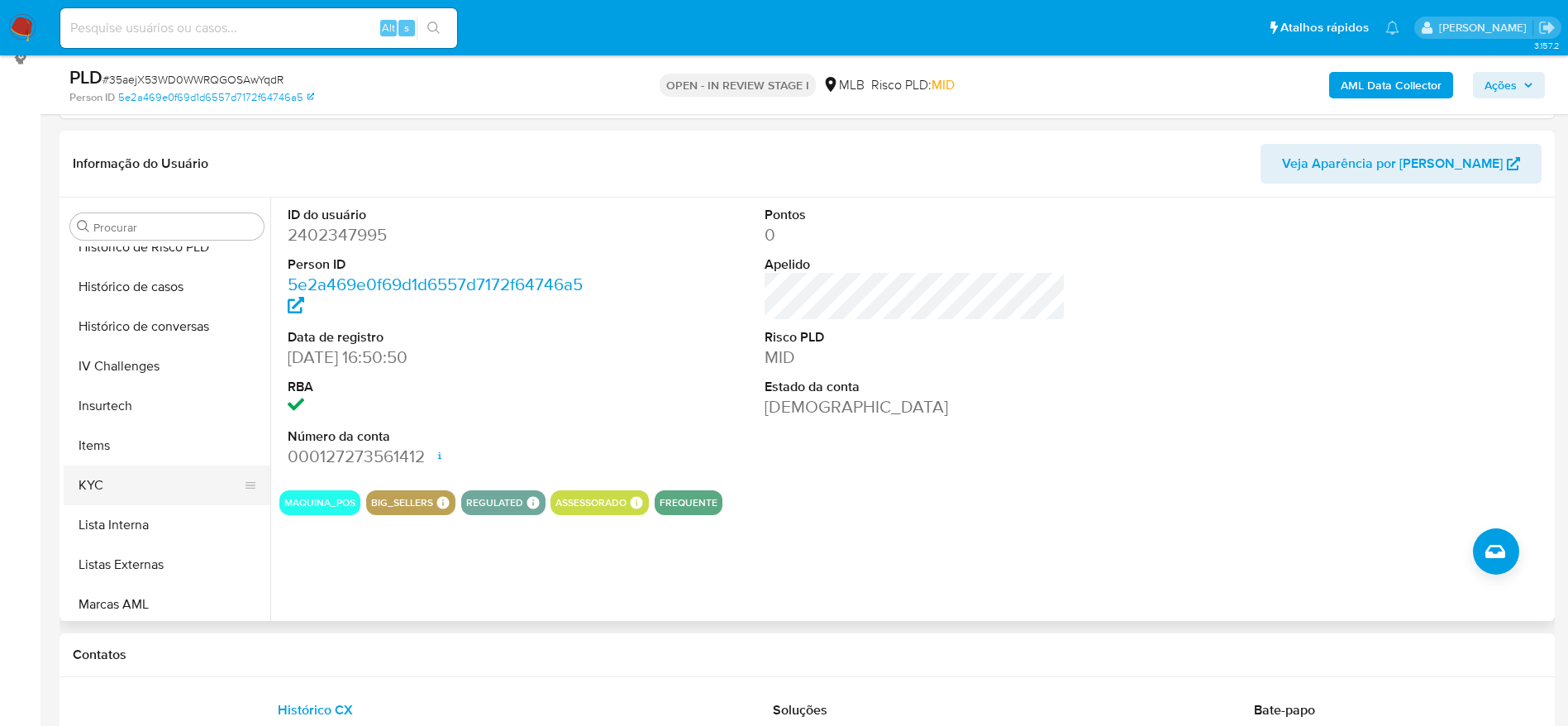
click at [112, 490] on button "KYC" at bounding box center [160, 485] width 193 height 39
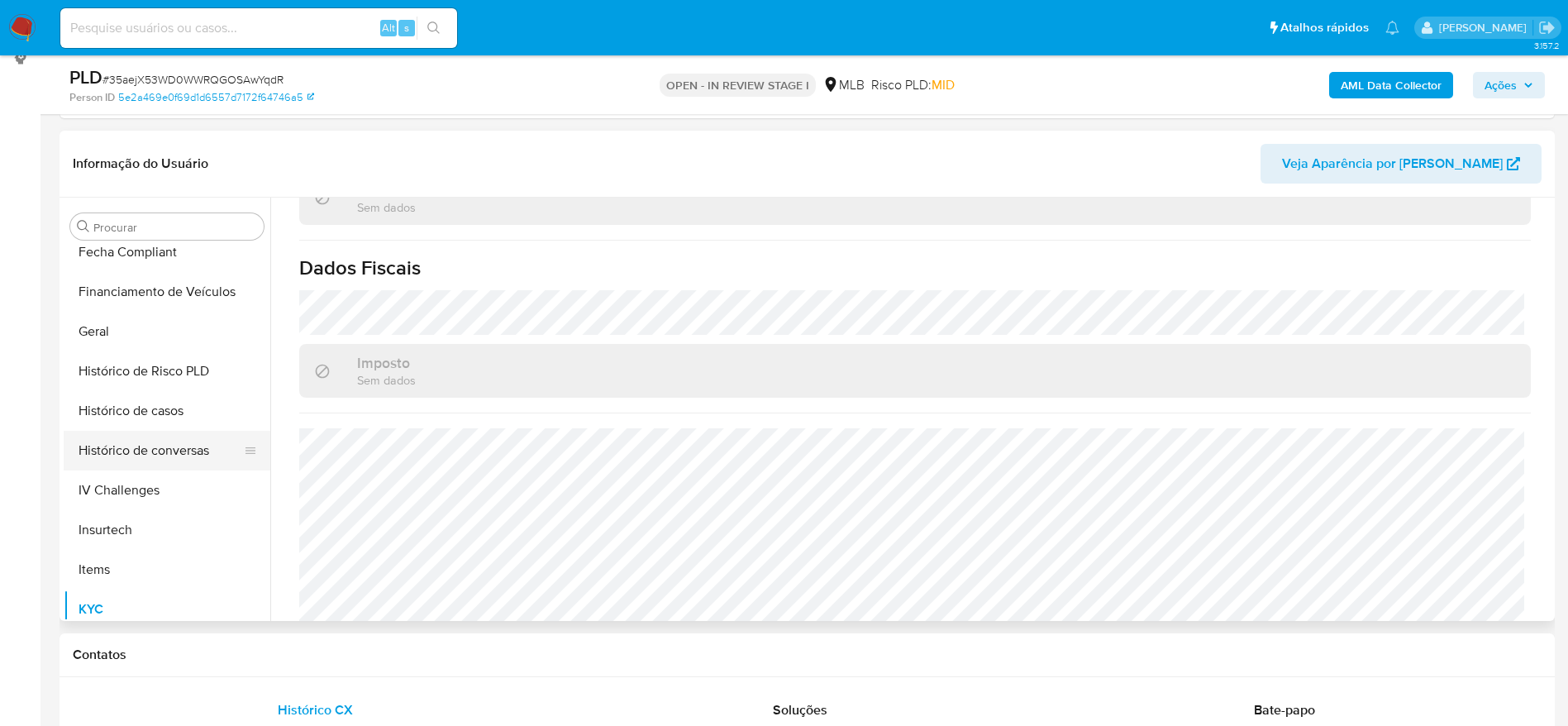
scroll to position [367, 0]
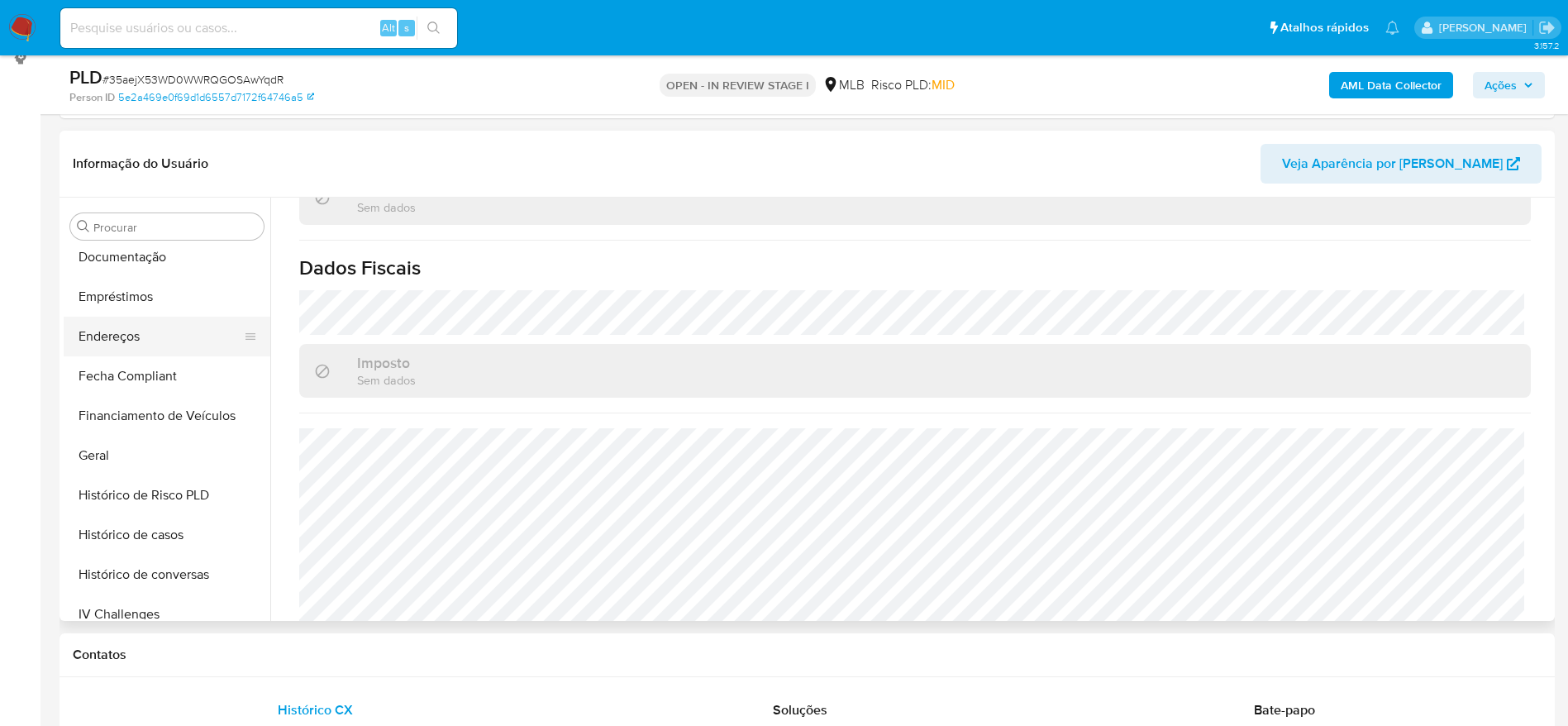
click at [143, 330] on button "Endereços" at bounding box center [160, 337] width 193 height 39
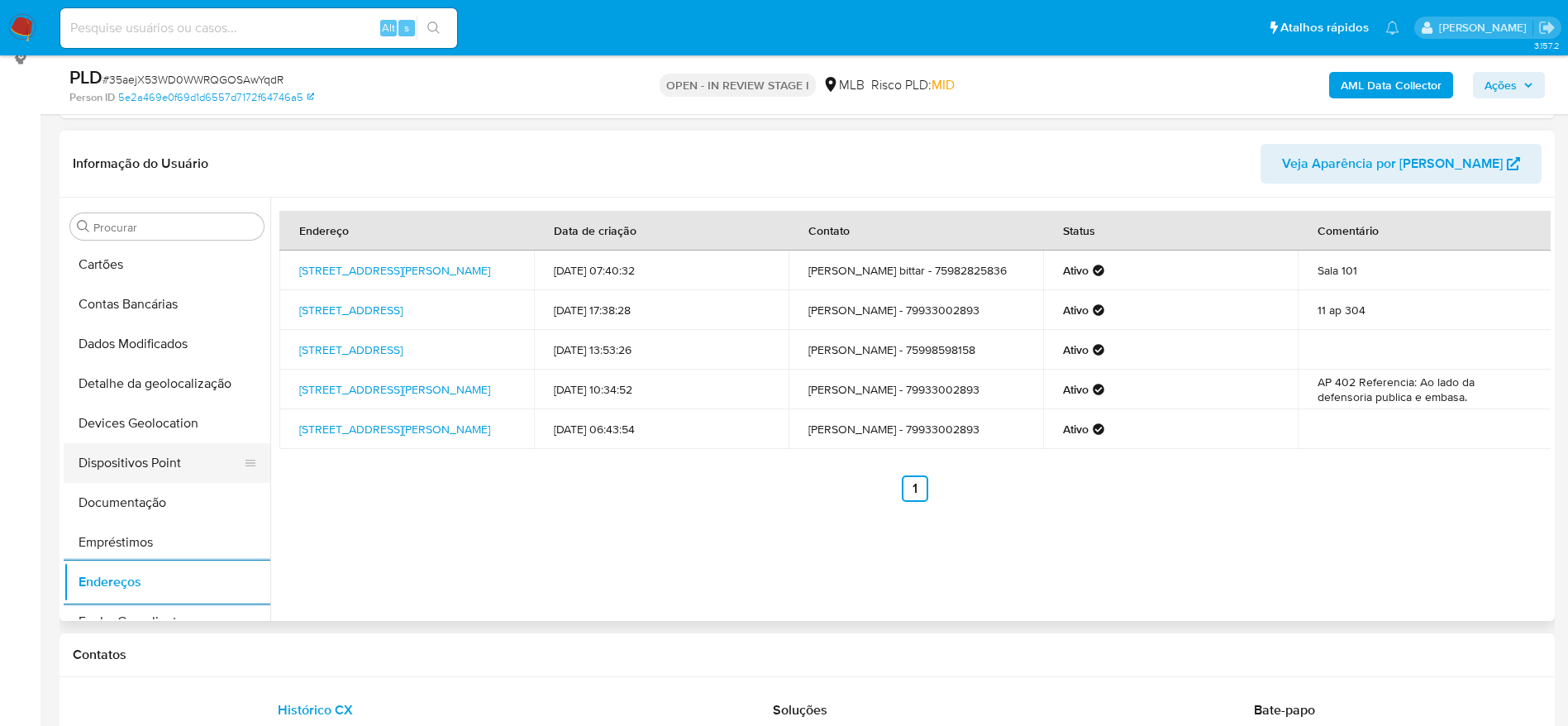
scroll to position [118, 0]
click at [178, 386] on button "Detalhe da geolocalização" at bounding box center [160, 386] width 193 height 39
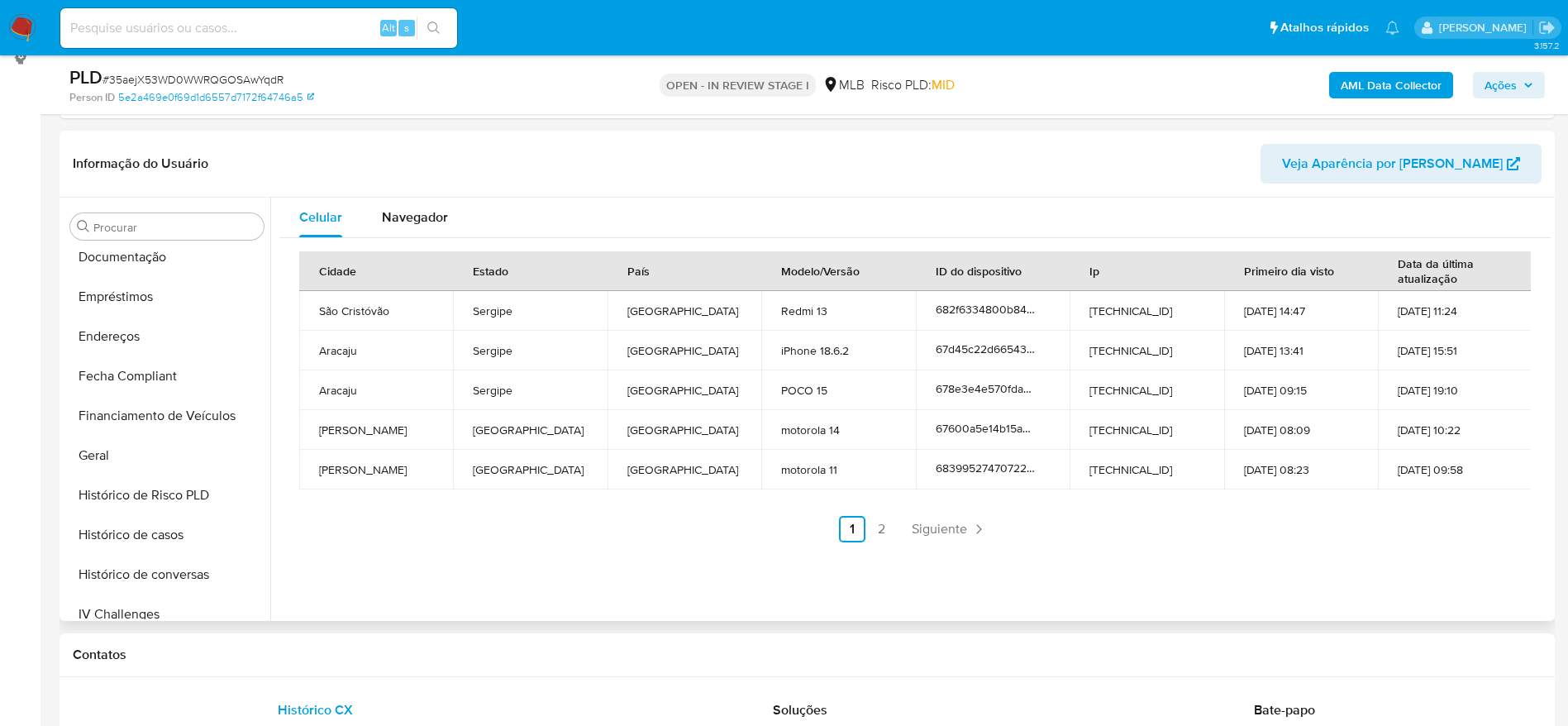
scroll to position [738, 0]
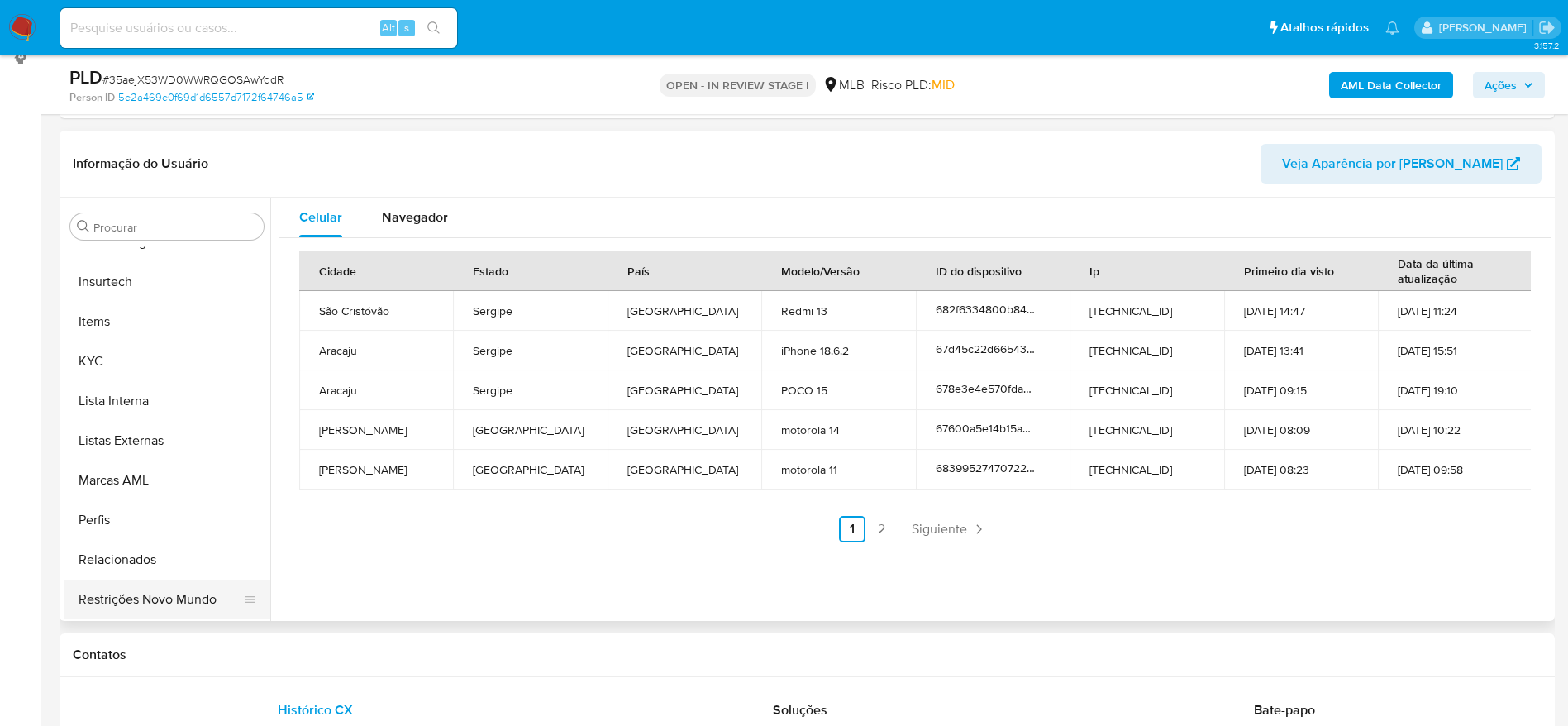
drag, startPoint x: 131, startPoint y: 597, endPoint x: 146, endPoint y: 600, distance: 15.3
click at [131, 597] on button "Restrições Novo Mundo" at bounding box center [160, 599] width 193 height 39
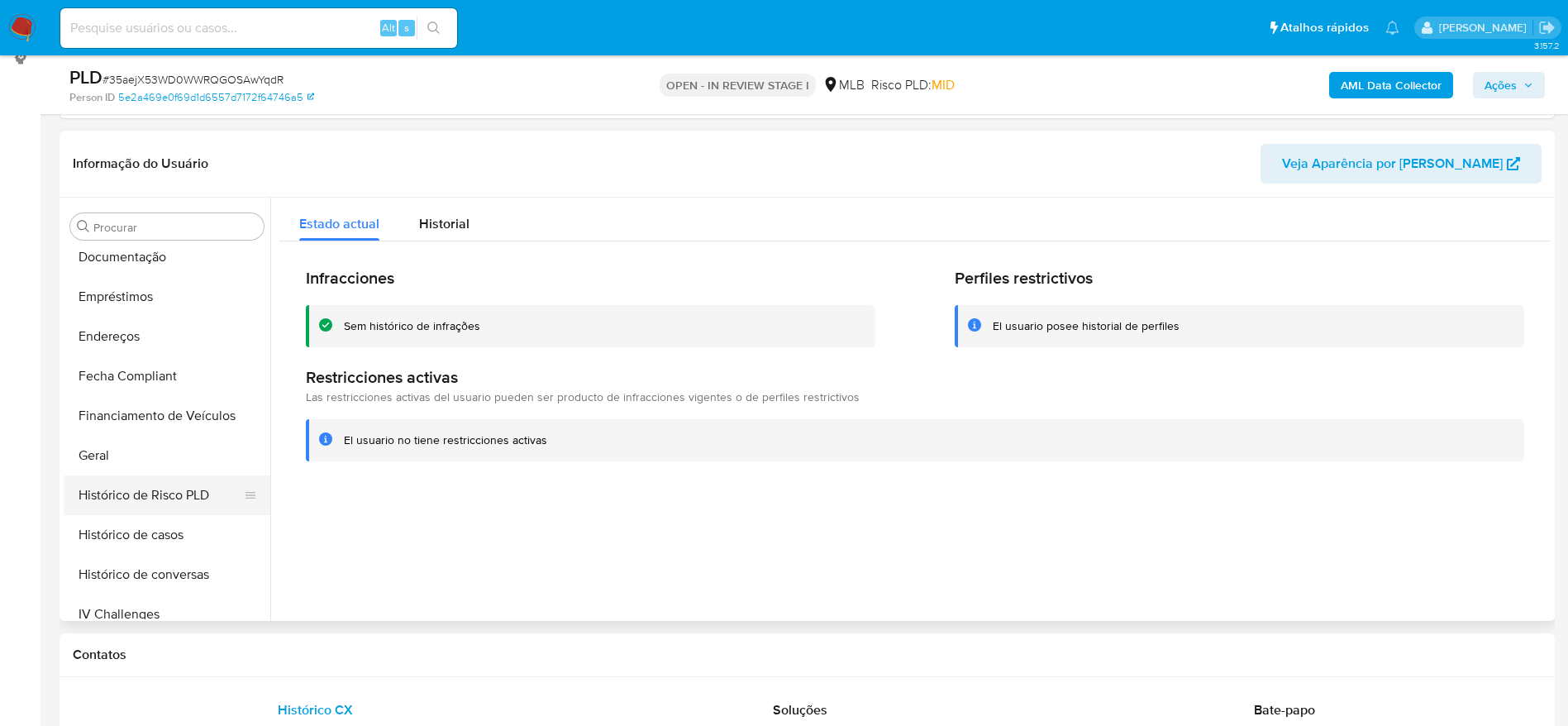
scroll to position [242, 0]
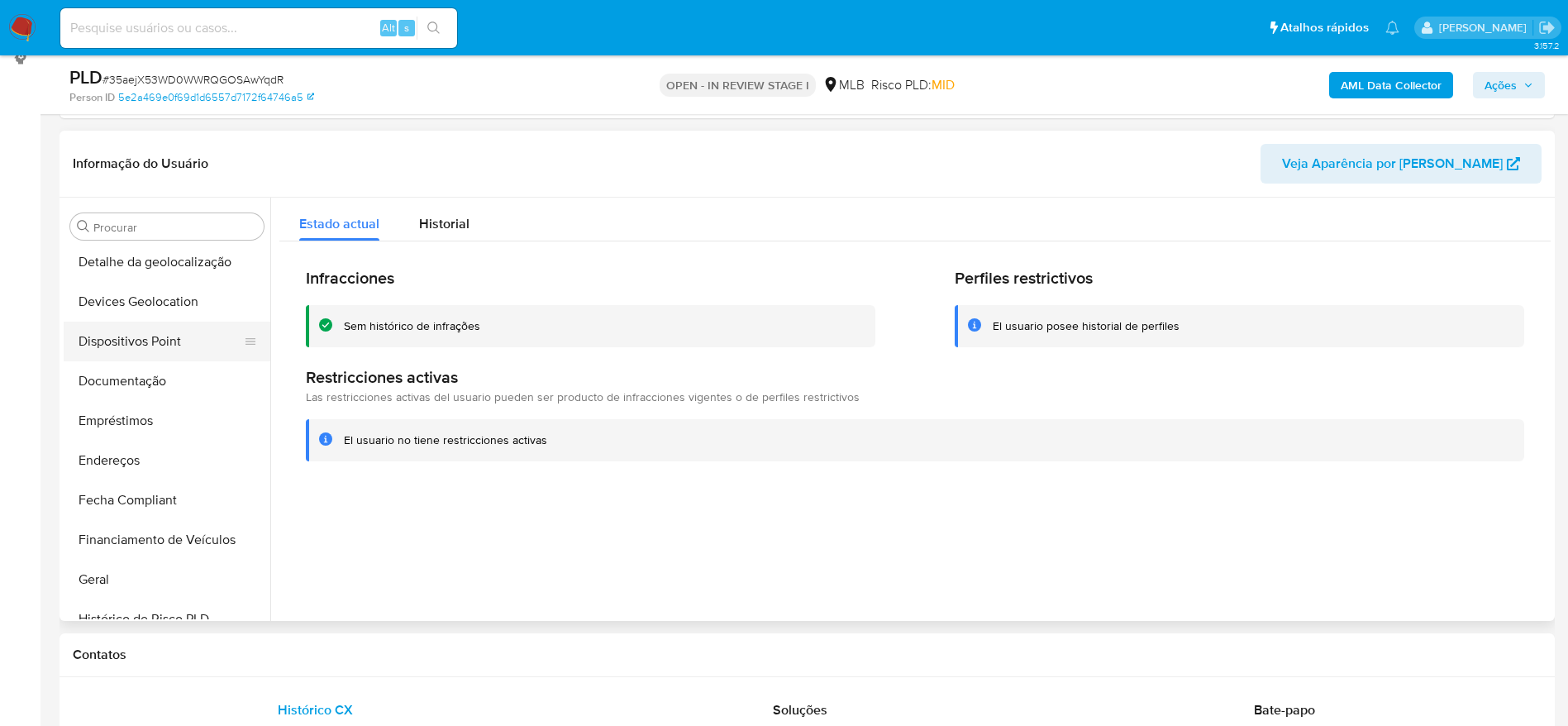
click at [153, 353] on button "Dispositivos Point" at bounding box center [160, 341] width 193 height 39
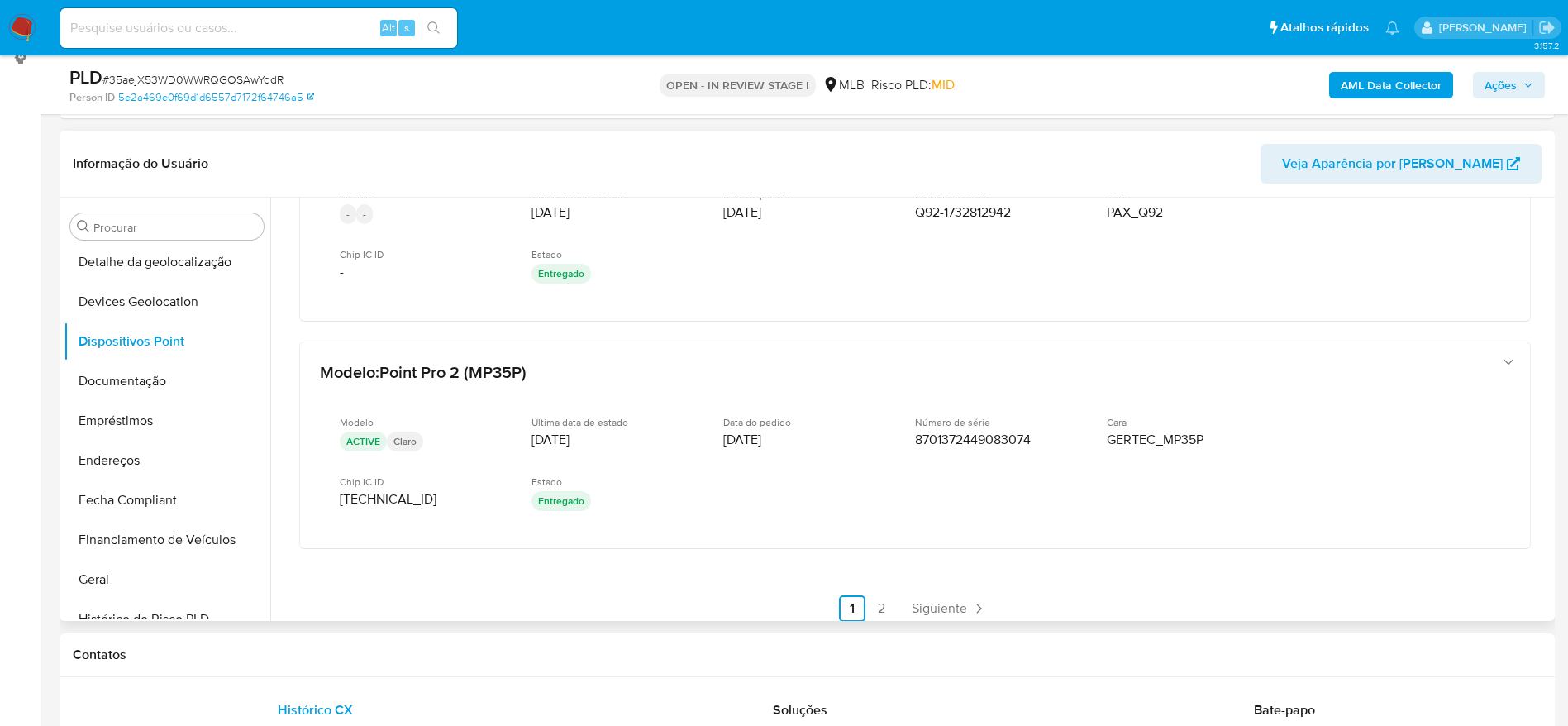
scroll to position [814, 0]
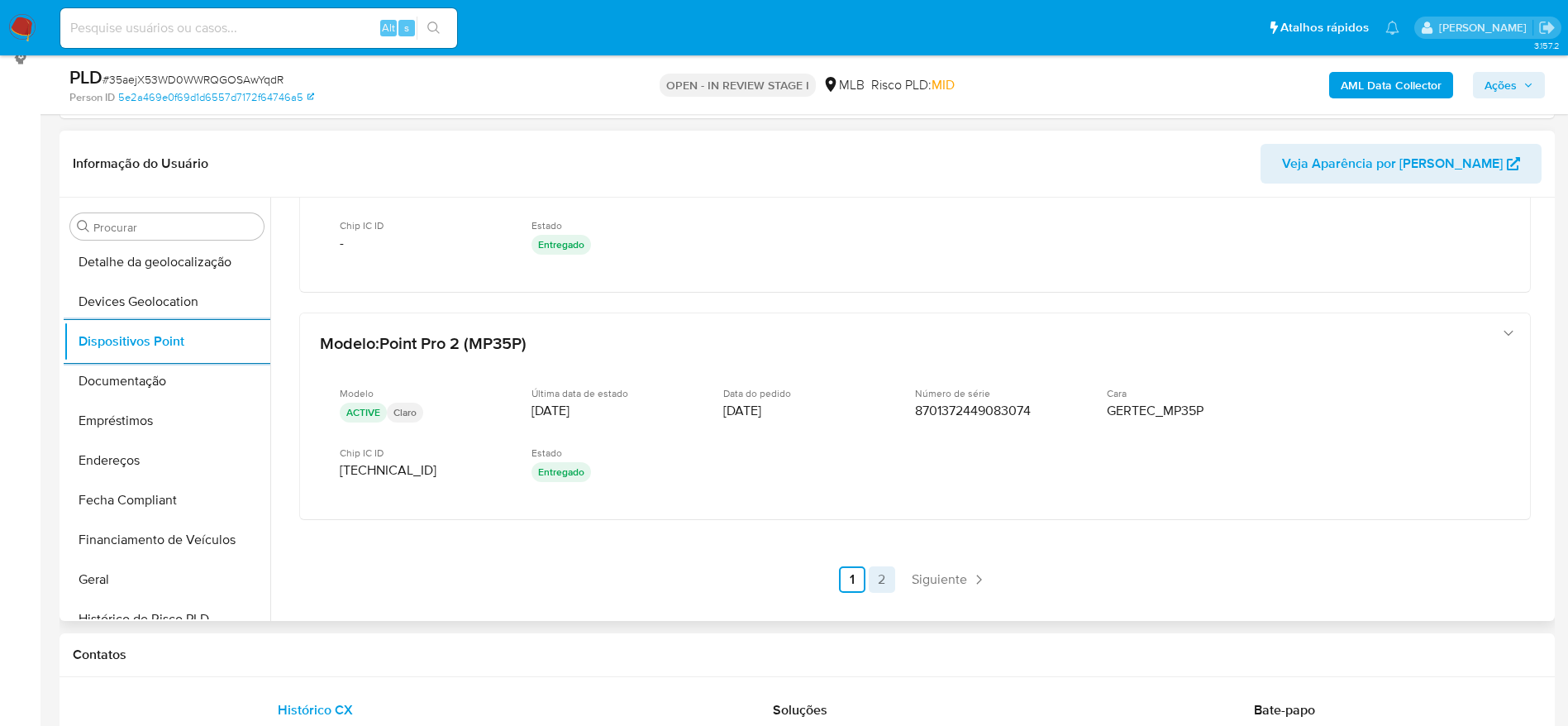
click at [877, 583] on link "2" at bounding box center [882, 580] width 26 height 26
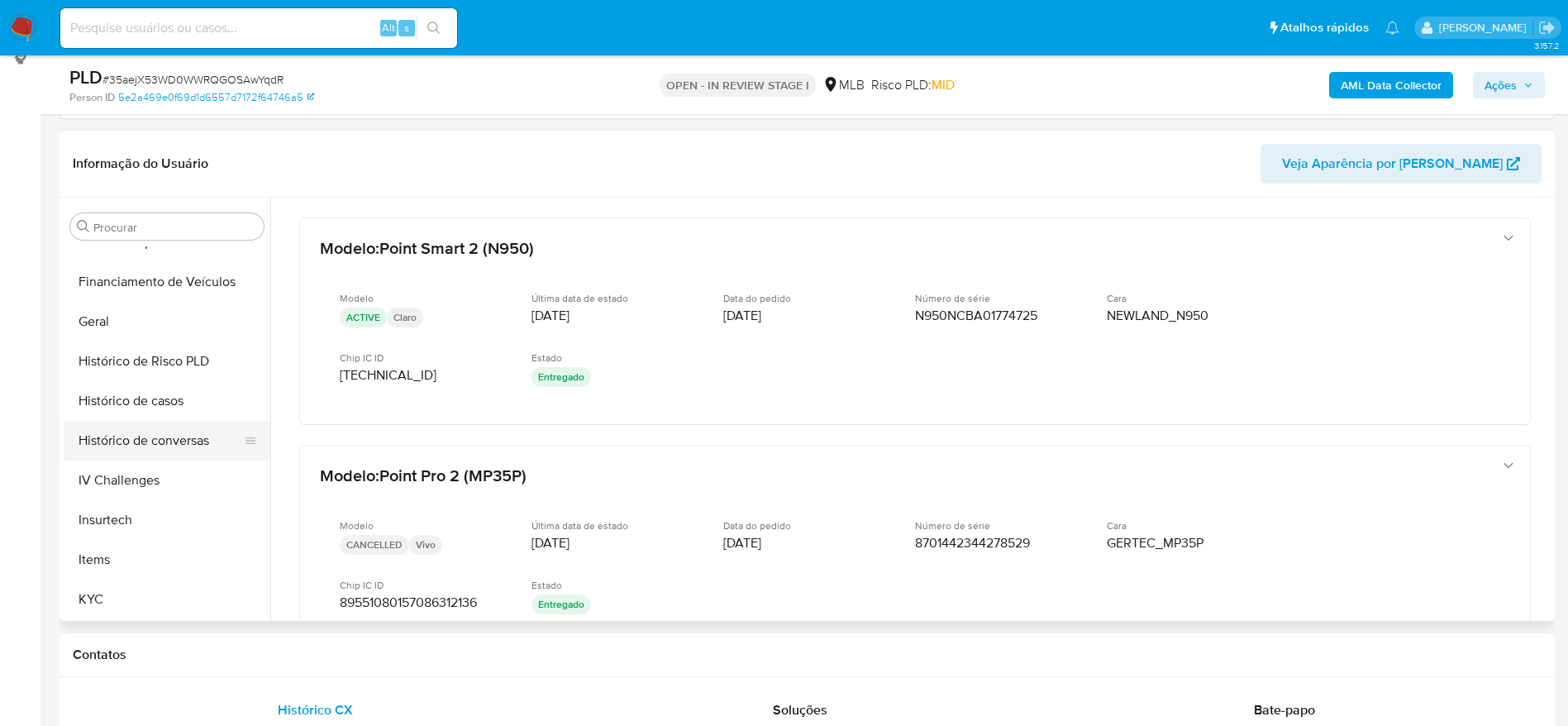
scroll to position [614, 0]
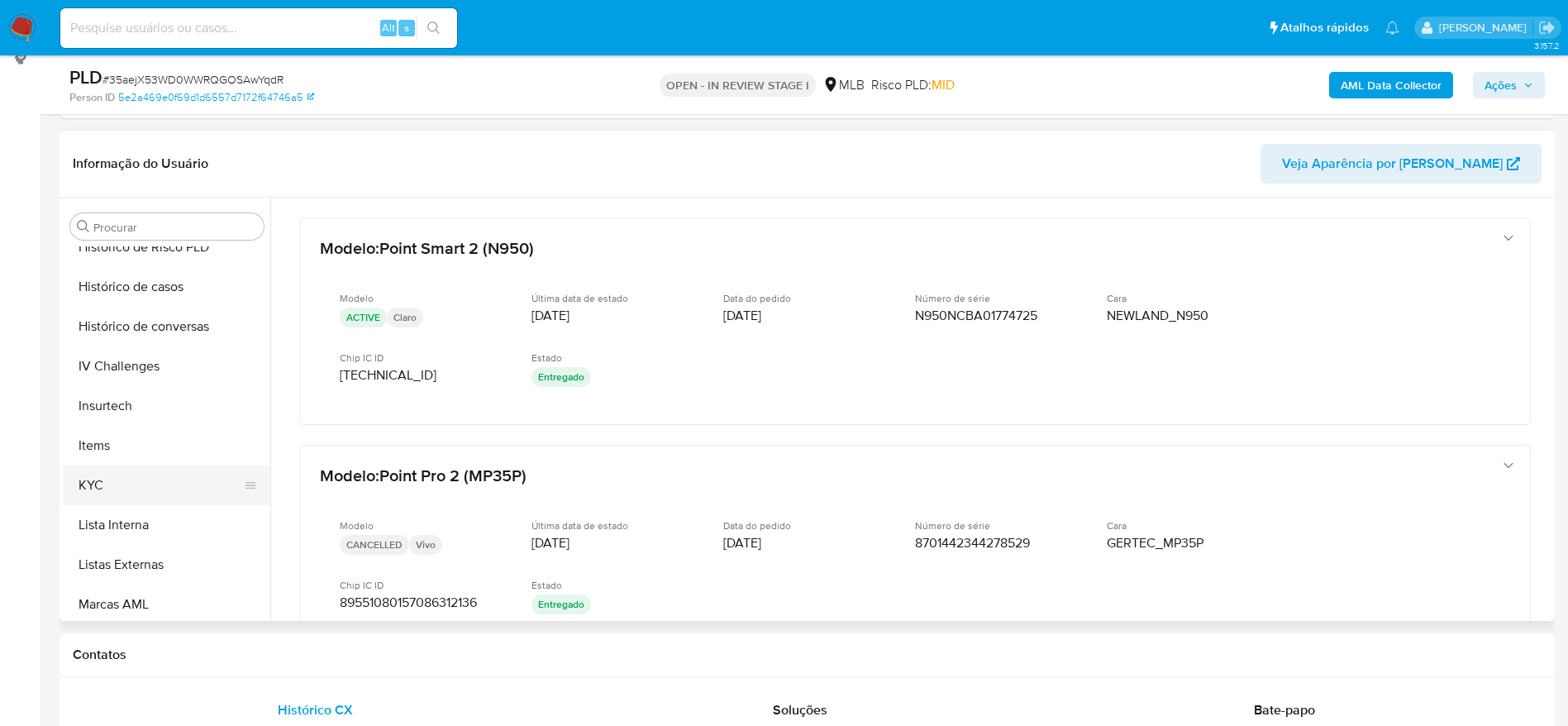
click at [131, 490] on button "KYC" at bounding box center [160, 485] width 193 height 39
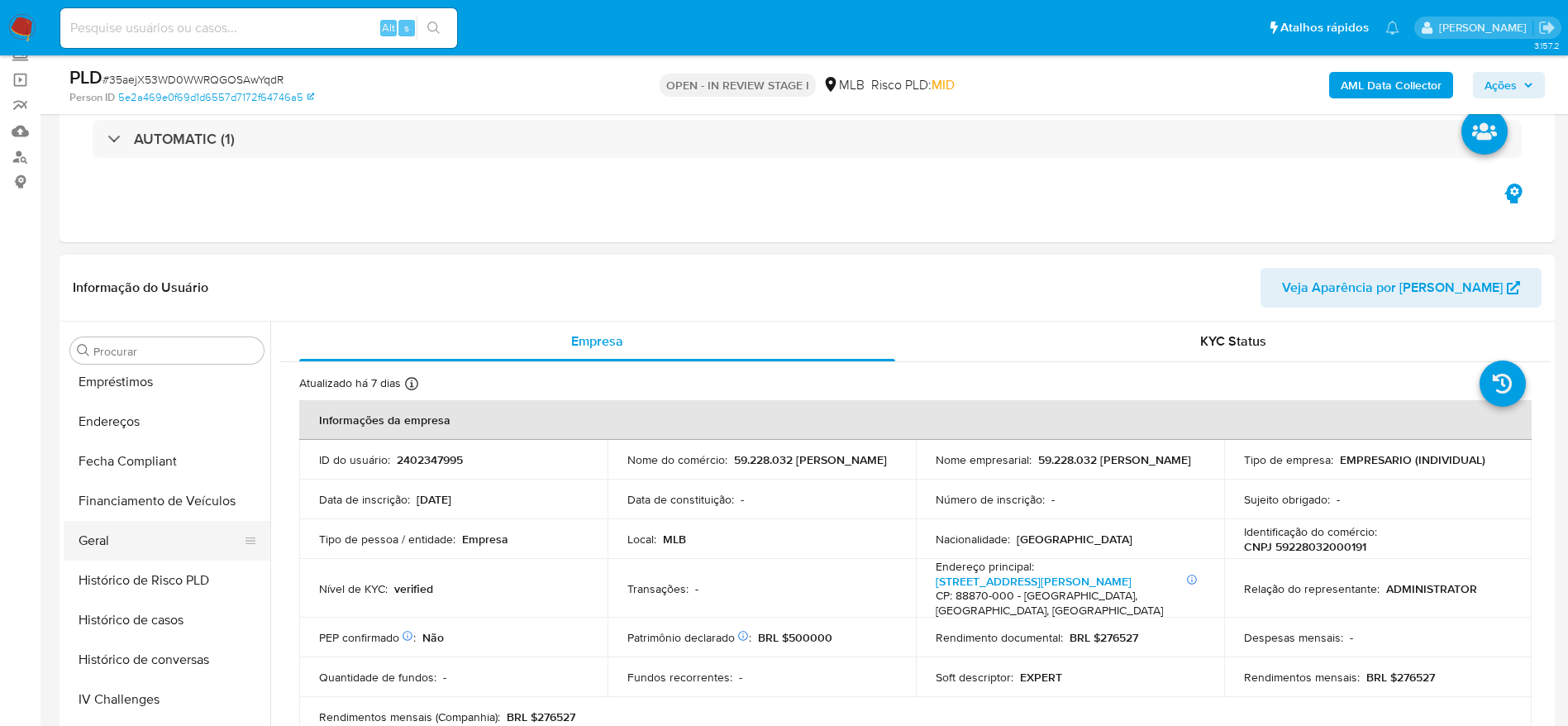
scroll to position [367, 0]
click at [143, 389] on button "Documentação" at bounding box center [160, 381] width 193 height 39
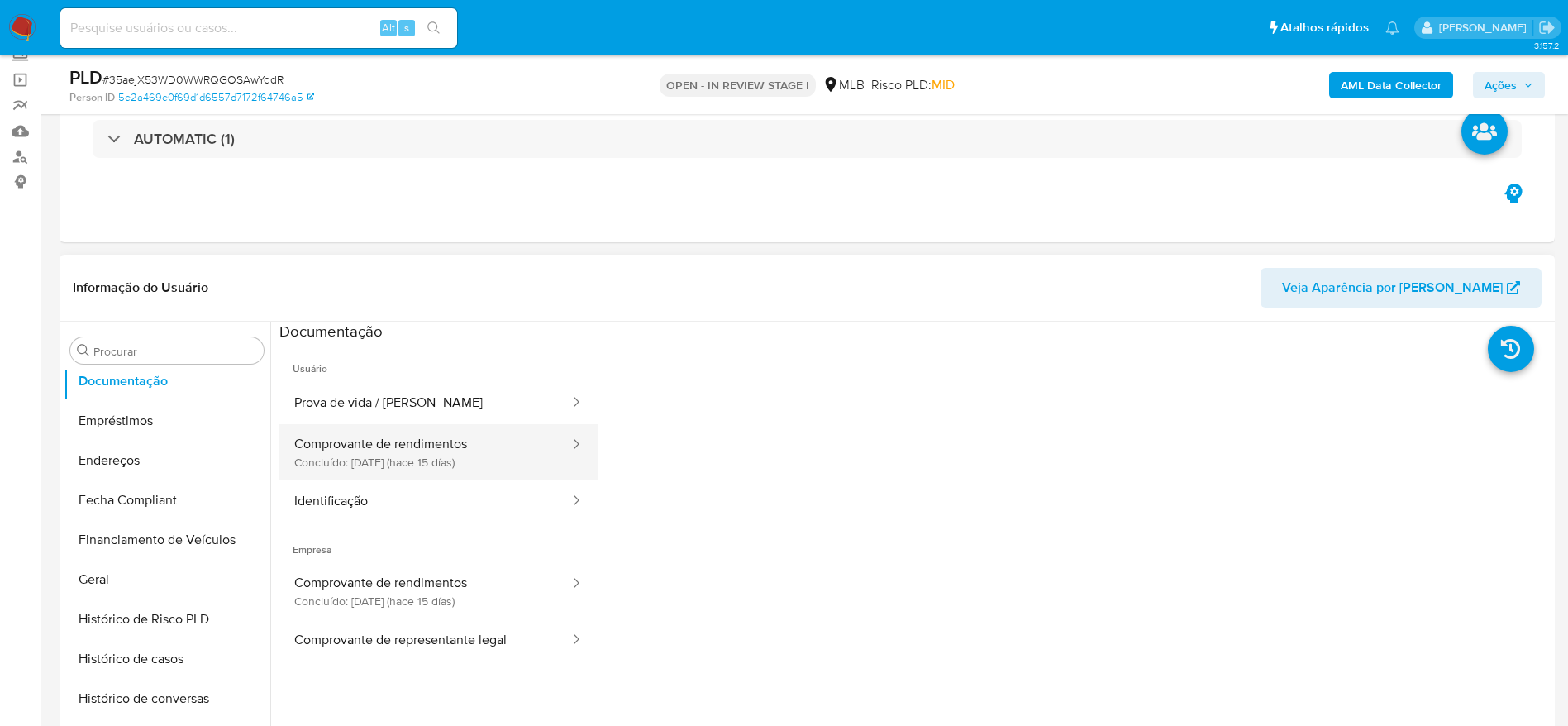
click at [421, 451] on button "Comprovante de rendimentos Concluído: 20/08/2025 (hace 15 días)" at bounding box center [425, 452] width 292 height 56
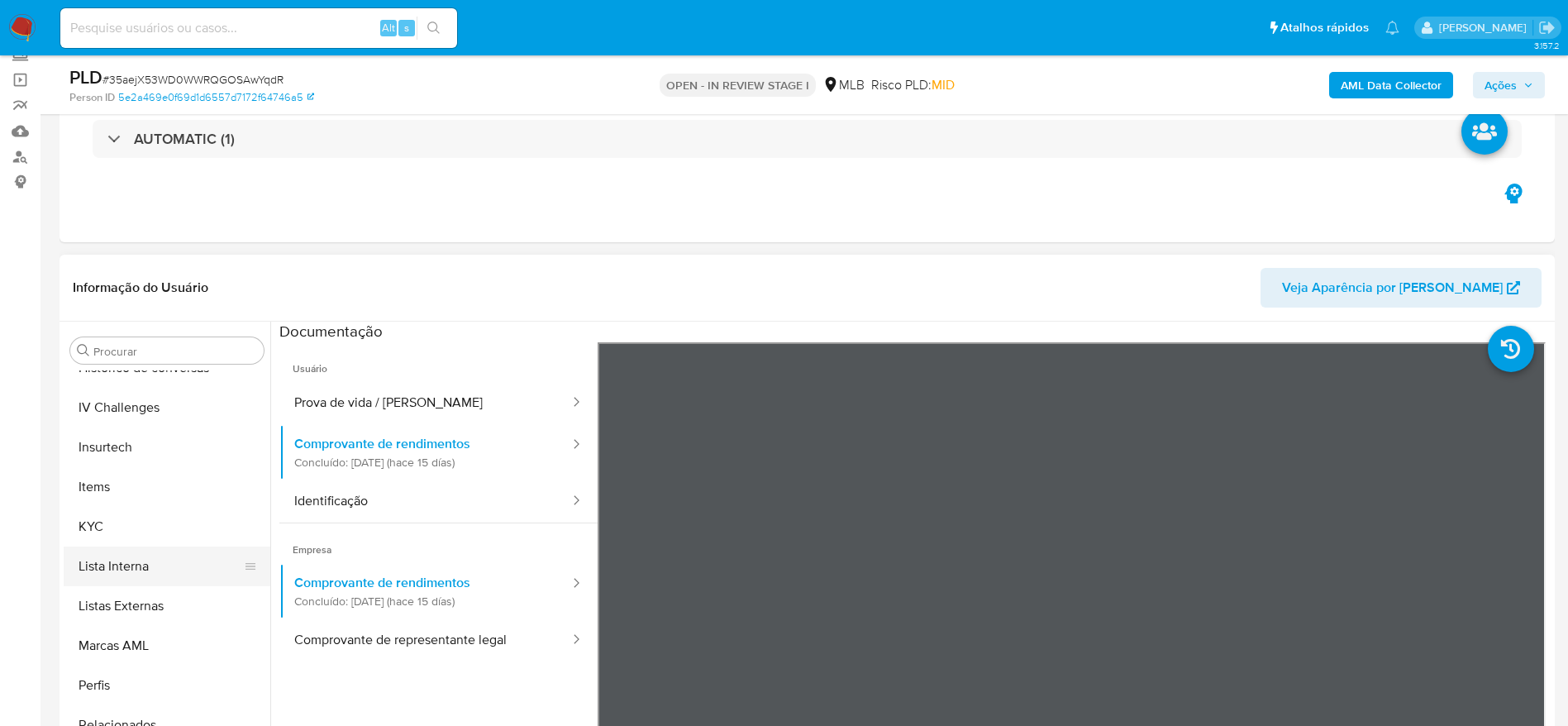
scroll to position [738, 0]
click at [98, 489] on button "KYC" at bounding box center [160, 485] width 193 height 39
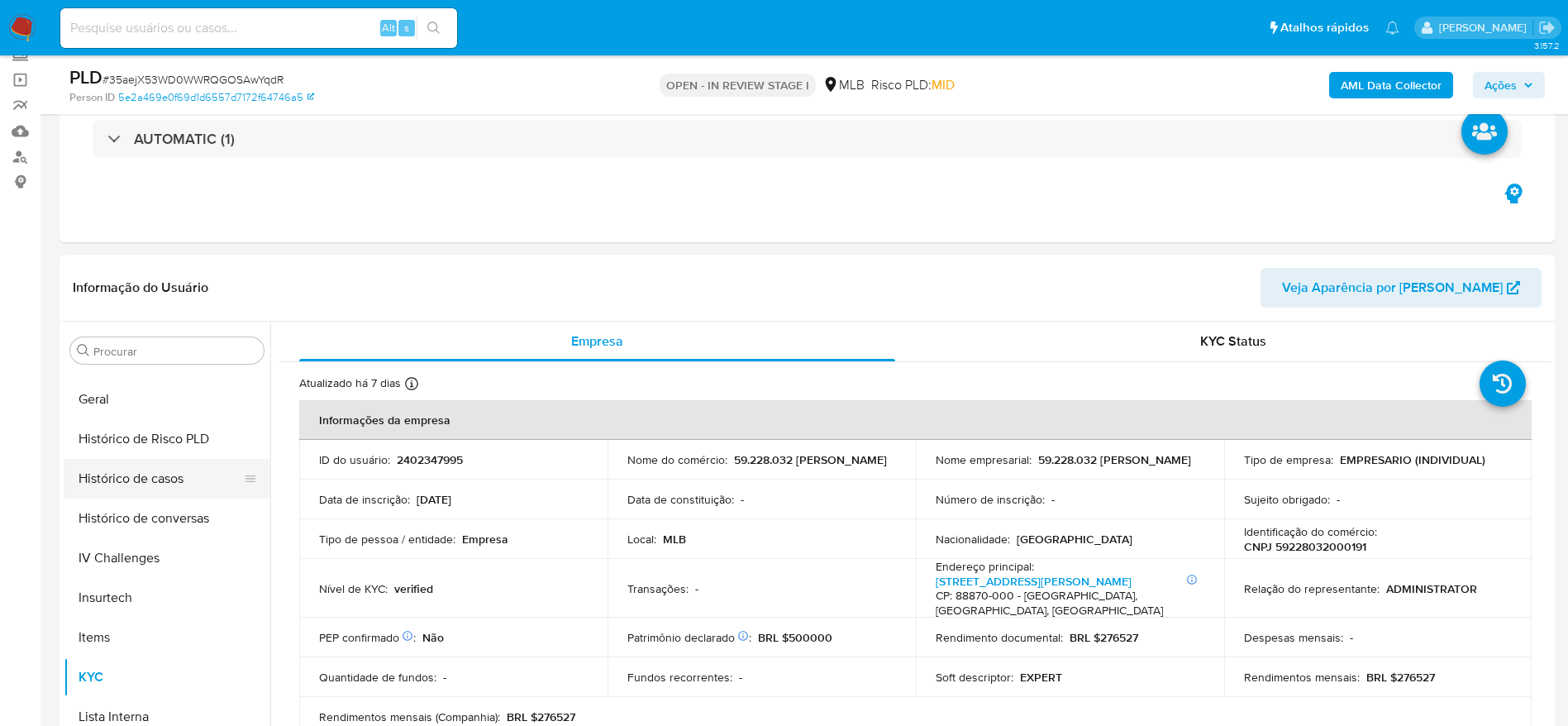
scroll to position [491, 0]
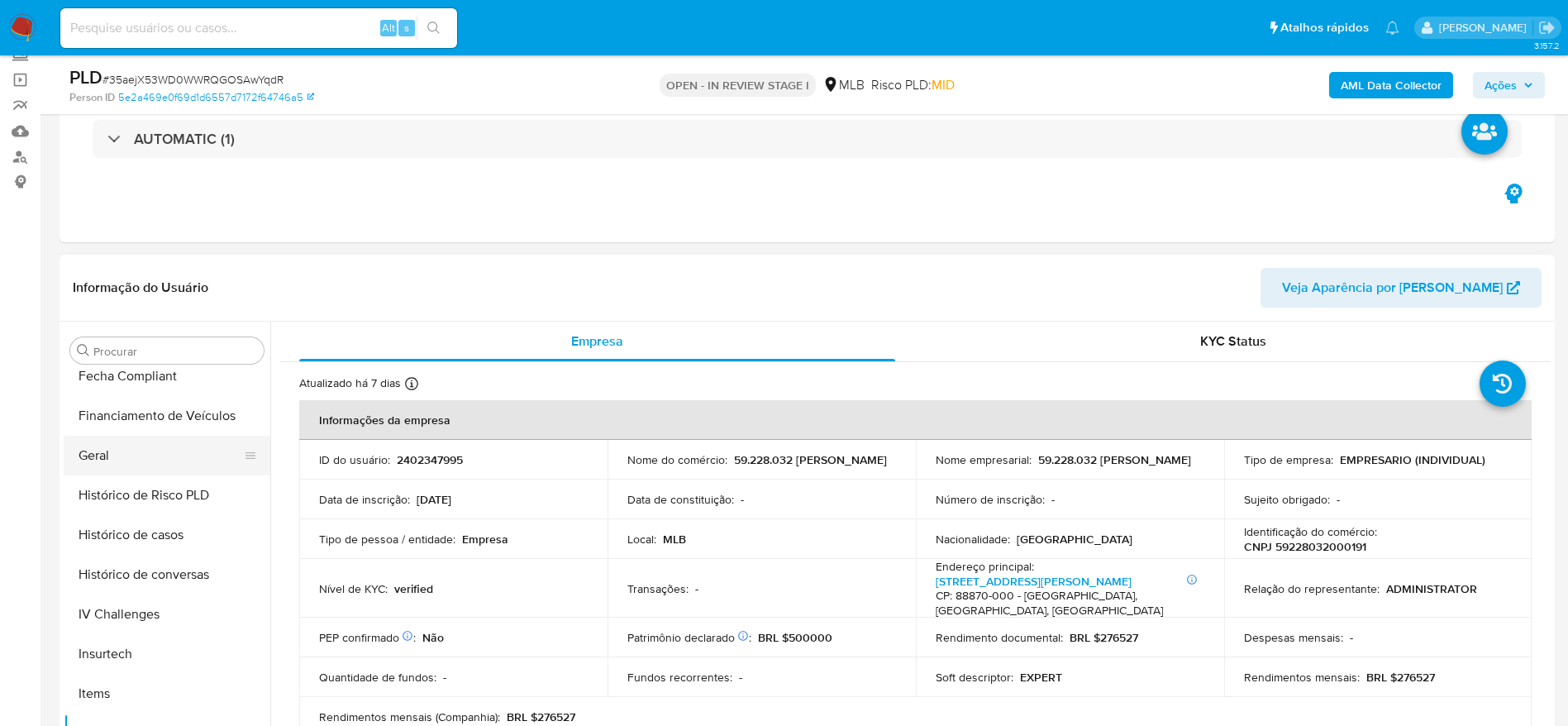
click at [130, 439] on button "Geral" at bounding box center [160, 456] width 193 height 39
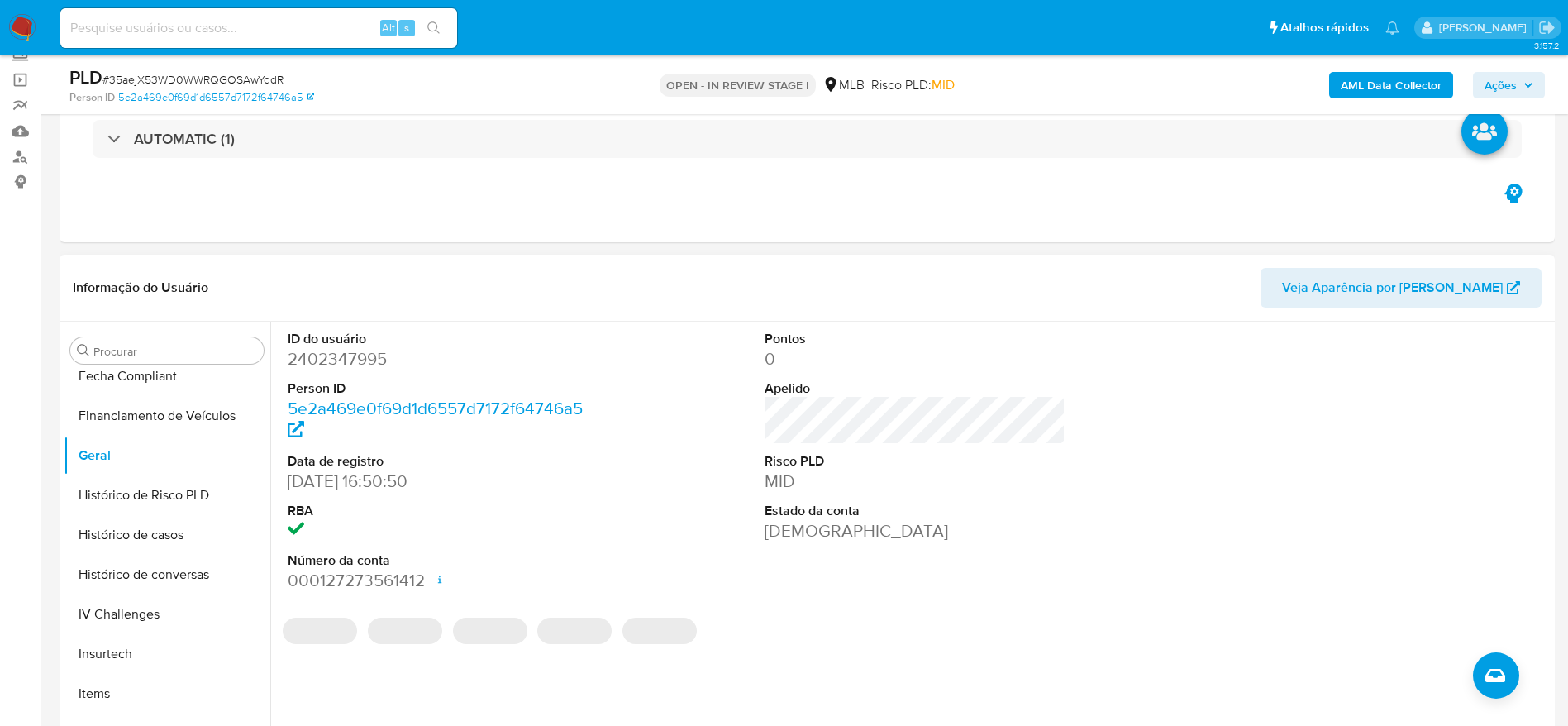
click at [323, 677] on div "ID do usuário 2402347995 Person ID 5e2a469e0f69d1d6557d7172f64746a5 Data de reg…" at bounding box center [911, 533] width 1281 height 423
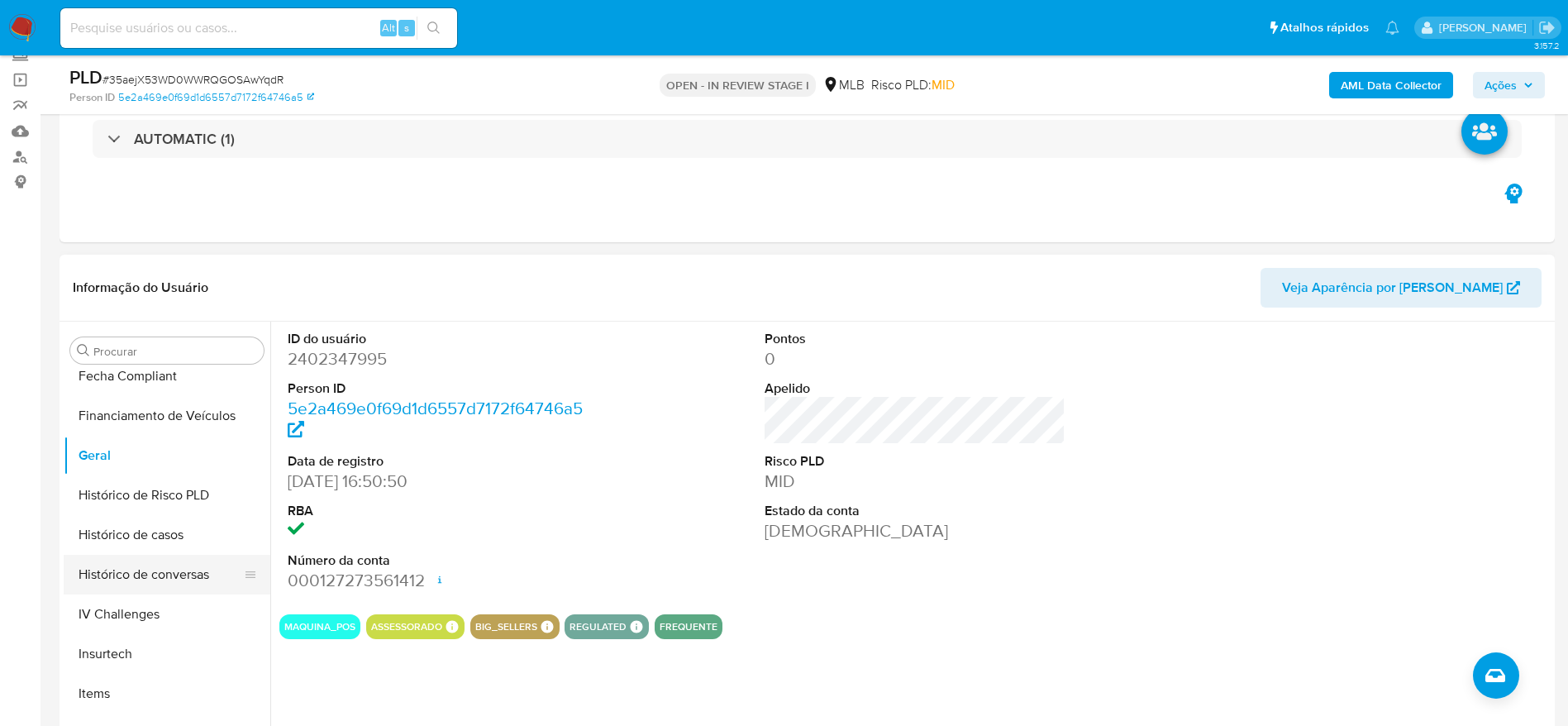
scroll to position [614, 0]
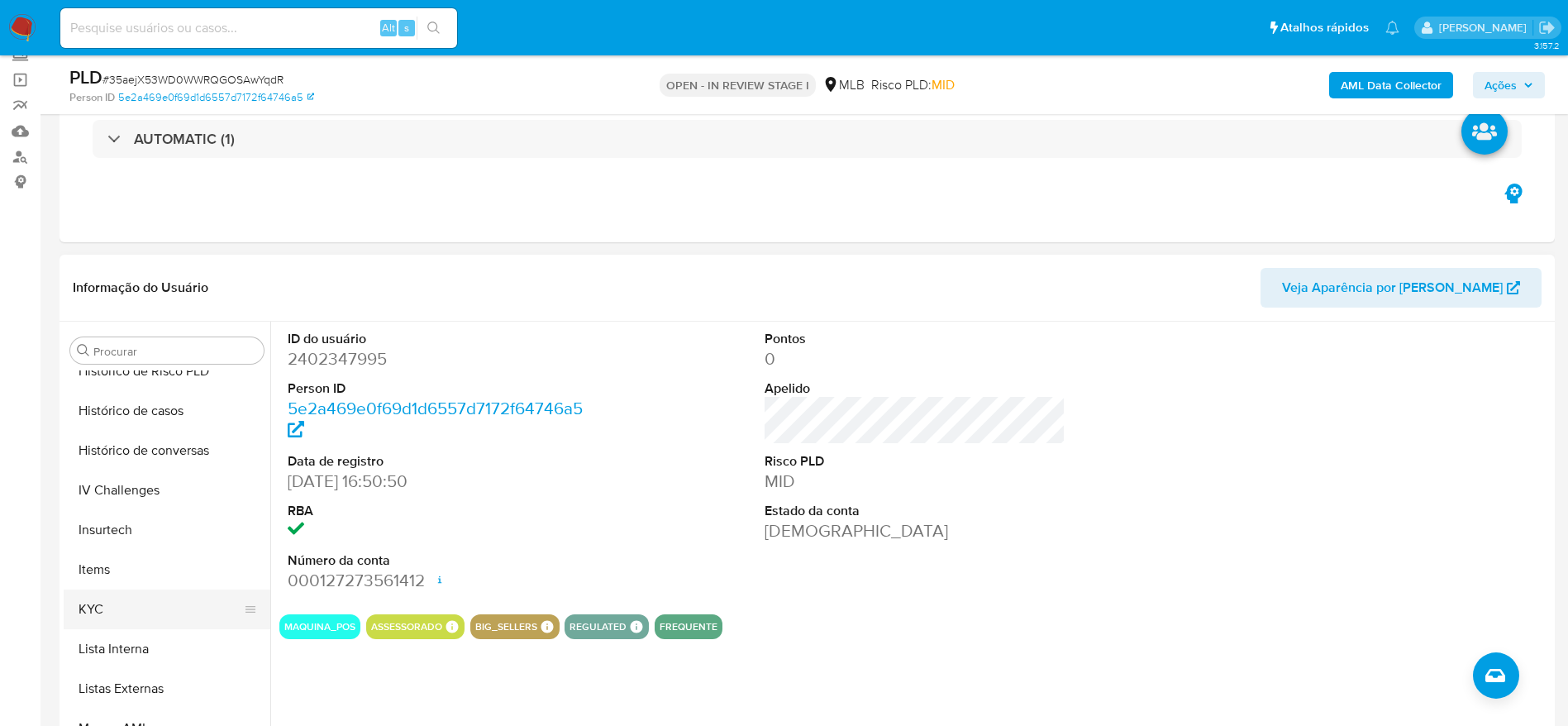
click at [133, 607] on button "KYC" at bounding box center [160, 610] width 193 height 39
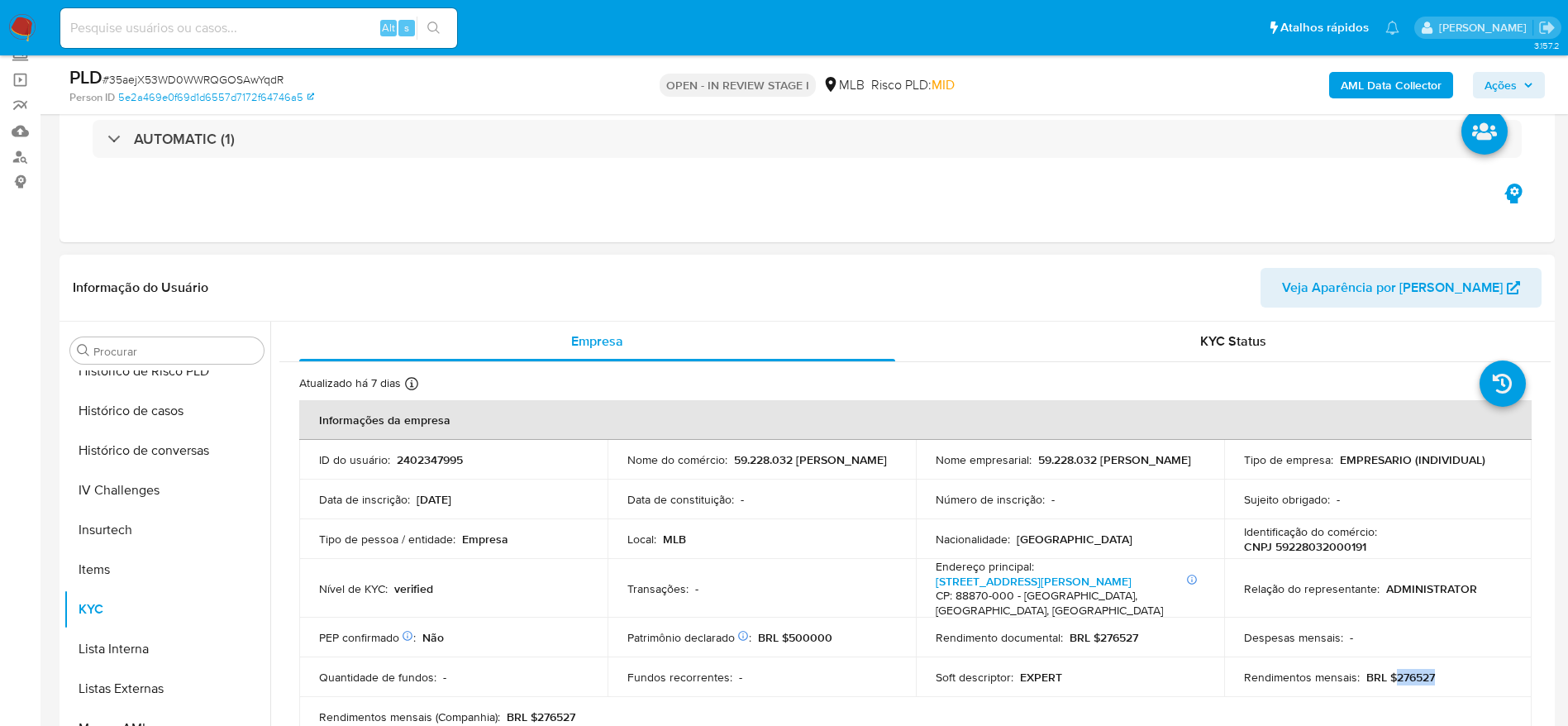
drag, startPoint x: 1410, startPoint y: 671, endPoint x: 1390, endPoint y: 674, distance: 20.2
click at [1390, 674] on div "Rendimentos mensais : BRL $276527" at bounding box center [1379, 677] width 269 height 15
copy p "276527"
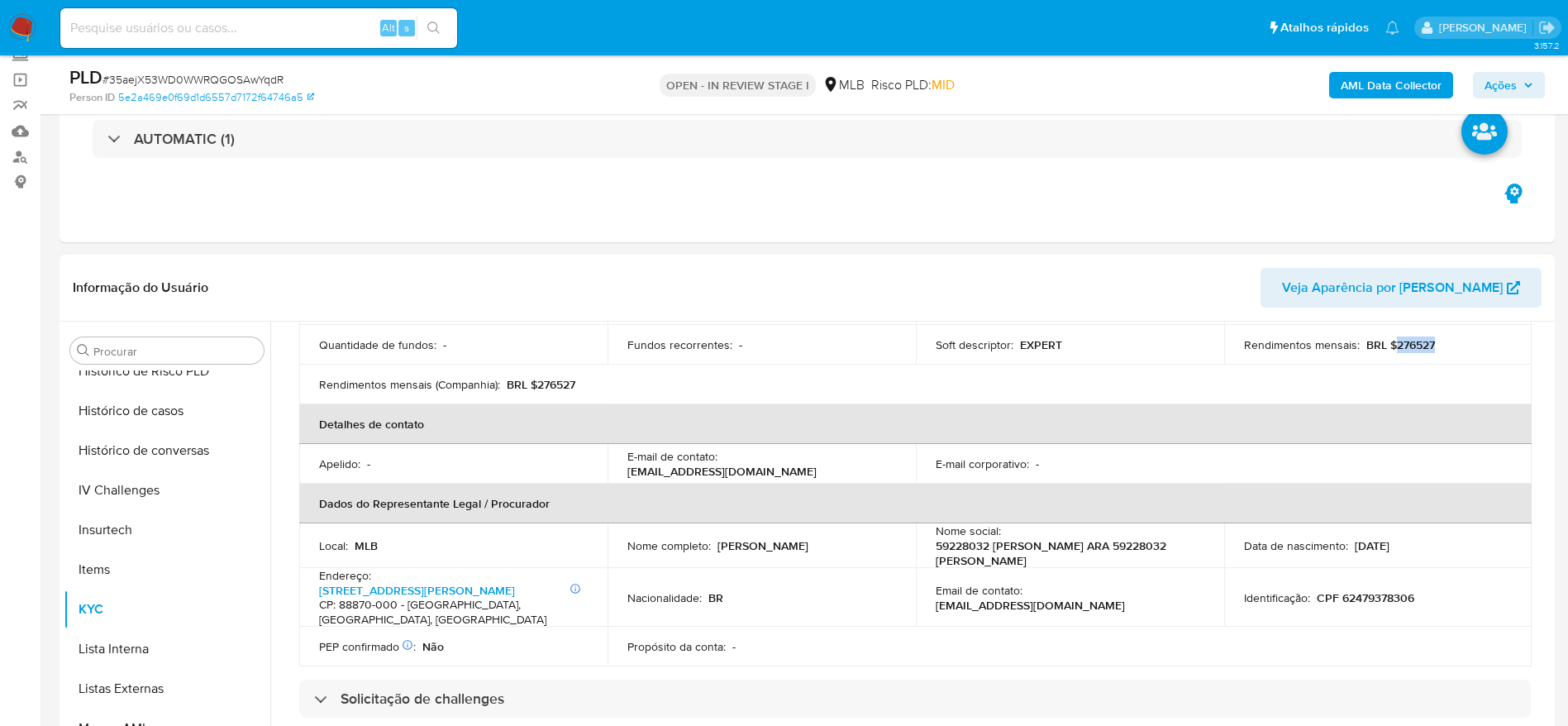
scroll to position [372, 0]
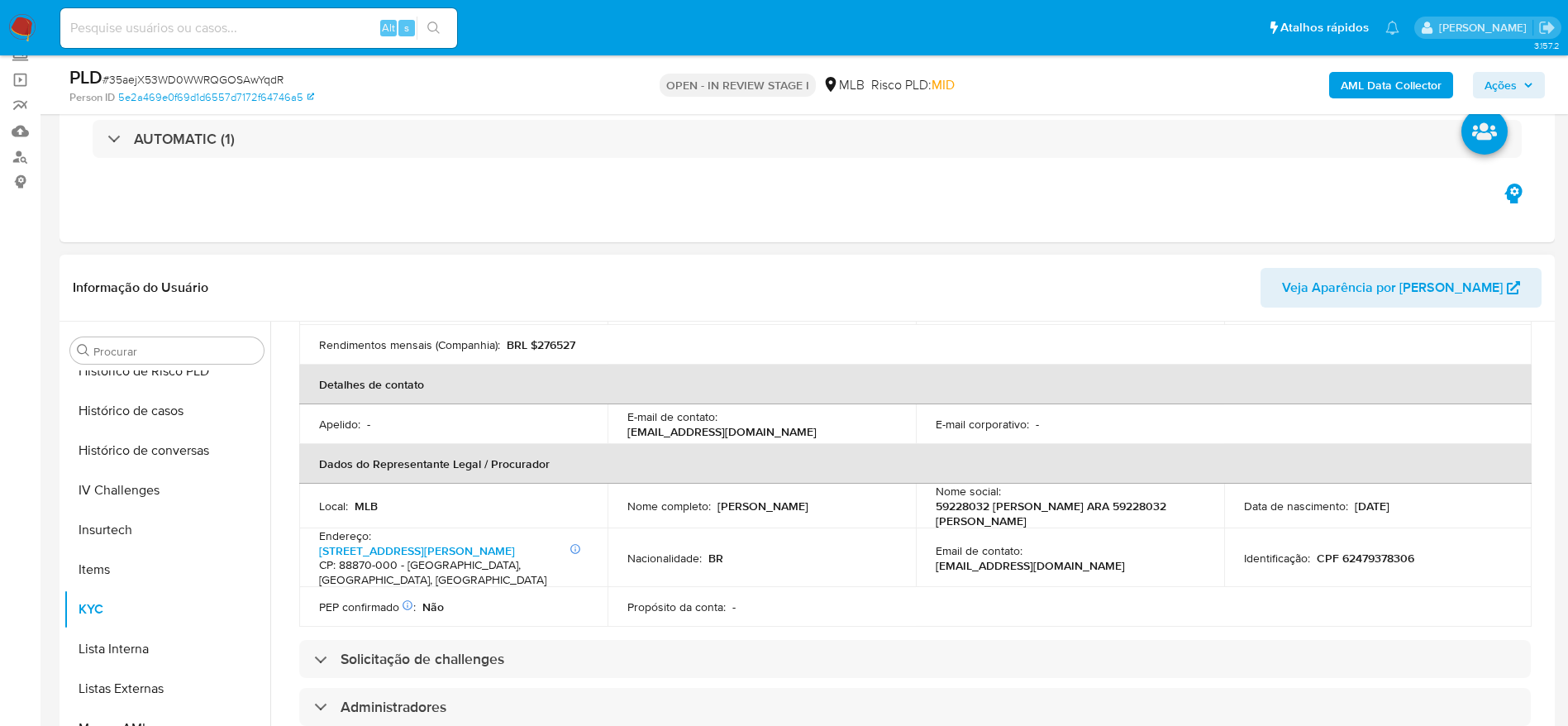
click at [1379, 551] on p "CPF 62479378306" at bounding box center [1365, 558] width 98 height 15
copy p "62479378306"
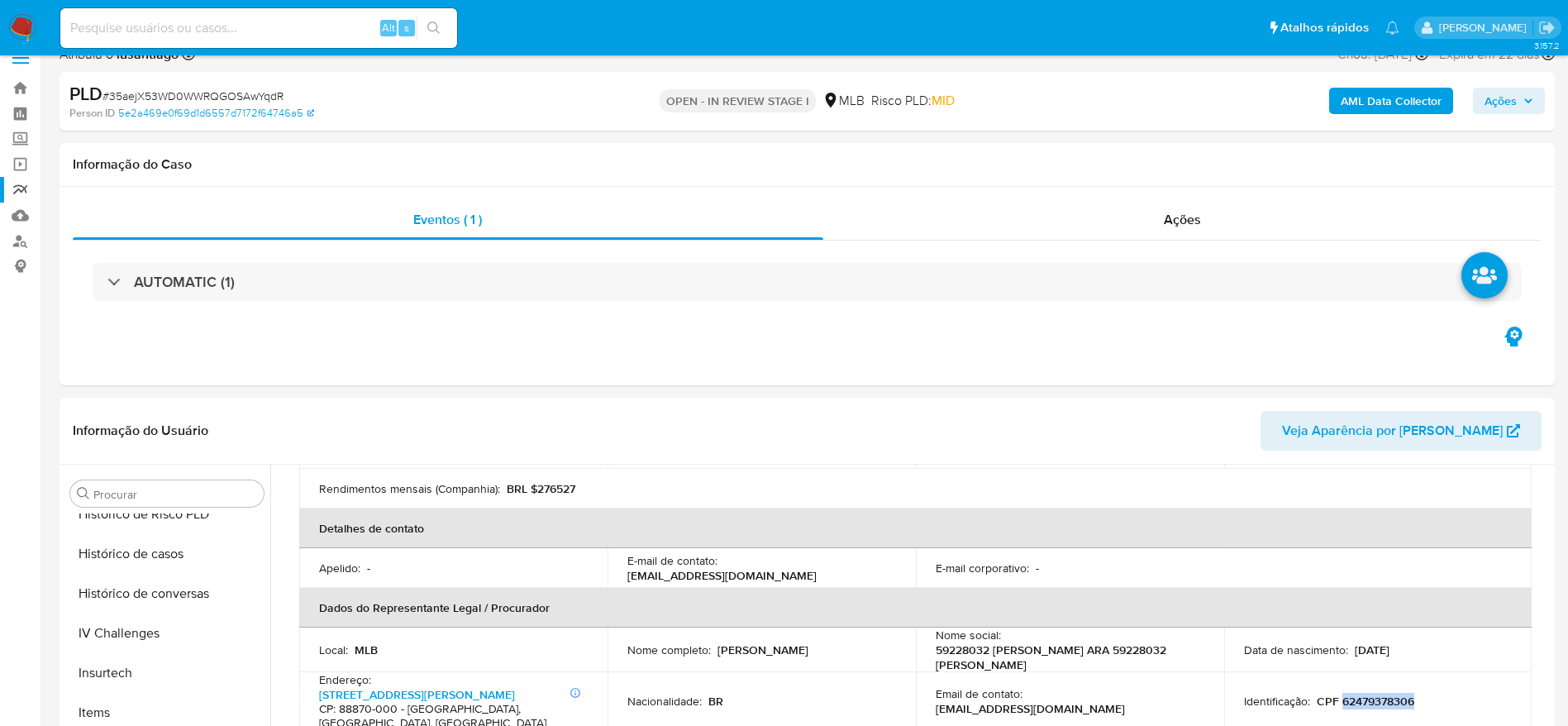
scroll to position [0, 0]
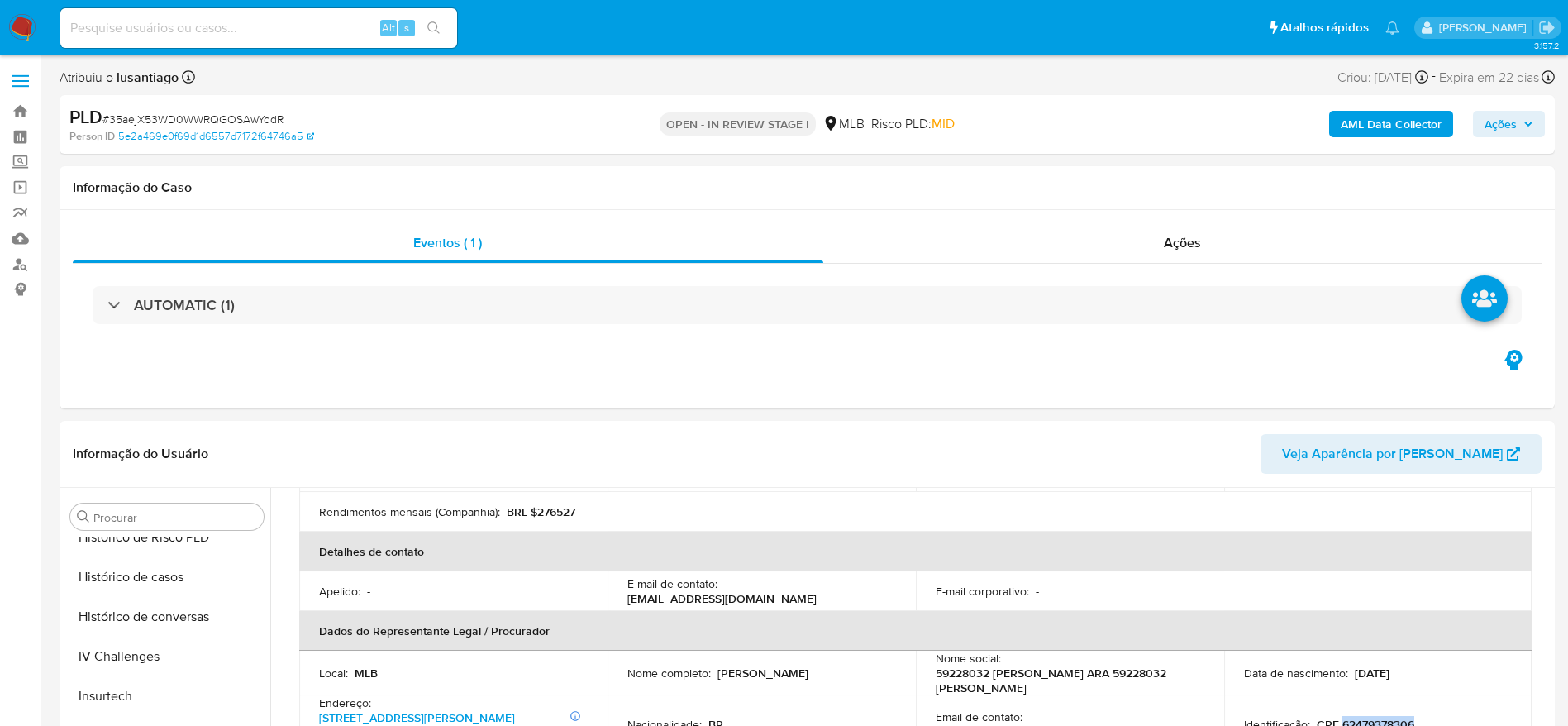
click at [1485, 124] on span "Ações" at bounding box center [1500, 124] width 32 height 26
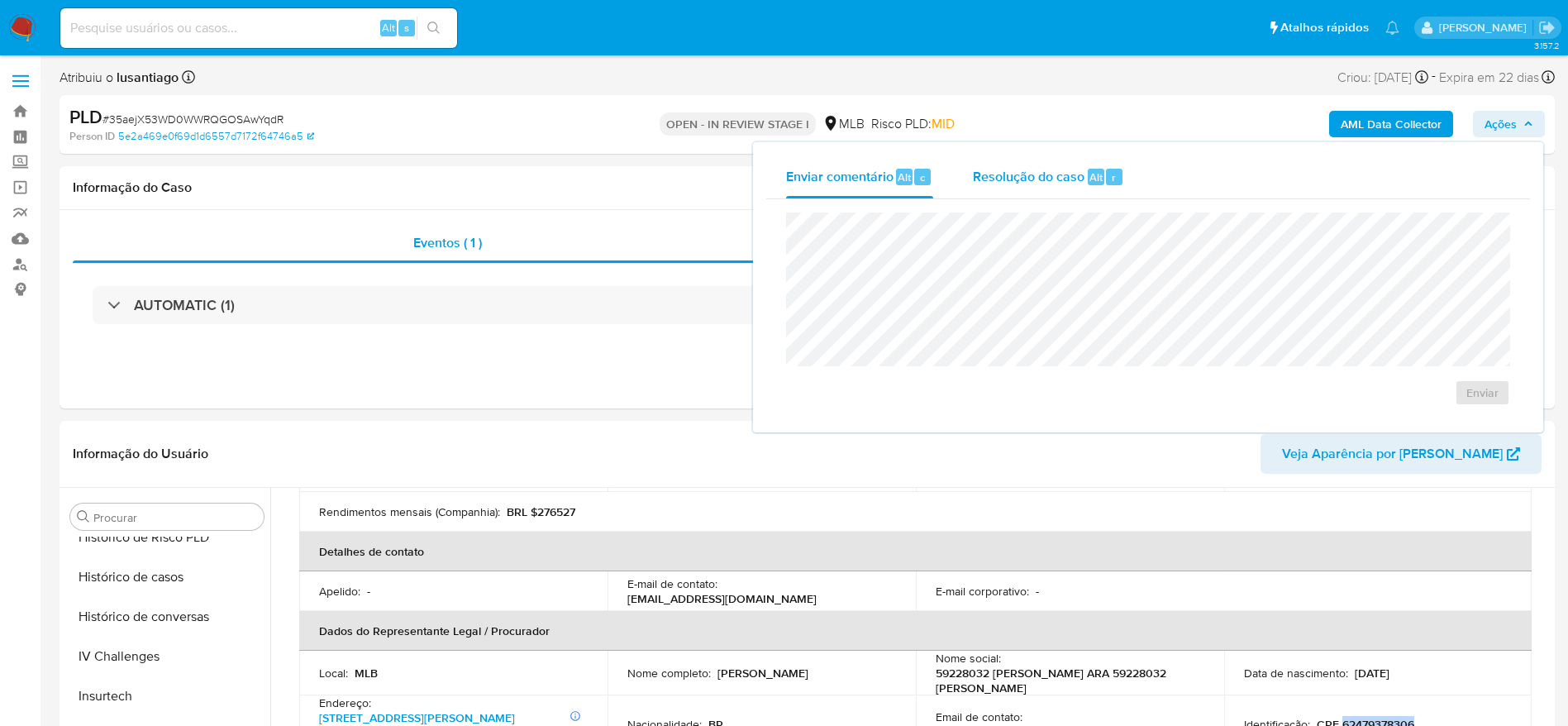
click at [1038, 177] on span "Resolução do caso" at bounding box center [1029, 176] width 112 height 19
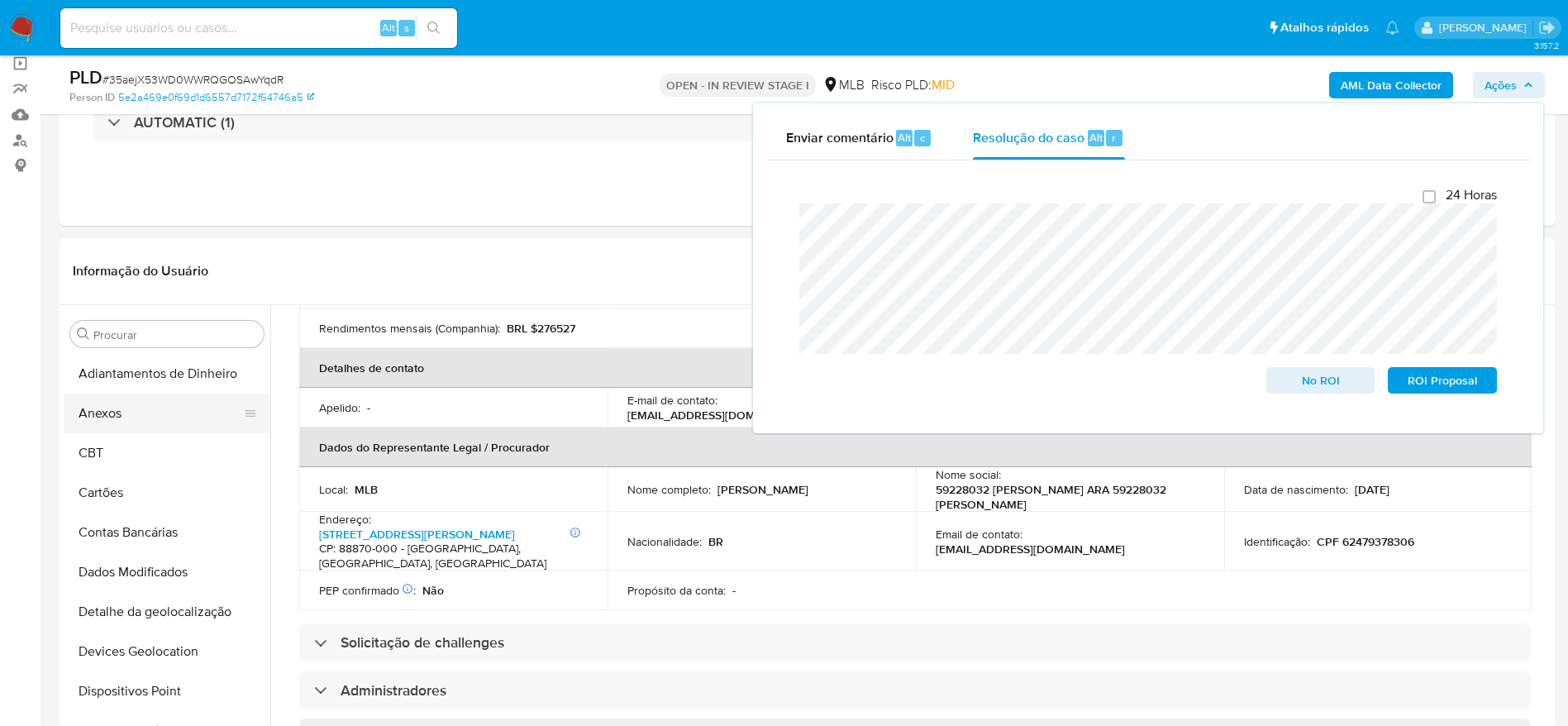
click at [133, 395] on button "Anexos" at bounding box center [160, 414] width 193 height 39
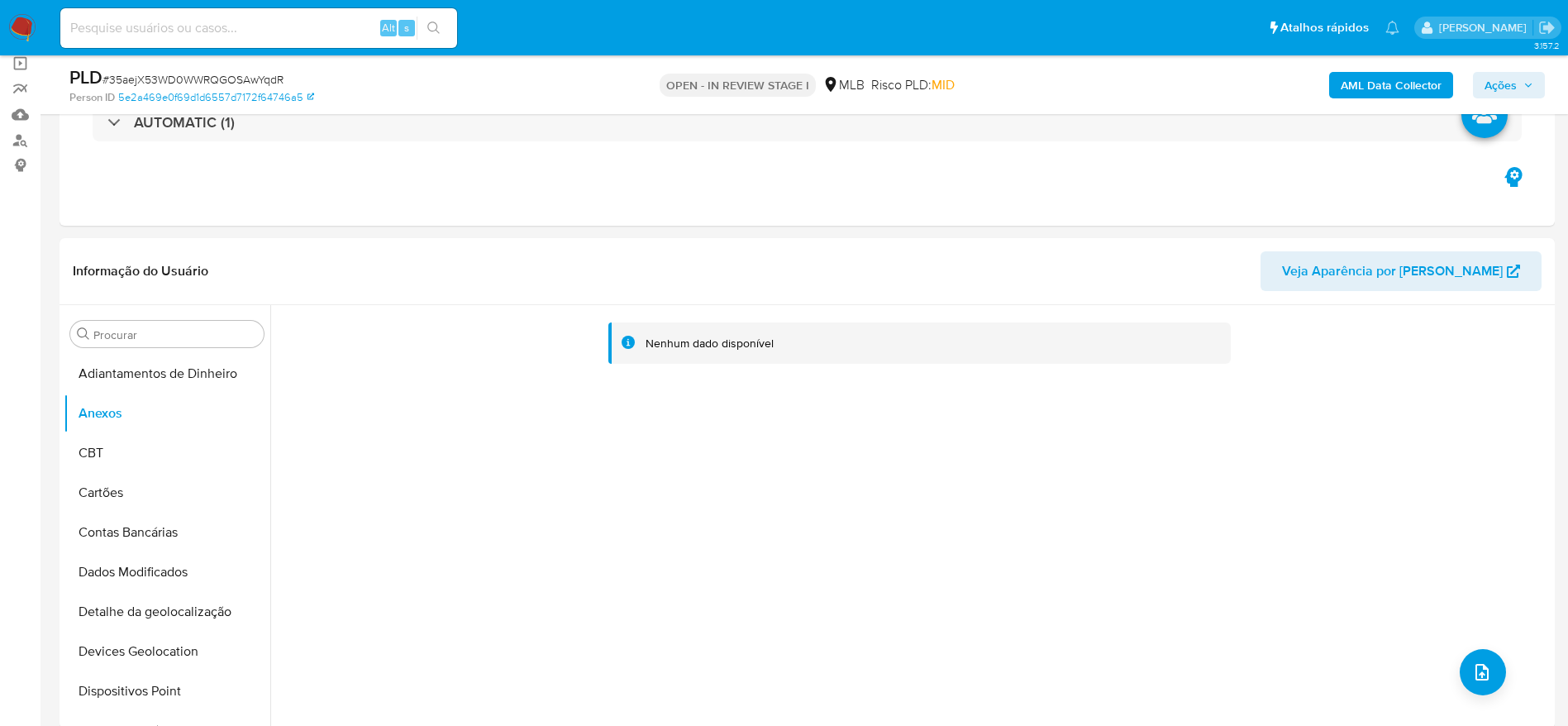
drag, startPoint x: 1493, startPoint y: 71, endPoint x: 1492, endPoint y: 91, distance: 20.0
click at [1496, 73] on span "Ações" at bounding box center [1500, 85] width 32 height 26
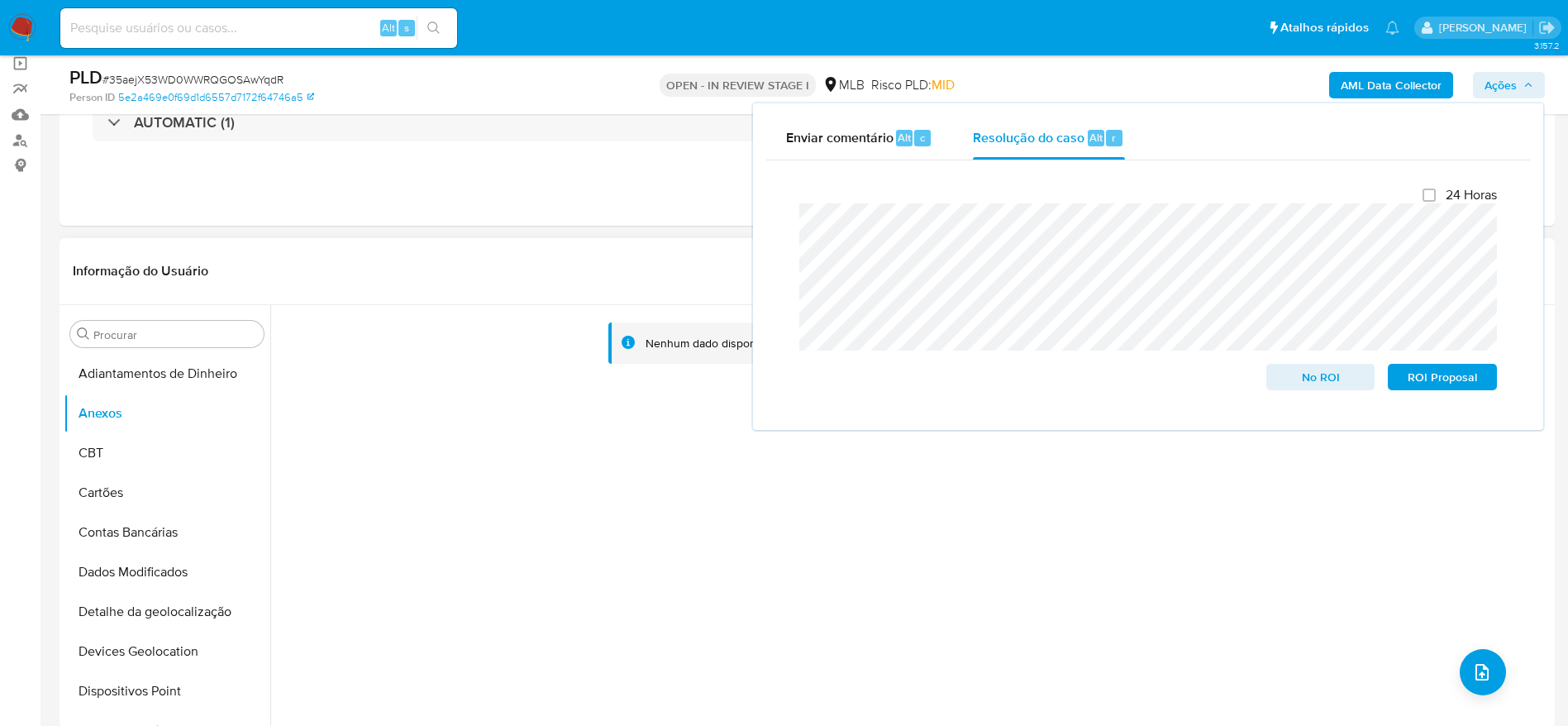
click at [646, 547] on div "Nenhum dado disponível" at bounding box center [911, 516] width 1281 height 423
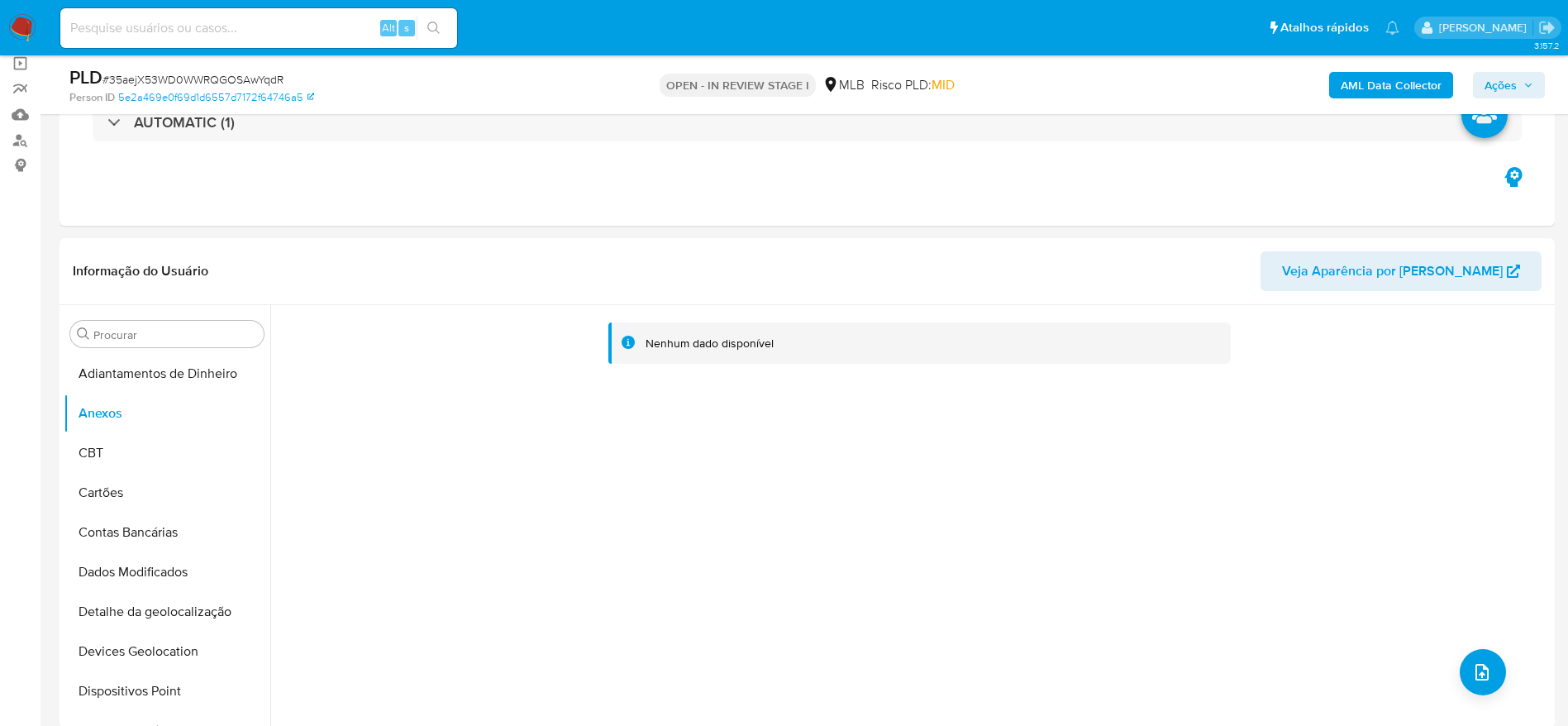
click at [1367, 85] on b "AML Data Collector" at bounding box center [1392, 85] width 101 height 26
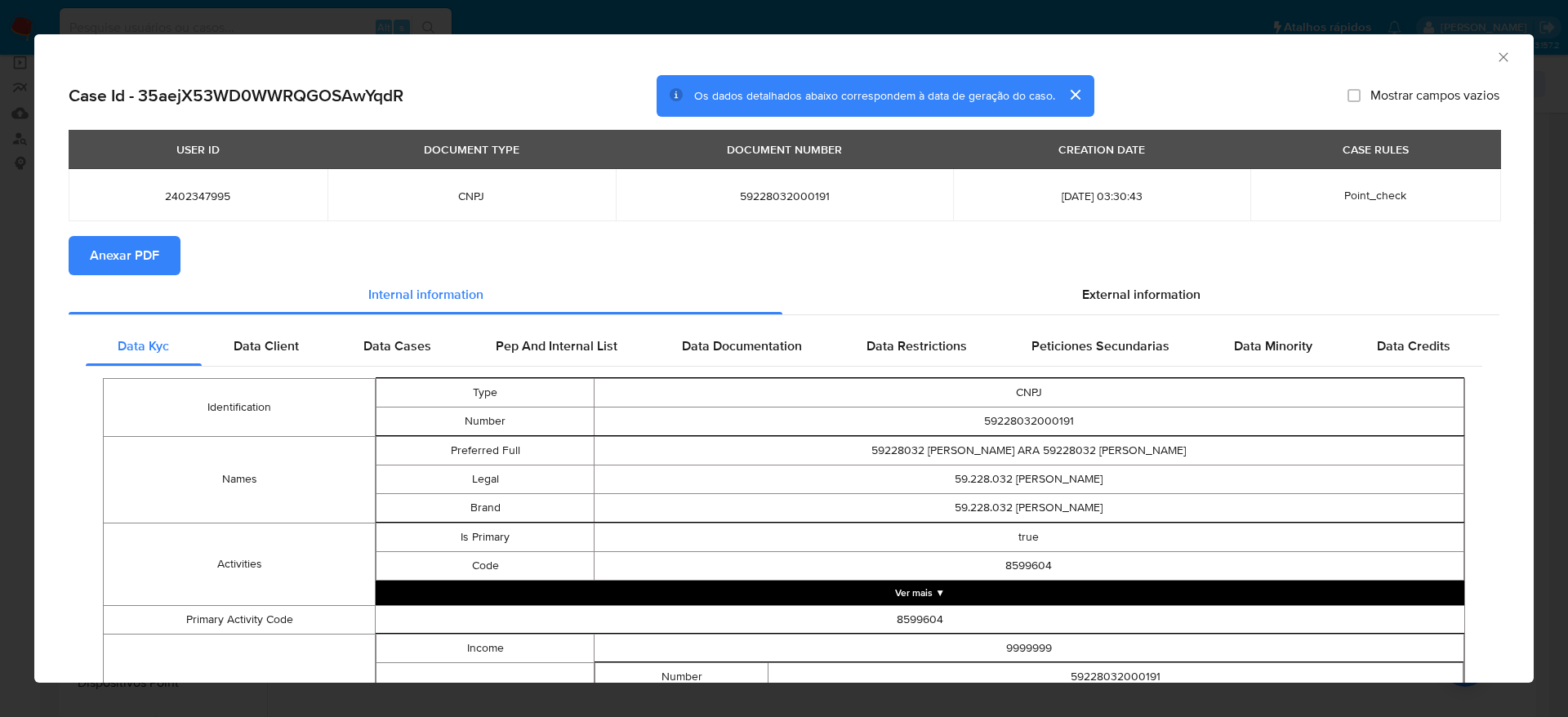
click at [148, 258] on span "Anexar PDF" at bounding box center [124, 256] width 69 height 36
click at [1495, 57] on icon "Fechar a janela" at bounding box center [1503, 57] width 17 height 17
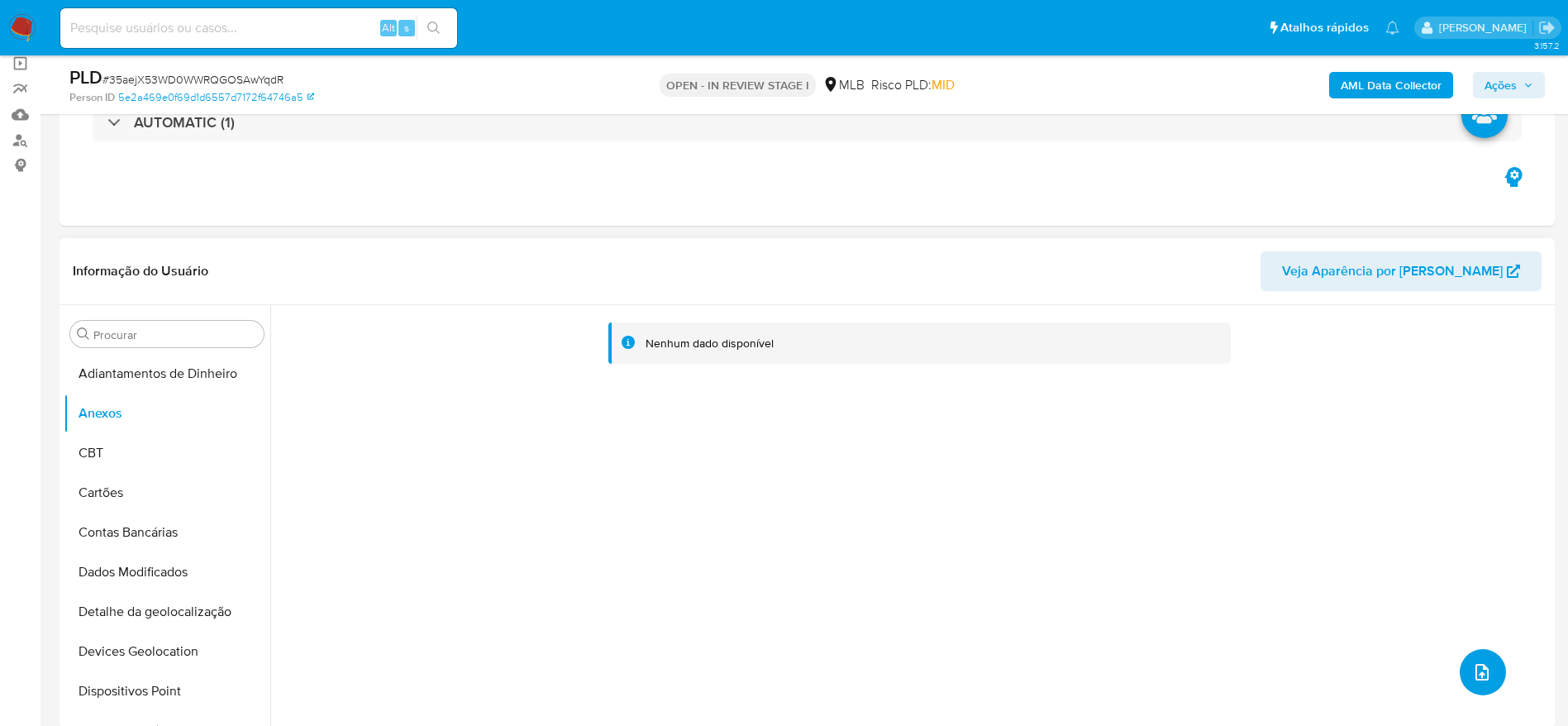
click at [1476, 664] on icon "upload-file" at bounding box center [1483, 673] width 13 height 17
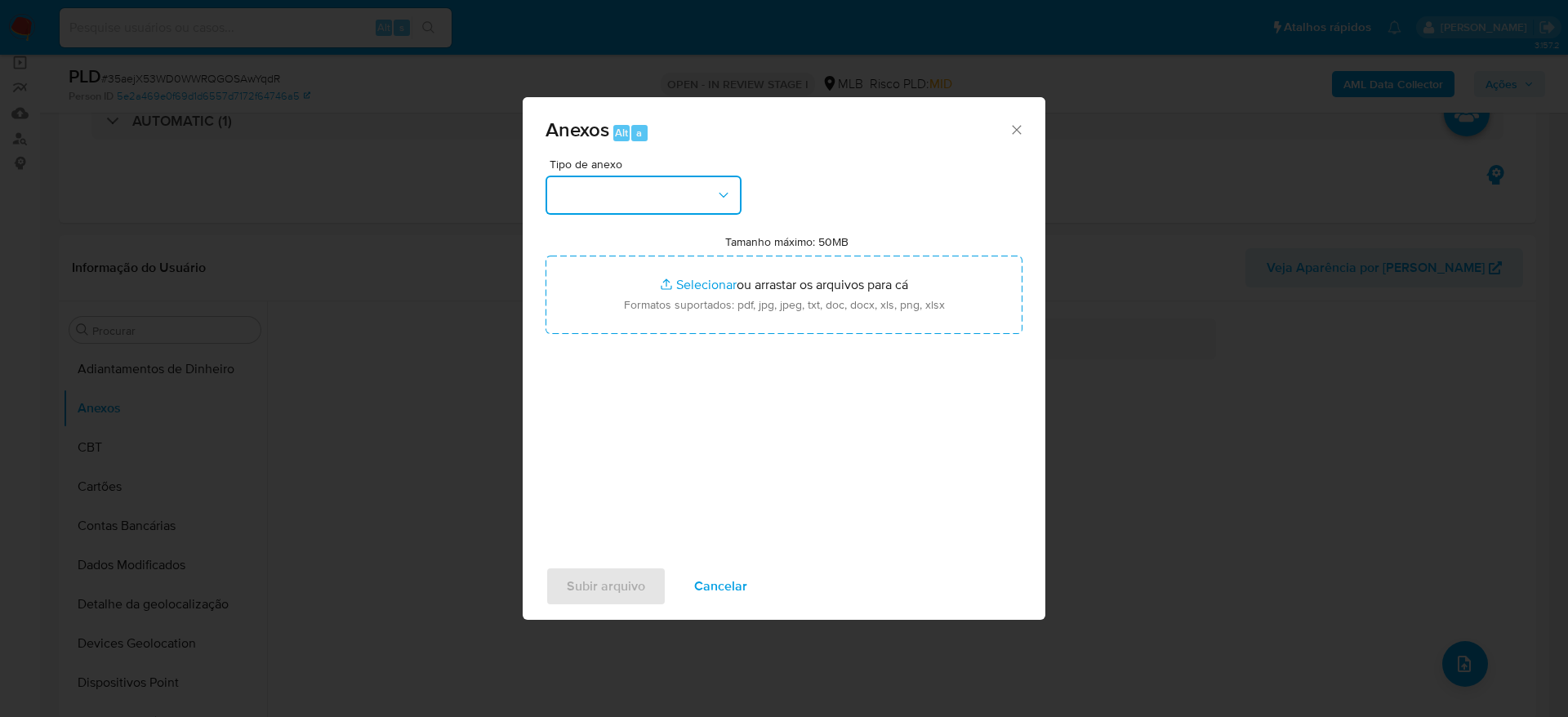
click at [700, 204] on button "button" at bounding box center [644, 195] width 196 height 39
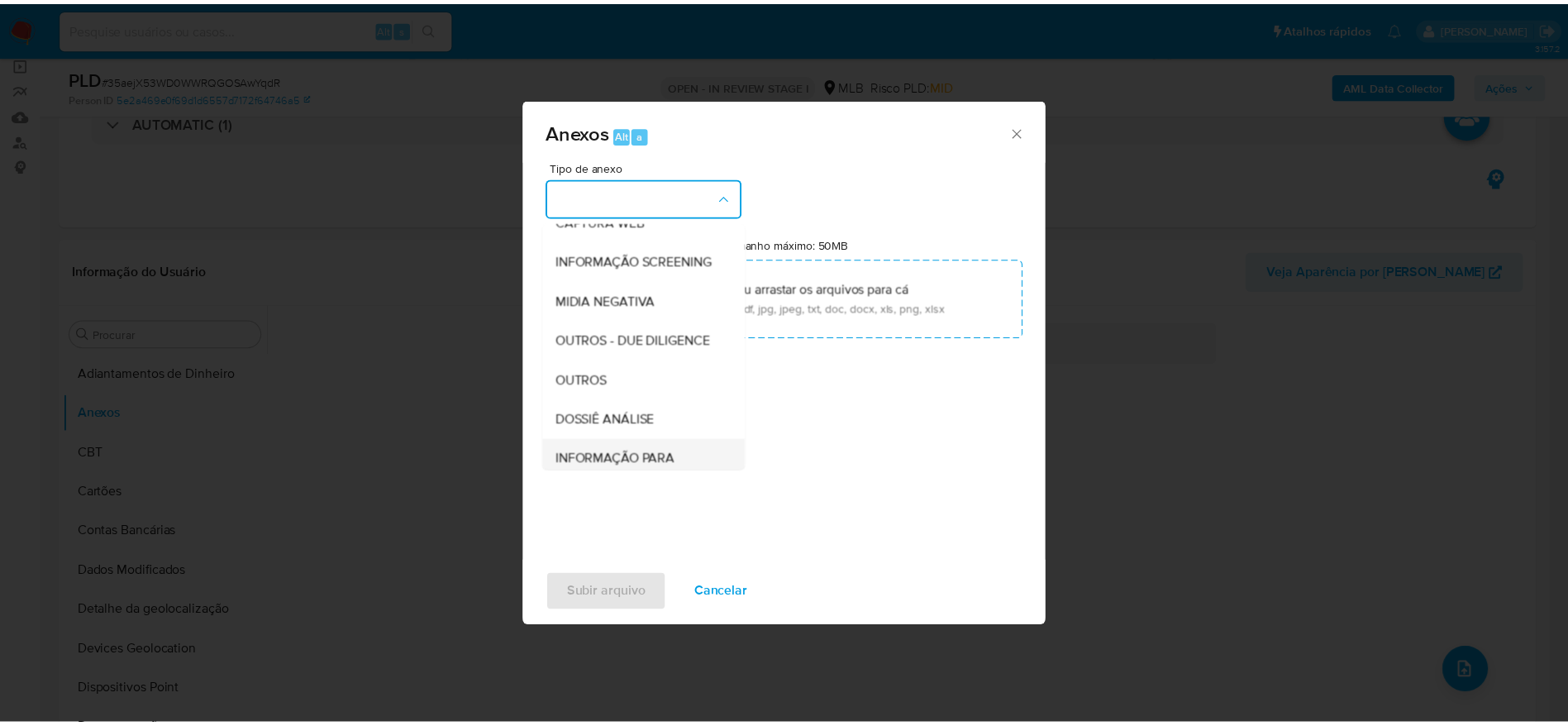
scroll to position [255, 0]
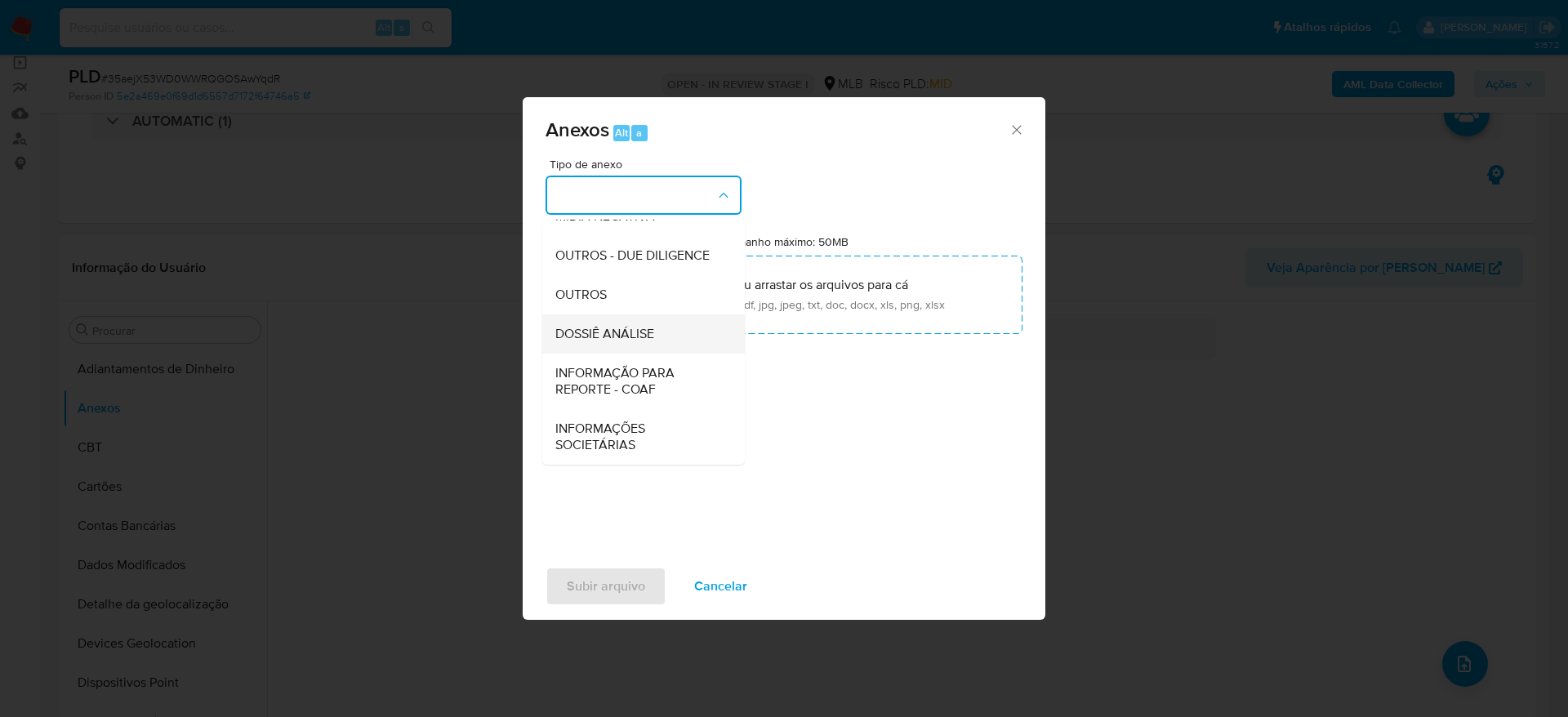
click at [658, 321] on div "DOSSIÊ ANÁLISE" at bounding box center [639, 333] width 167 height 39
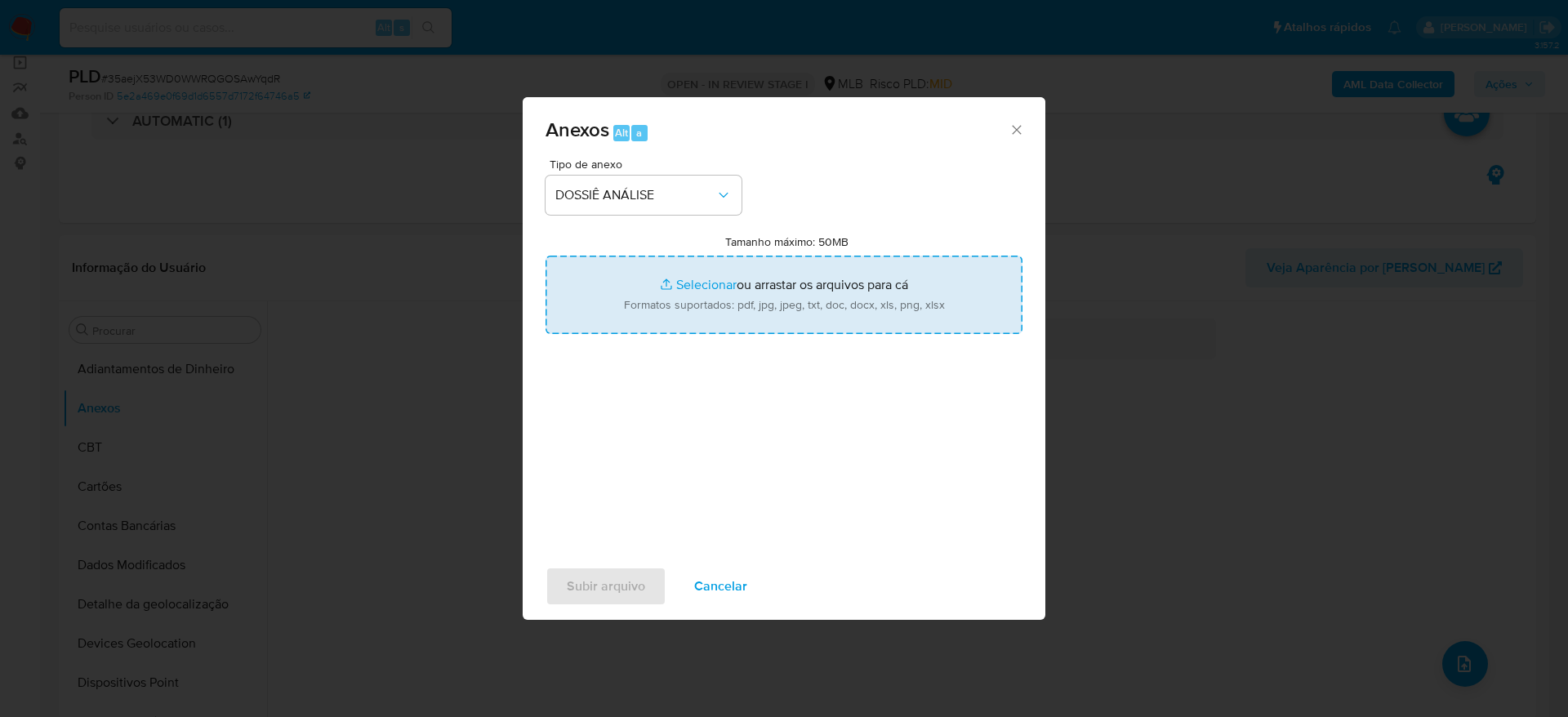
type input "C:\fakepath\Mulan 2402347995_2025_09_04_06_53_32.xlsx"
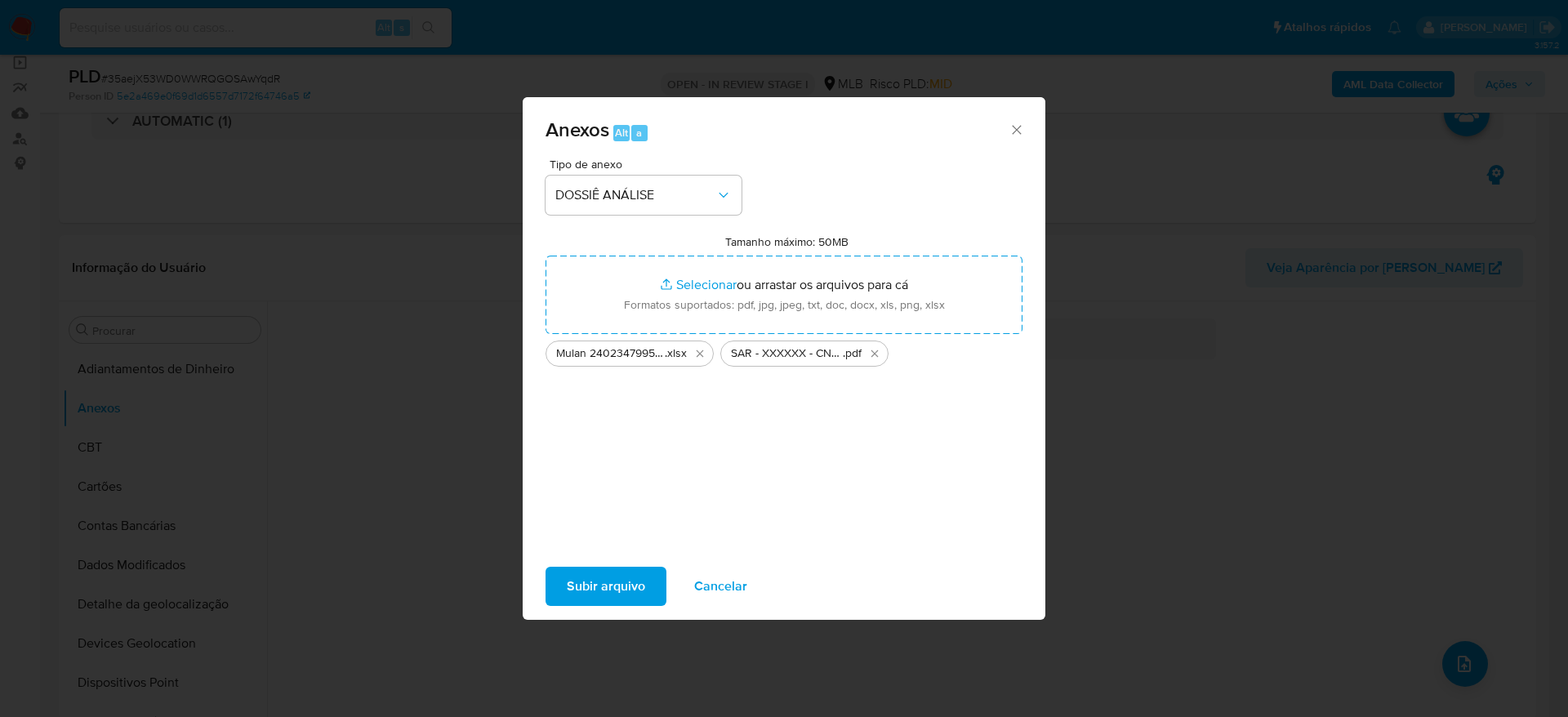
click at [606, 591] on span "Subir arquivo" at bounding box center [606, 586] width 79 height 36
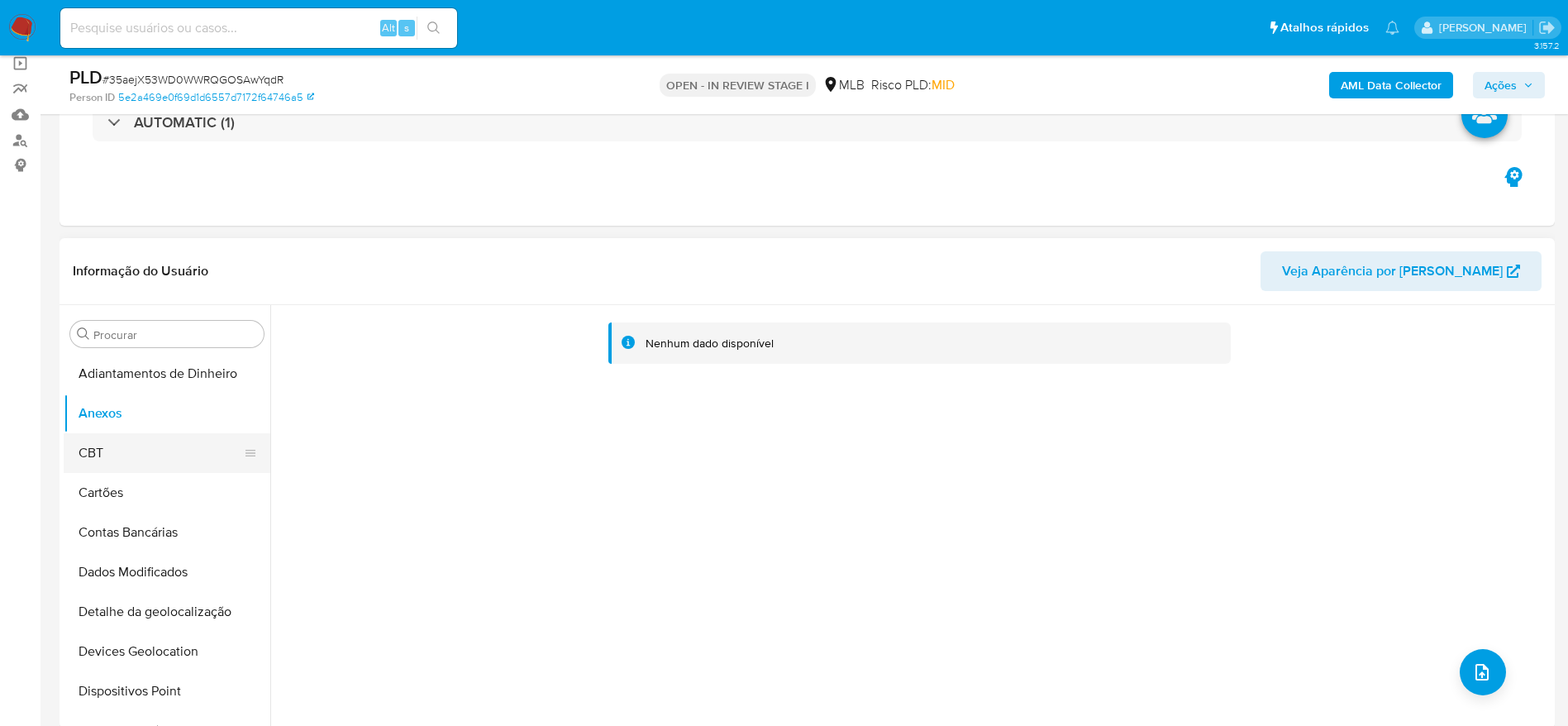
click at [92, 450] on button "CBT" at bounding box center [160, 453] width 193 height 39
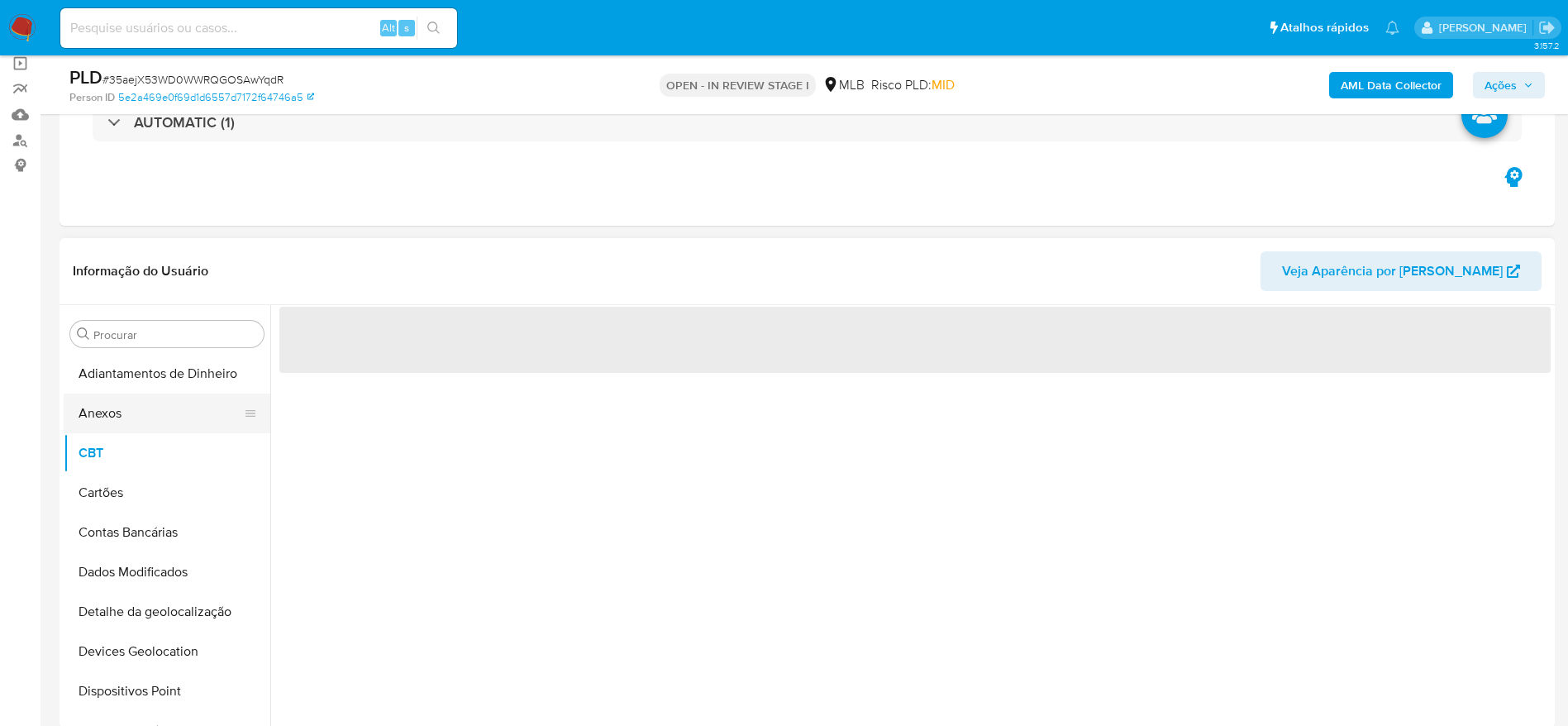
click at [122, 412] on button "Anexos" at bounding box center [160, 414] width 193 height 39
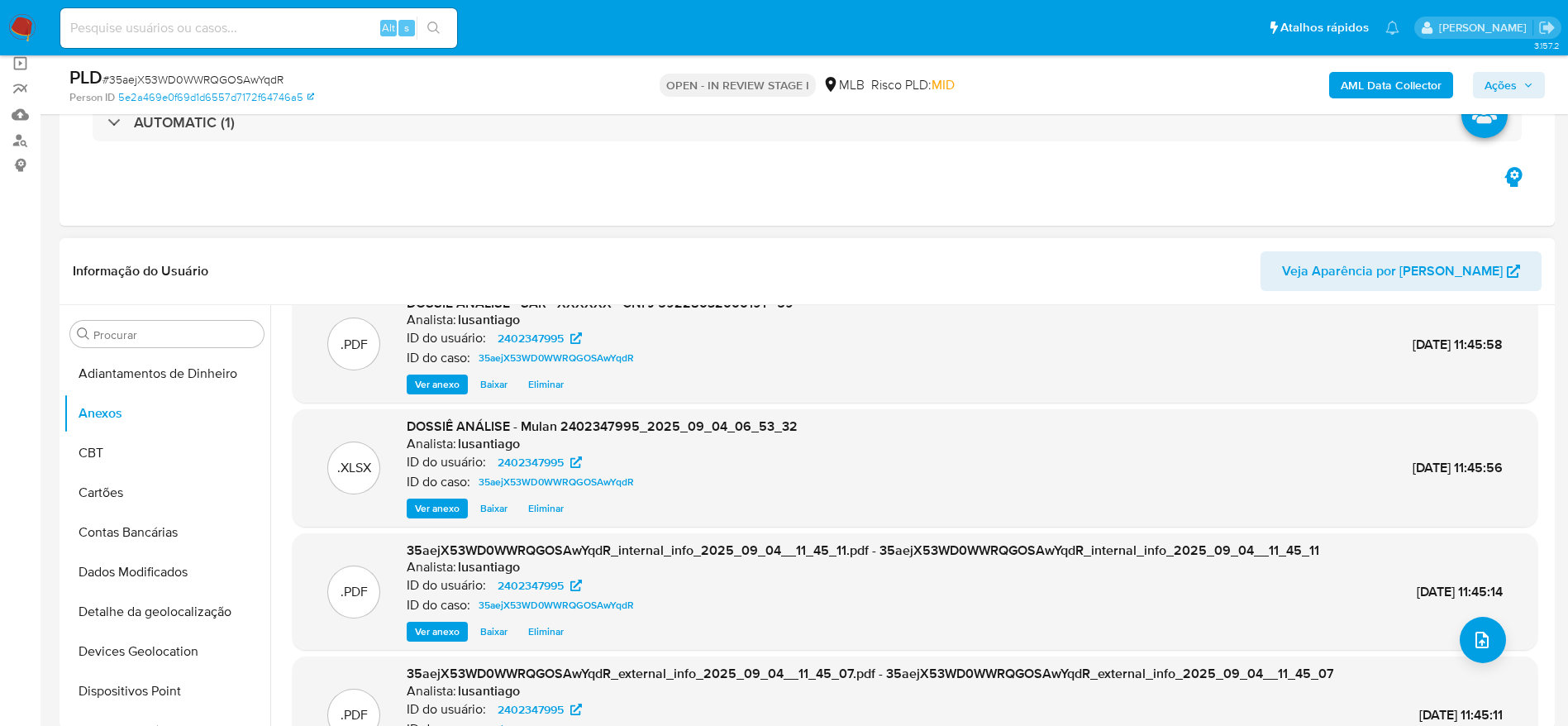
scroll to position [0, 0]
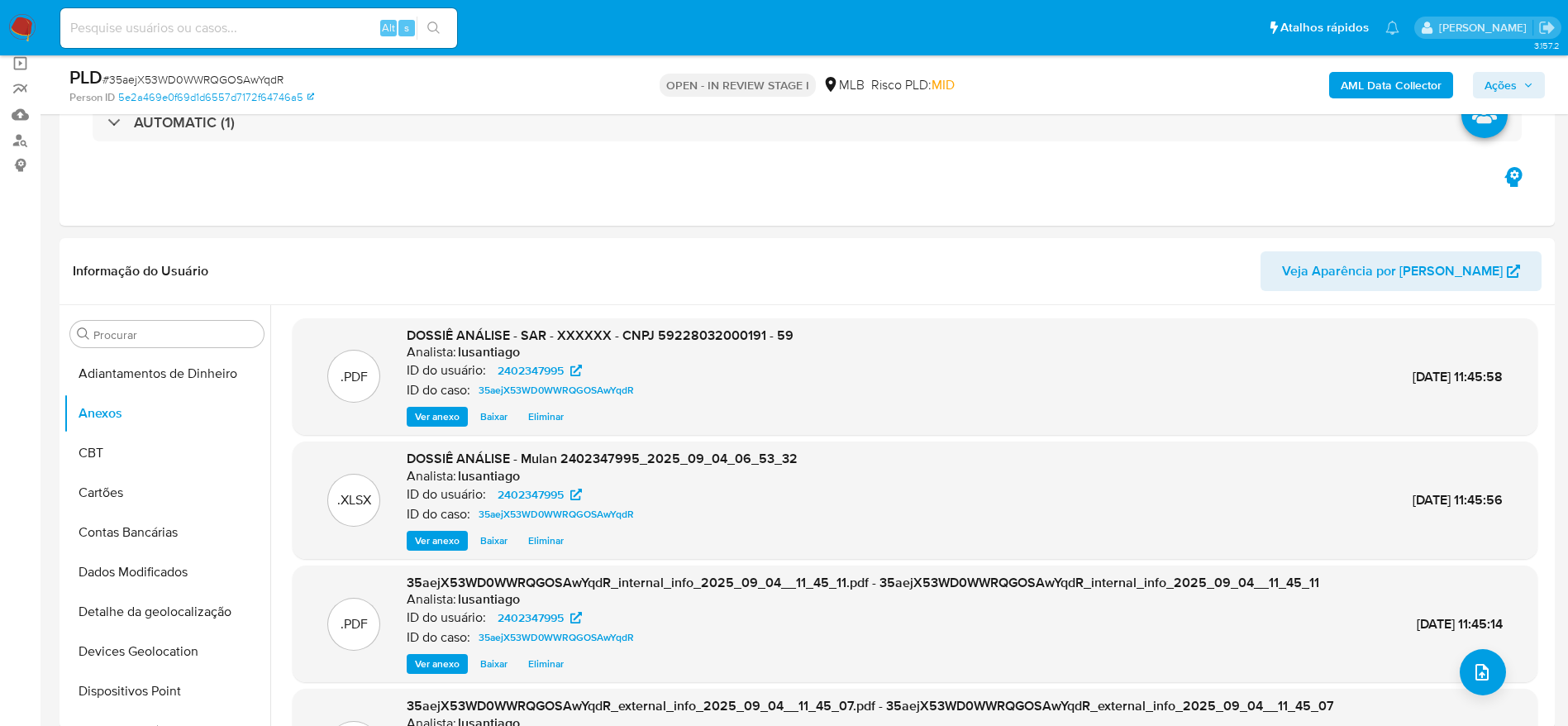
click at [1508, 81] on span "Ações" at bounding box center [1500, 85] width 32 height 26
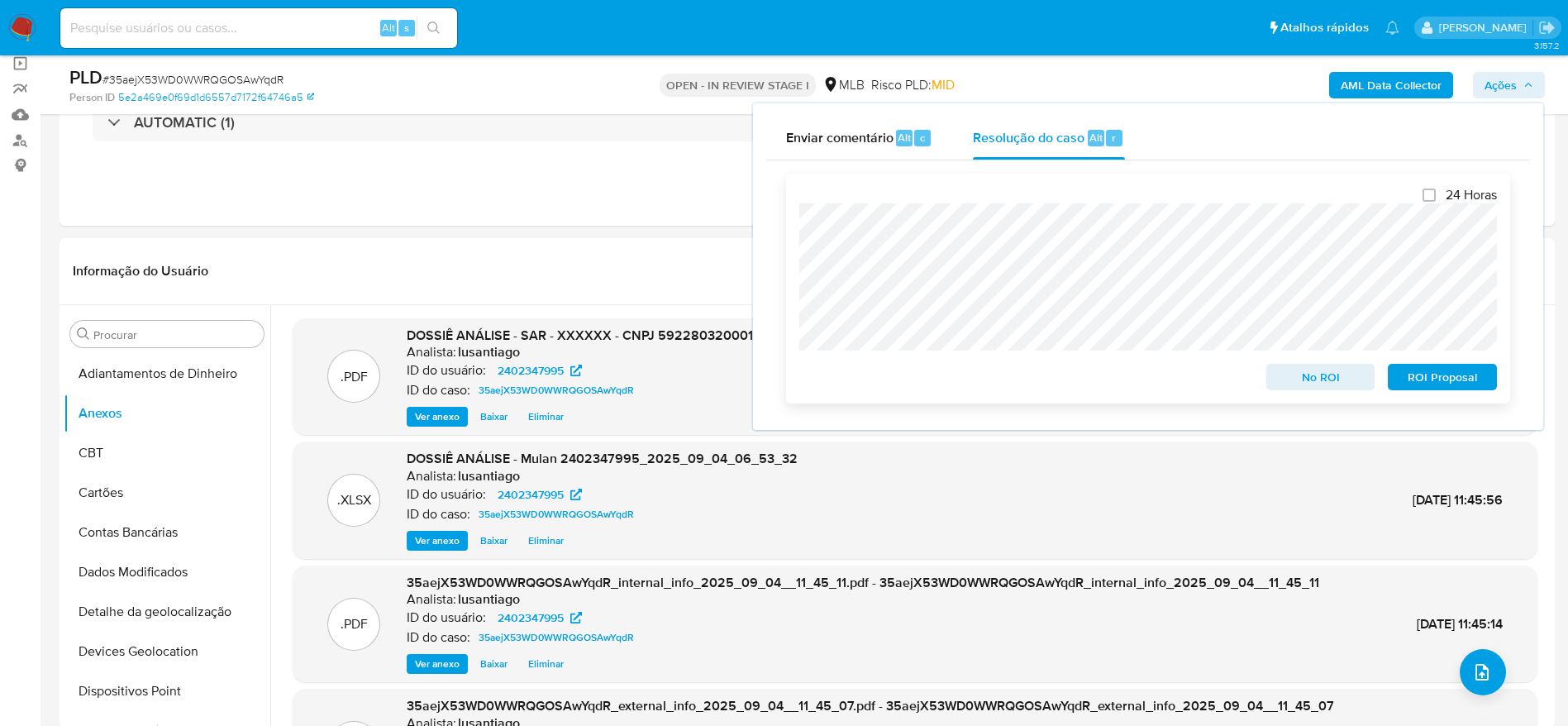
click at [1439, 374] on span "ROI Proposal" at bounding box center [1443, 377] width 86 height 23
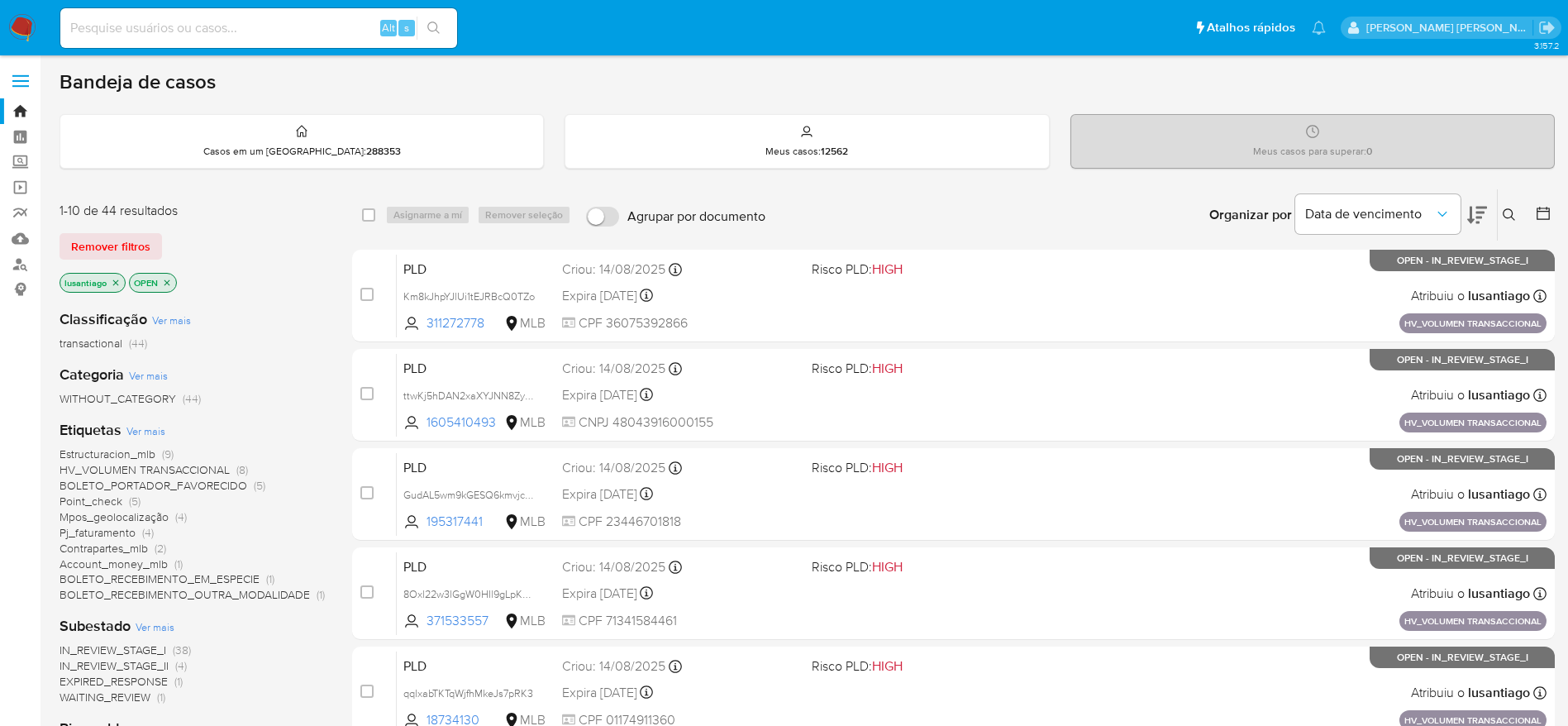
click at [213, 26] on input at bounding box center [258, 28] width 397 height 22
paste input "288741399"
type input "288741399"
click at [438, 26] on icon "search-icon" at bounding box center [434, 28] width 13 height 13
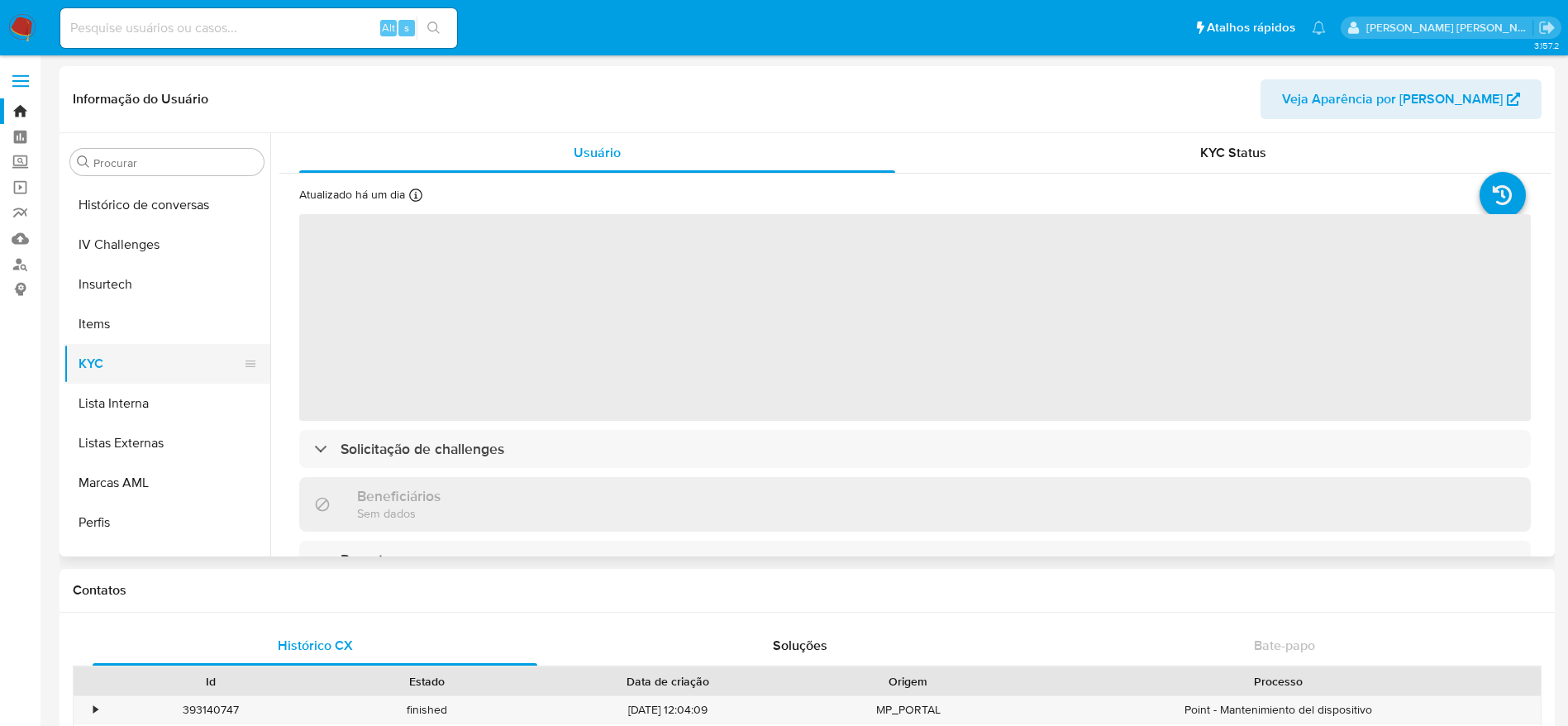
scroll to position [614, 0]
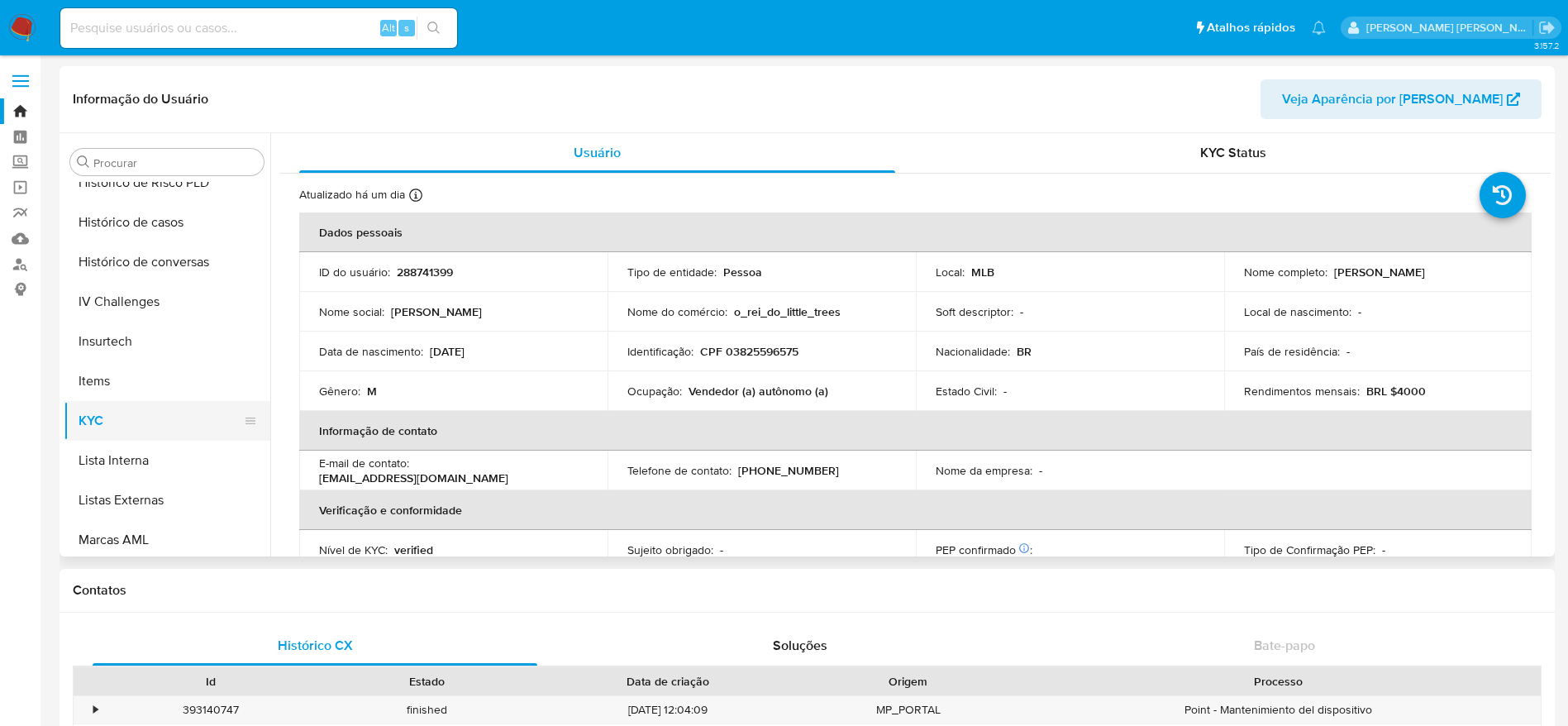
select select "10"
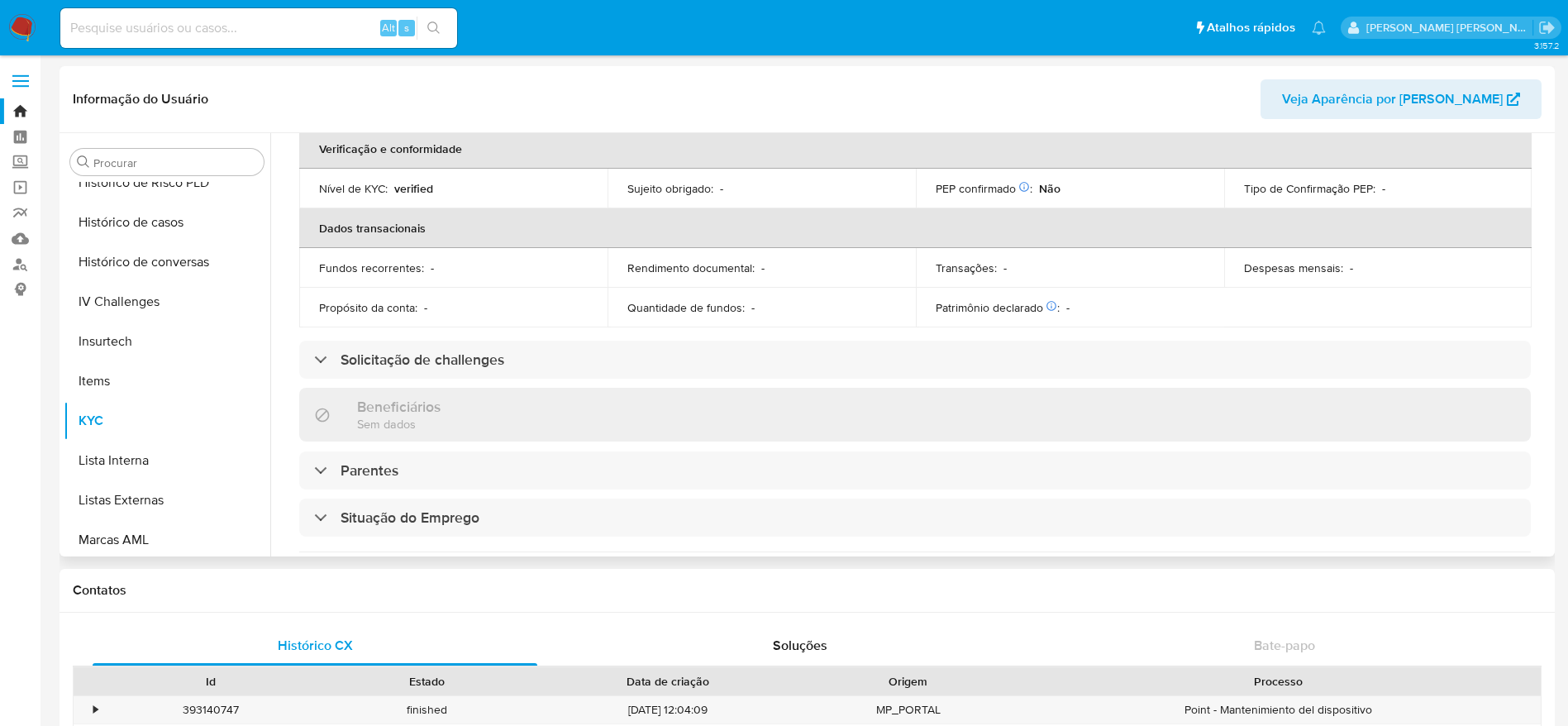
scroll to position [372, 0]
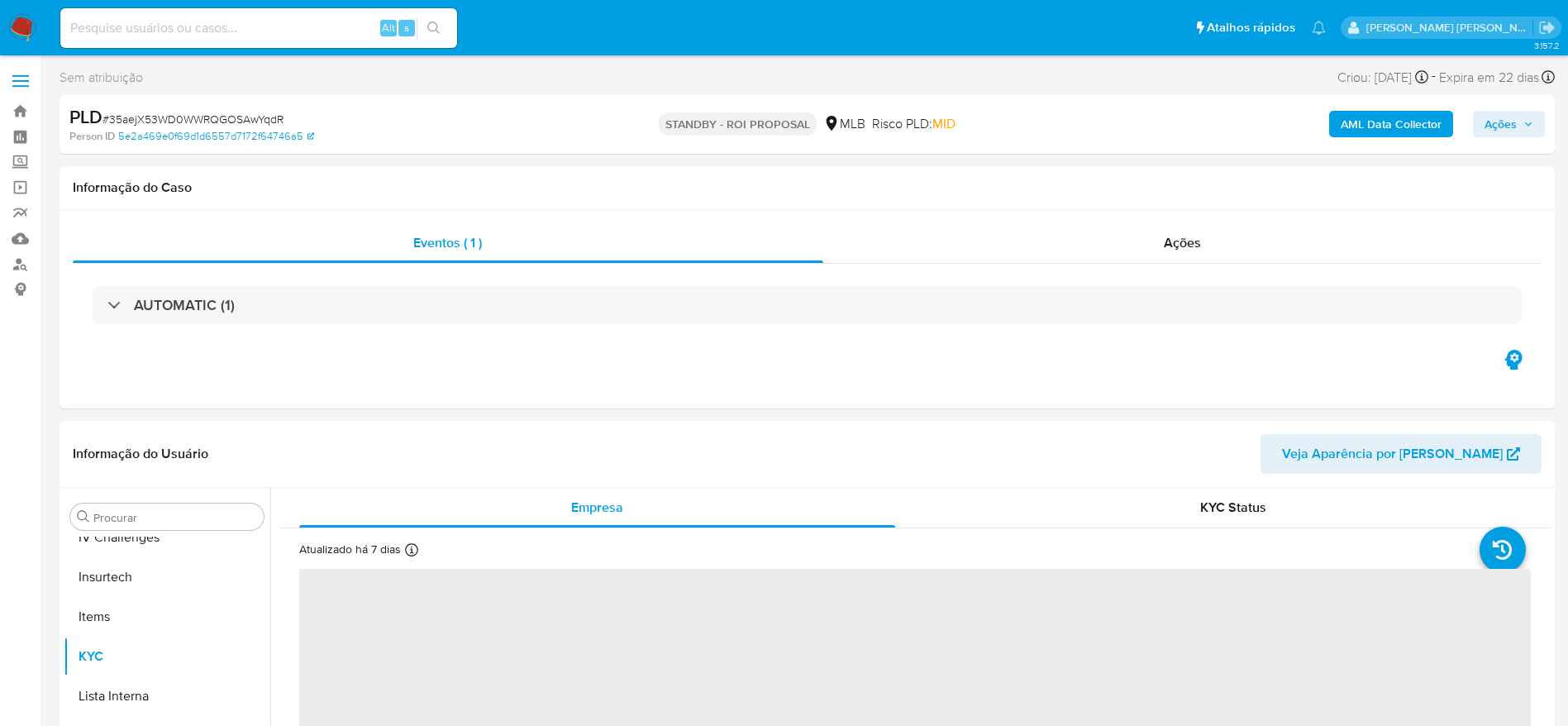
scroll to position [738, 0]
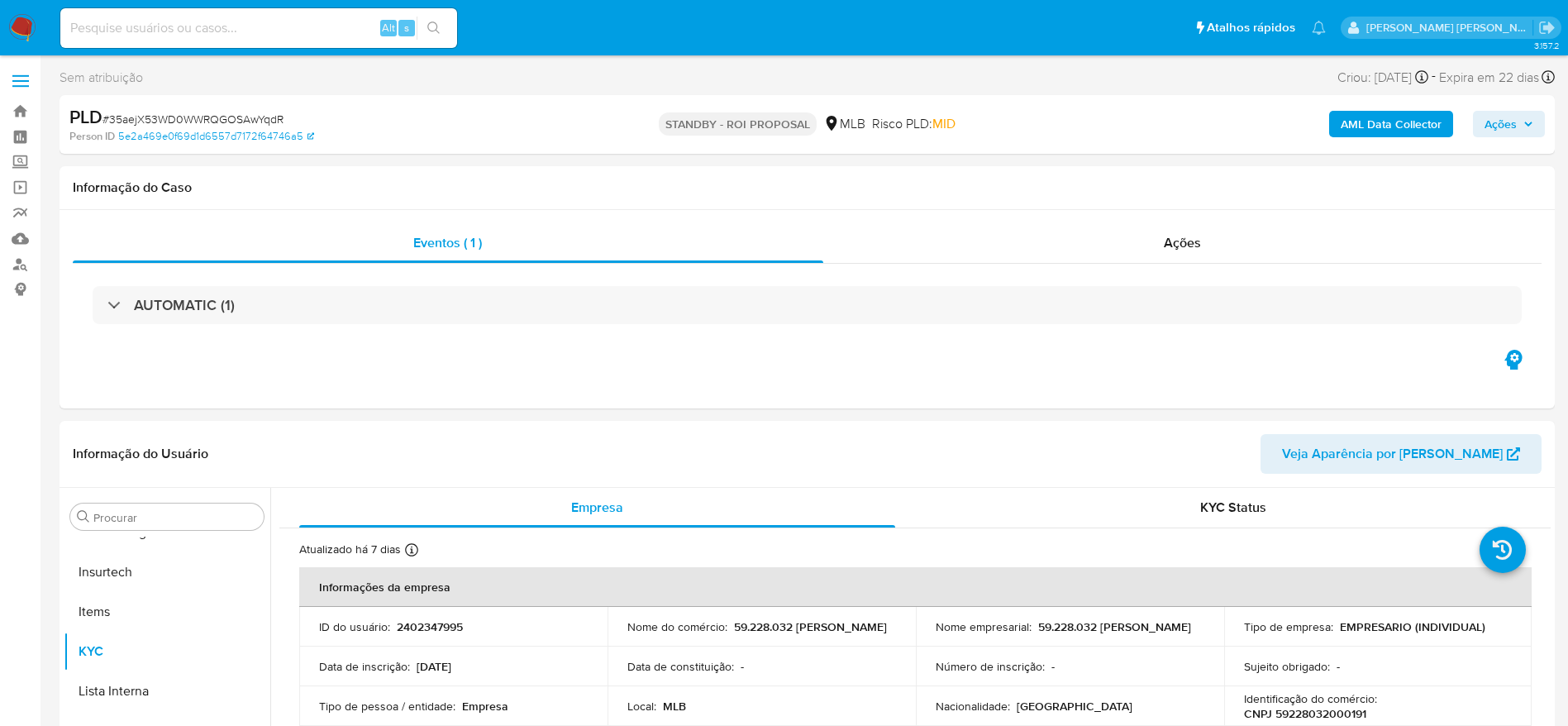
select select "10"
click at [21, 134] on link "Painel" at bounding box center [98, 136] width 197 height 25
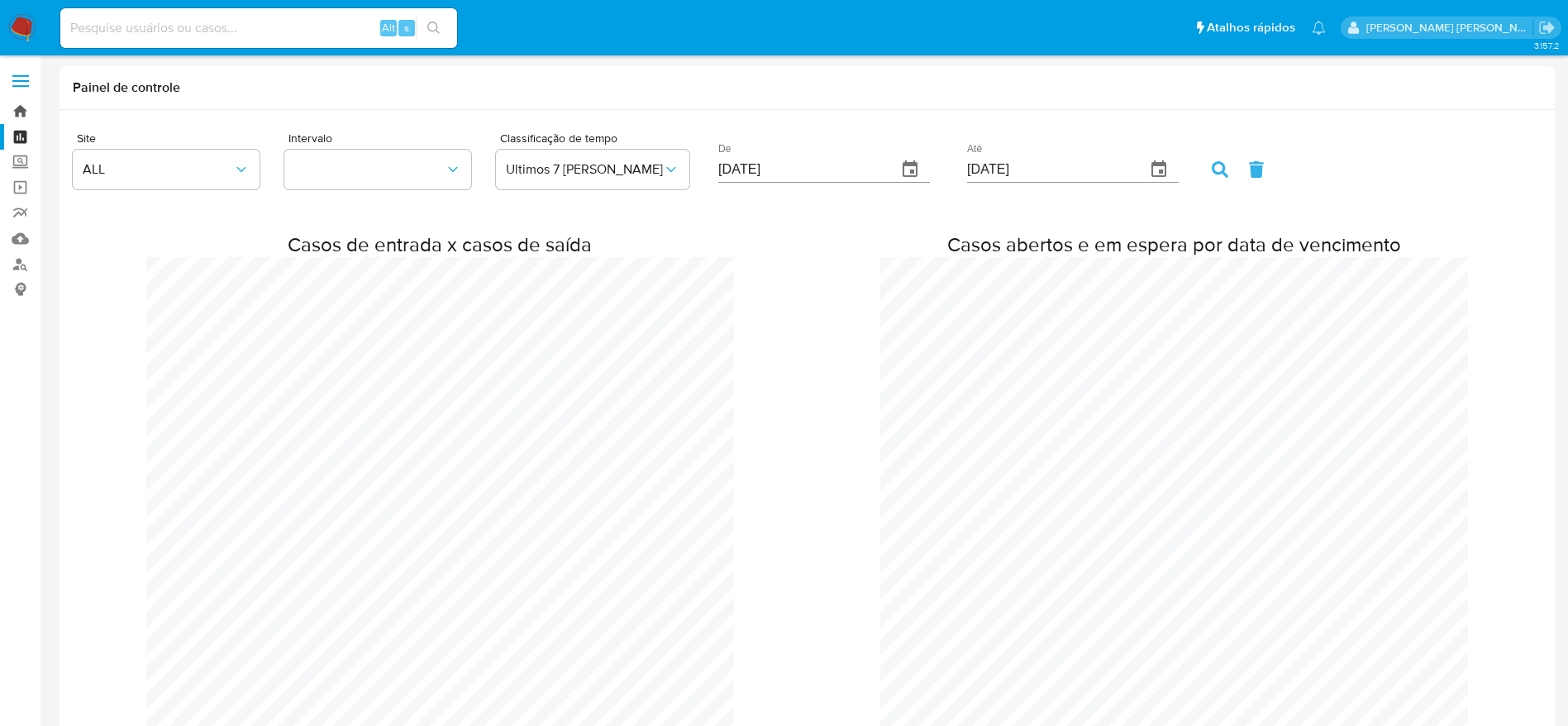
click at [22, 104] on link "Bandeja" at bounding box center [98, 111] width 197 height 25
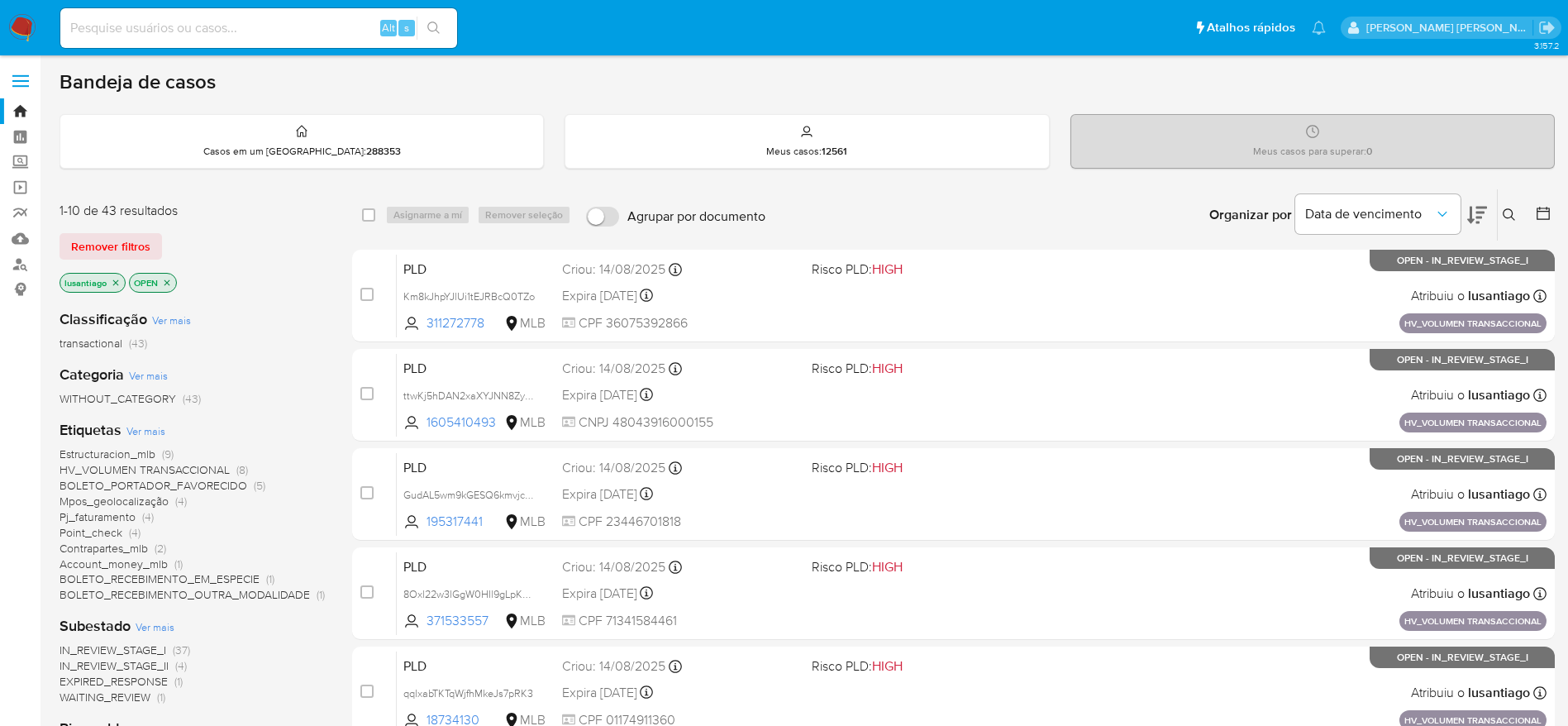
click at [114, 276] on p "lusantiago" at bounding box center [92, 282] width 65 height 18
click at [117, 281] on icon "close-filter" at bounding box center [115, 282] width 10 height 10
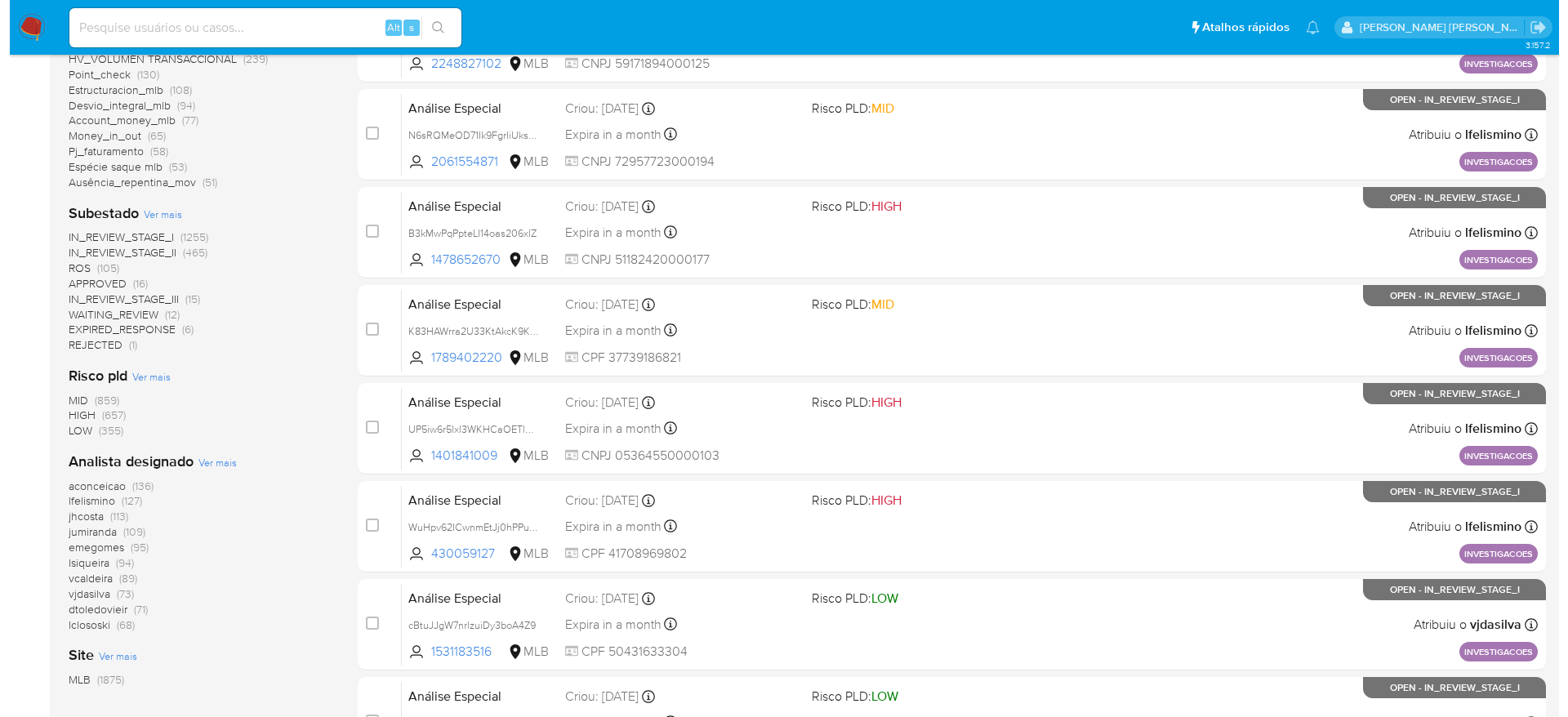
scroll to position [490, 0]
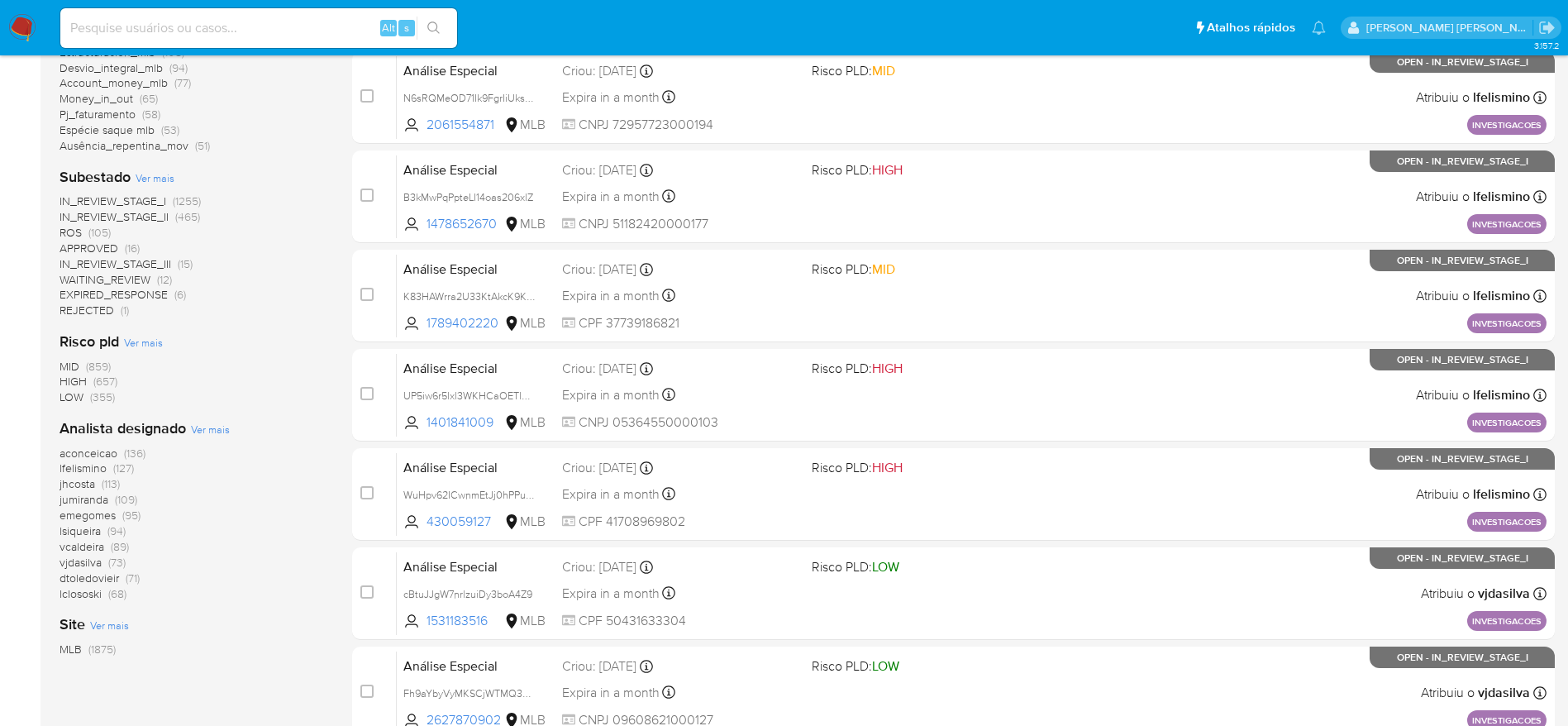
click at [208, 424] on span "Ver mais" at bounding box center [210, 430] width 38 height 15
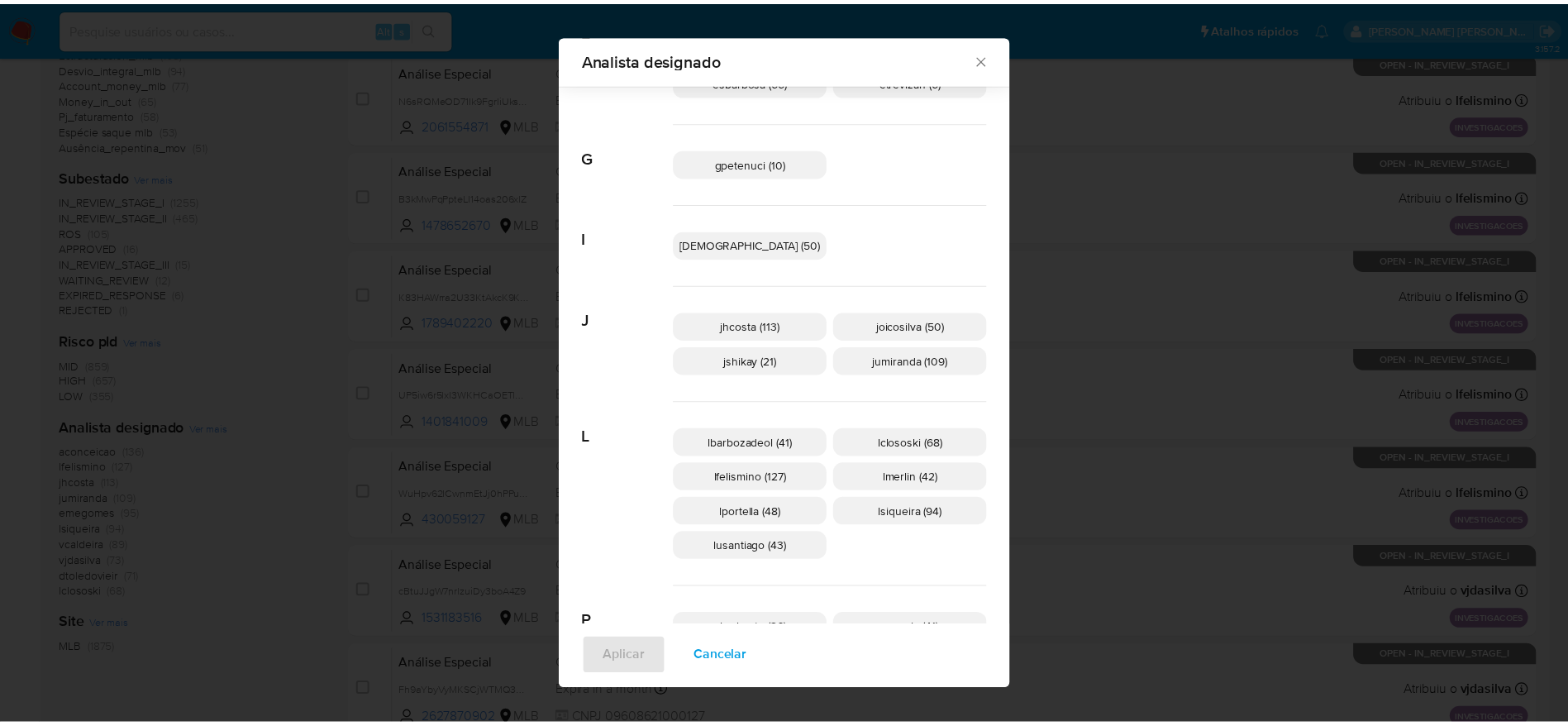
scroll to position [0, 0]
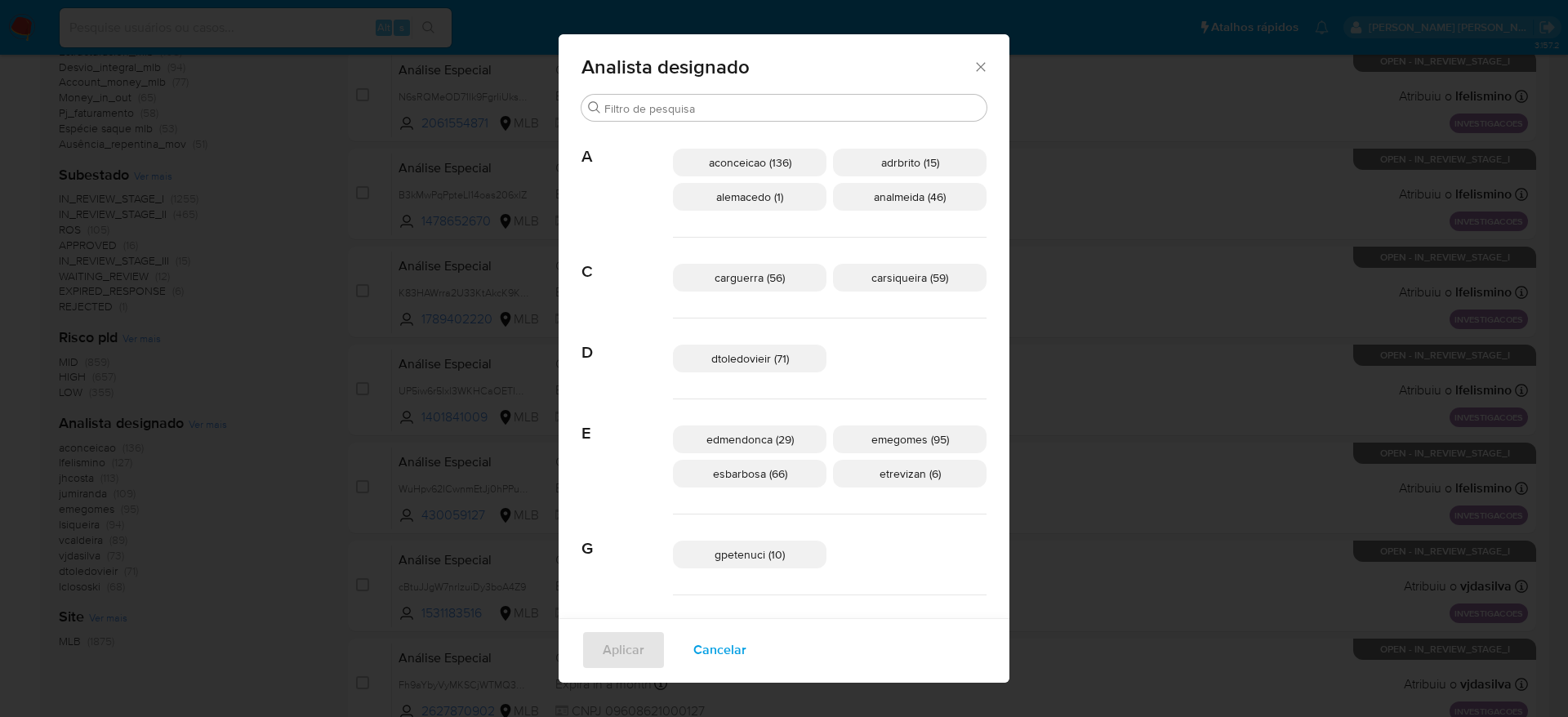
click at [972, 65] on icon "Fechar" at bounding box center [981, 67] width 17 height 17
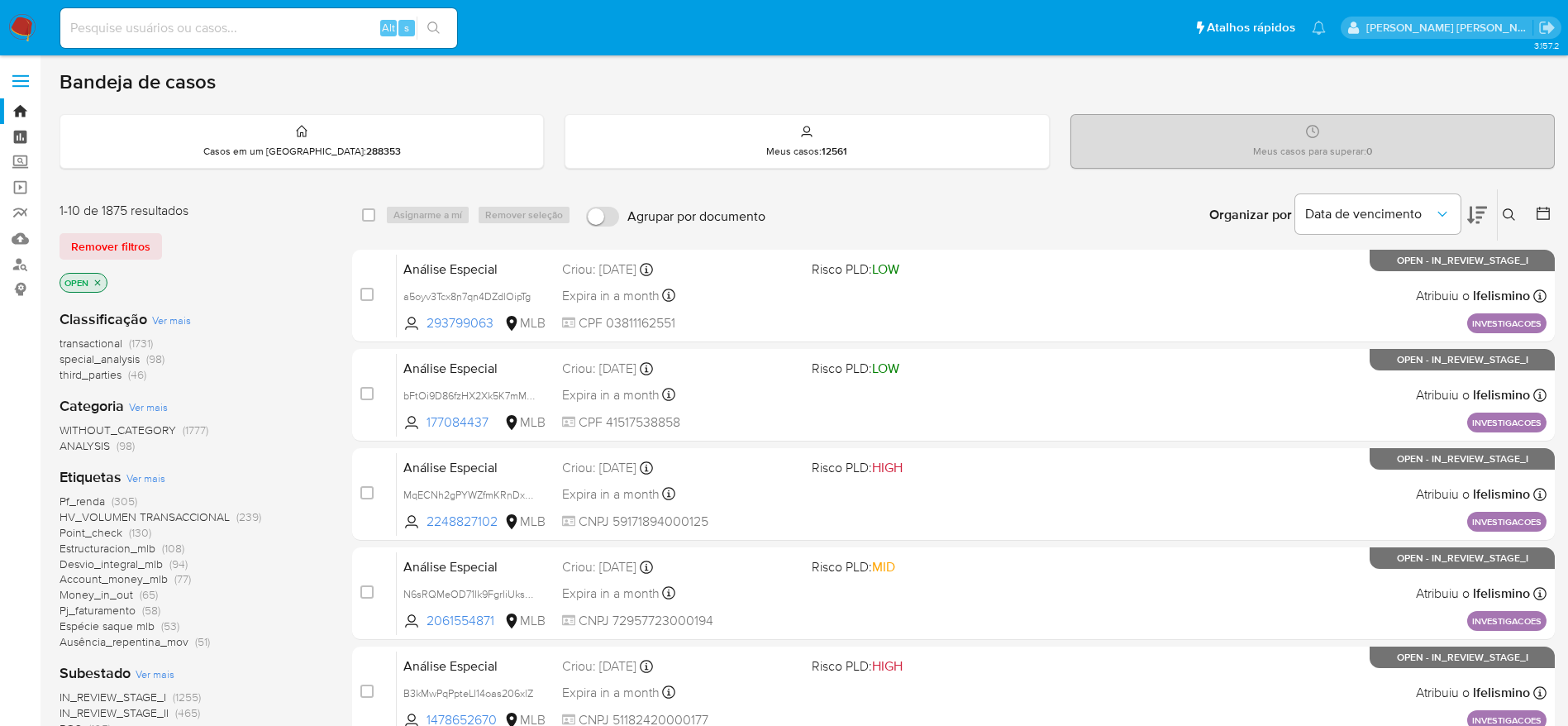
click at [24, 135] on link "Painel" at bounding box center [98, 136] width 197 height 25
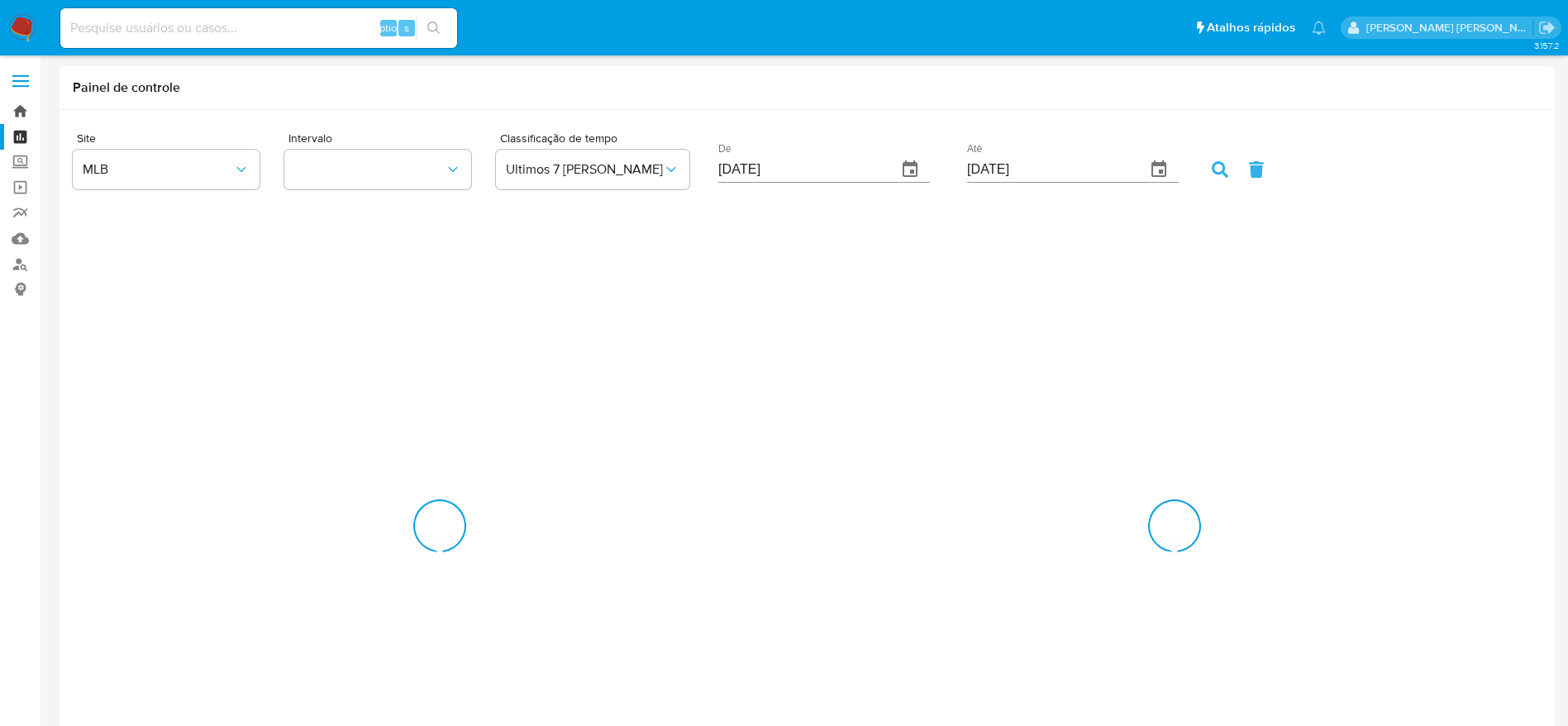
drag, startPoint x: 0, startPoint y: 0, endPoint x: 24, endPoint y: 112, distance: 114.5
click at [24, 112] on link "Bandeja" at bounding box center [98, 111] width 197 height 25
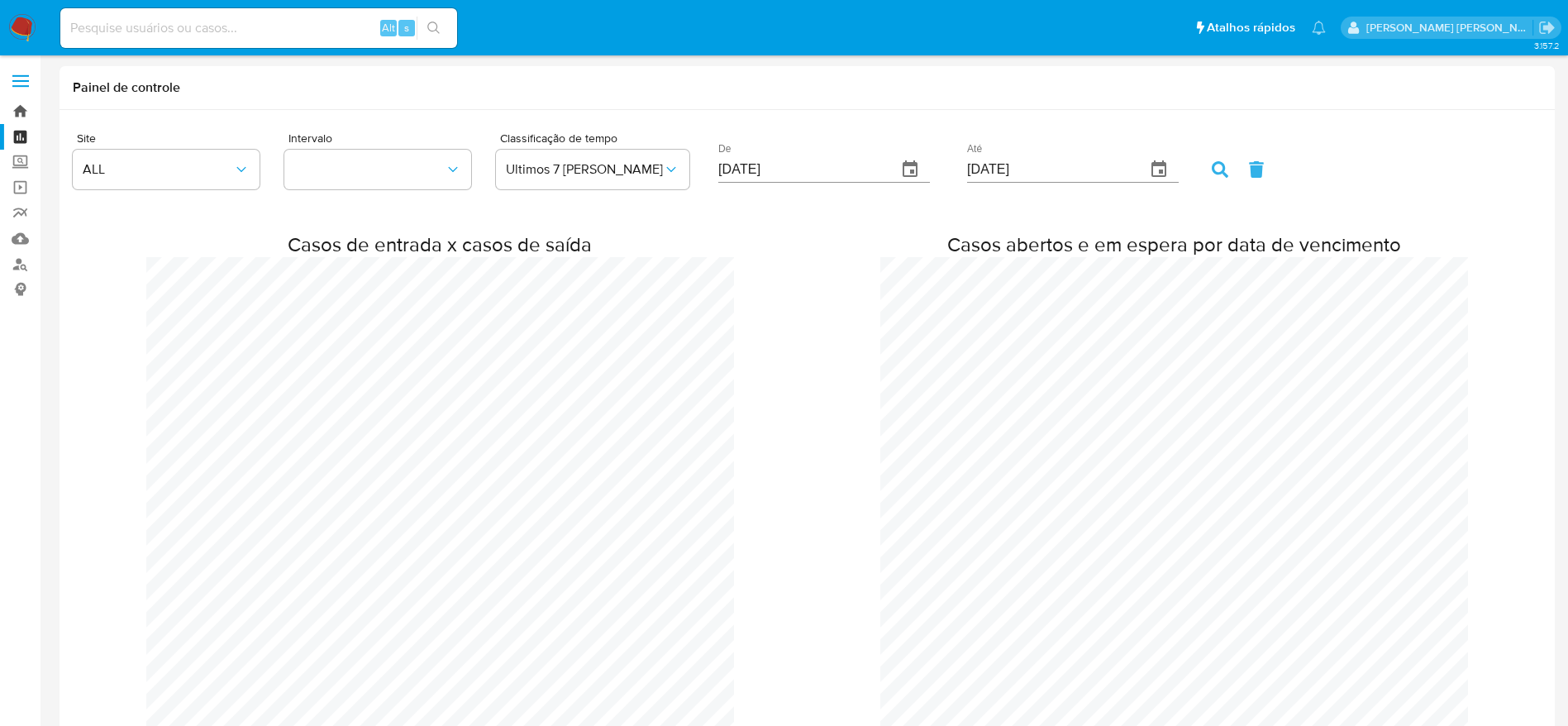
scroll to position [3138, 1568]
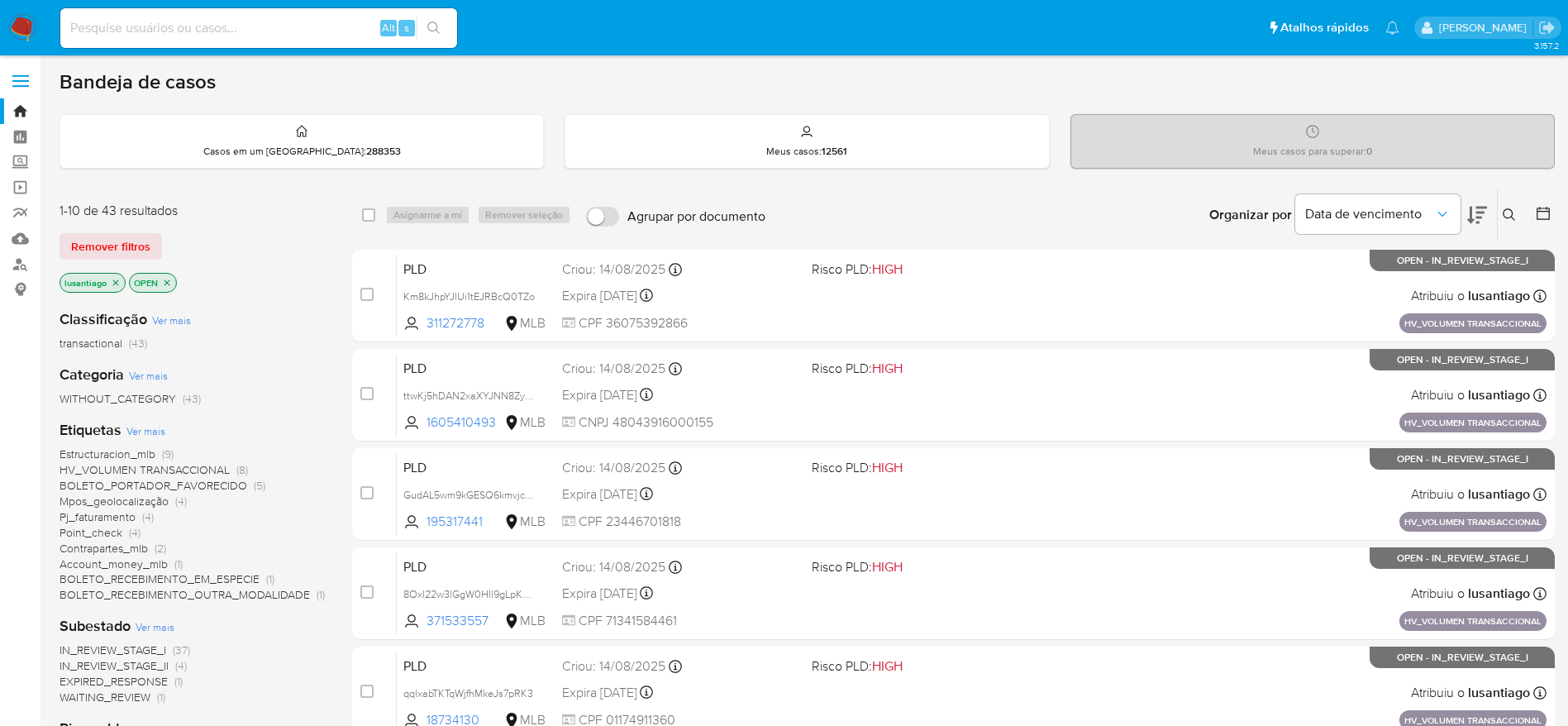
click at [150, 468] on span "HV_VOLUMEN TRANSACCIONAL" at bounding box center [144, 470] width 171 height 17
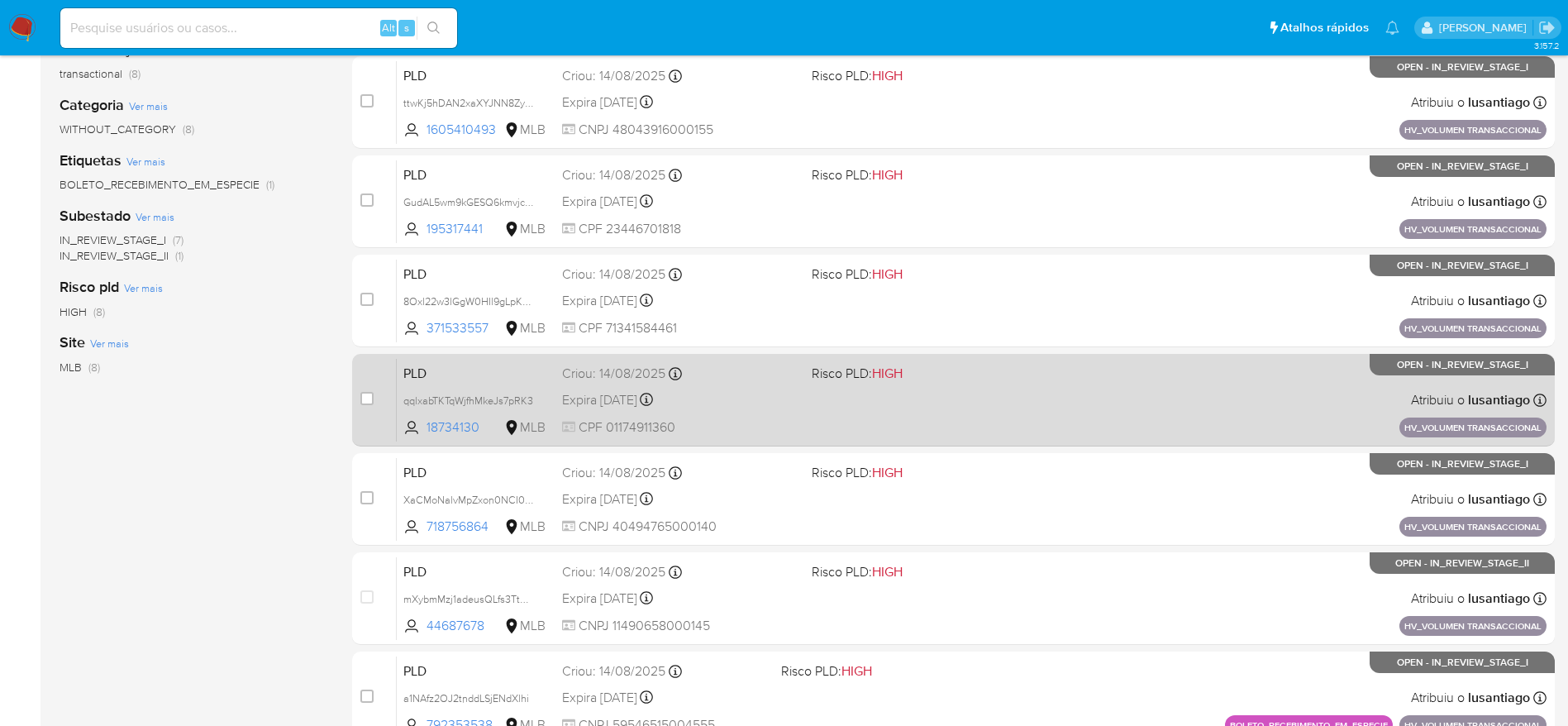
scroll to position [257, 0]
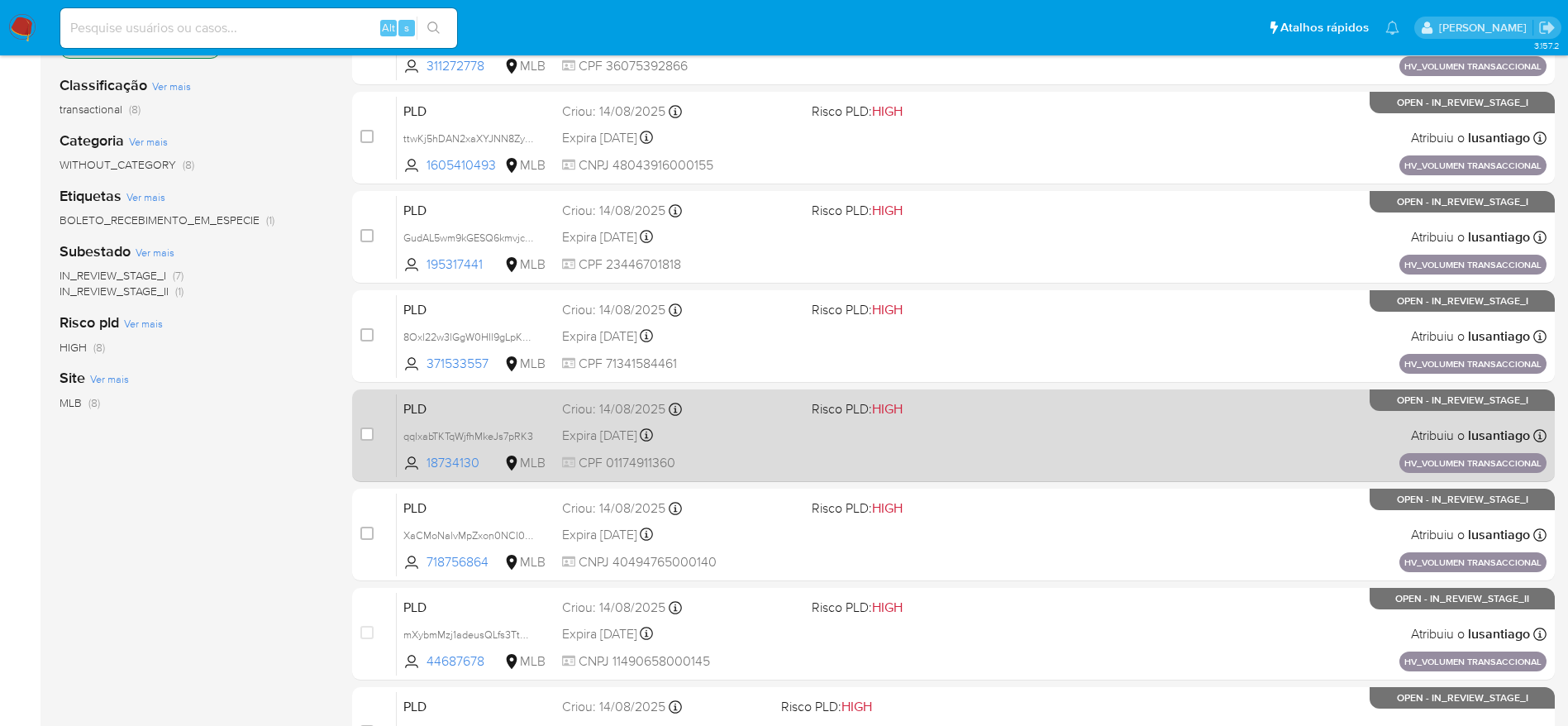
click at [782, 455] on span "CPF 01174911360" at bounding box center [681, 462] width 236 height 18
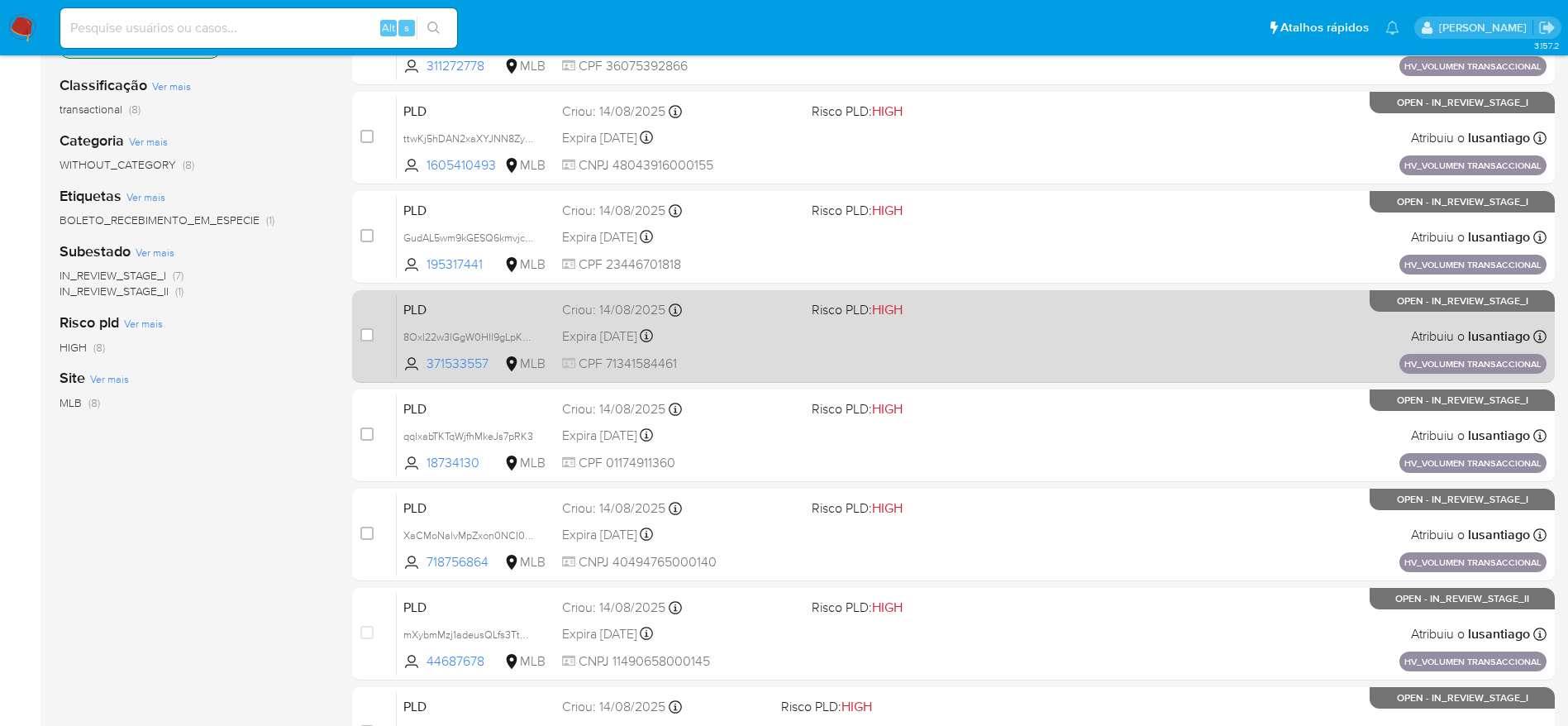
click at [737, 334] on div "Expira in 24 days Expira em 28/09/2025 11:17:08" at bounding box center [681, 336] width 236 height 23
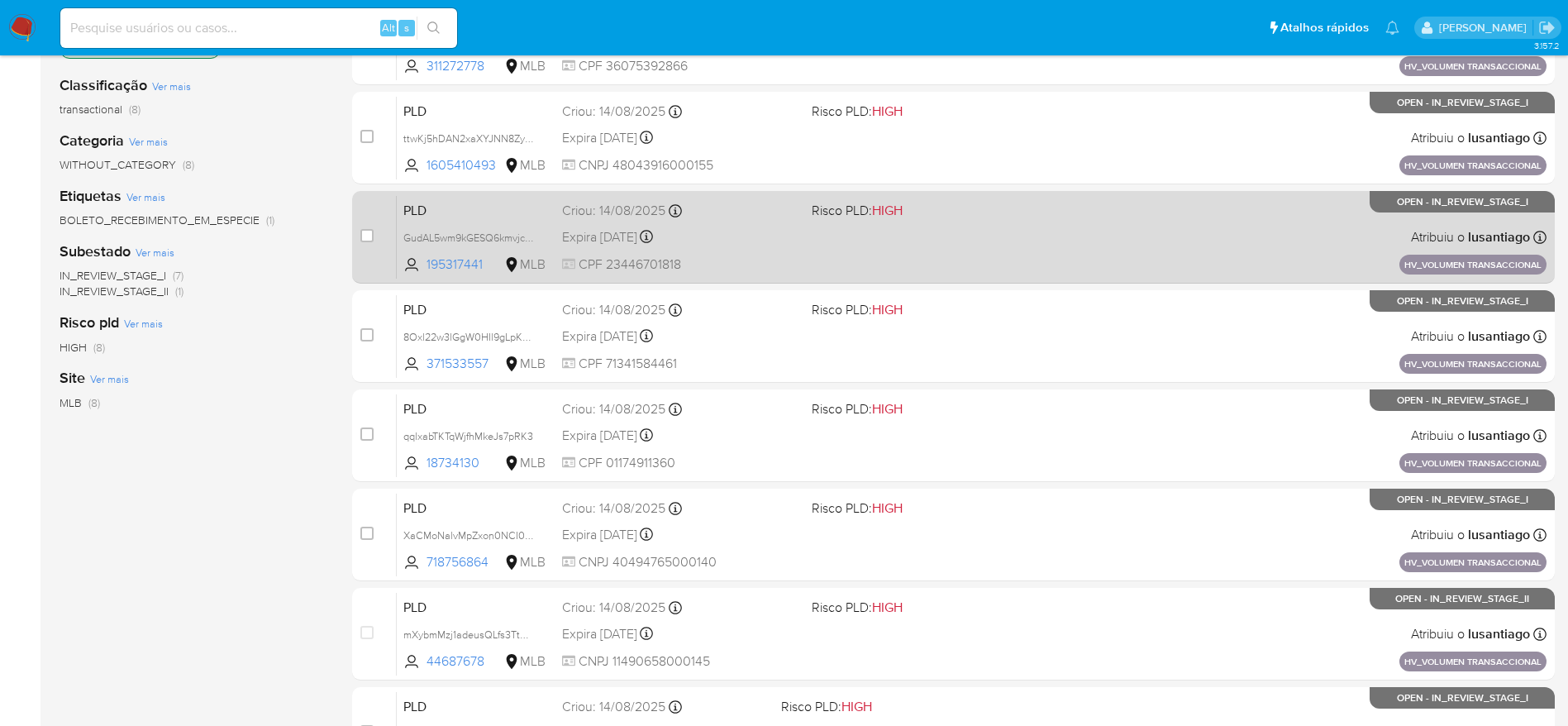
click at [776, 248] on div "PLD GudAL5wm9kGESQ6kmvjcxD4d 195317441 MLB Risco PLD: HIGH Criou: 14/08/2025 Cr…" at bounding box center [972, 236] width 1150 height 83
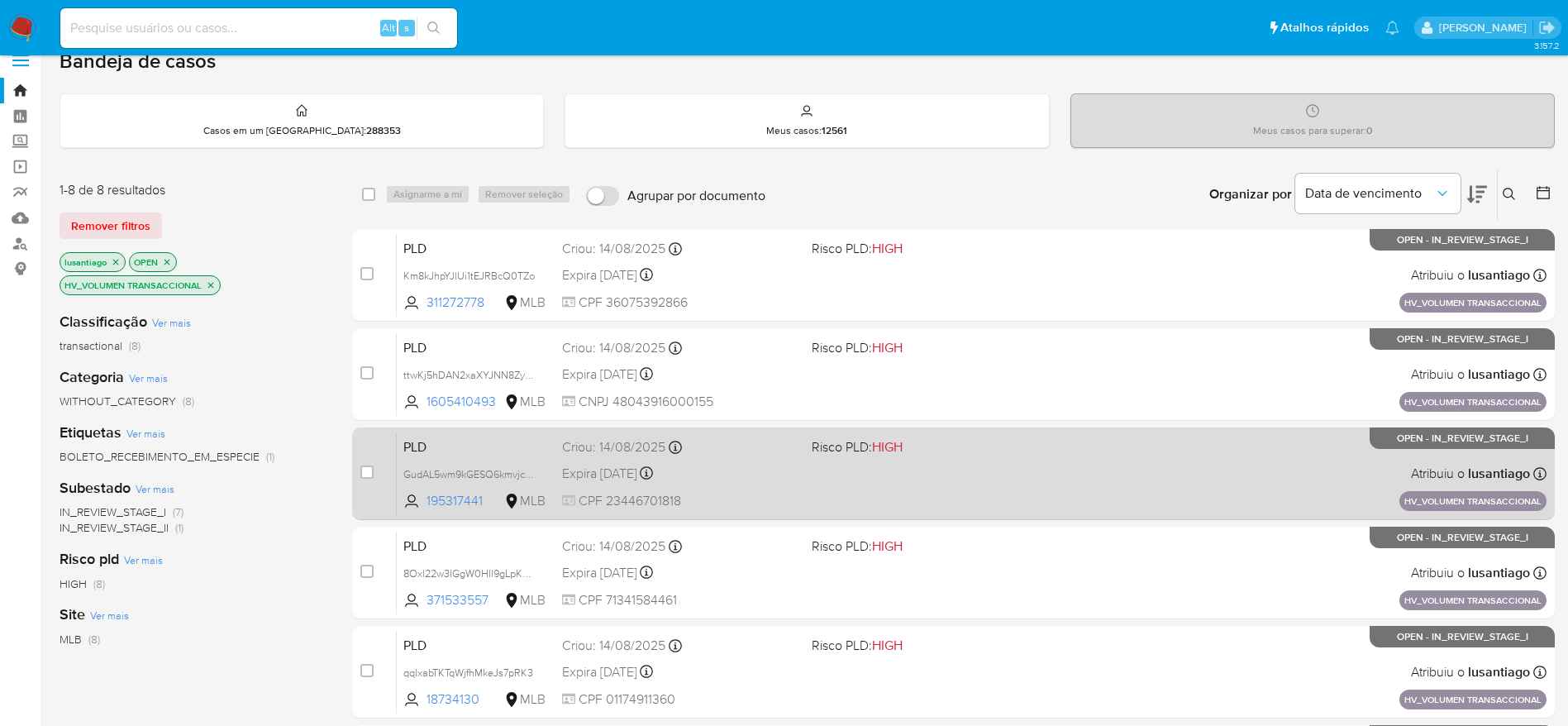
scroll to position [9, 0]
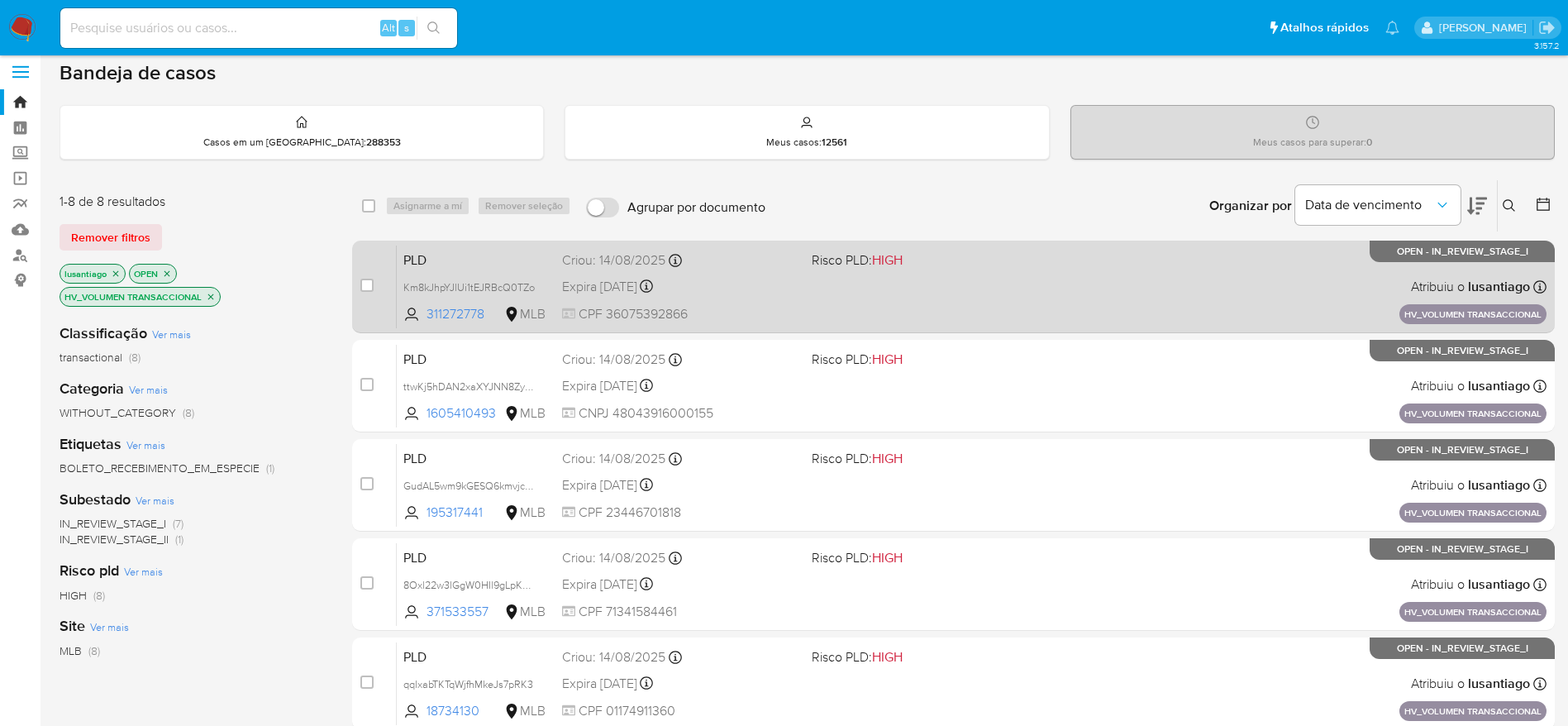
click at [759, 276] on div "Expira in 24 days Expira em 28/09/2025 11:17:50" at bounding box center [681, 287] width 236 height 23
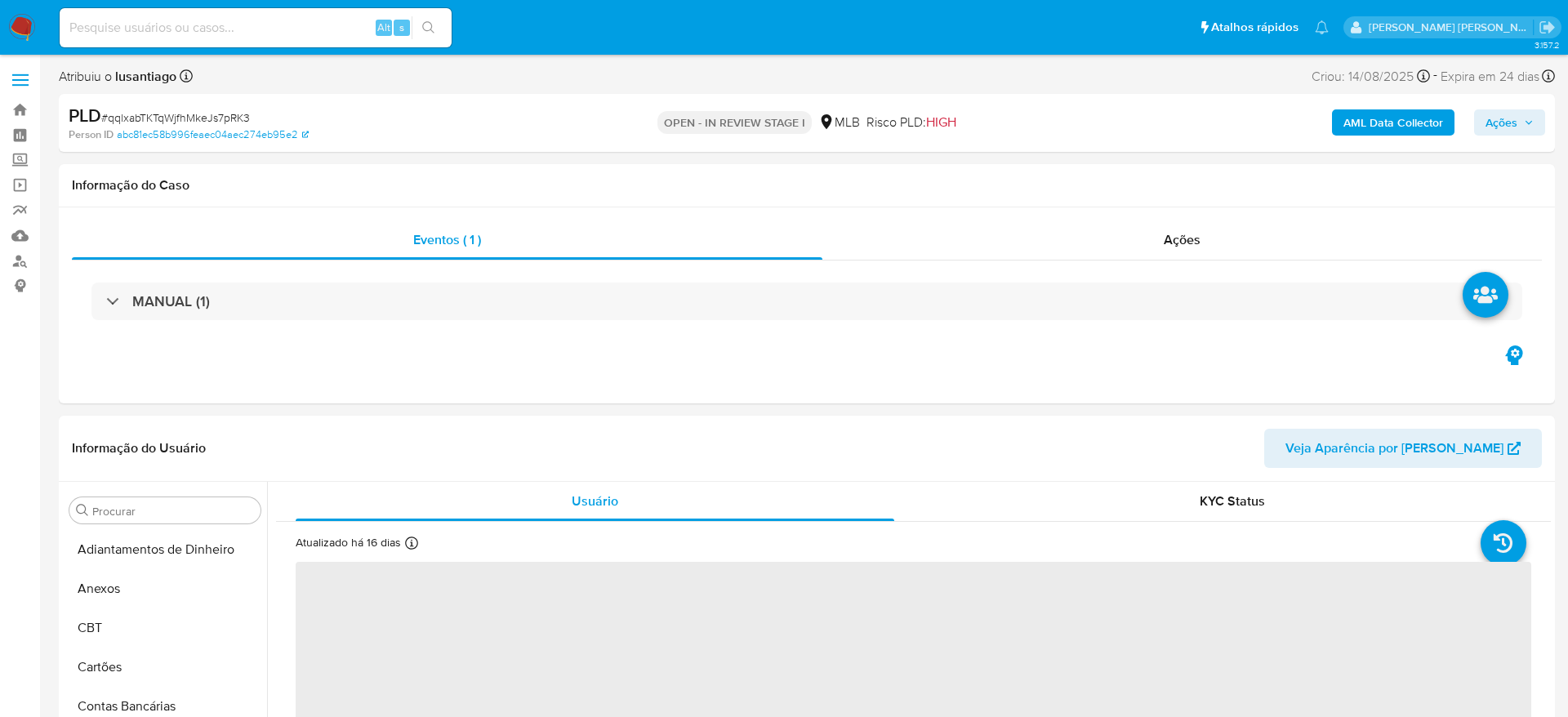
select select "10"
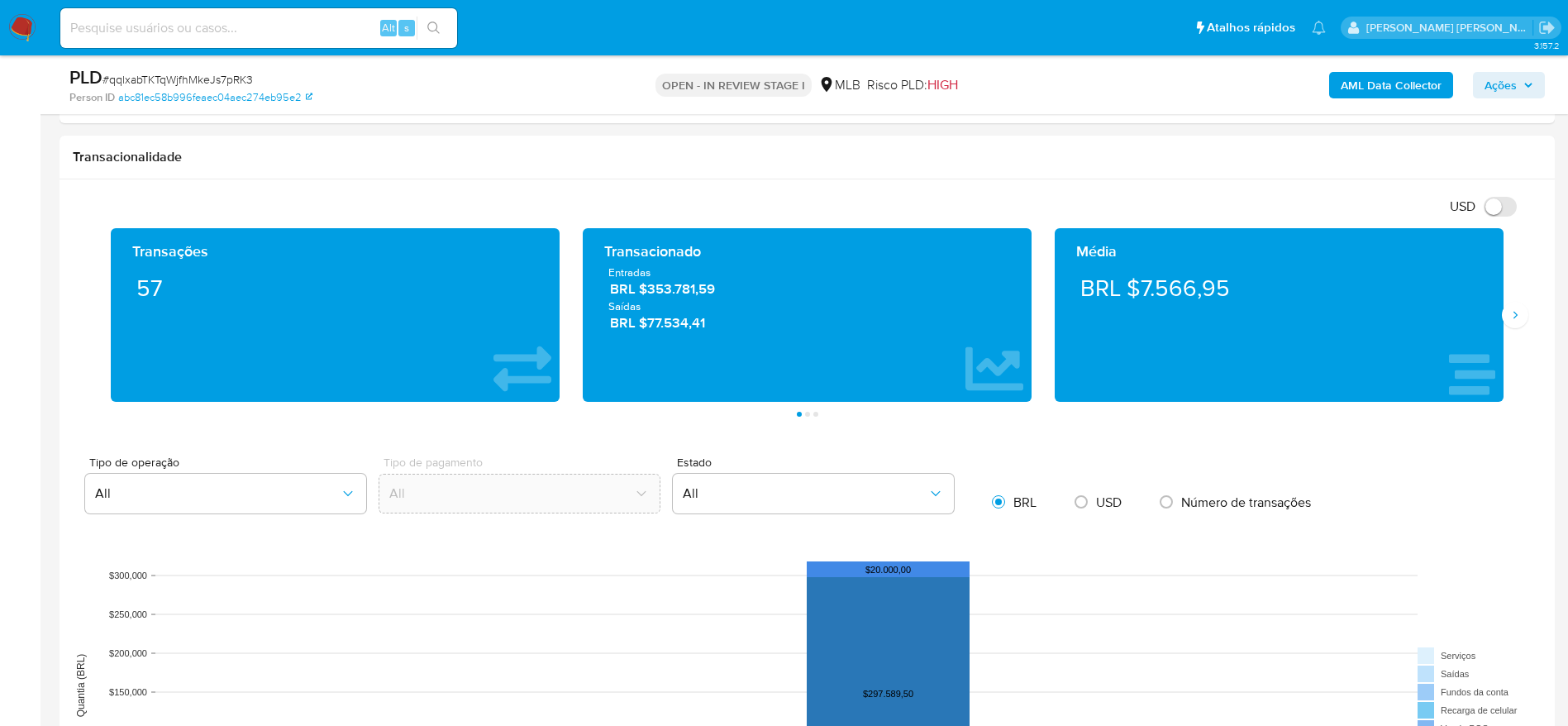
scroll to position [248, 0]
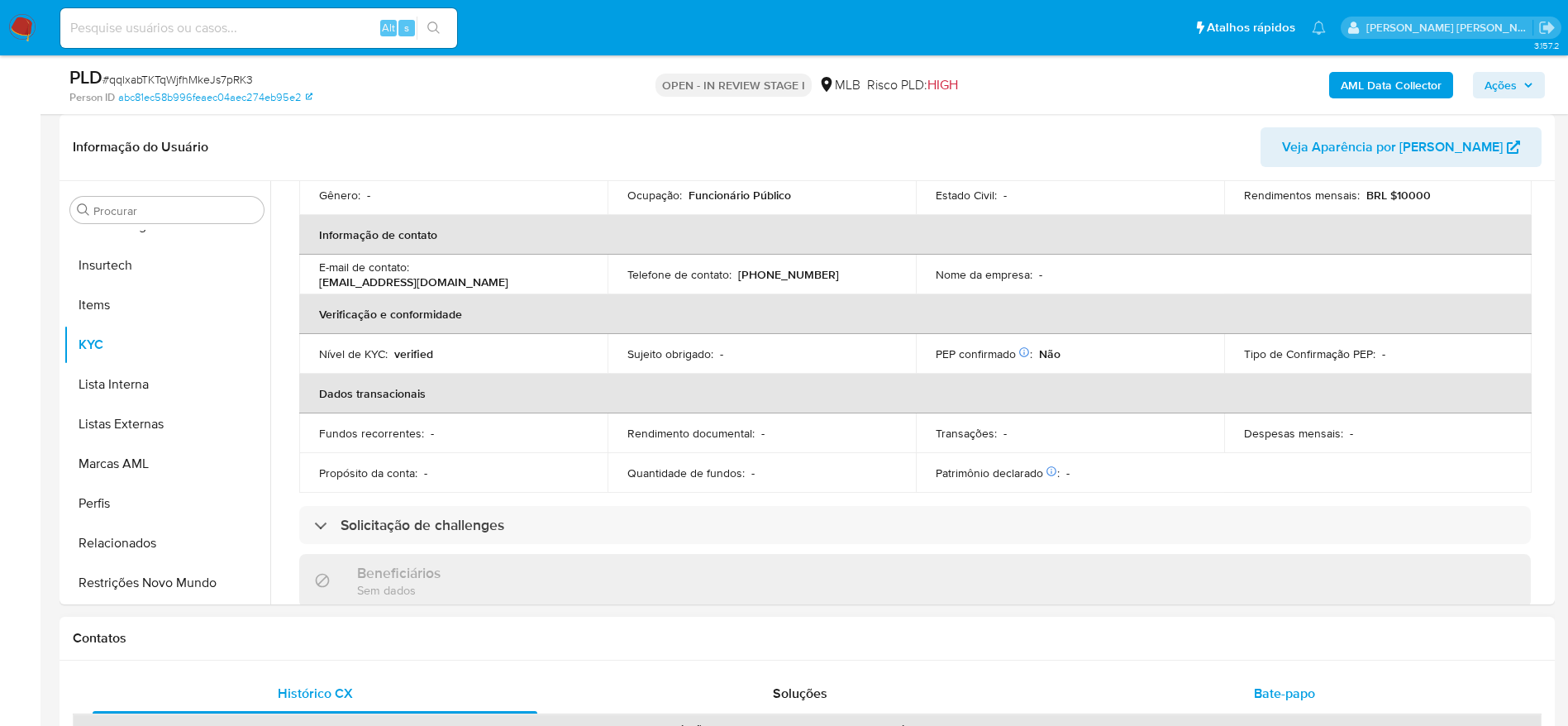
click at [1232, 691] on div "Bate-papo" at bounding box center [1285, 694] width 445 height 39
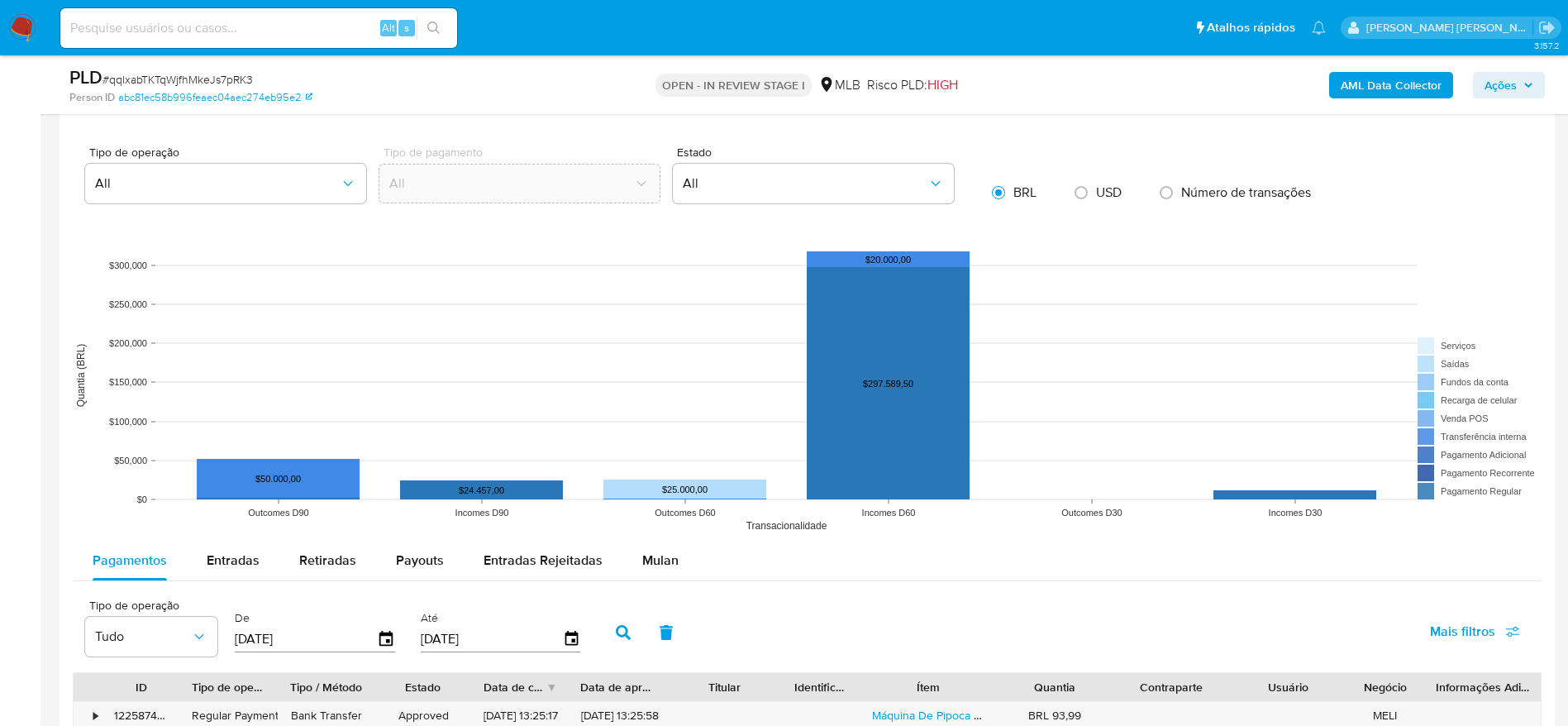
scroll to position [1985, 0]
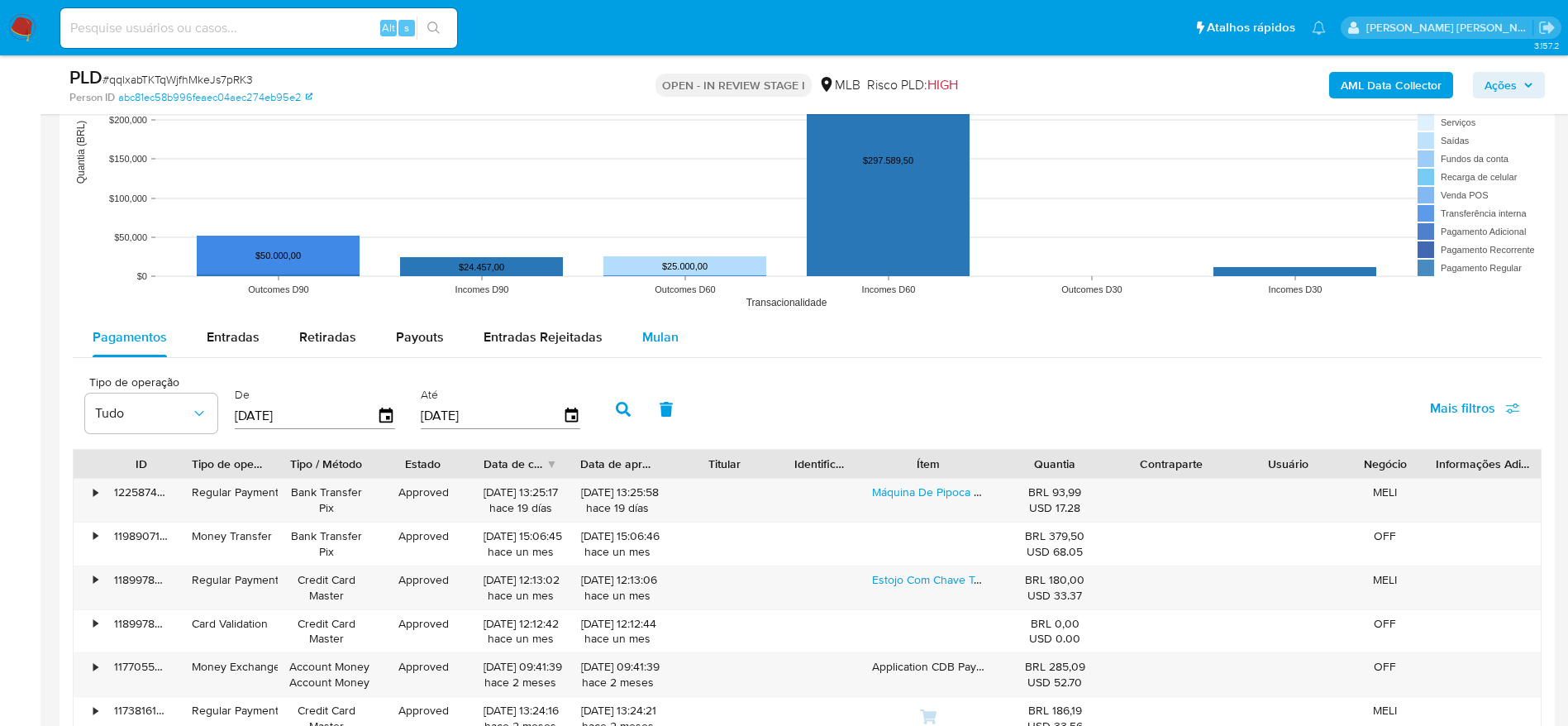
click at [676, 341] on button "Mulan" at bounding box center [660, 338] width 76 height 39
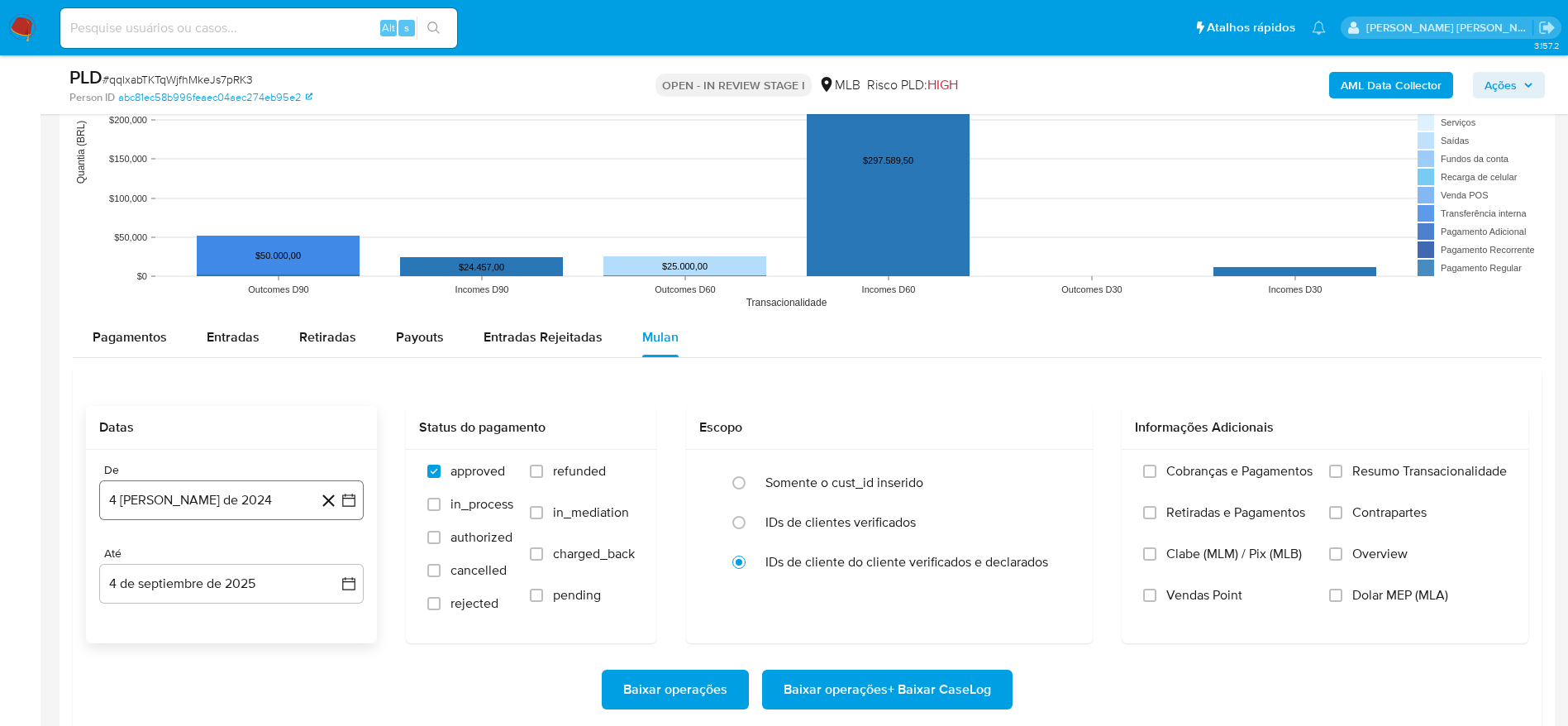
click at [197, 490] on button "4 [PERSON_NAME] de 2024" at bounding box center [232, 500] width 264 height 39
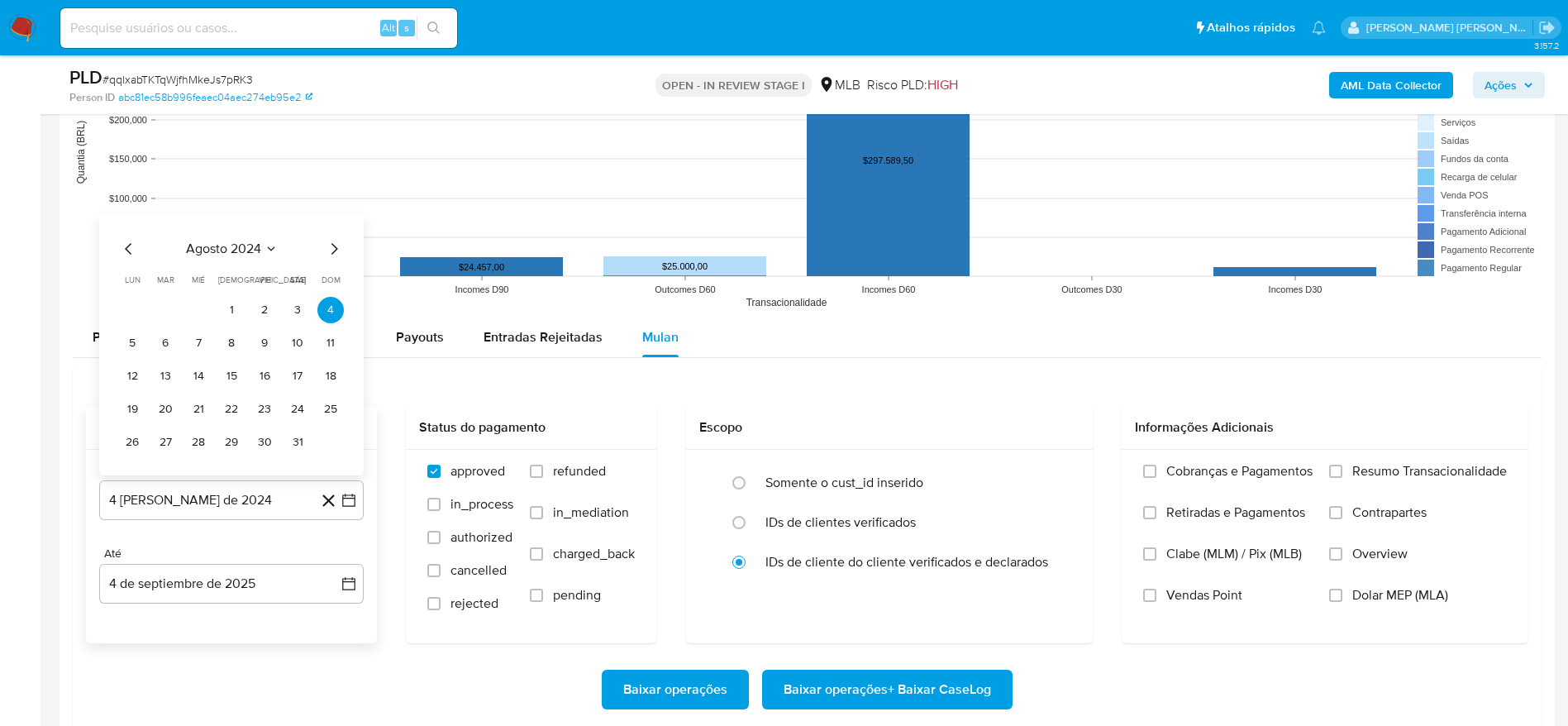
click at [249, 248] on span "agosto 2024" at bounding box center [223, 250] width 75 height 17
click at [333, 224] on icon "Año siguiente" at bounding box center [330, 230] width 20 height 20
click at [161, 387] on span "[DATE]" at bounding box center [158, 383] width 37 height 13
click at [173, 315] on button "1" at bounding box center [165, 310] width 26 height 26
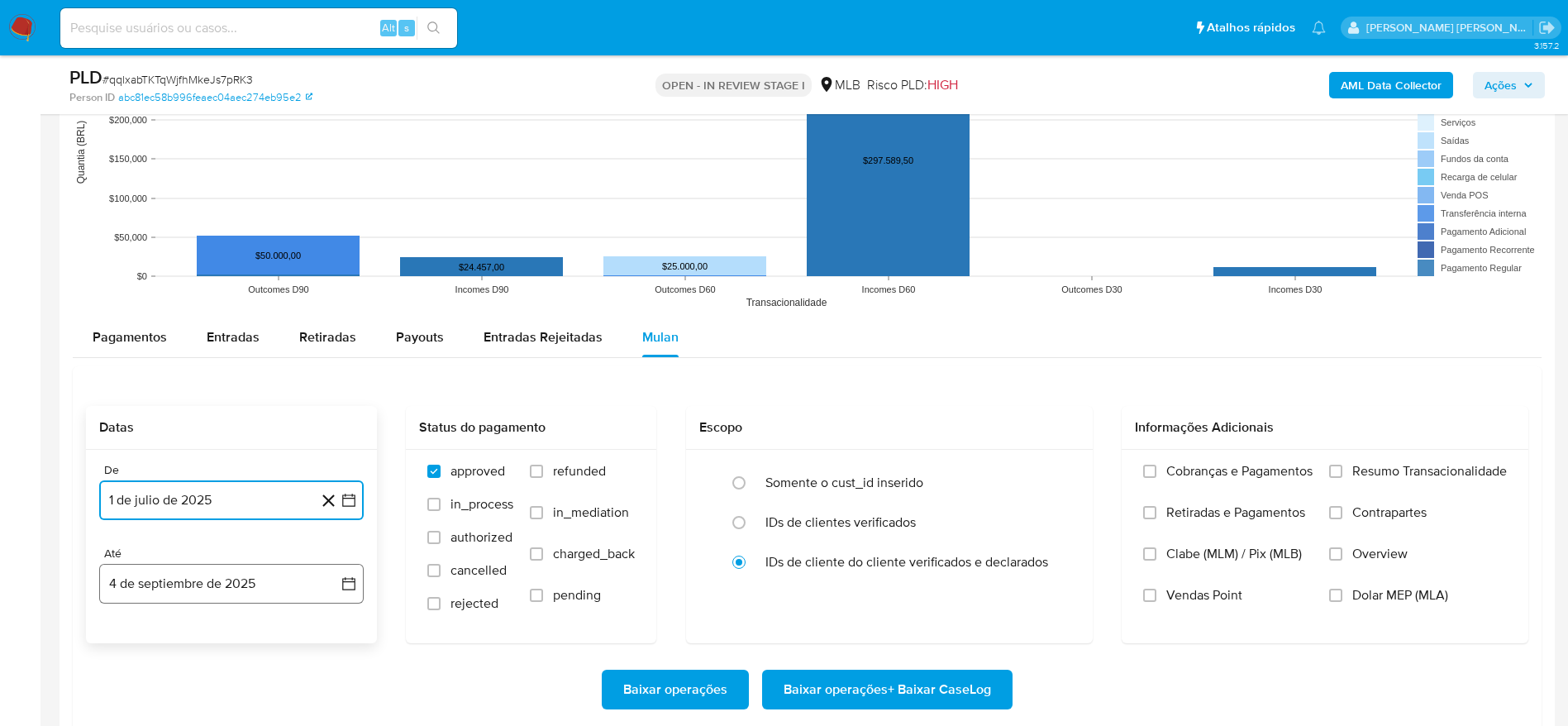
click at [171, 576] on button "4 de septiembre de 2025" at bounding box center [232, 583] width 264 height 39
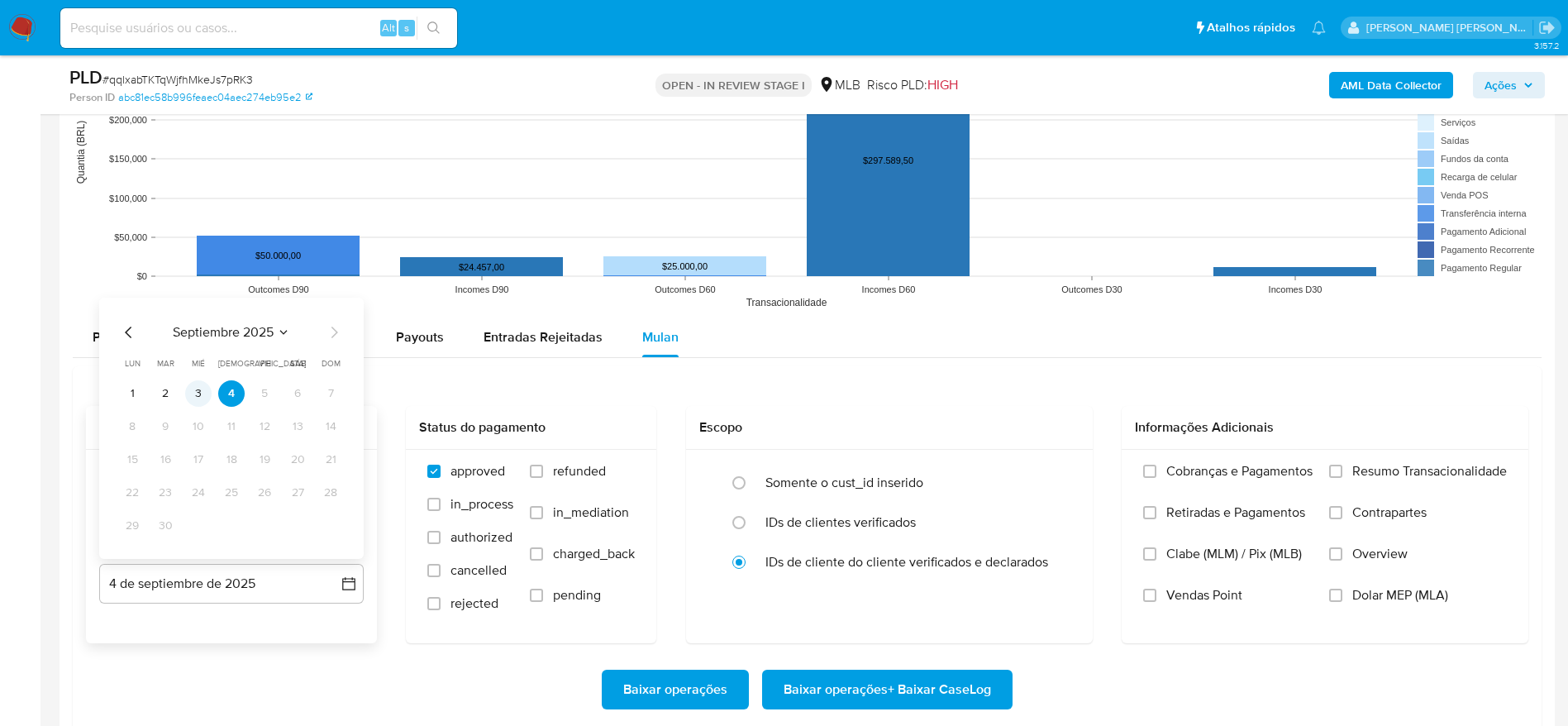
click at [206, 387] on button "3" at bounding box center [198, 394] width 26 height 26
click at [1397, 472] on span "Resumo Transacionalidade" at bounding box center [1429, 472] width 155 height 17
click at [1343, 472] on input "Resumo Transacionalidade" at bounding box center [1336, 471] width 13 height 13
click at [890, 684] on span "Baixar operações + Baixar CaseLog" at bounding box center [887, 689] width 207 height 37
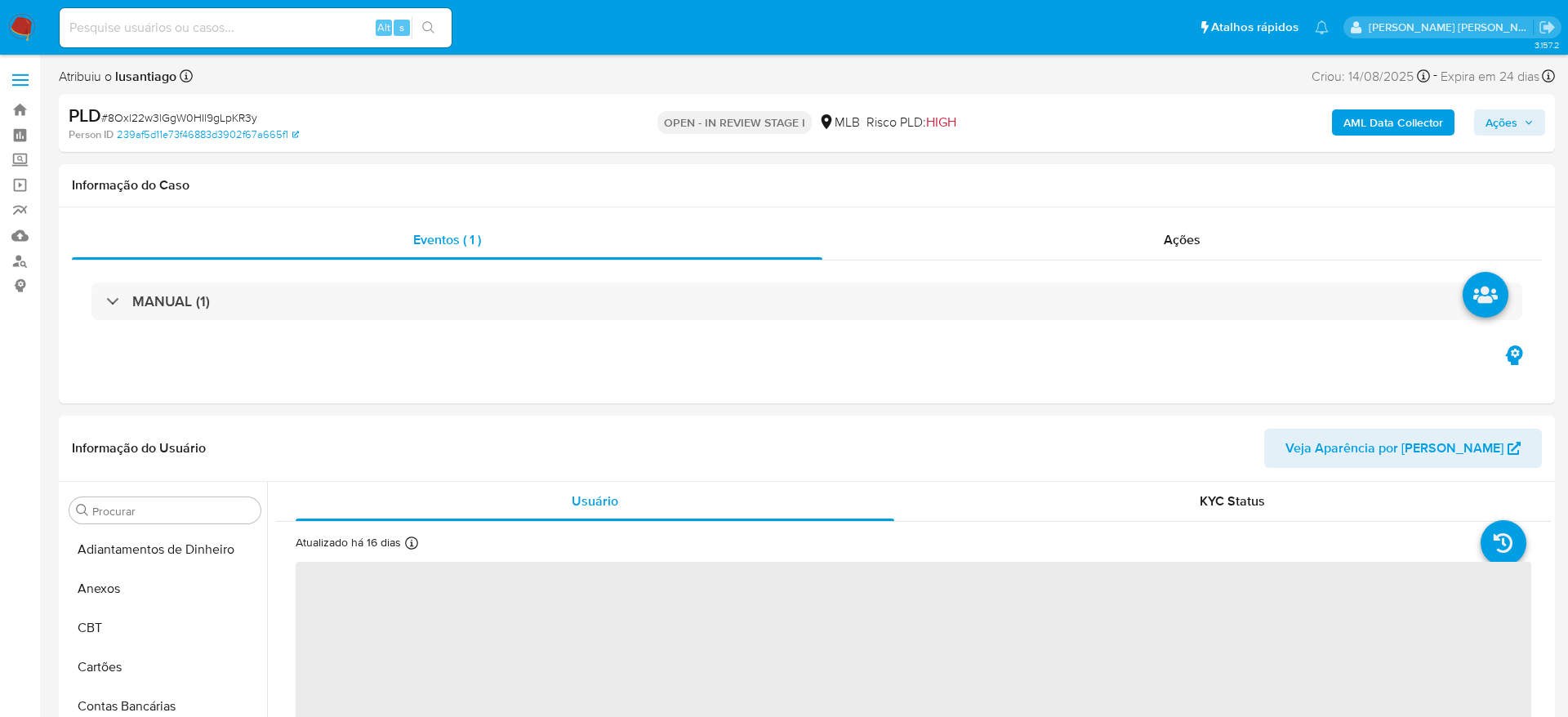
select select "10"
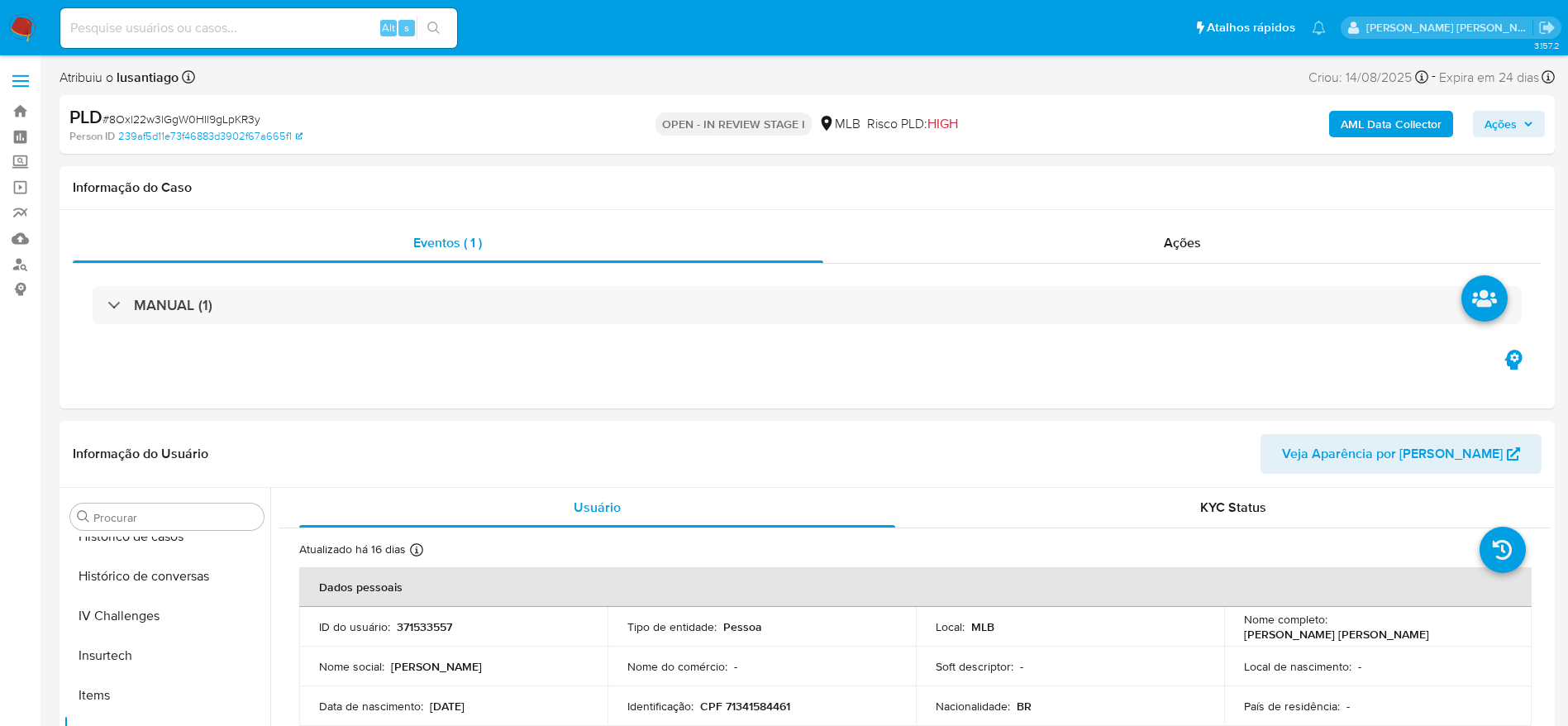
scroll to position [738, 0]
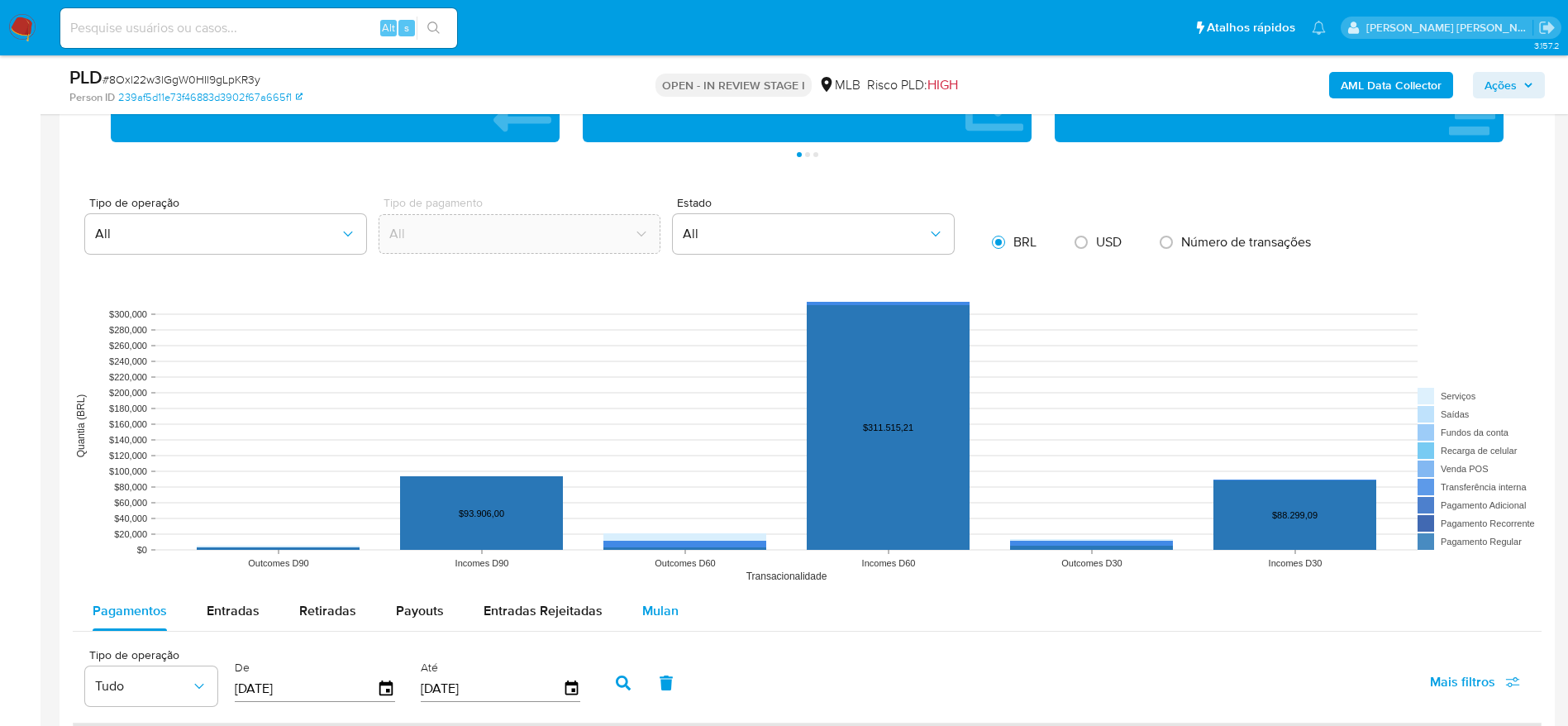
click at [645, 617] on span "Mulan" at bounding box center [660, 611] width 37 height 19
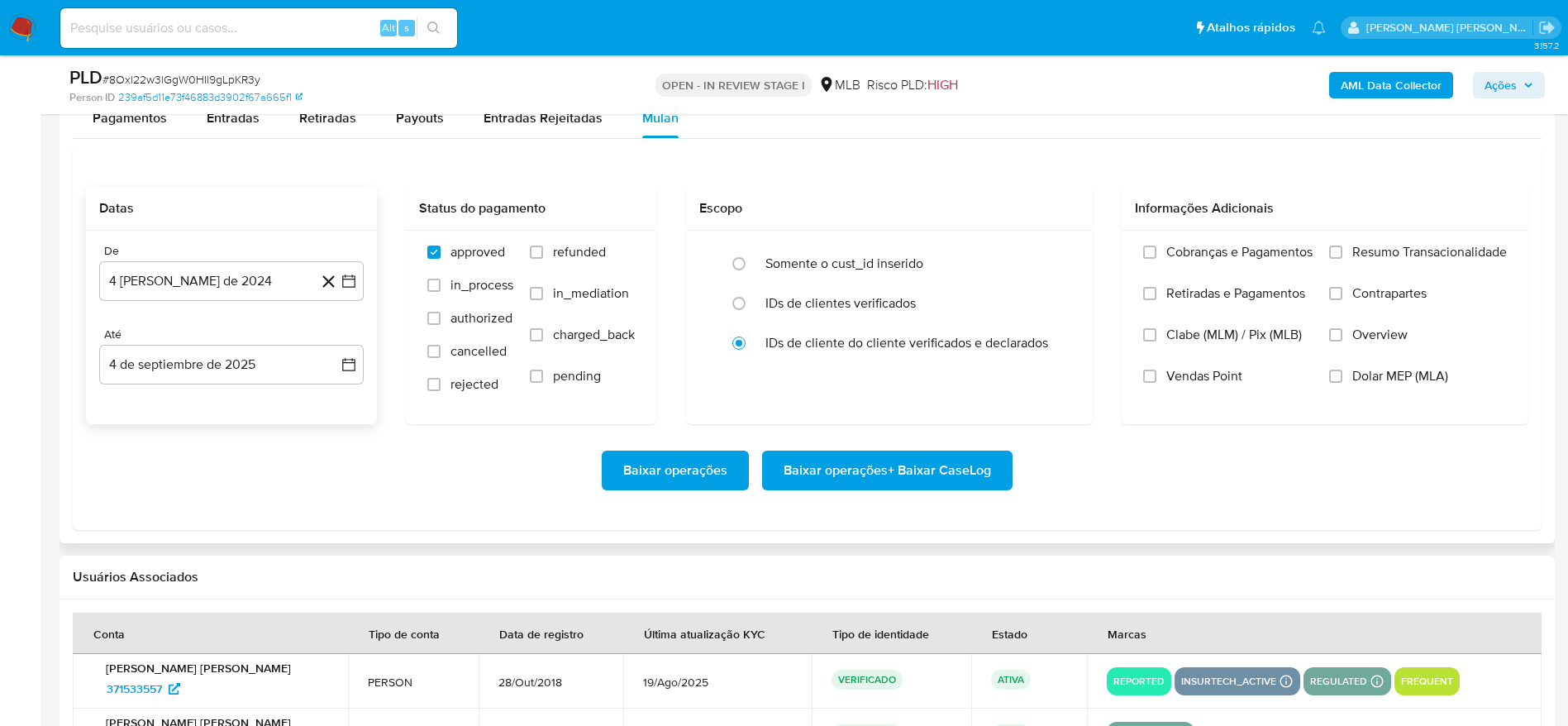
scroll to position [1861, 0]
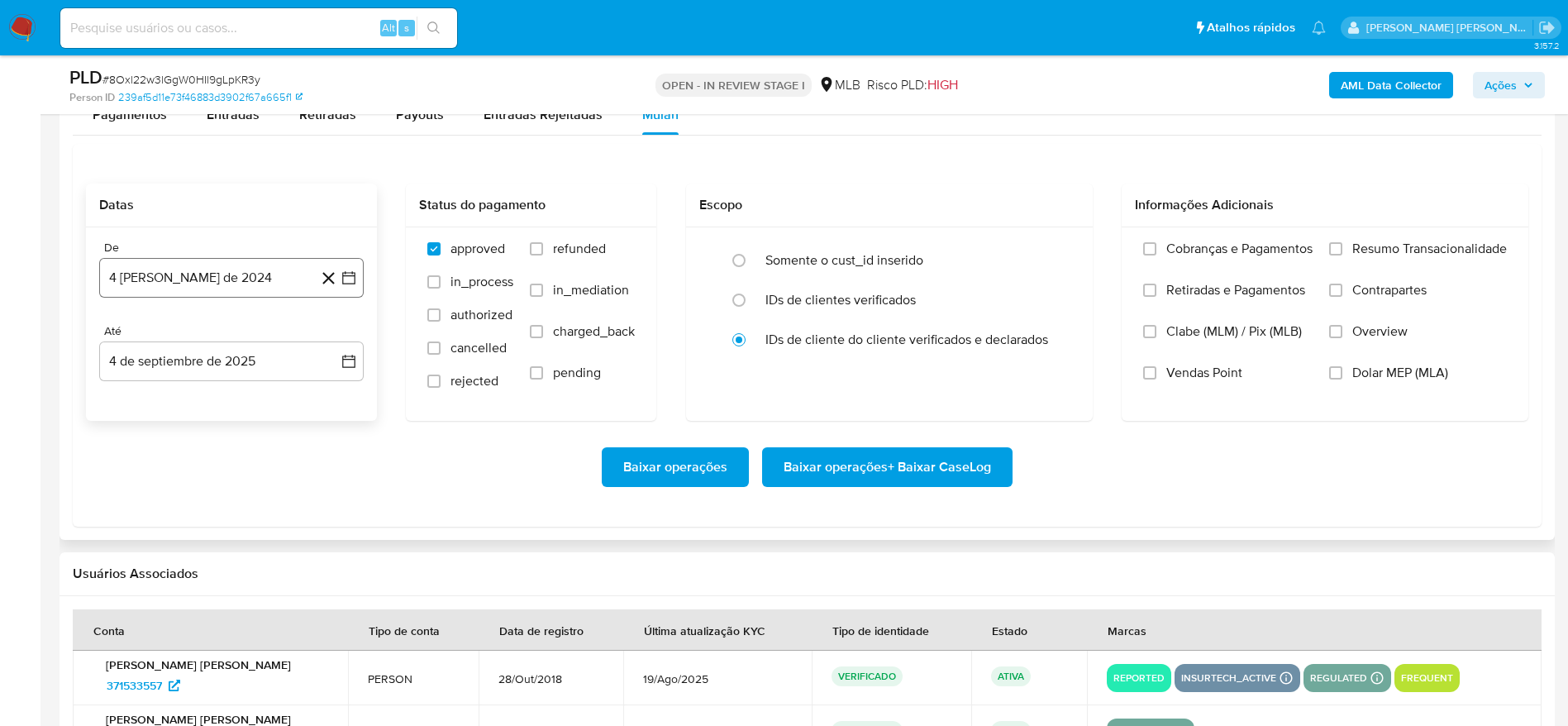
click at [212, 274] on button "4 [PERSON_NAME] de 2024" at bounding box center [232, 278] width 264 height 39
click at [222, 339] on span "agosto 2024" at bounding box center [223, 338] width 75 height 17
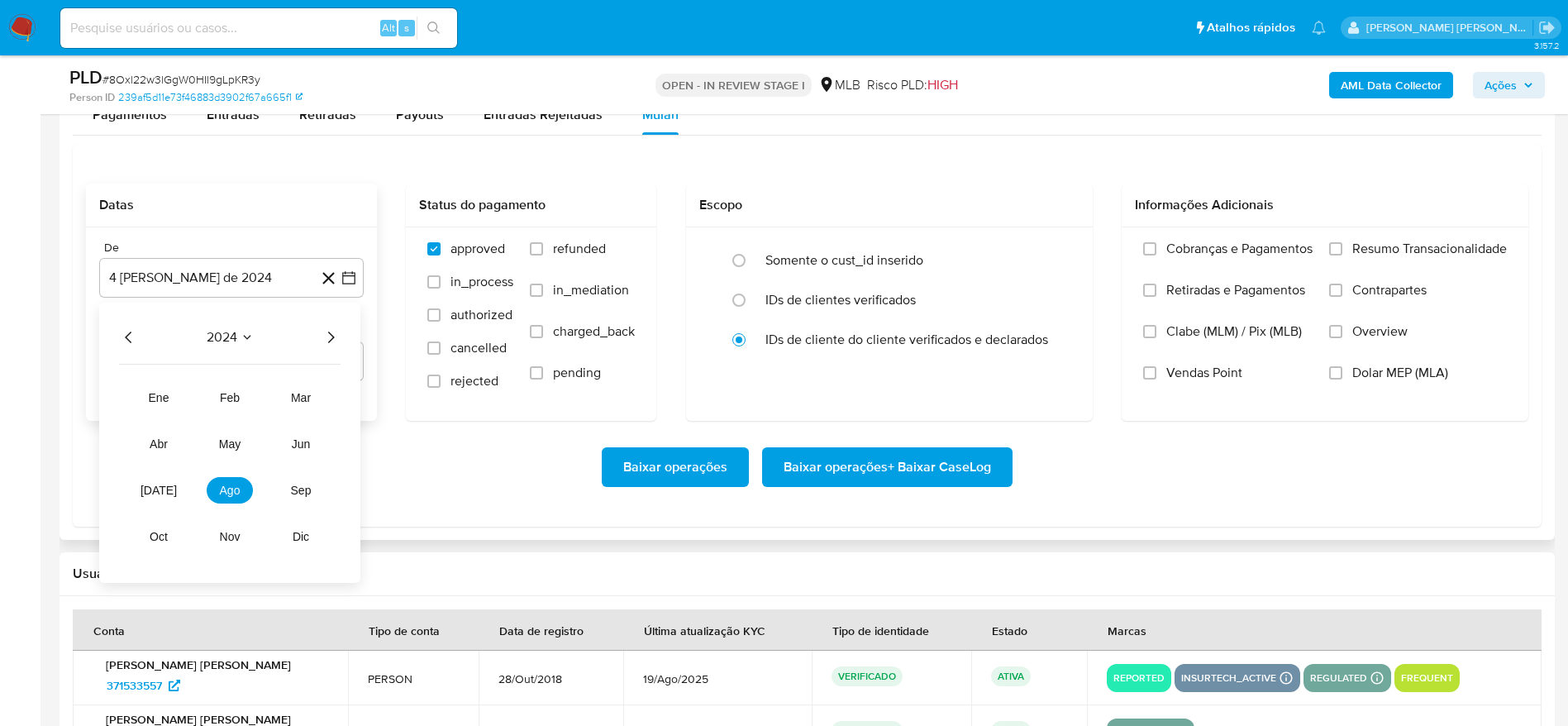
click at [329, 338] on icon "Año siguiente" at bounding box center [330, 337] width 20 height 20
click at [158, 491] on span "[DATE]" at bounding box center [158, 491] width 37 height 13
click at [167, 402] on button "1" at bounding box center [165, 399] width 26 height 26
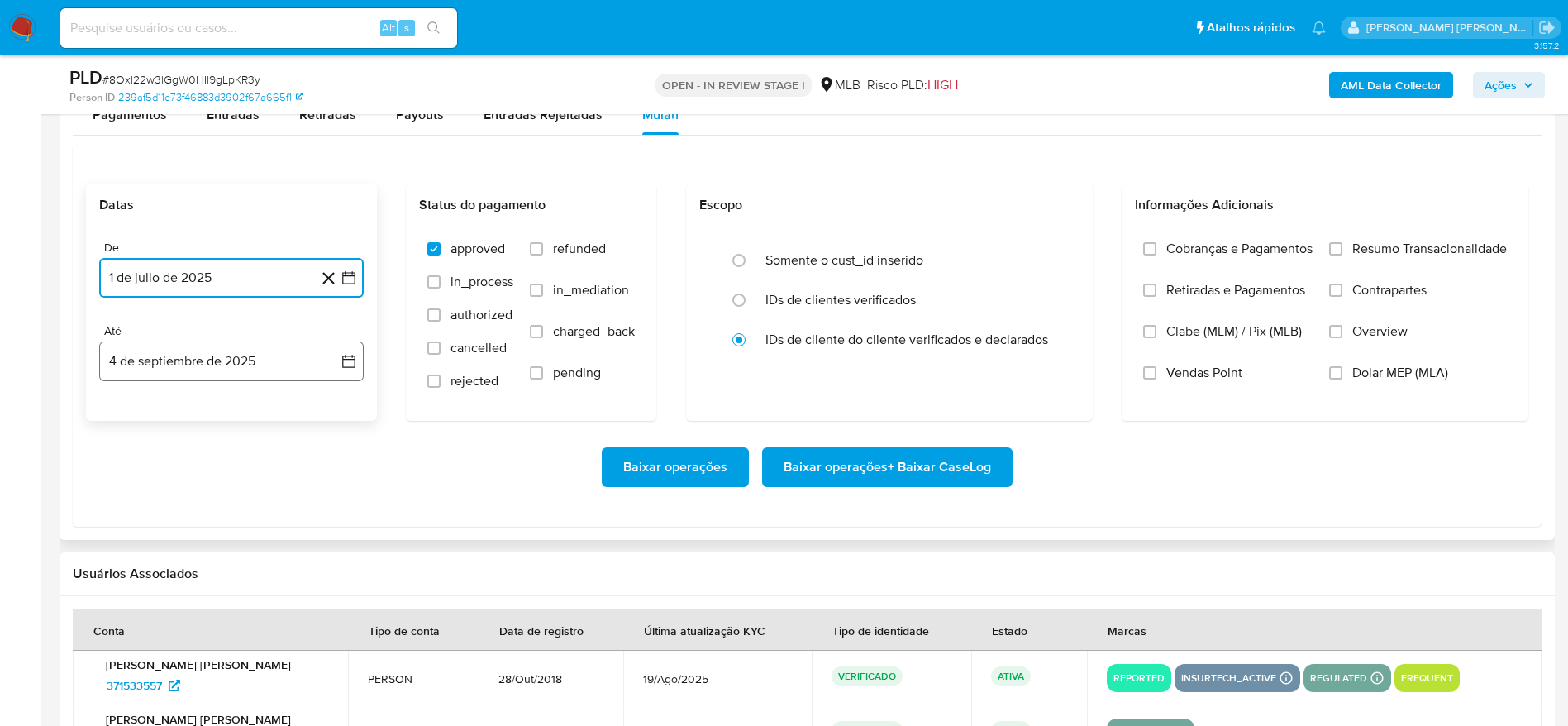
drag, startPoint x: 172, startPoint y: 373, endPoint x: 172, endPoint y: 361, distance: 12.0
click at [172, 361] on button "4 de septiembre de 2025" at bounding box center [232, 361] width 264 height 39
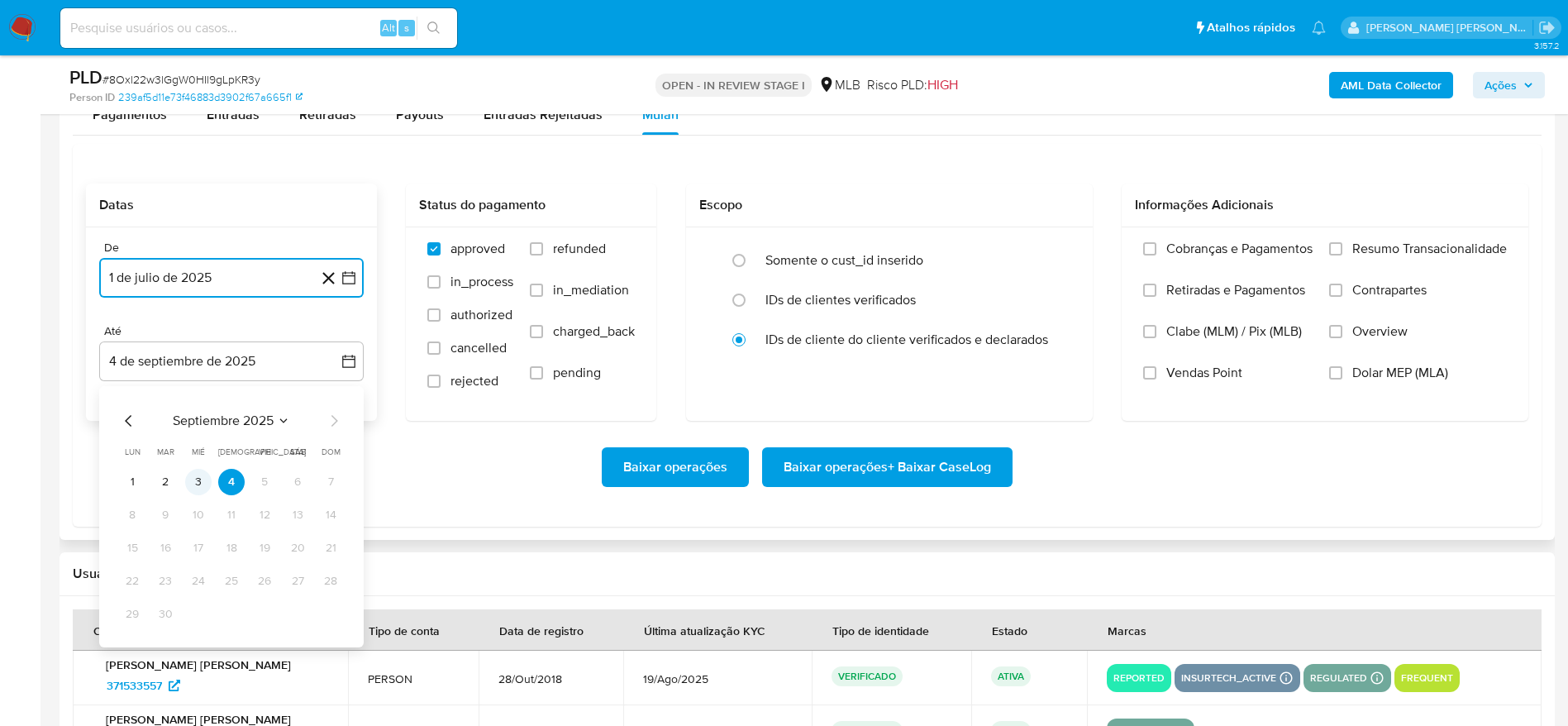
click at [199, 476] on button "3" at bounding box center [198, 482] width 26 height 26
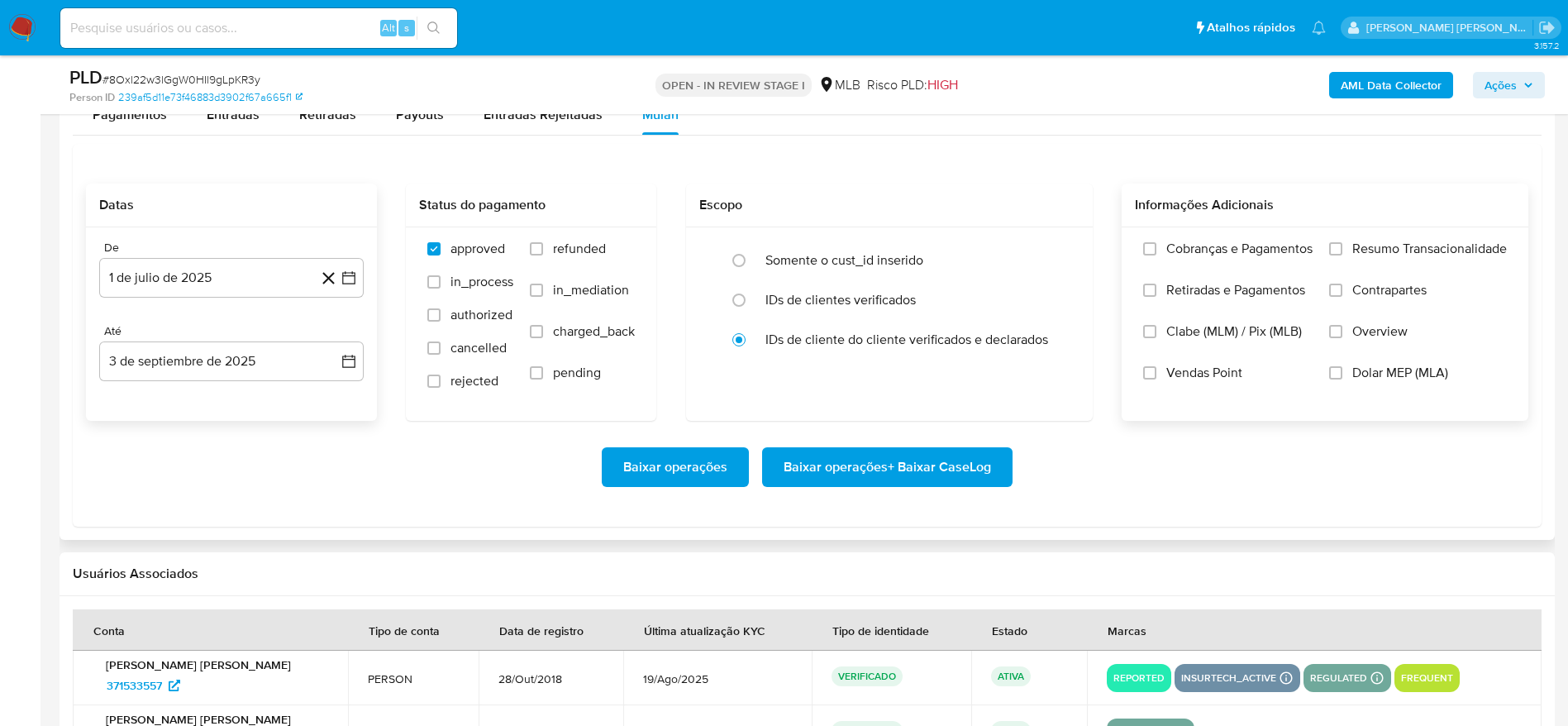
click at [1433, 250] on span "Resumo Transacionalidade" at bounding box center [1429, 250] width 155 height 17
click at [1343, 250] on input "Resumo Transacionalidade" at bounding box center [1336, 249] width 13 height 13
click at [916, 464] on span "Baixar operações + Baixar CaseLog" at bounding box center [887, 467] width 207 height 37
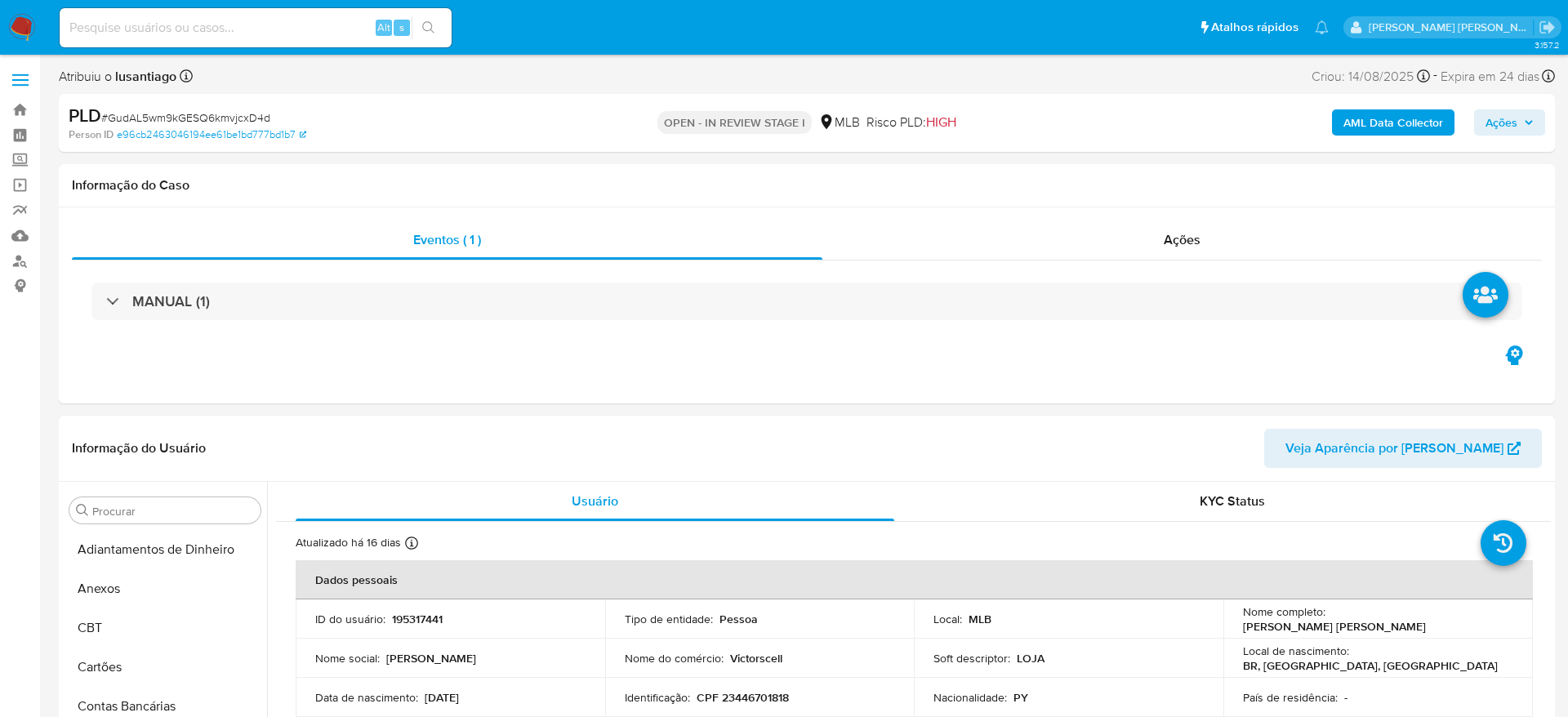
select select "10"
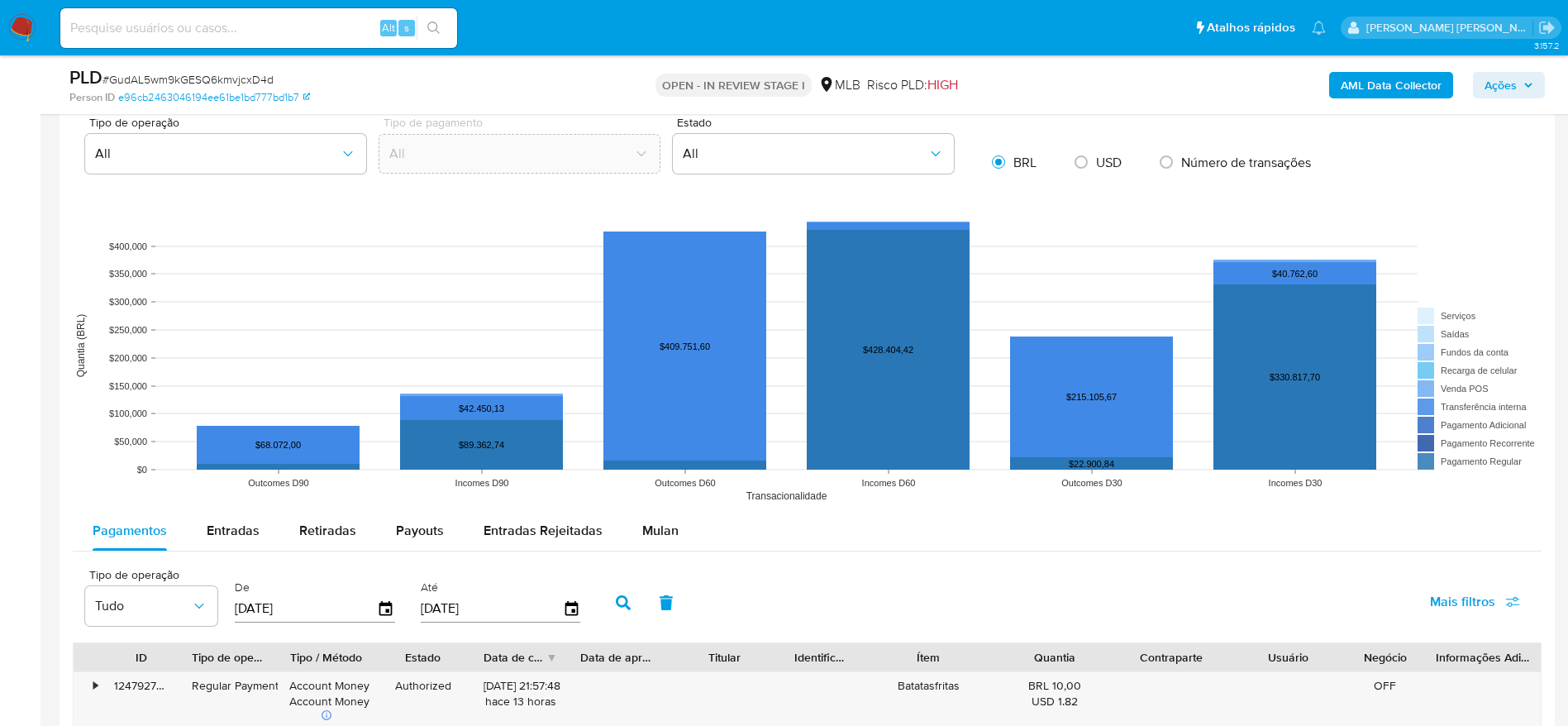
scroll to position [1365, 0]
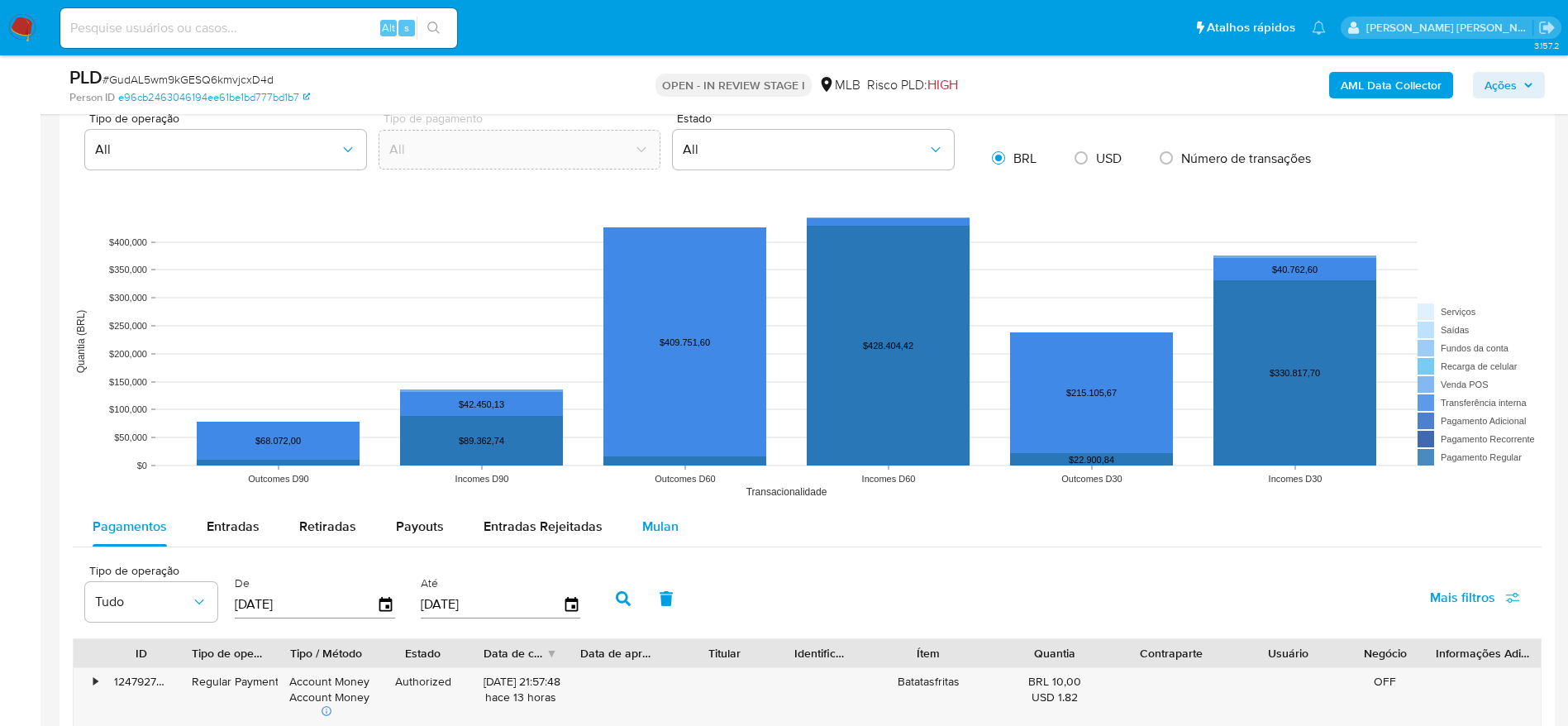
click at [656, 526] on span "Mulan" at bounding box center [660, 526] width 37 height 19
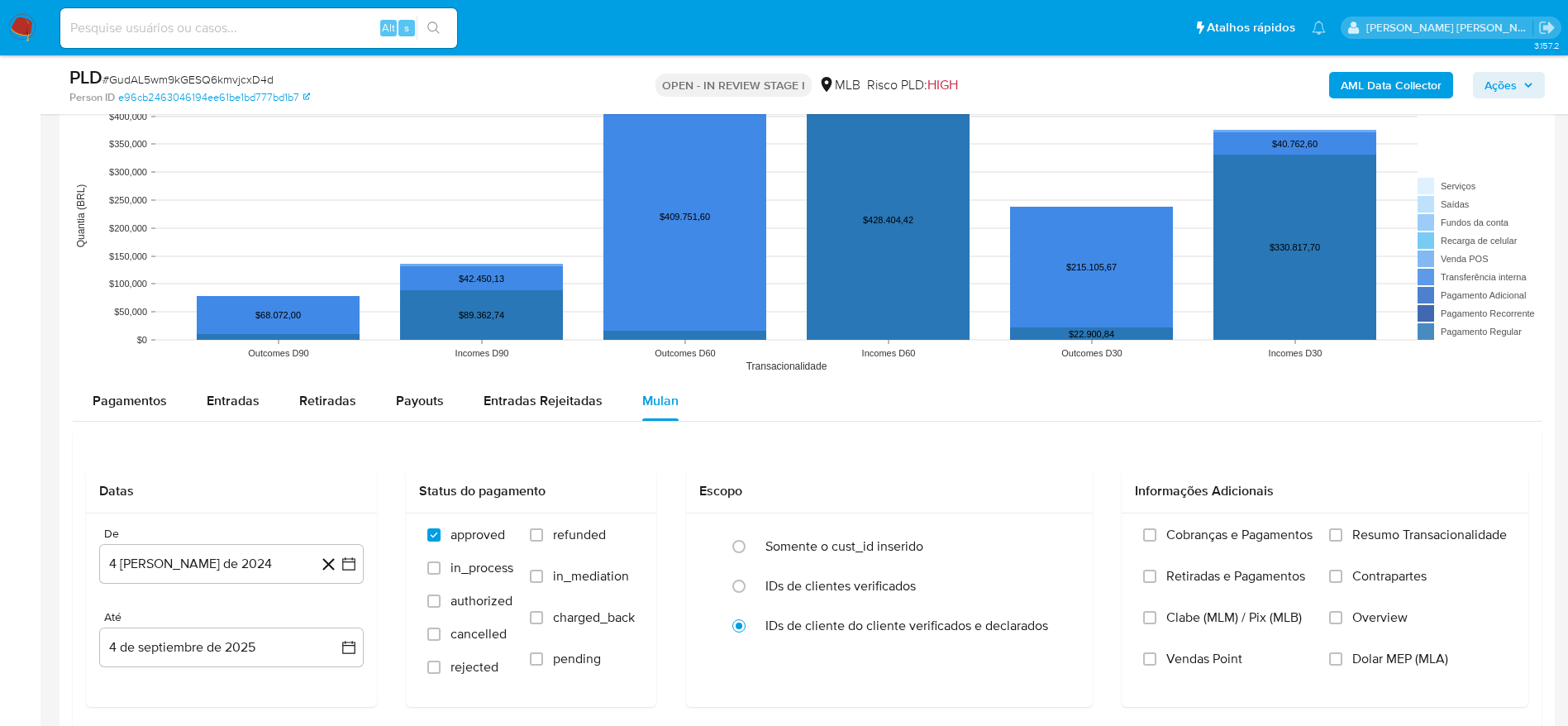
scroll to position [1612, 0]
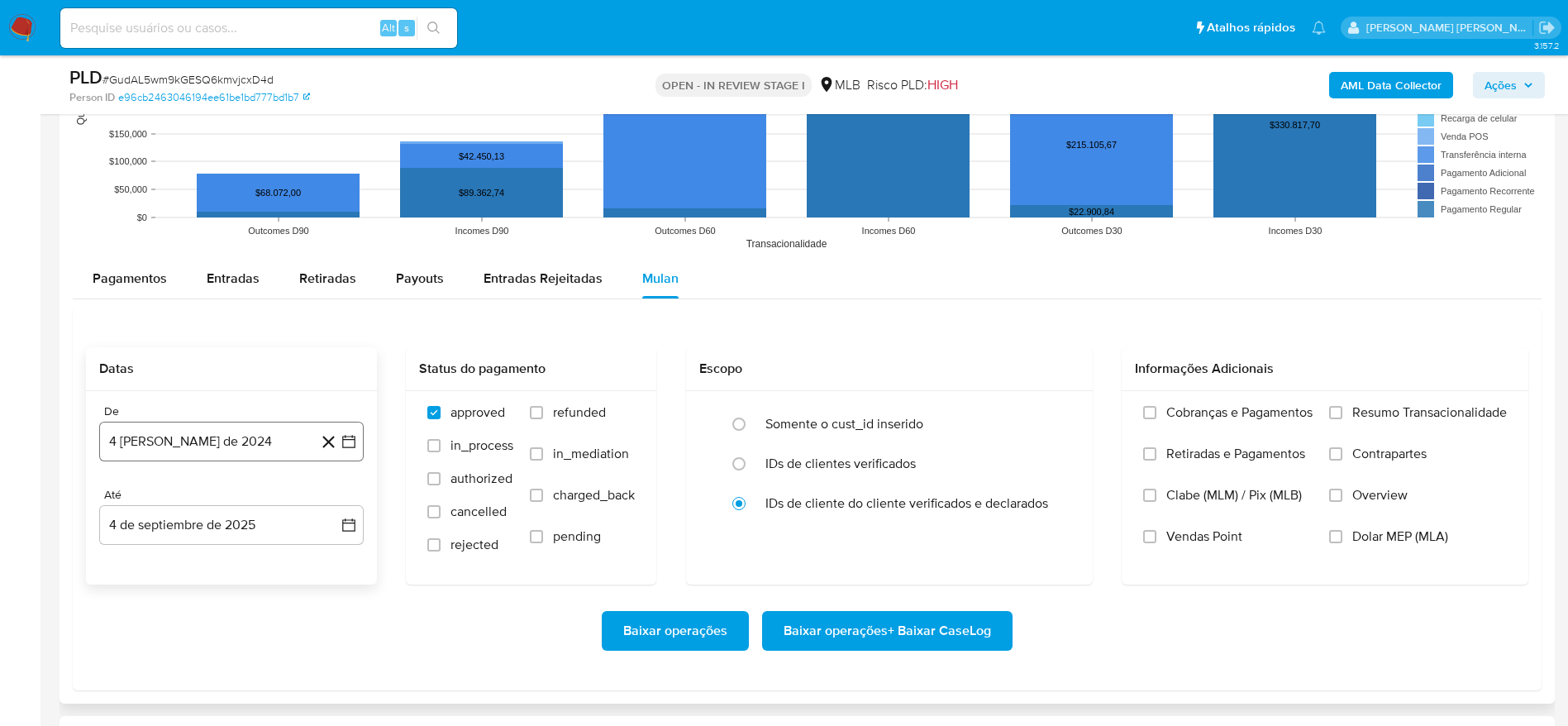
click at [191, 442] on button "4 [PERSON_NAME] de 2024" at bounding box center [232, 442] width 264 height 39
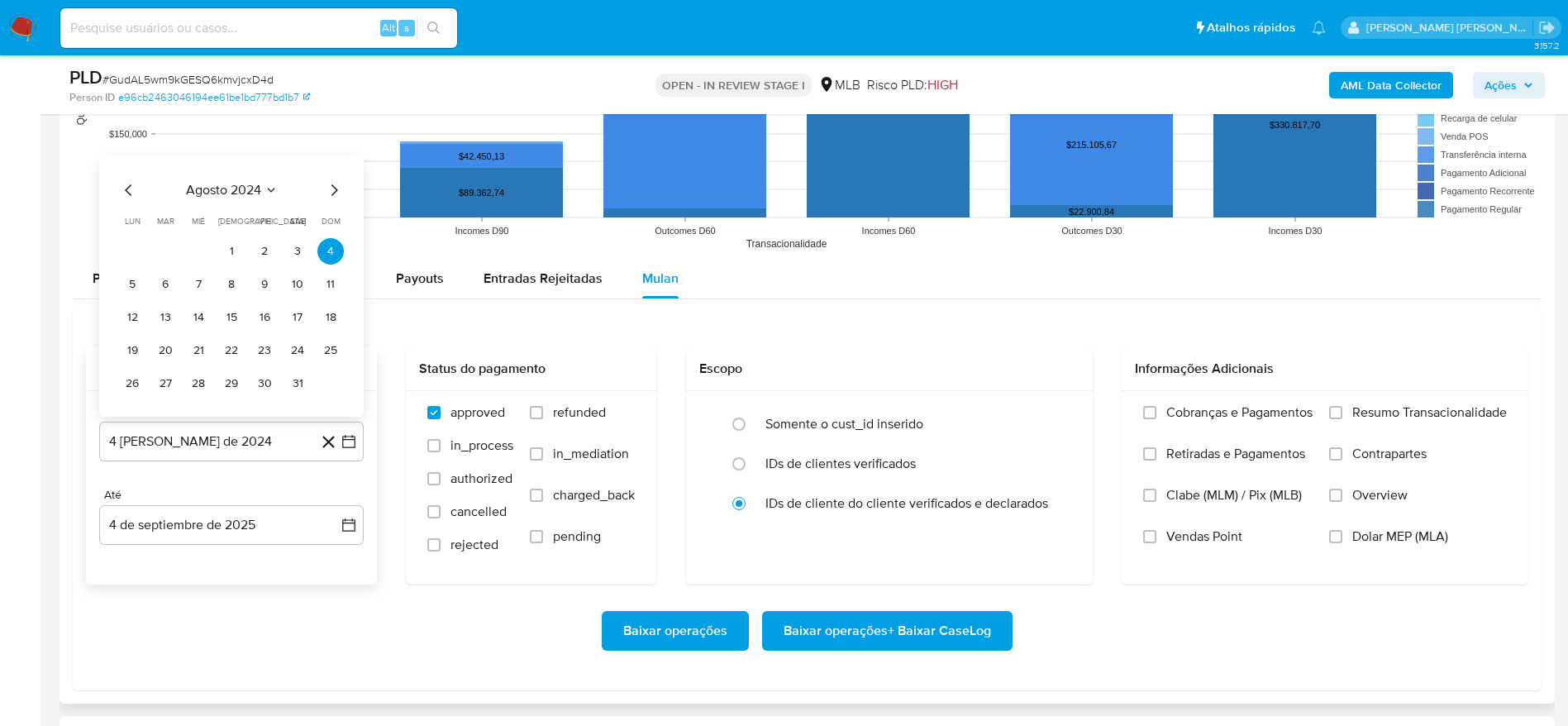
click at [221, 184] on span "agosto 2024" at bounding box center [223, 190] width 75 height 17
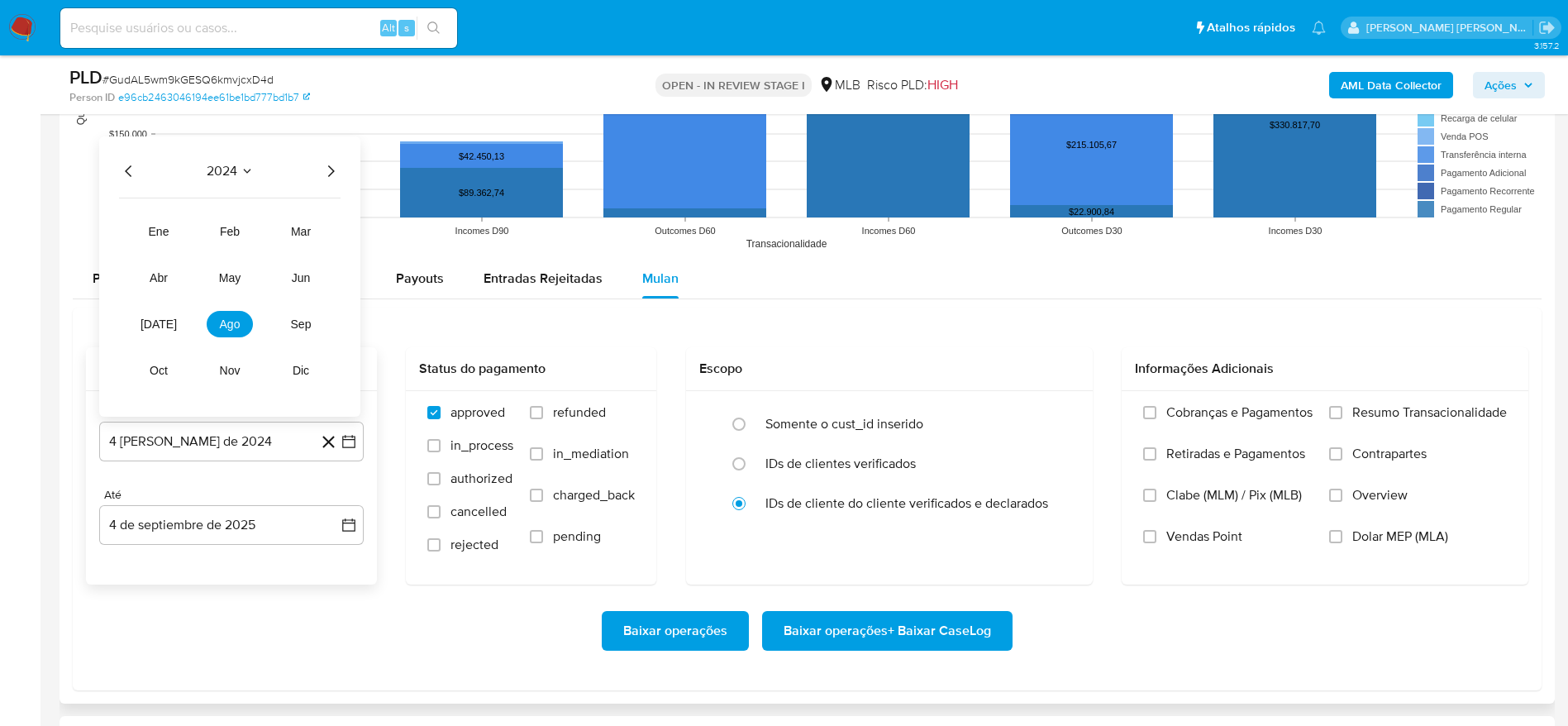
click at [332, 171] on icon "Año siguiente" at bounding box center [330, 171] width 20 height 20
click at [165, 329] on span "[DATE]" at bounding box center [158, 325] width 37 height 13
click at [171, 251] on button "1" at bounding box center [165, 251] width 26 height 26
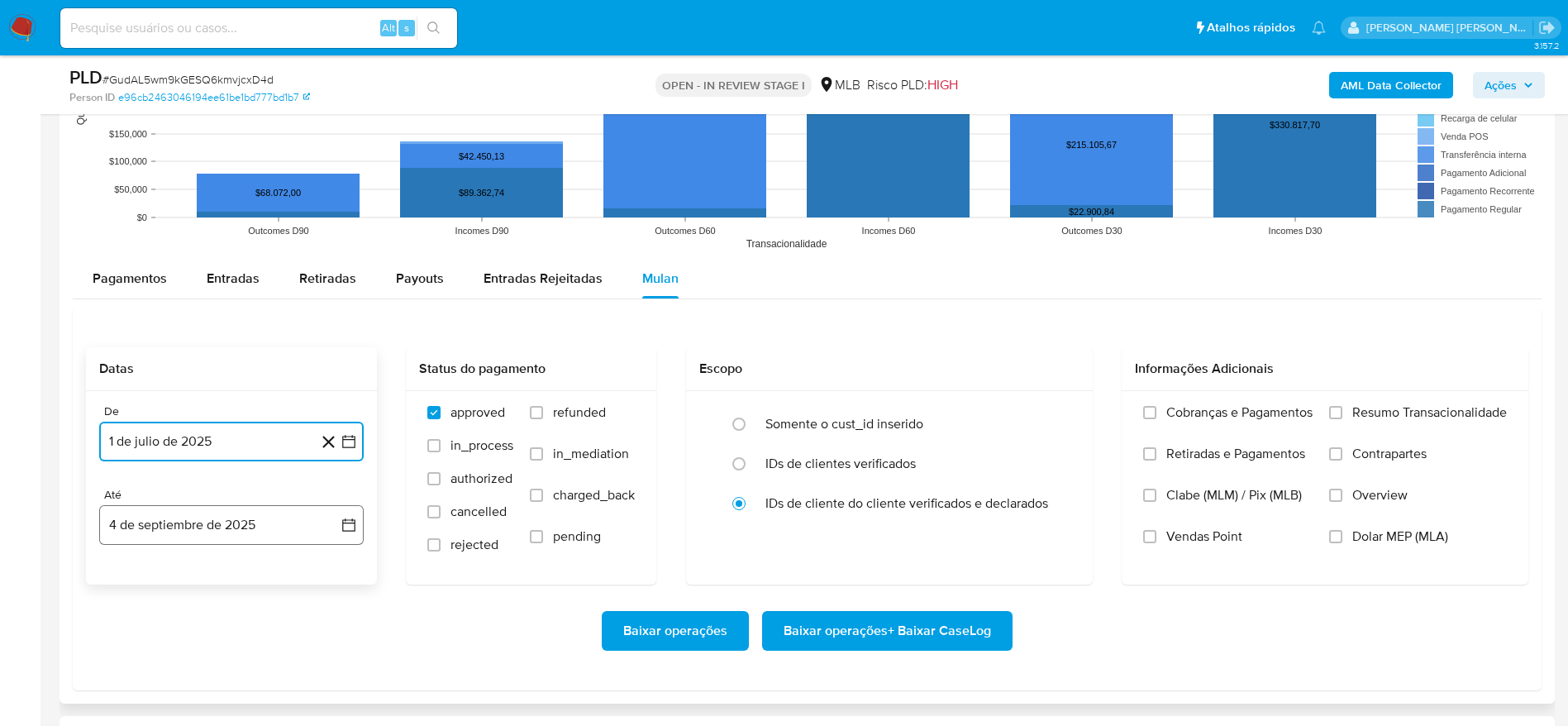
click at [137, 512] on button "4 de septiembre de 2025" at bounding box center [232, 525] width 264 height 39
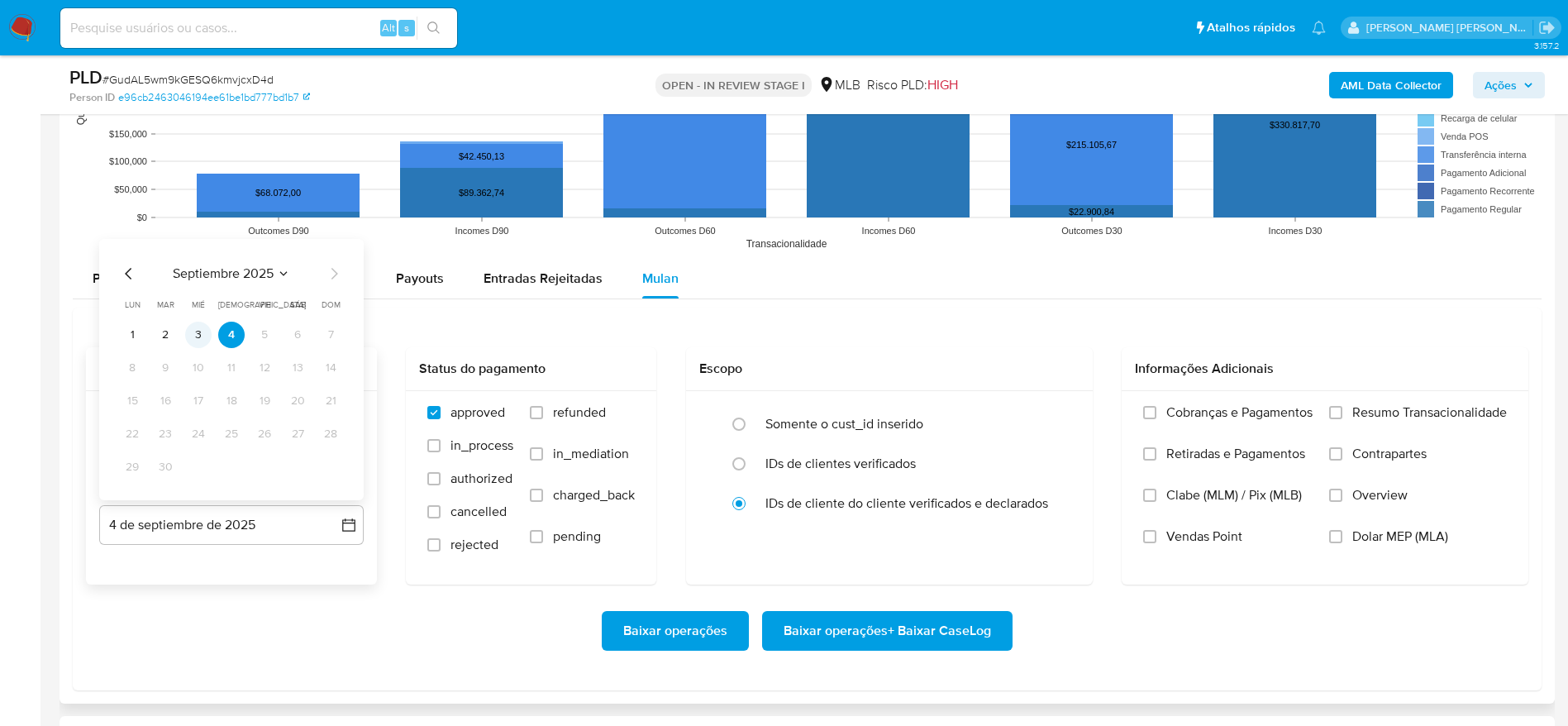
click at [204, 325] on button "3" at bounding box center [198, 335] width 26 height 26
click at [1372, 406] on span "Resumo Transacionalidade" at bounding box center [1429, 413] width 155 height 17
click at [1343, 406] on input "Resumo Transacionalidade" at bounding box center [1336, 413] width 13 height 13
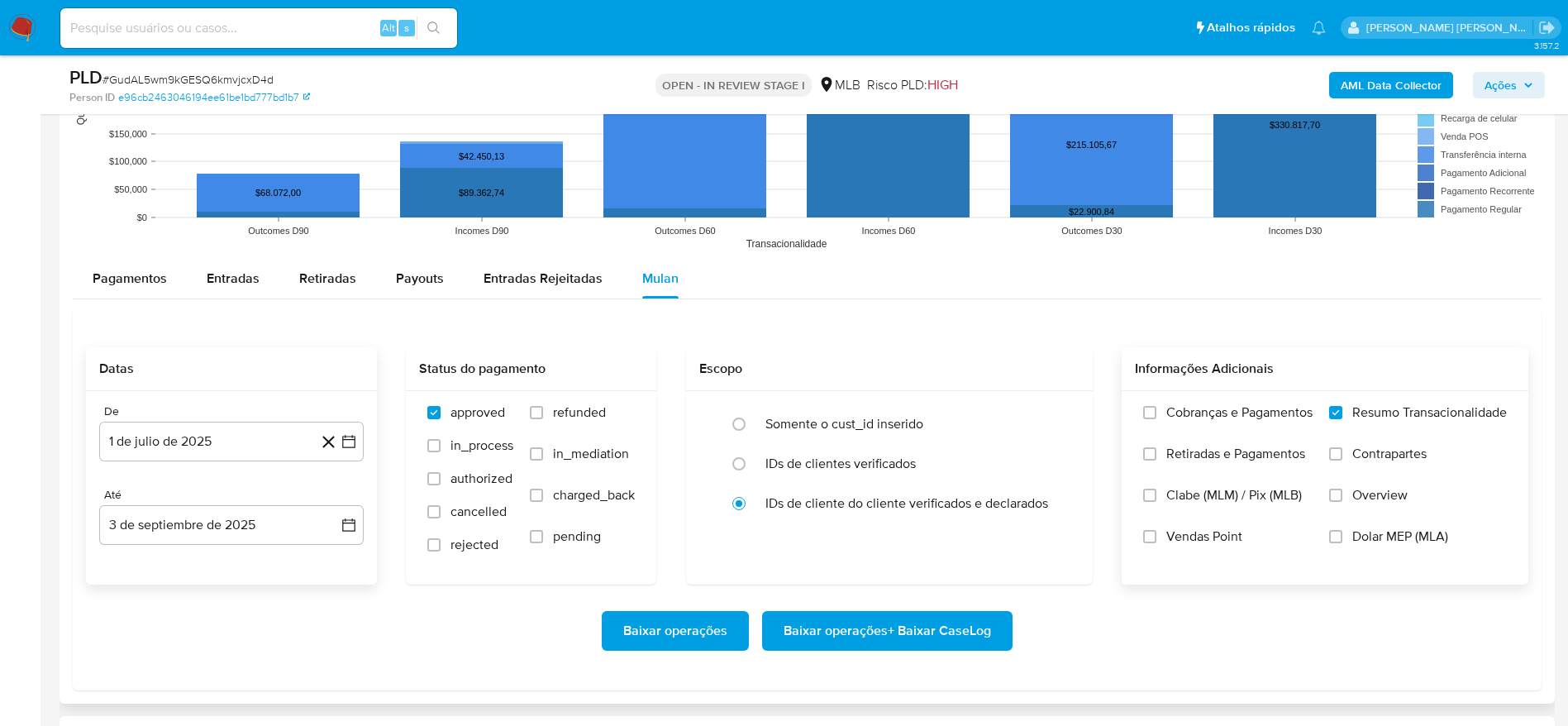
click at [904, 618] on span "Baixar operações + Baixar CaseLog" at bounding box center [887, 630] width 207 height 37
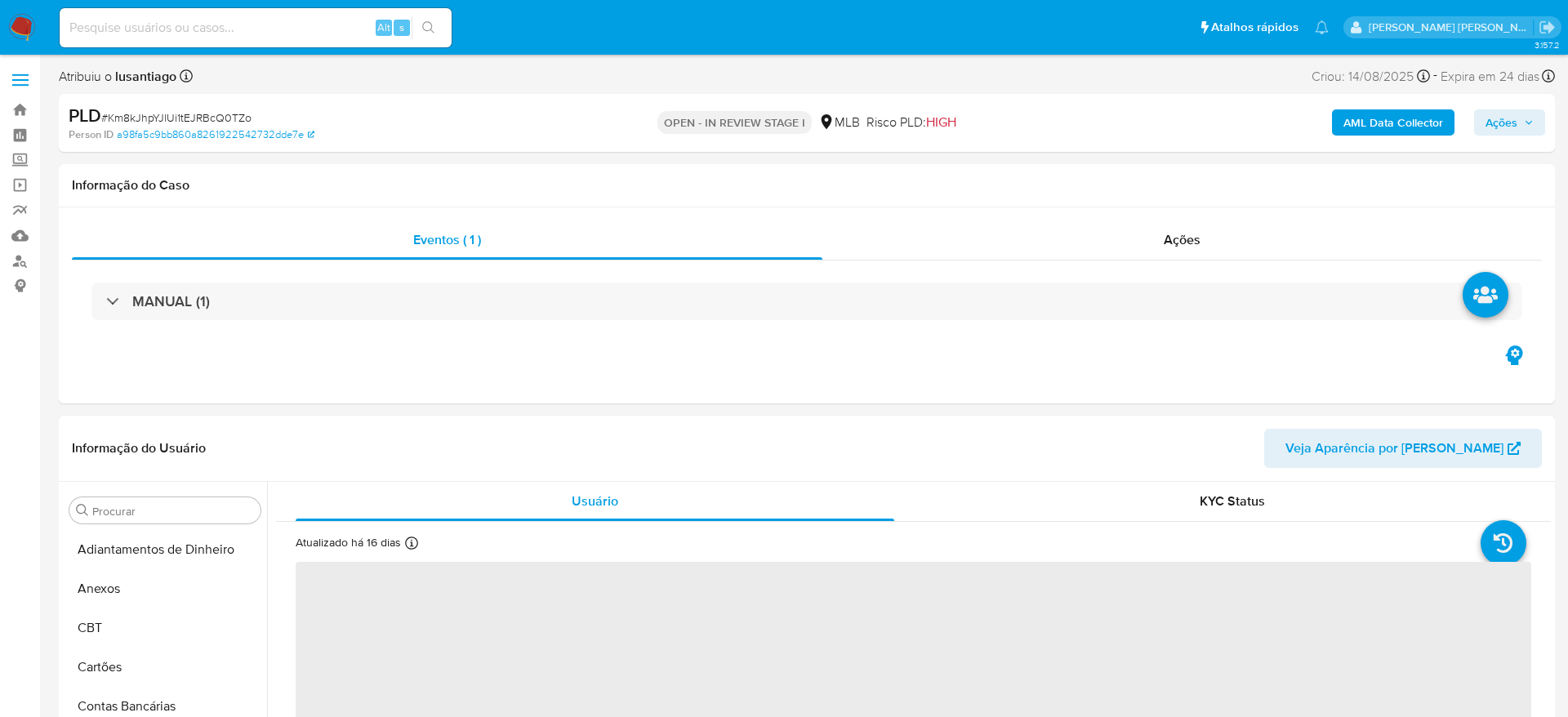
select select "10"
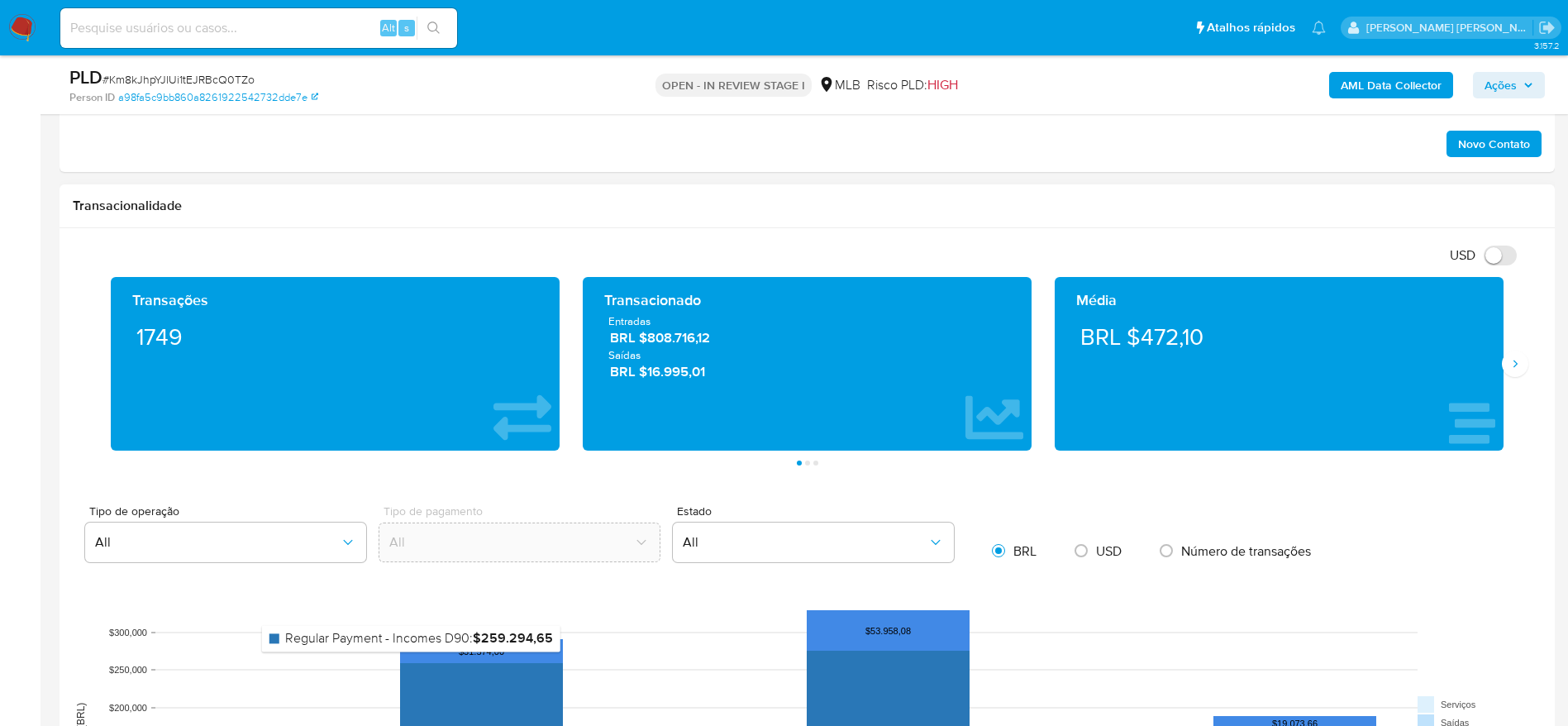
scroll to position [1240, 0]
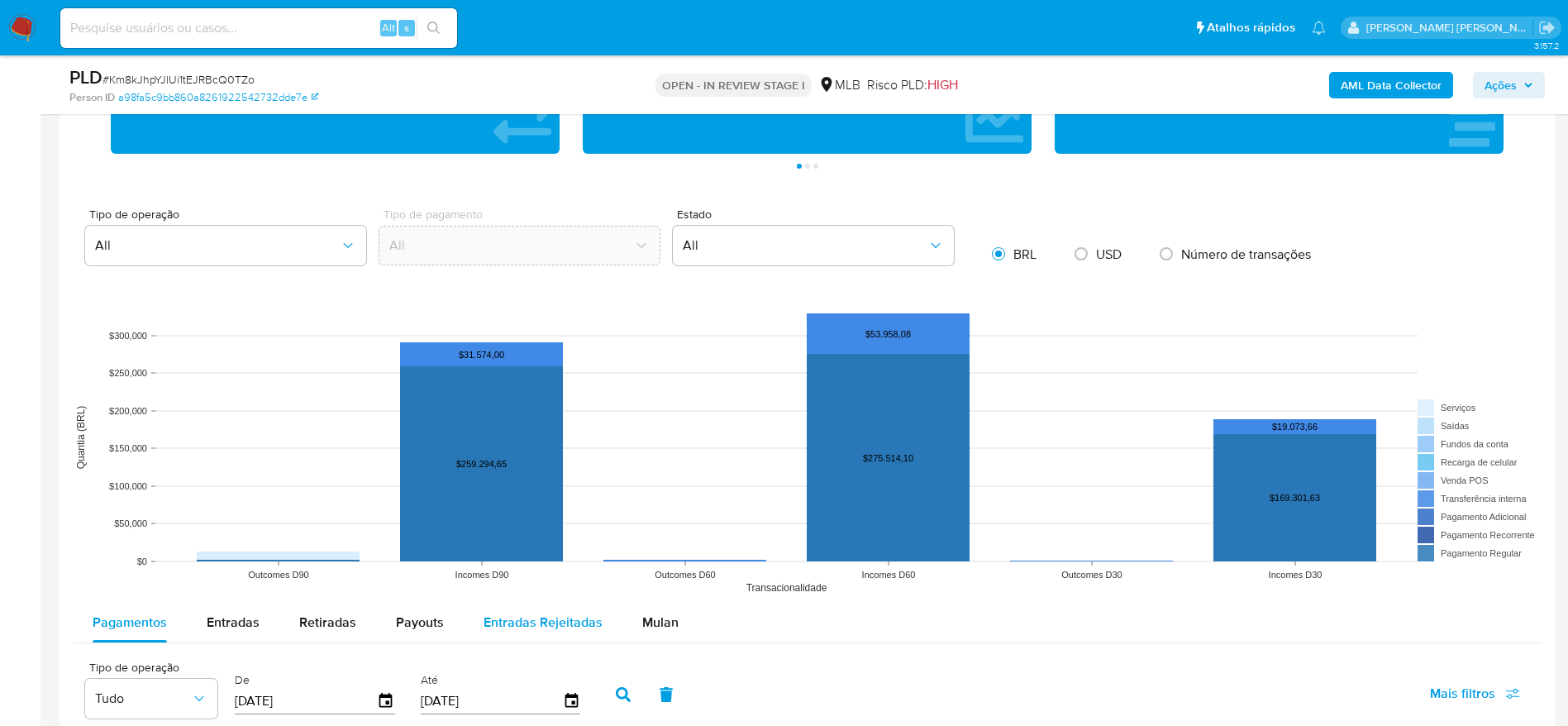
click at [643, 622] on span "Mulan" at bounding box center [660, 622] width 37 height 19
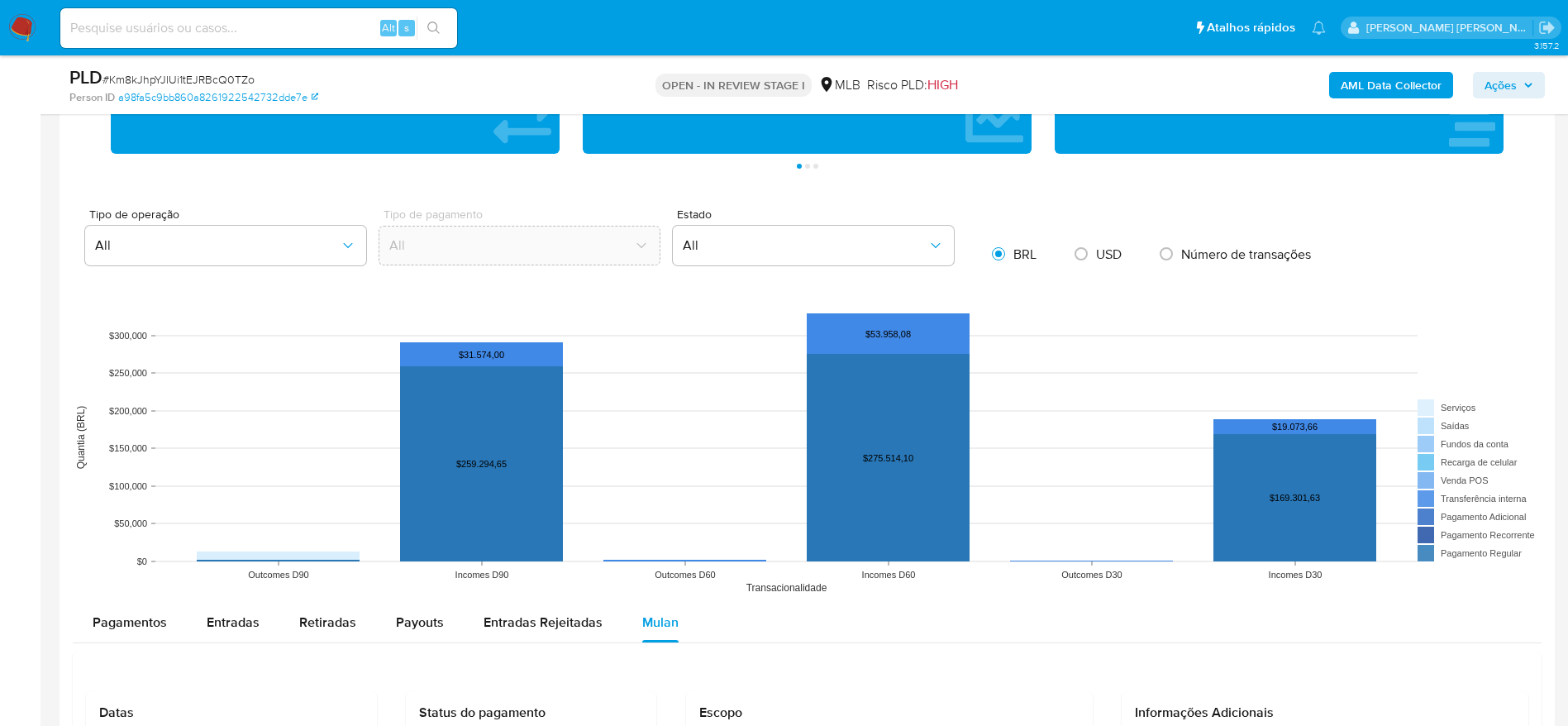
scroll to position [1612, 0]
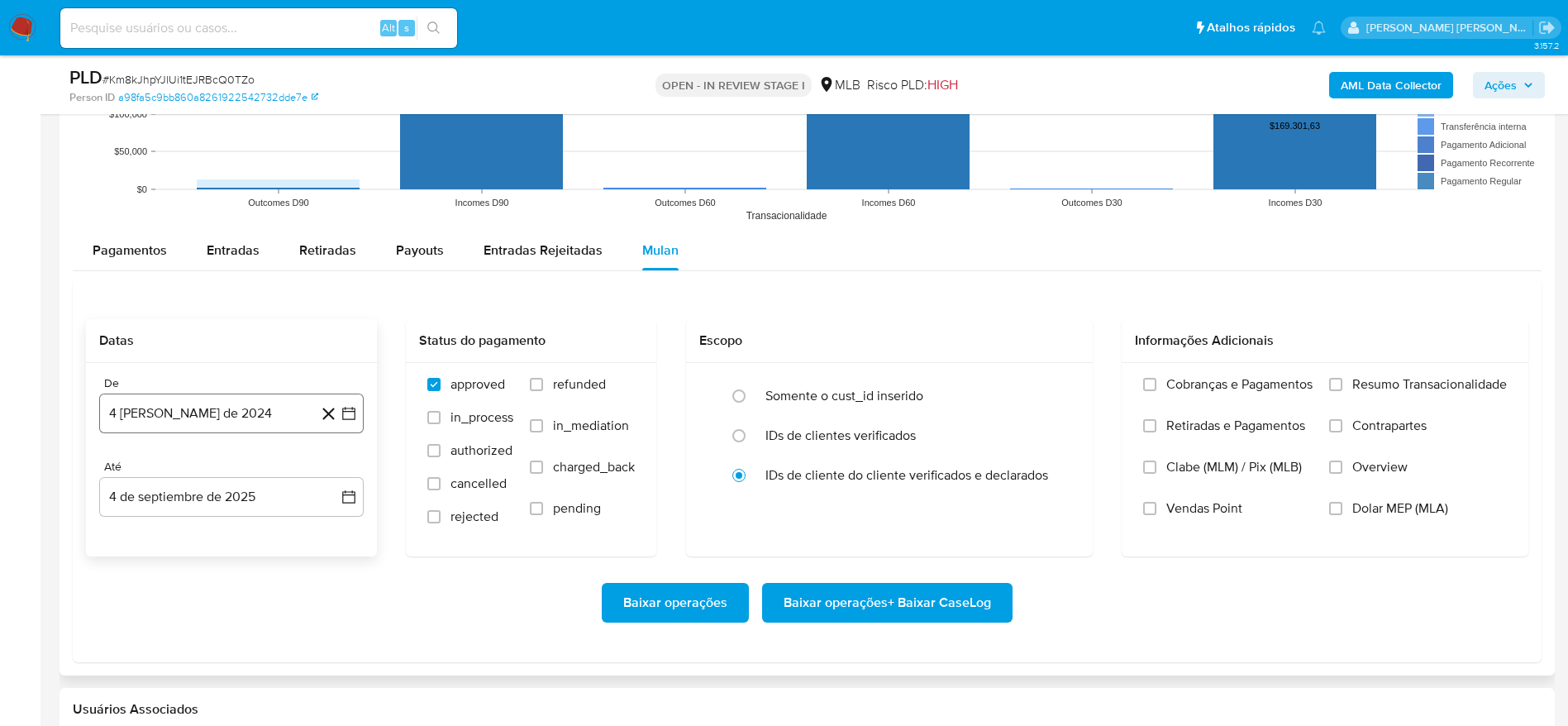
click at [219, 412] on button "4 [PERSON_NAME] de 2024" at bounding box center [232, 414] width 264 height 39
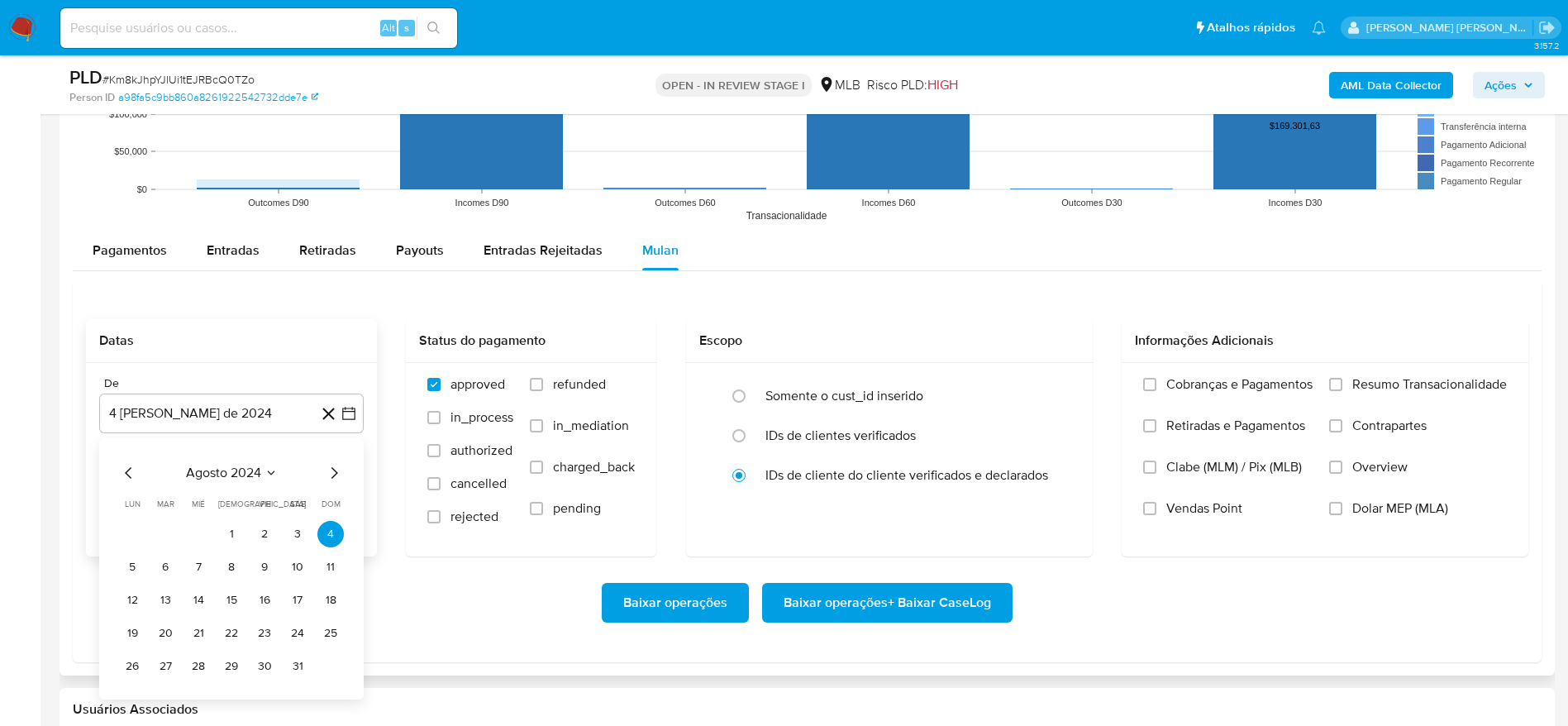
click at [230, 473] on span "agosto 2024" at bounding box center [223, 473] width 75 height 17
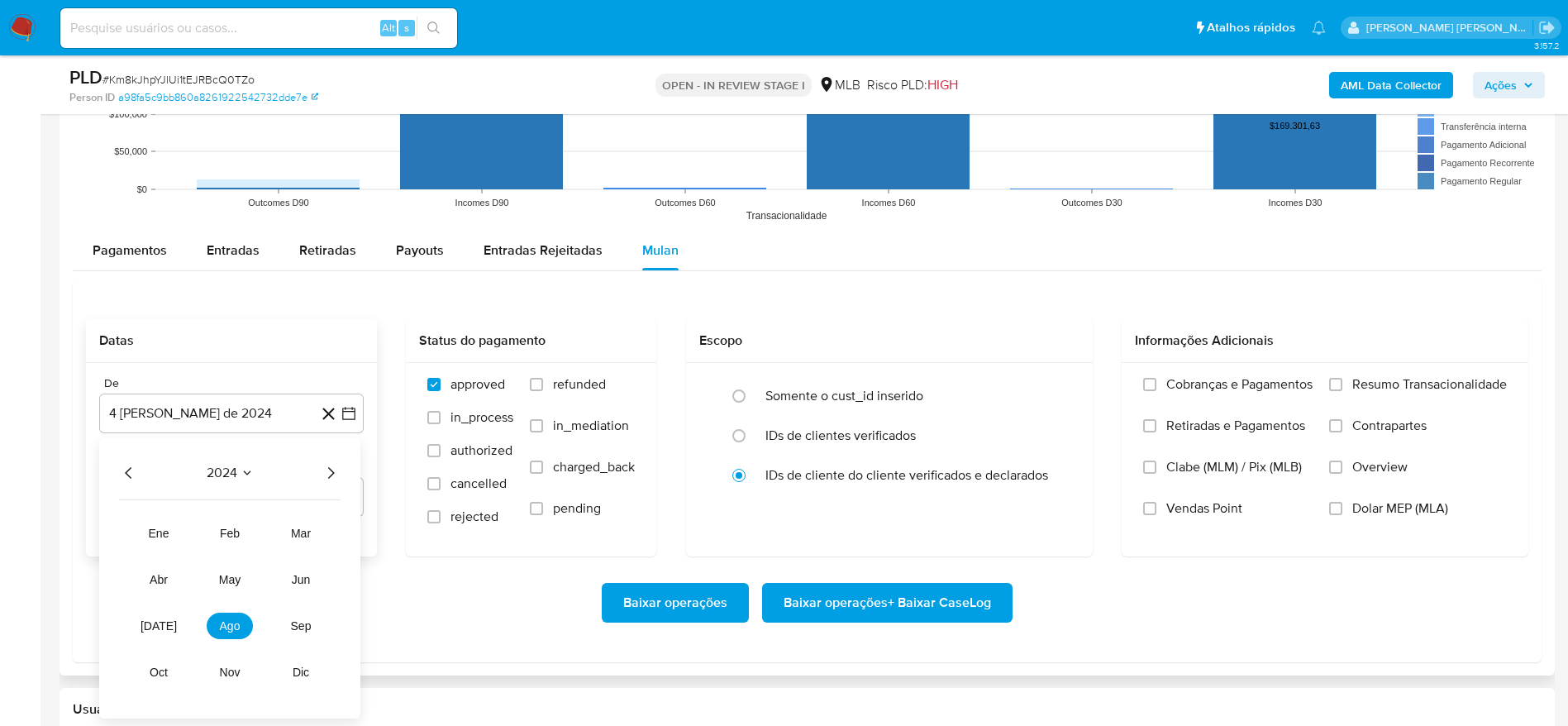
click at [332, 475] on icon "Año siguiente" at bounding box center [330, 473] width 20 height 20
click at [154, 628] on span "[DATE]" at bounding box center [158, 626] width 37 height 13
click at [174, 529] on button "1" at bounding box center [165, 534] width 26 height 26
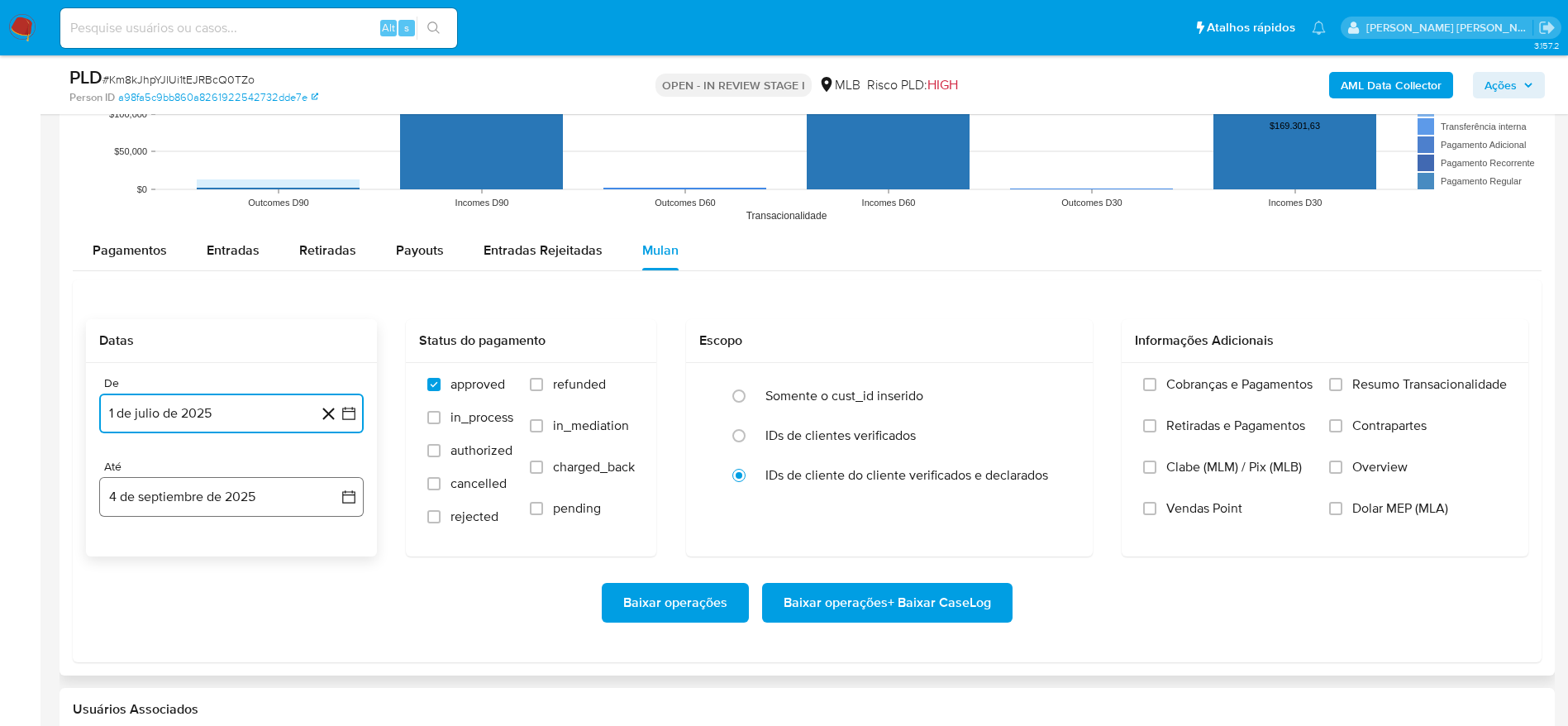
click at [173, 486] on button "4 de septiembre de 2025" at bounding box center [232, 497] width 264 height 39
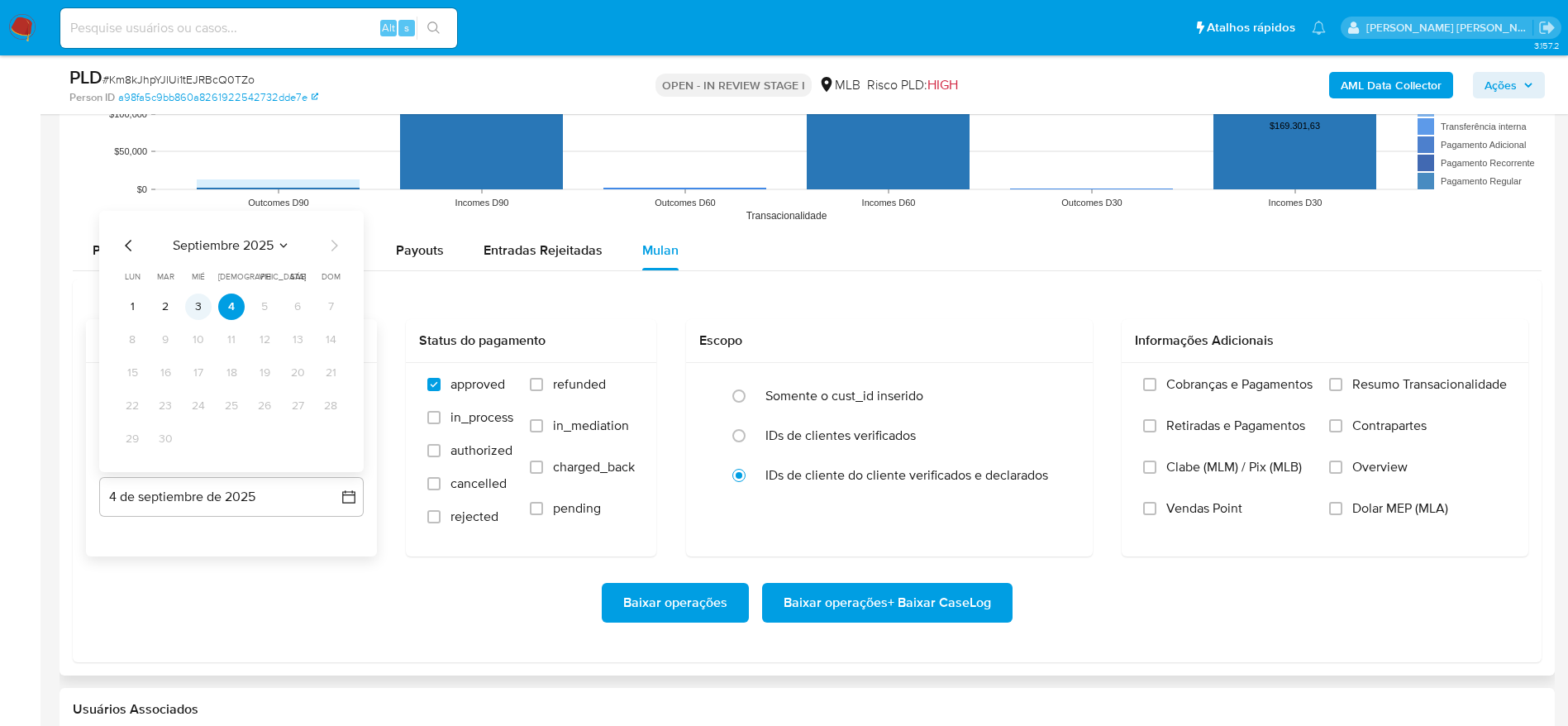
click at [207, 310] on button "3" at bounding box center [198, 307] width 26 height 26
click at [1433, 383] on span "Resumo Transacionalidade" at bounding box center [1429, 385] width 155 height 17
click at [1343, 383] on input "Resumo Transacionalidade" at bounding box center [1336, 385] width 13 height 13
click at [874, 590] on span "Baixar operações + Baixar CaseLog" at bounding box center [887, 602] width 207 height 37
